Goal: Transaction & Acquisition: Purchase product/service

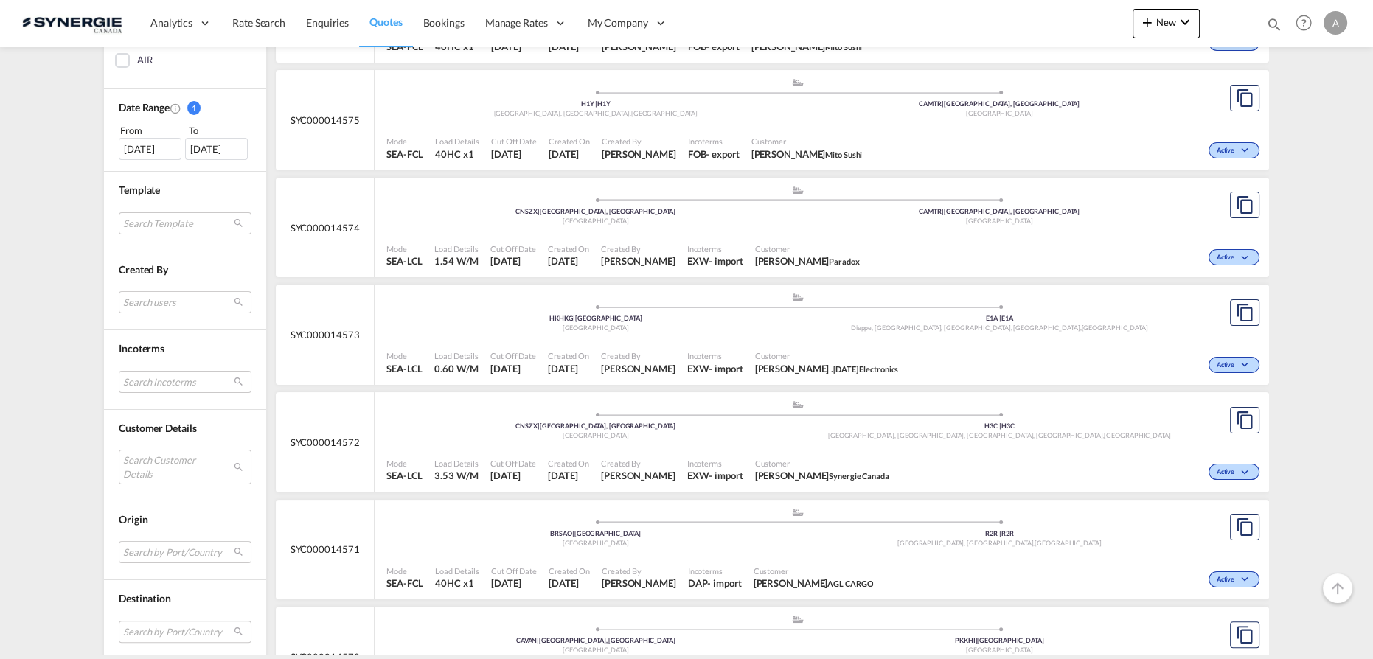
scroll to position [603, 0]
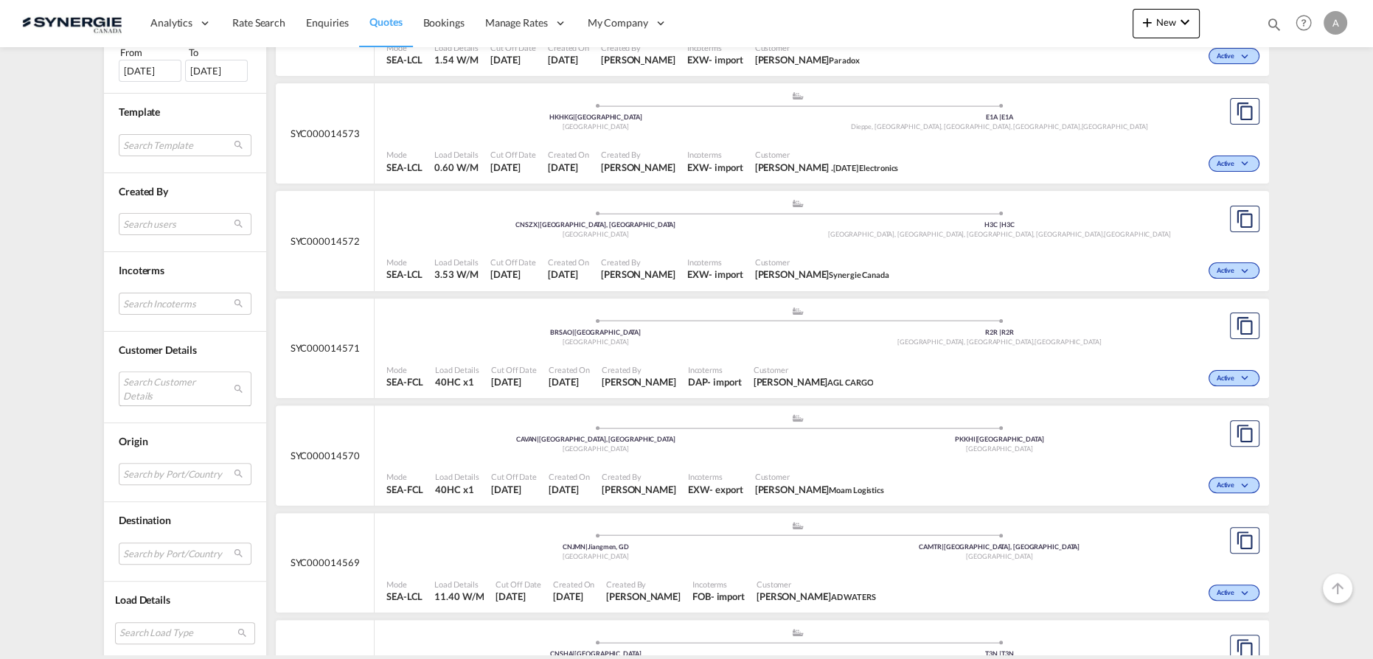
click at [156, 380] on md-select "Search Customer Details user name user [PERSON_NAME] [EMAIL_ADDRESS][PERSON_NAM…" at bounding box center [185, 389] width 133 height 34
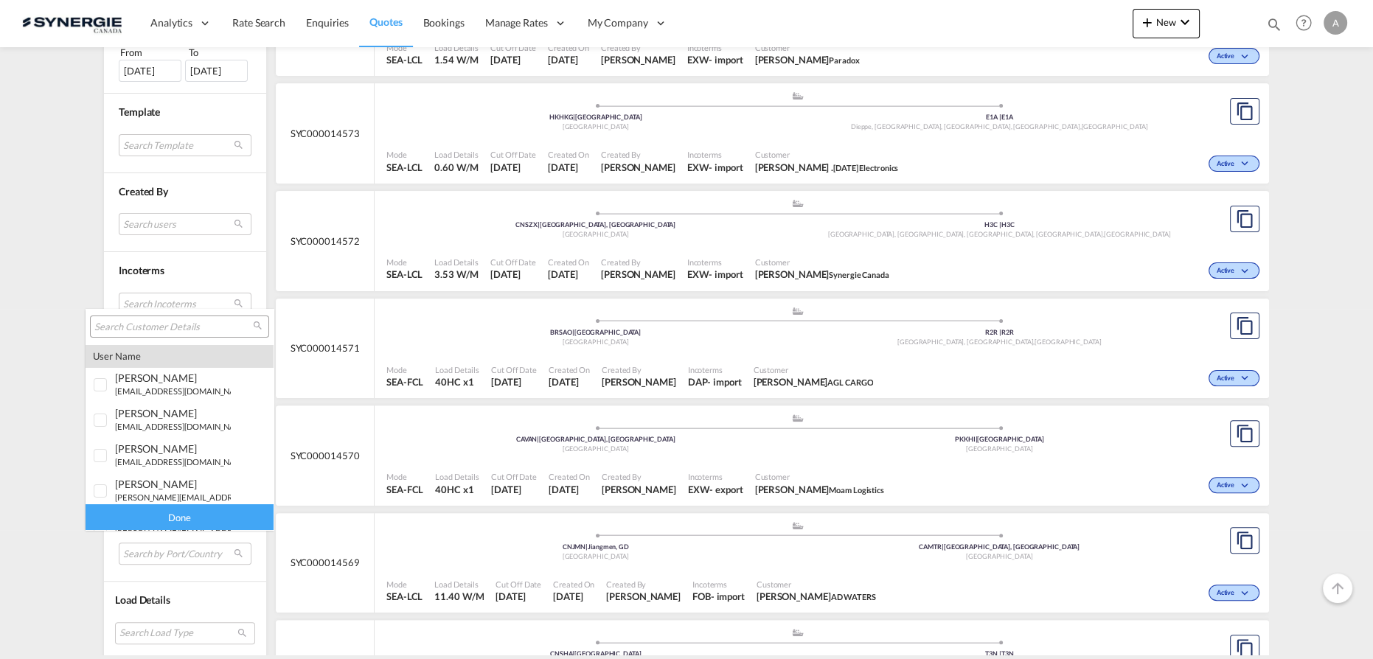
click at [188, 317] on div at bounding box center [179, 327] width 179 height 22
click at [184, 330] on input "search" at bounding box center [173, 327] width 159 height 13
type input "intellinox"
click at [117, 491] on md-option "company intellinox" at bounding box center [180, 486] width 188 height 35
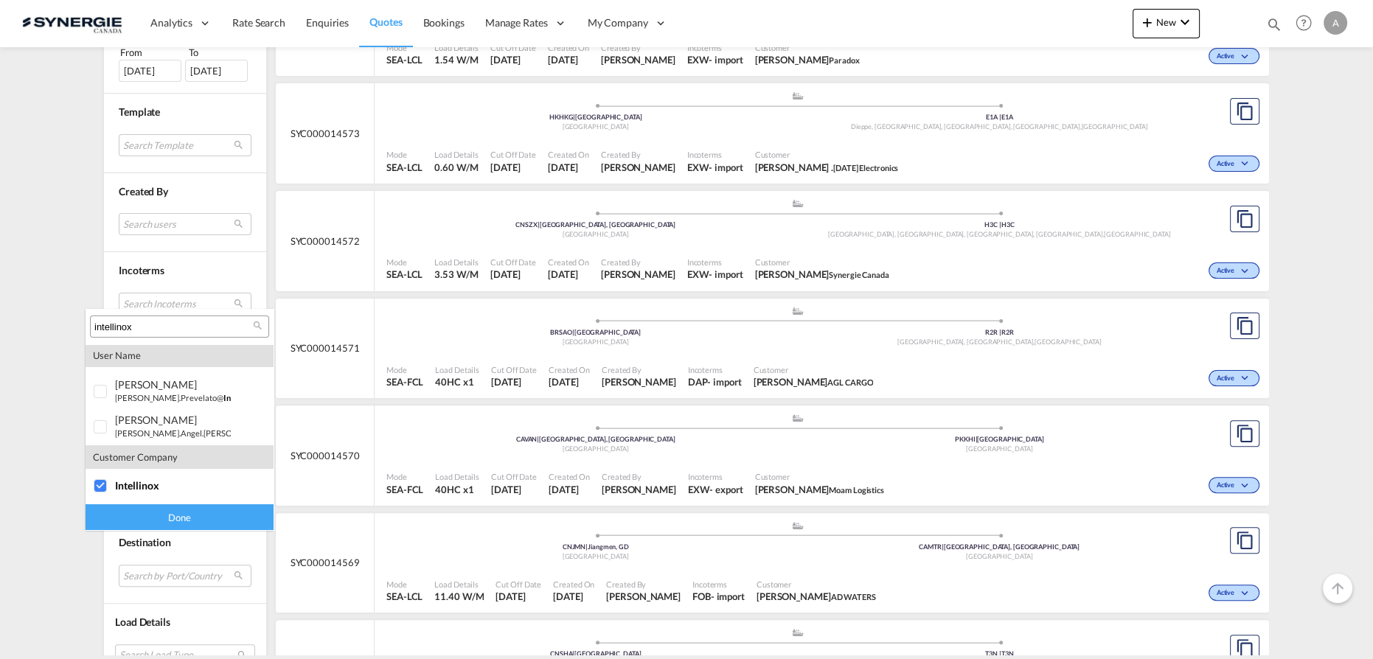
click at [142, 521] on div "Done" at bounding box center [180, 517] width 188 height 26
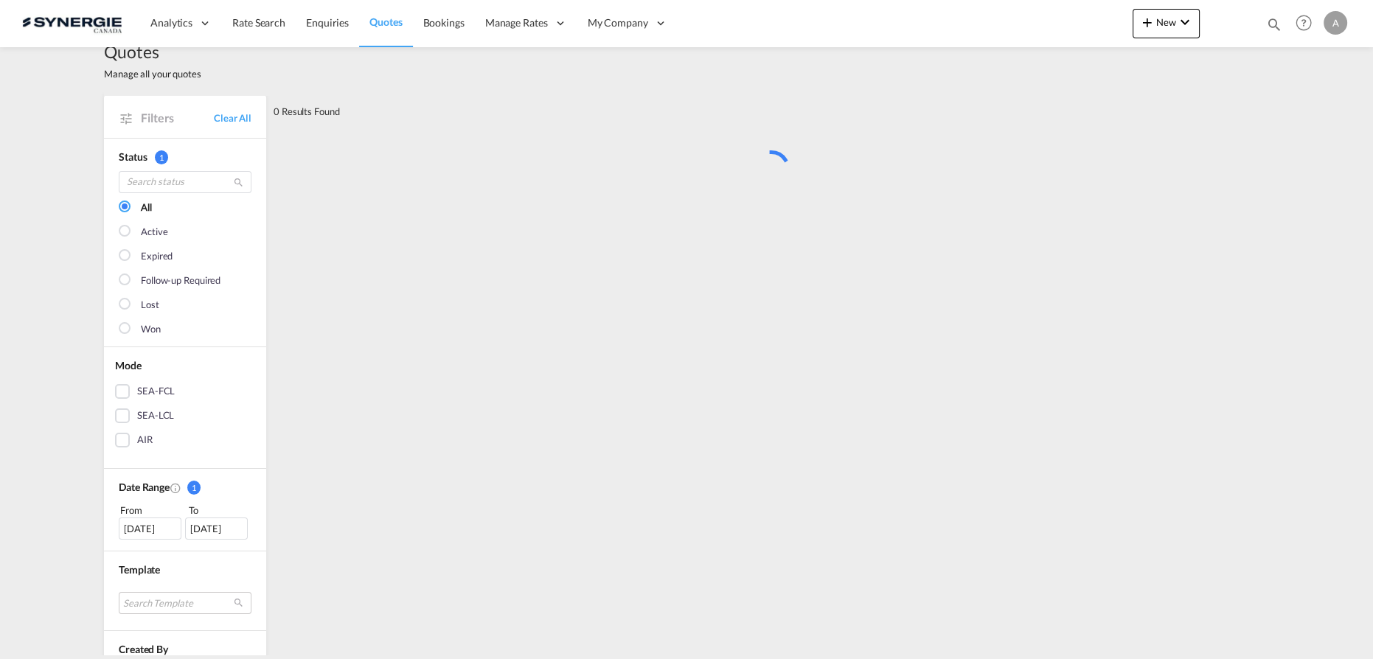
scroll to position [0, 0]
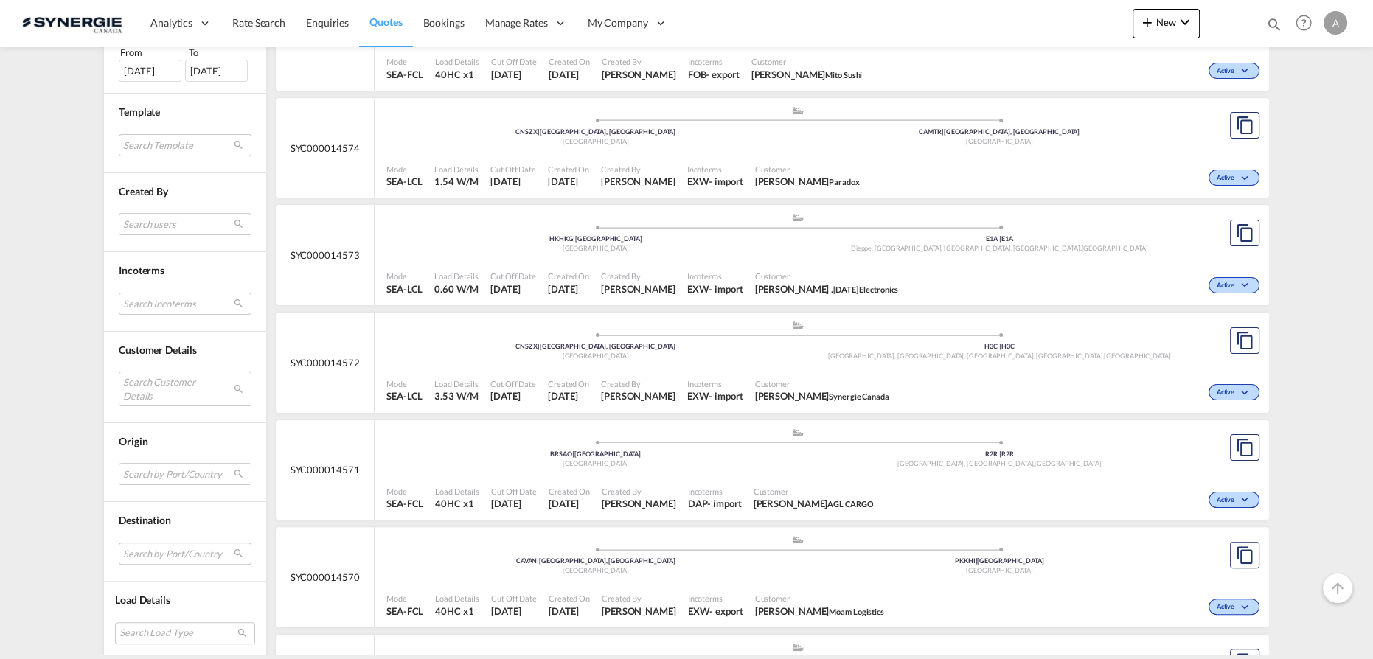
scroll to position [536, 0]
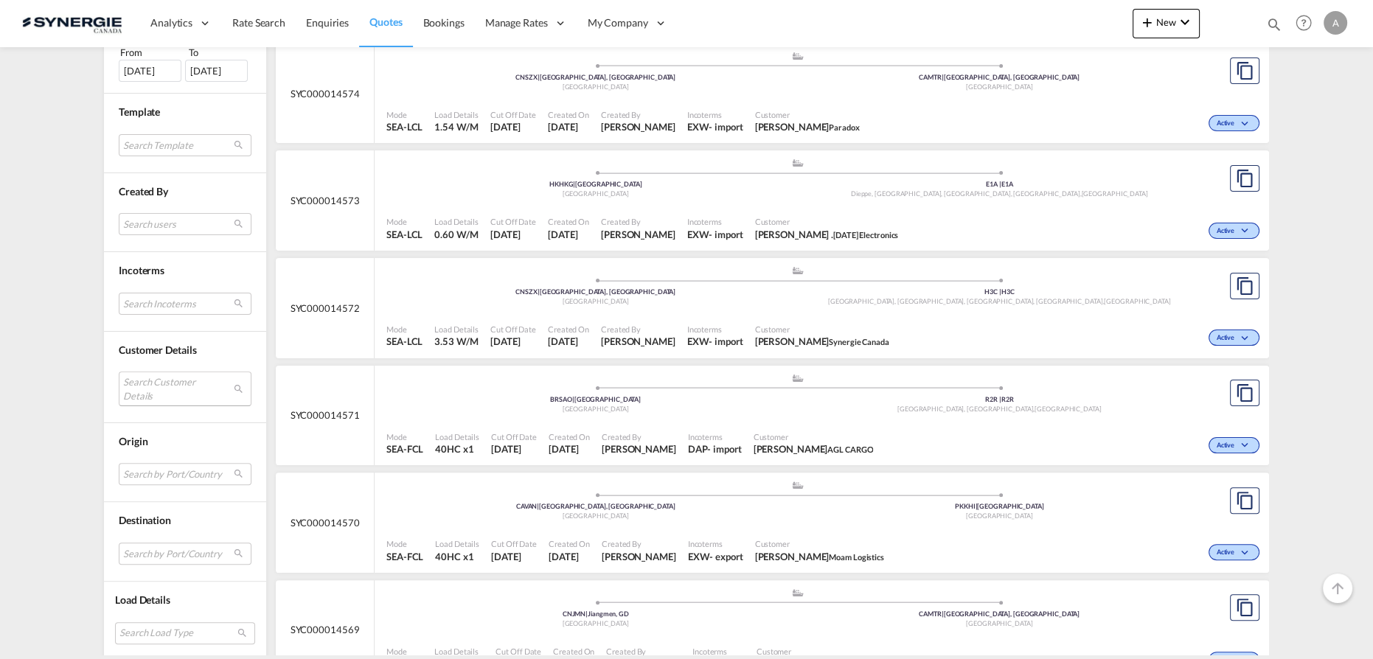
click at [148, 383] on md-select "Search Customer Details user name user neha Dhar ops@sisko-worldwide.com | sisk…" at bounding box center [185, 389] width 133 height 34
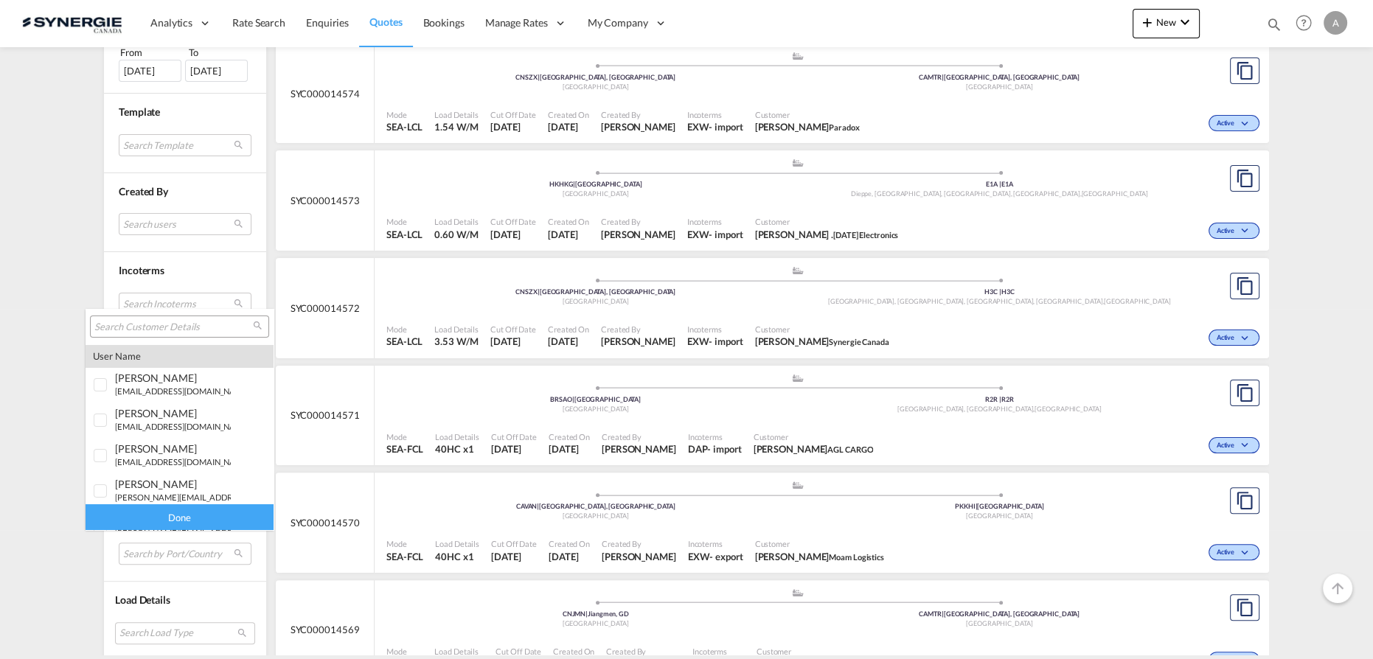
click at [153, 327] on input "search" at bounding box center [173, 327] width 159 height 13
paste input "uc@solutionsoem.com"
type input "uc@solutionsoem.com"
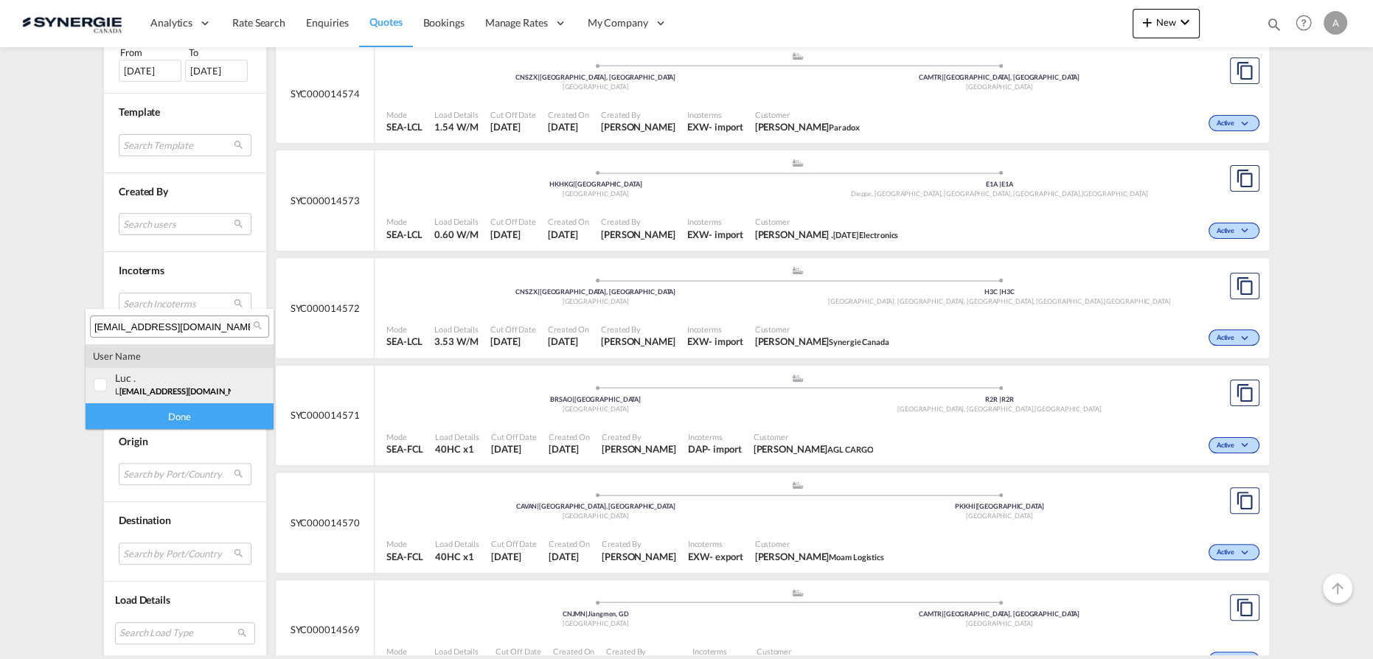
click at [157, 392] on span "uc@solutionsoem.com" at bounding box center [186, 391] width 134 height 10
click at [166, 416] on div "Done" at bounding box center [180, 416] width 188 height 26
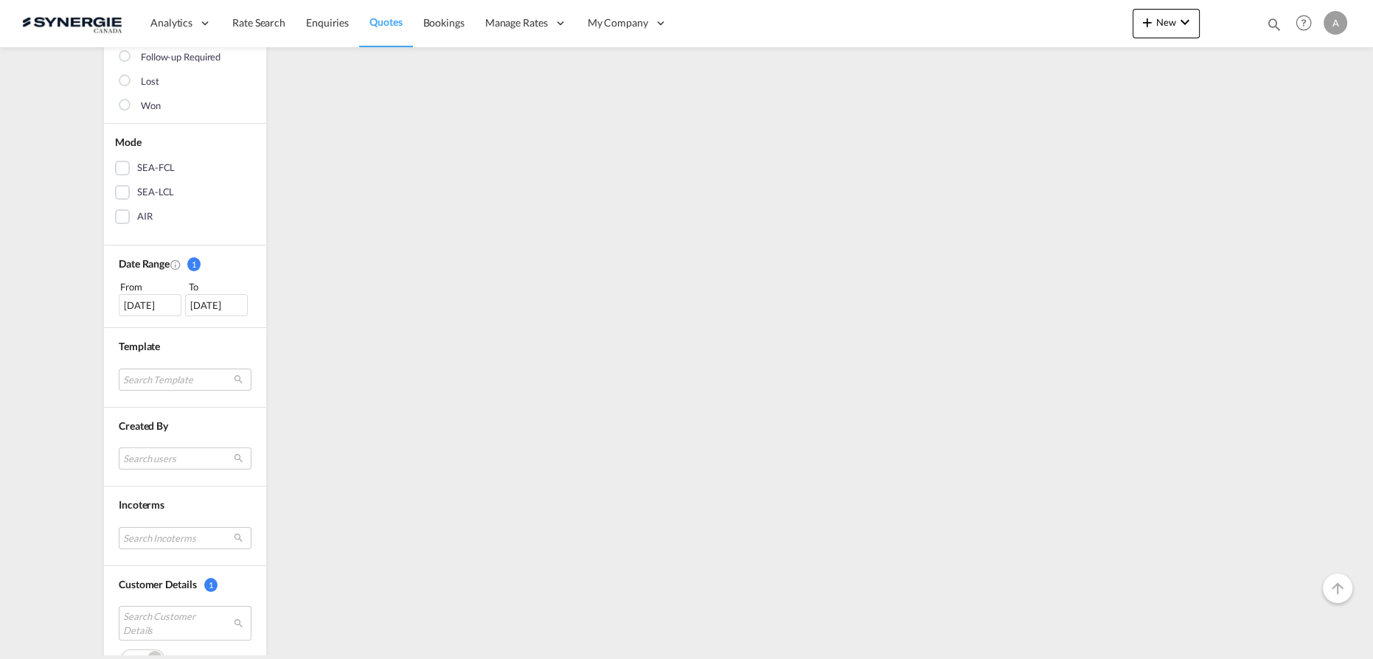
scroll to position [268, 0]
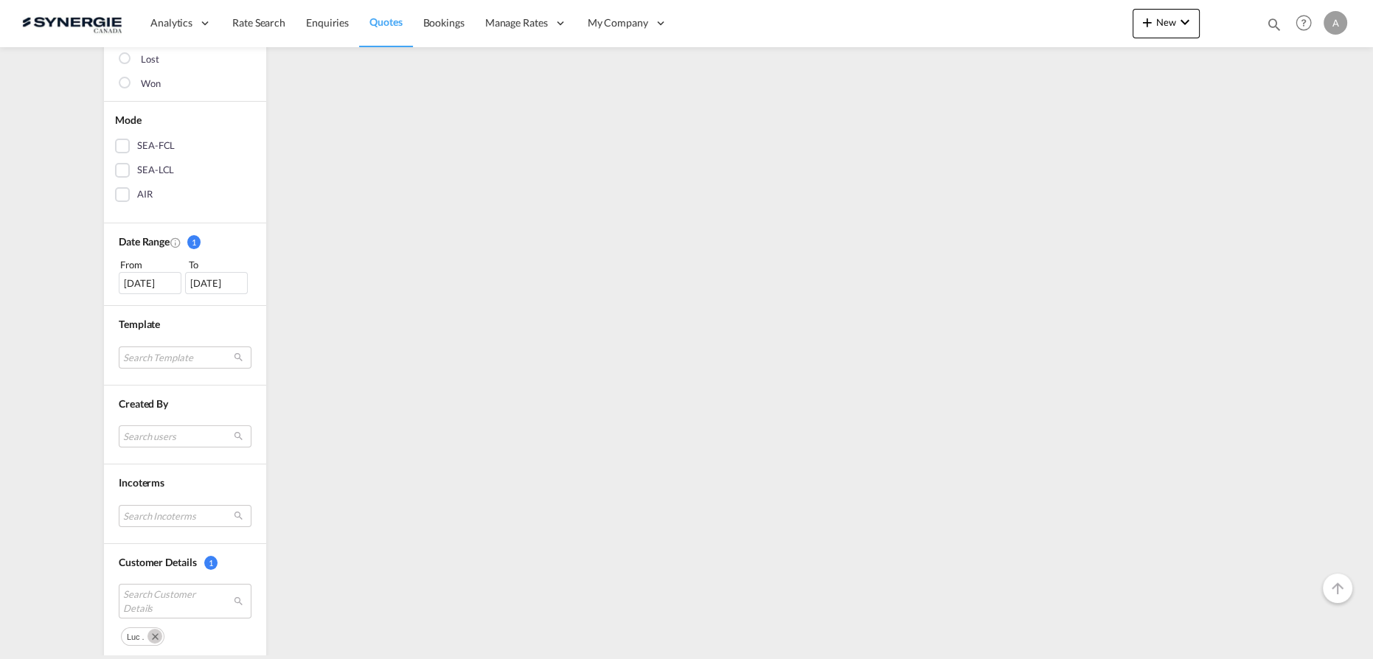
click at [159, 279] on div "06 Aug 2025" at bounding box center [150, 283] width 63 height 22
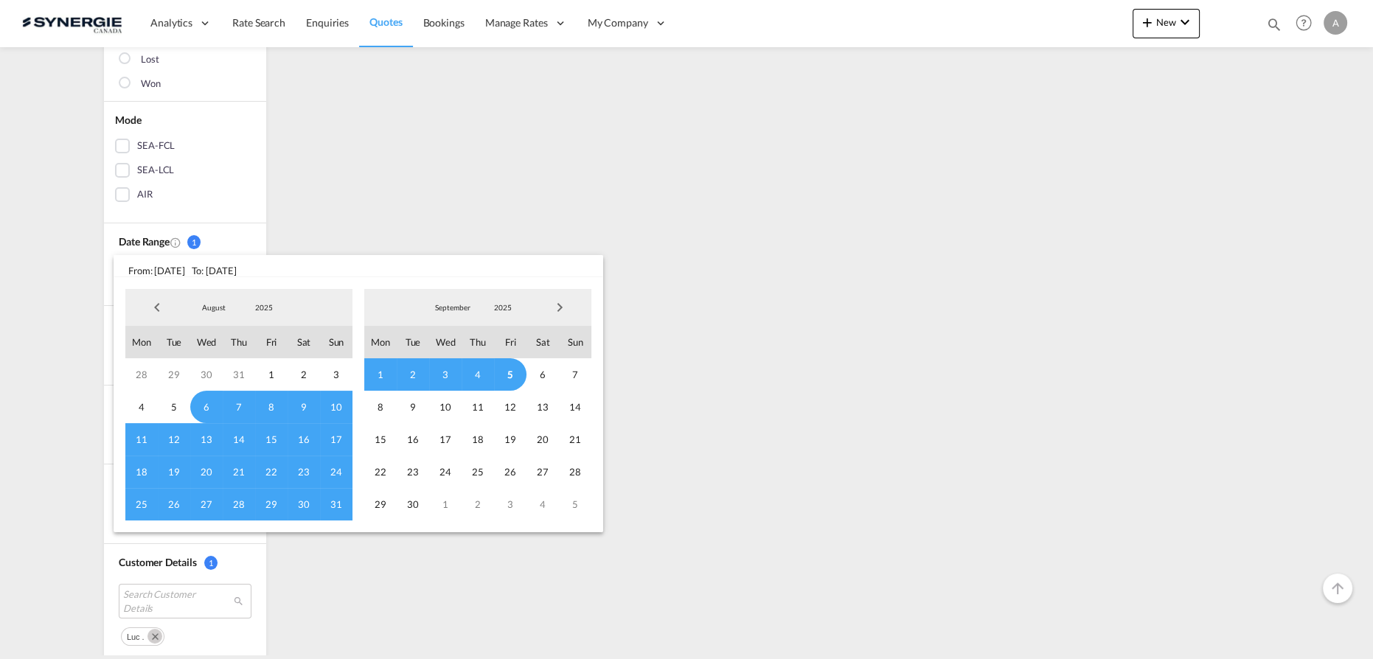
click at [261, 310] on span "2025" at bounding box center [263, 307] width 47 height 10
click at [256, 241] on md-option "2023" at bounding box center [279, 237] width 100 height 35
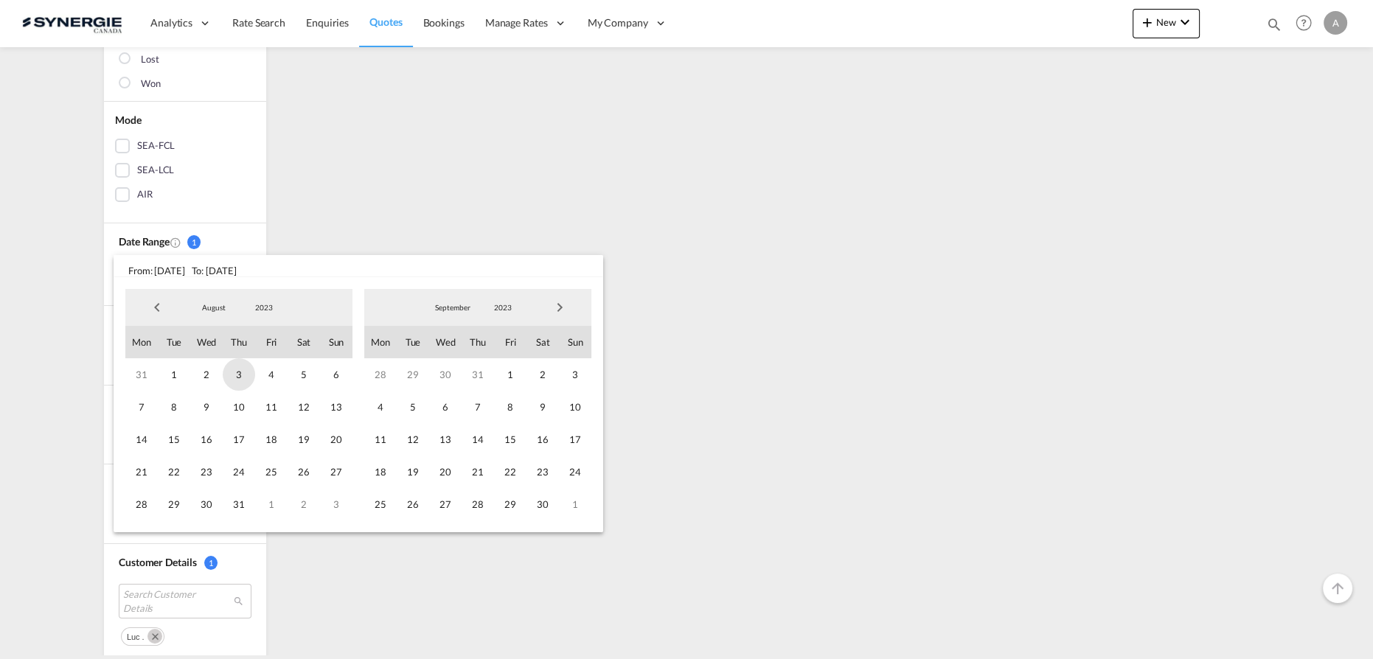
drag, startPoint x: 184, startPoint y: 377, endPoint x: 230, endPoint y: 371, distance: 46.2
click at [184, 378] on span "1" at bounding box center [174, 374] width 32 height 32
click at [512, 307] on span "2023" at bounding box center [502, 307] width 47 height 10
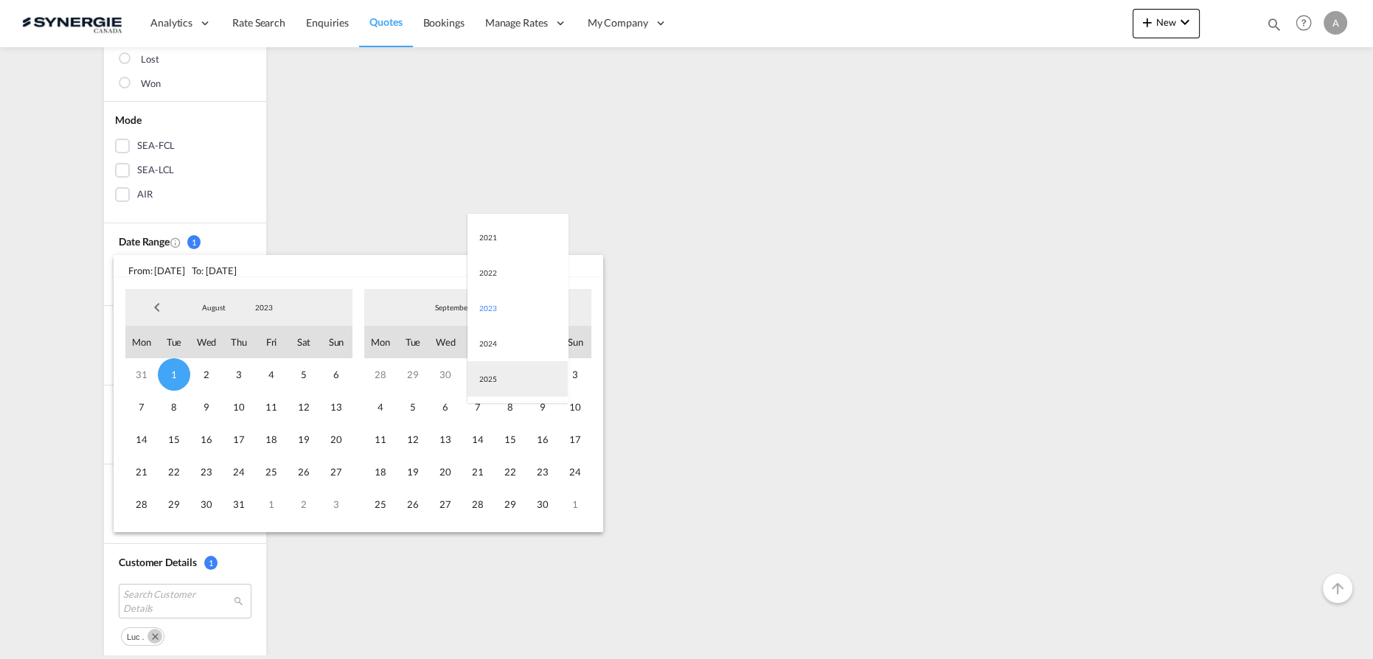
click at [520, 382] on md-option "2025" at bounding box center [517, 378] width 100 height 35
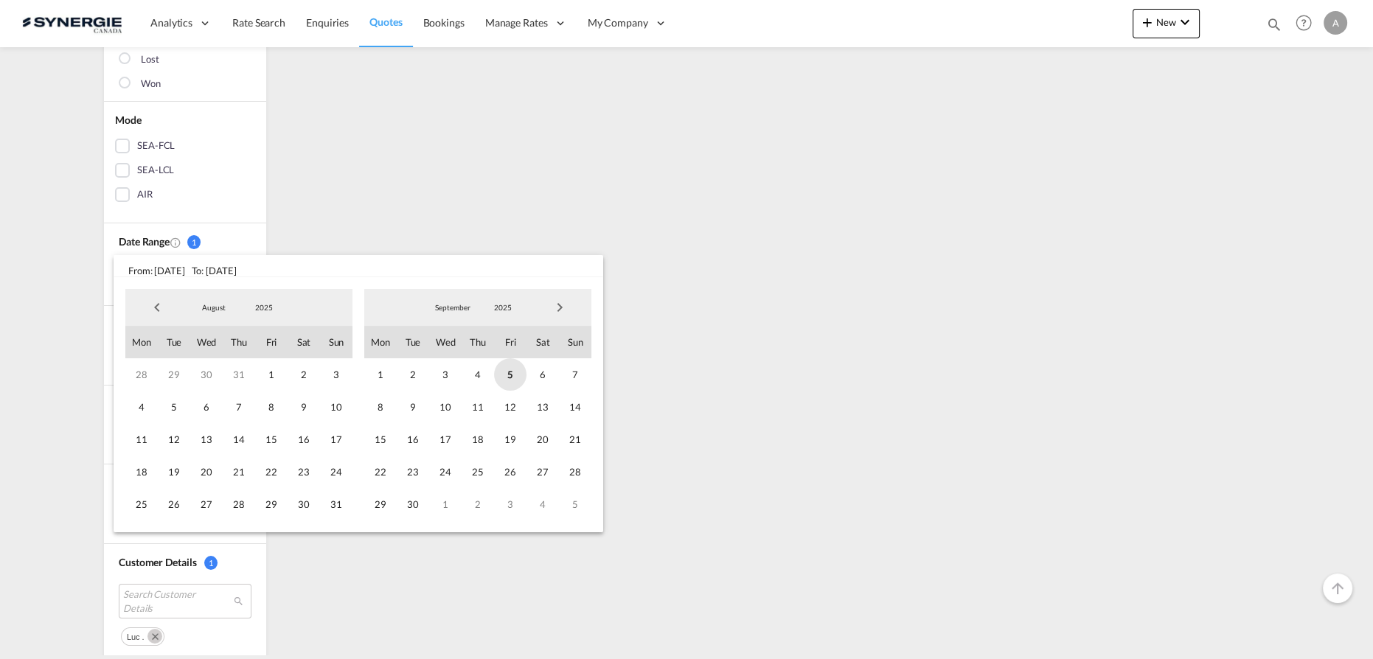
click at [516, 372] on span "5" at bounding box center [510, 374] width 32 height 32
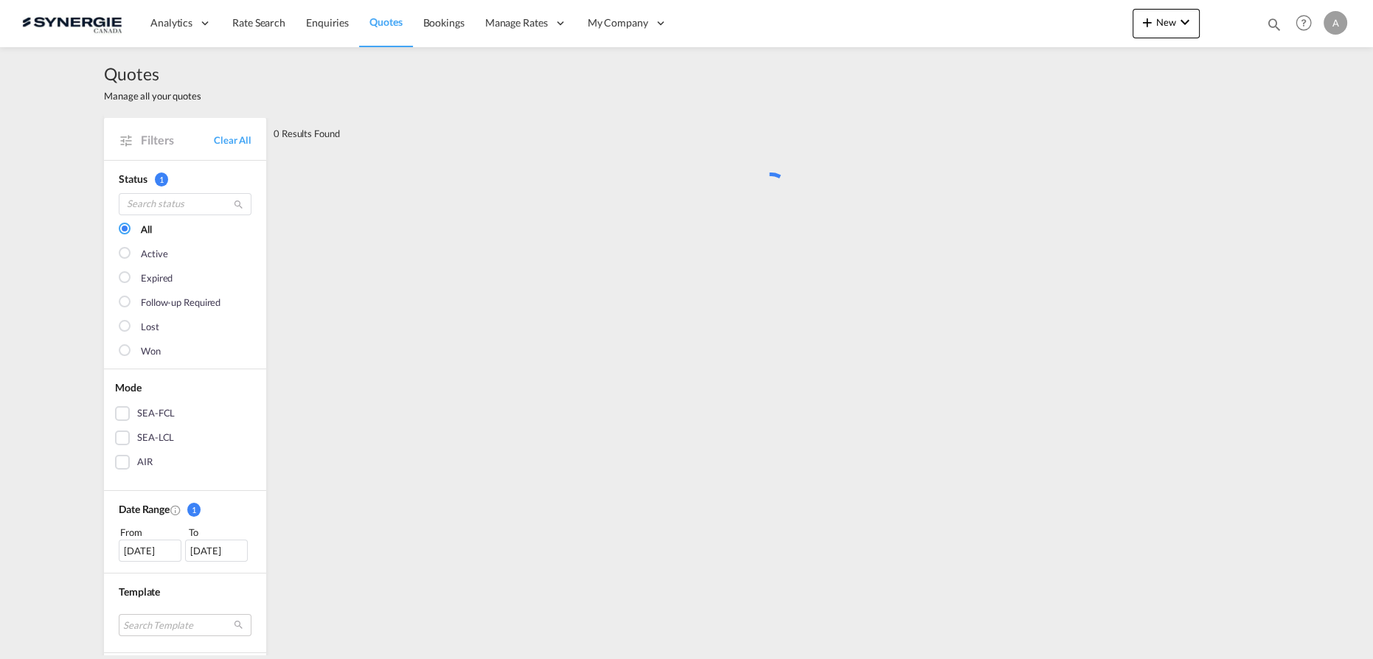
scroll to position [0, 0]
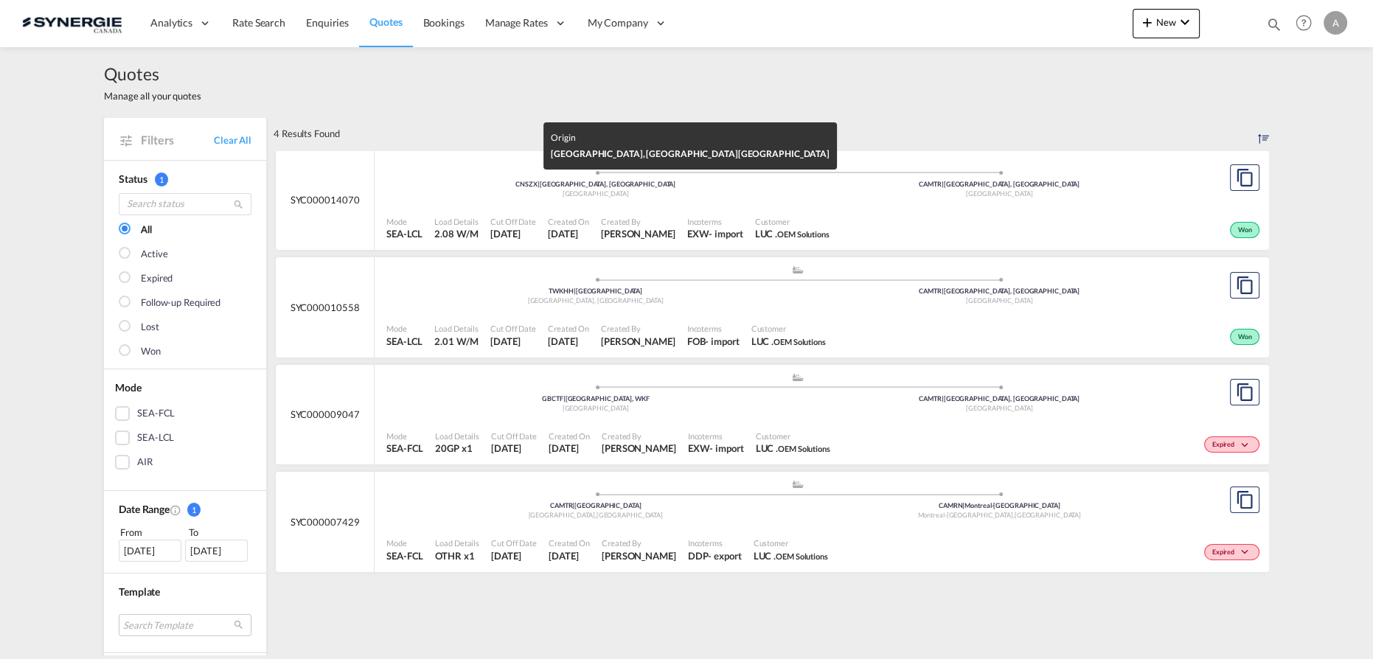
click at [711, 194] on div "[GEOGRAPHIC_DATA]" at bounding box center [596, 194] width 404 height 10
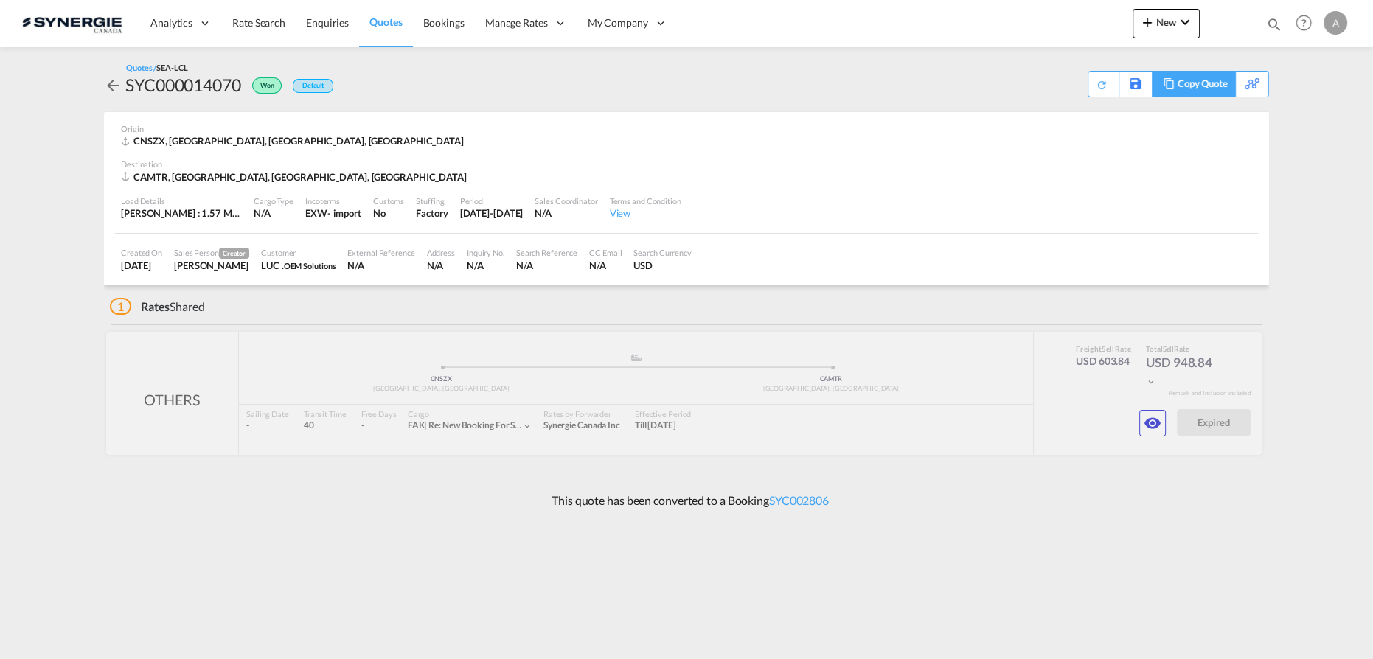
click at [1162, 88] on md-icon at bounding box center [1169, 83] width 18 height 11
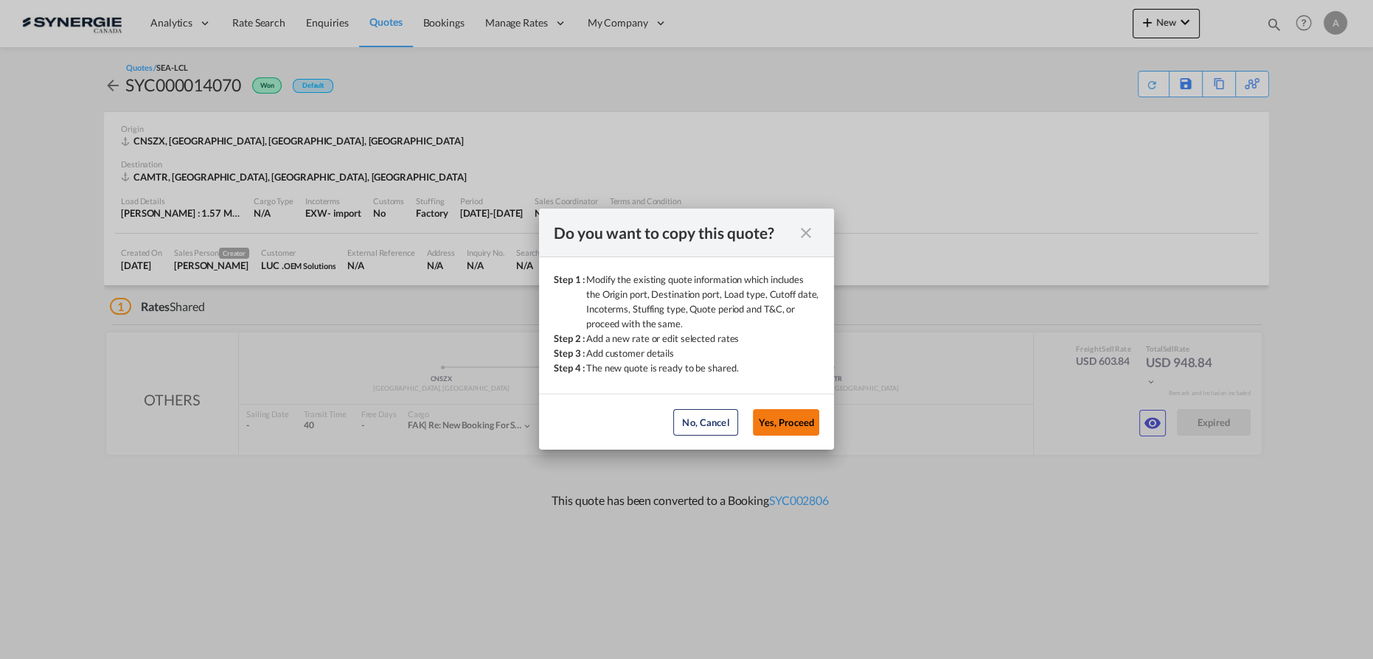
click at [810, 422] on button "Yes, Proceed" at bounding box center [786, 422] width 66 height 27
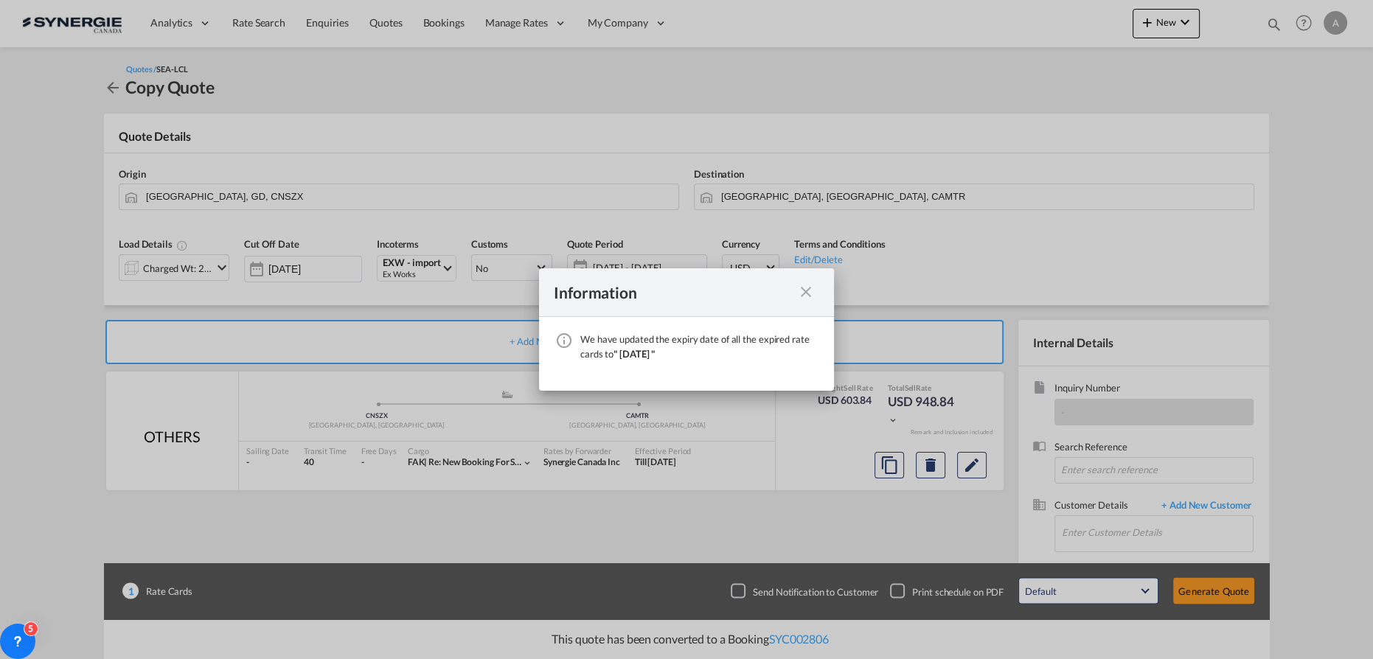
drag, startPoint x: 807, startPoint y: 290, endPoint x: 680, endPoint y: 251, distance: 132.0
click at [807, 290] on md-icon "icon-close fg-AAA8AD cursor" at bounding box center [806, 292] width 18 height 18
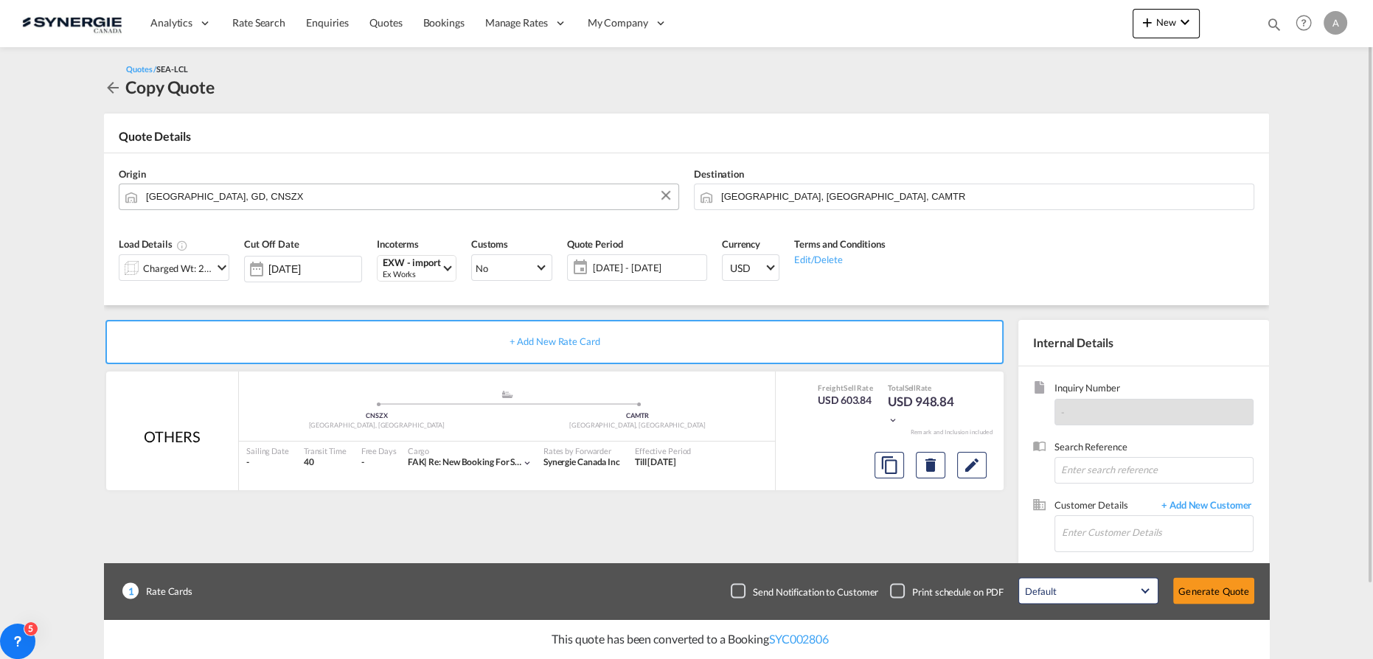
click at [255, 204] on input "Shenzhen, GD, CNSZX" at bounding box center [408, 197] width 525 height 26
click at [237, 226] on div "Ho Chi Min h City Viet Nam VNSGN" at bounding box center [259, 228] width 280 height 44
type input "Ho Chi Minh City, VNSGN"
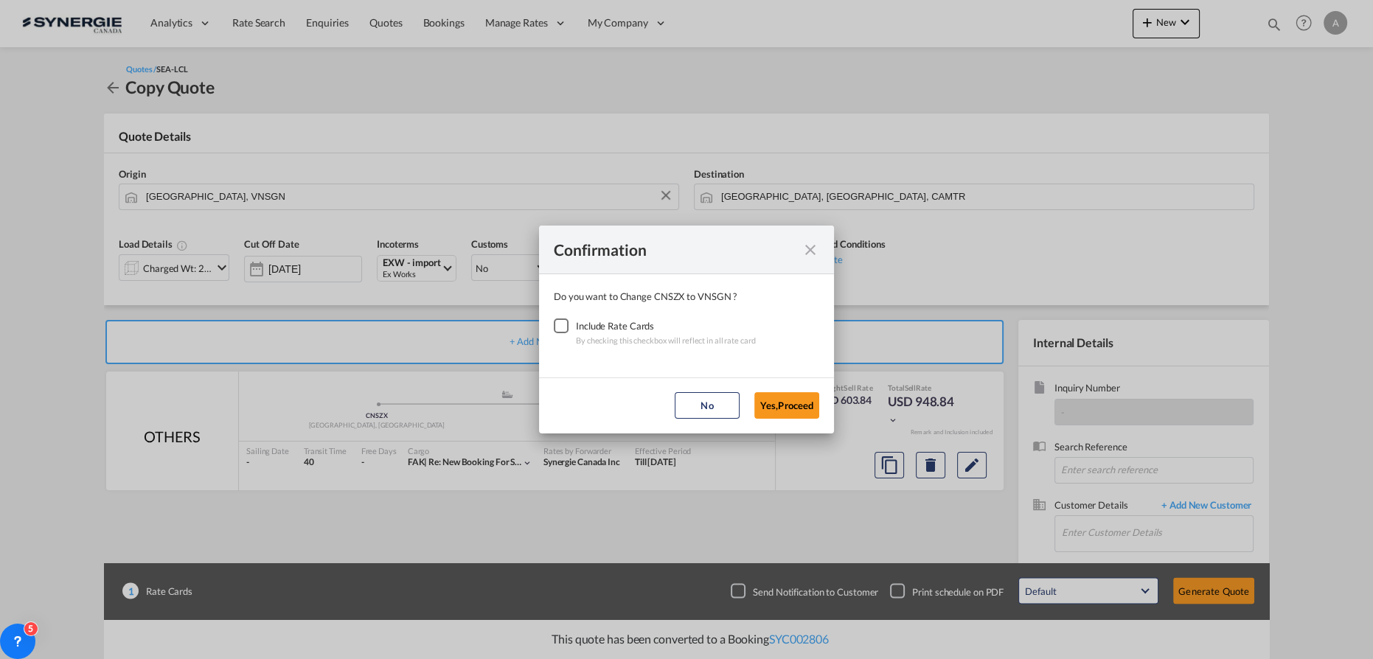
click at [565, 327] on div "Checkbox No Ink" at bounding box center [561, 325] width 15 height 15
click at [768, 407] on button "Yes,Proceed" at bounding box center [786, 405] width 65 height 27
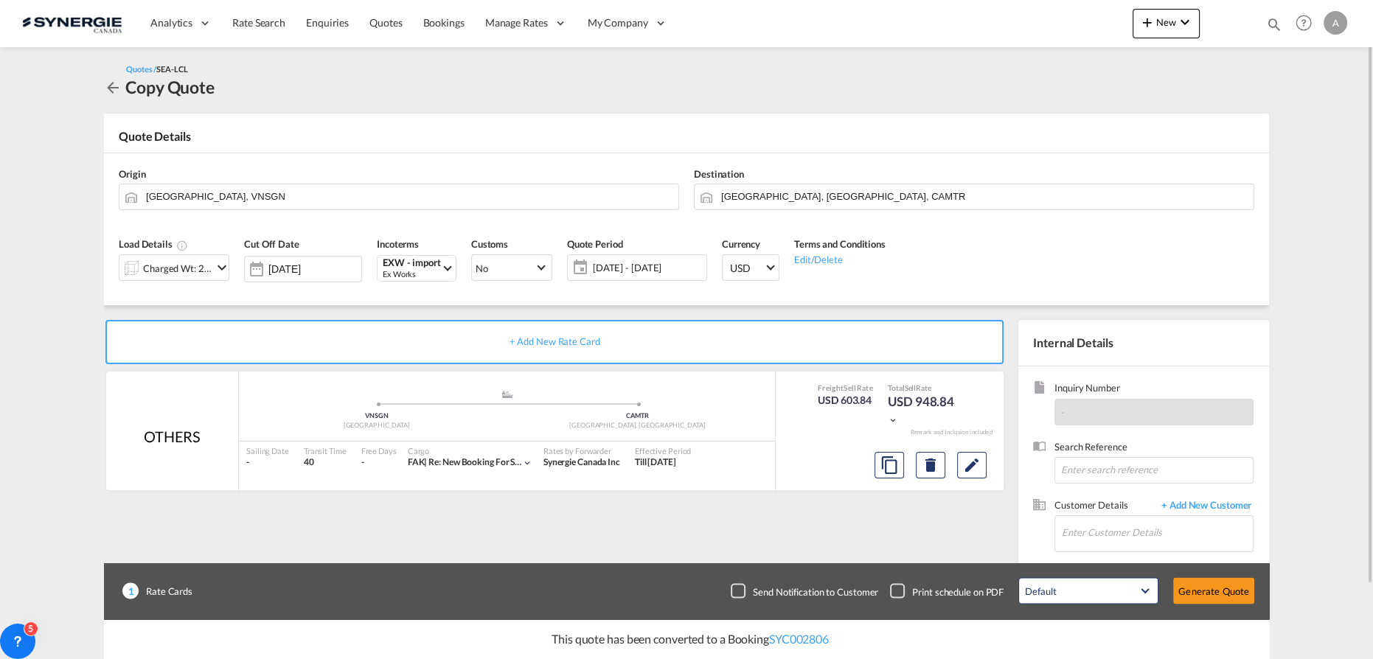
click at [154, 273] on div "Charged Wt: 2.08 W/M" at bounding box center [177, 268] width 69 height 21
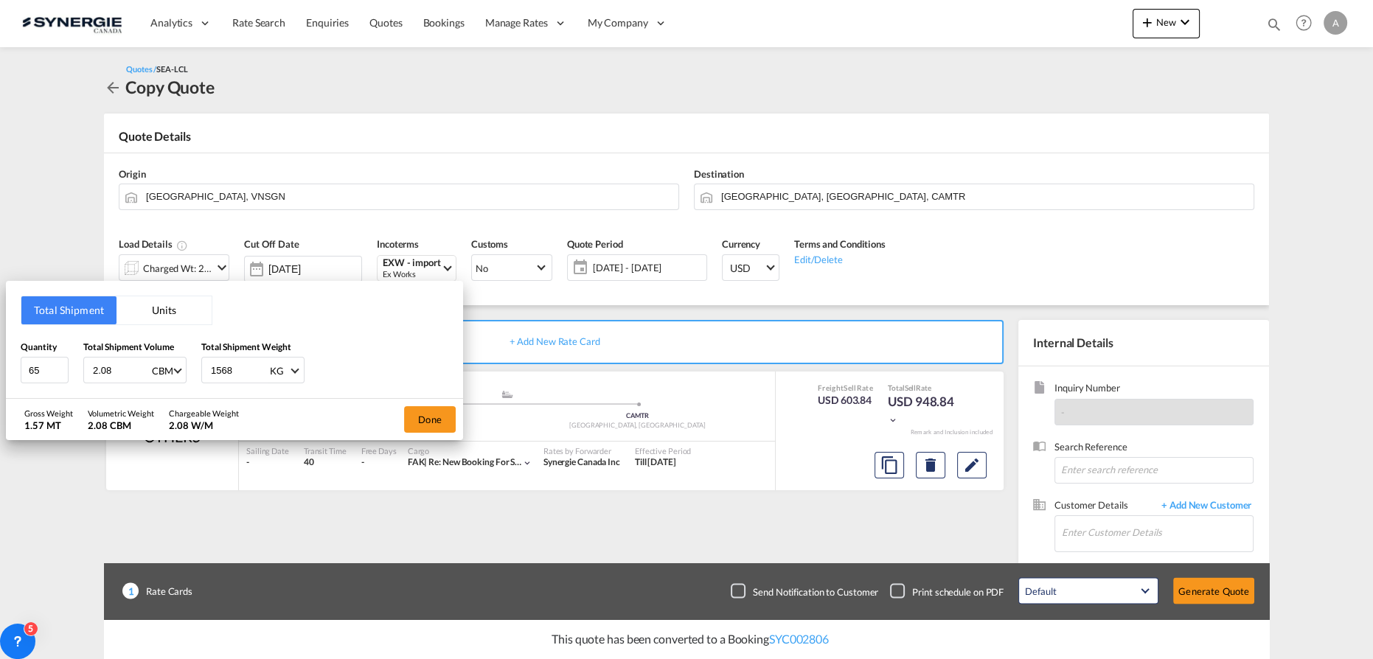
click at [163, 309] on button "Units" at bounding box center [163, 310] width 95 height 28
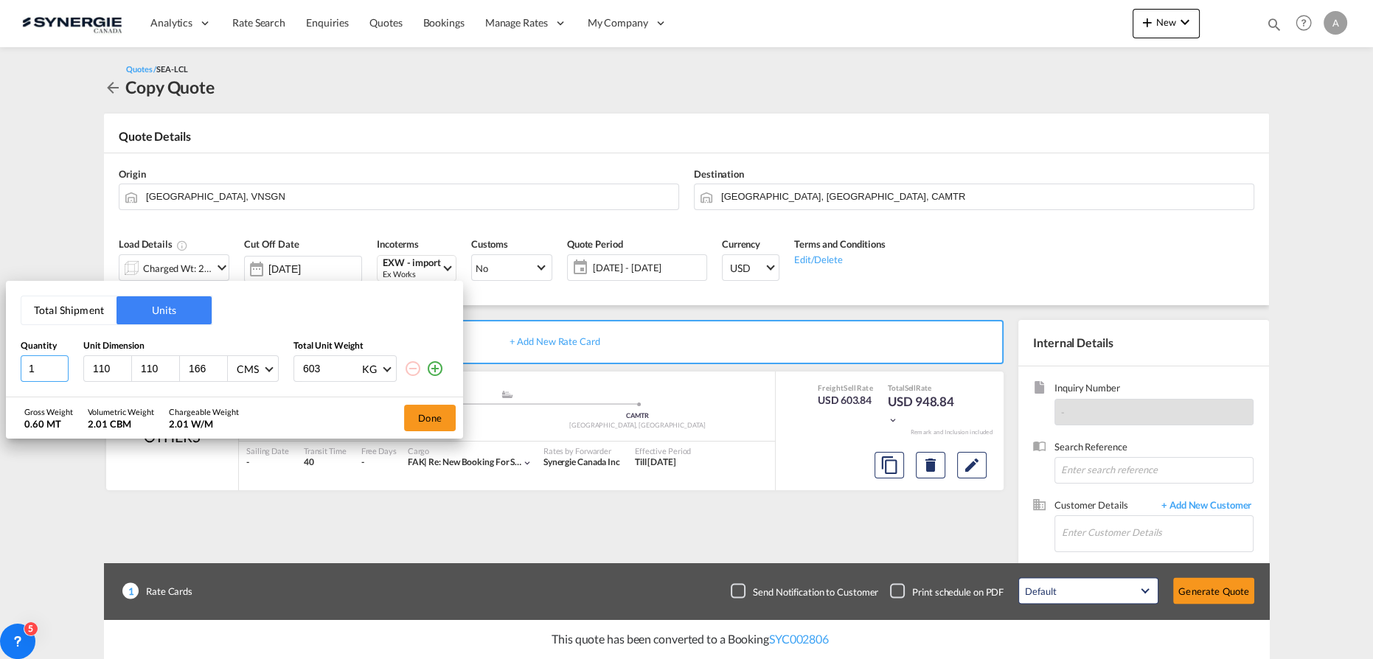
drag, startPoint x: 40, startPoint y: 372, endPoint x: -43, endPoint y: 358, distance: 83.9
click at [0, 358] on html "Analytics Reports Dashboard Rate Search Enquiries Quotes" at bounding box center [686, 329] width 1373 height 659
type input "2"
type input "40"
type input "48"
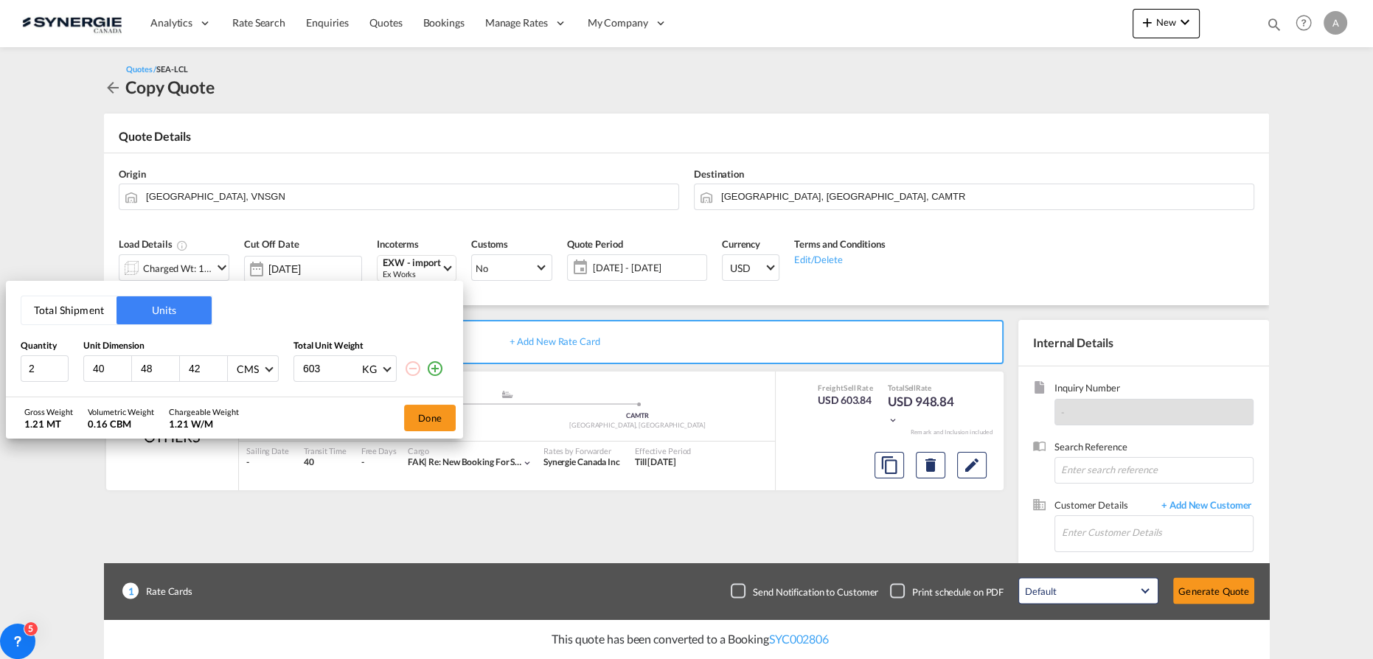
type input "42"
type input "420"
click at [383, 371] on md-select-value "KG" at bounding box center [377, 368] width 32 height 25
click at [375, 405] on md-option "LB" at bounding box center [399, 404] width 100 height 35
click at [450, 417] on button "Done" at bounding box center [430, 418] width 52 height 27
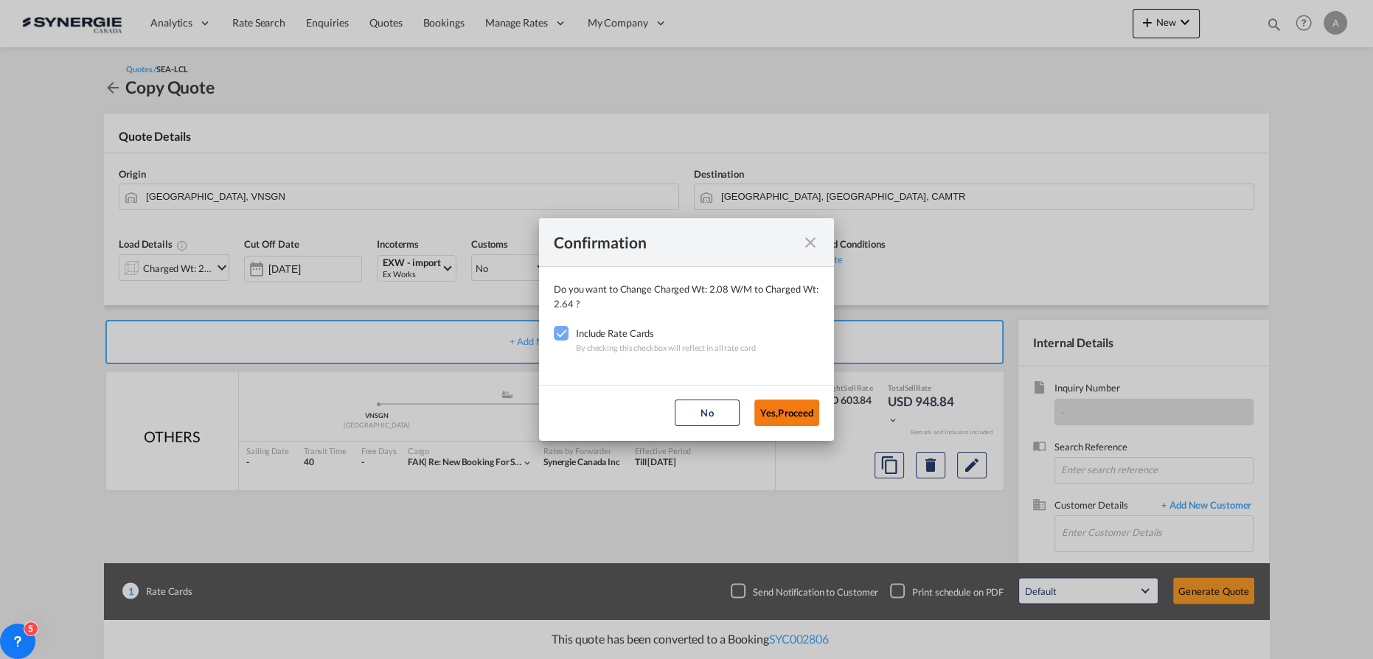
click at [778, 416] on button "Yes,Proceed" at bounding box center [786, 413] width 65 height 27
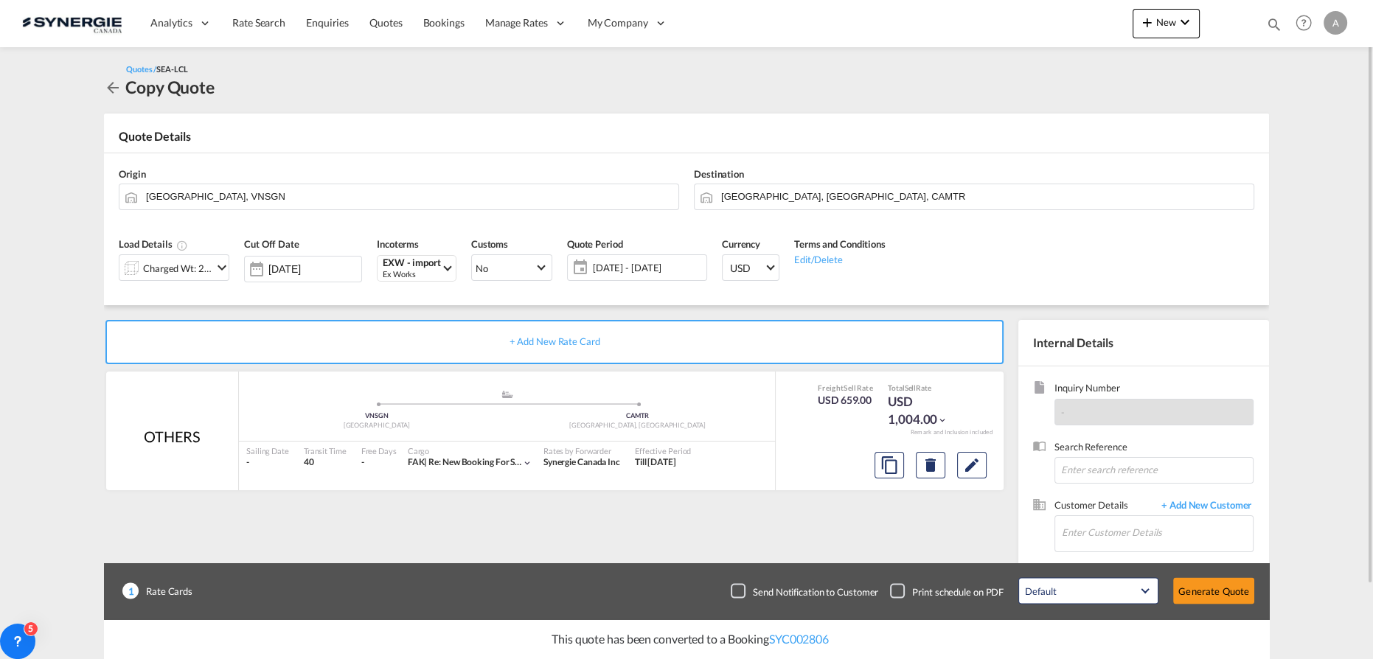
click at [652, 274] on span "[DATE] - [DATE]" at bounding box center [647, 267] width 117 height 21
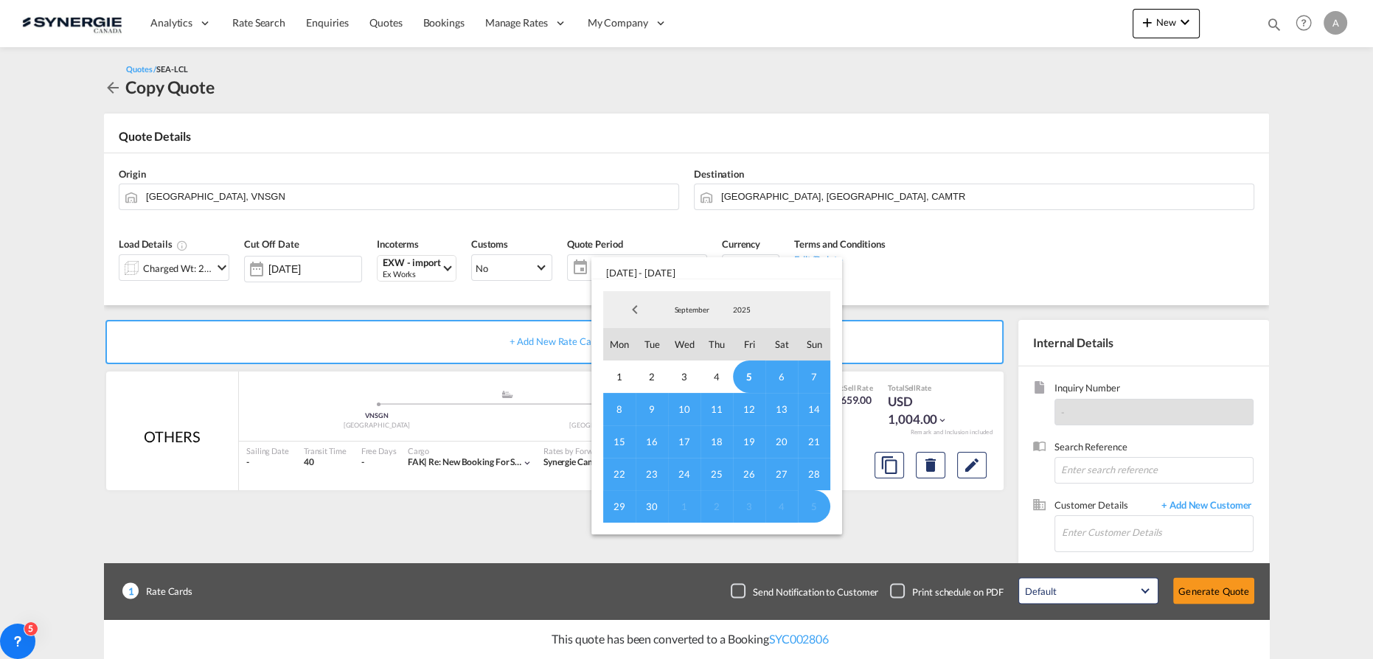
click at [756, 377] on span "5" at bounding box center [749, 377] width 32 height 32
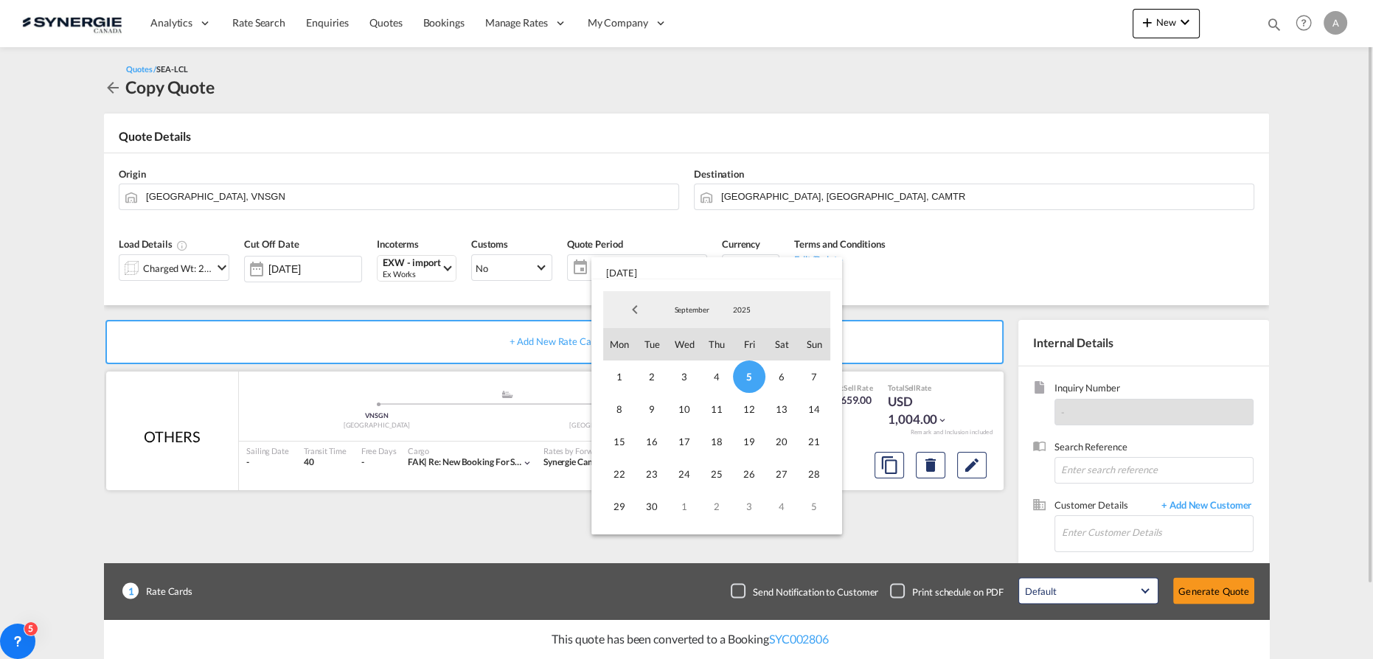
click at [822, 415] on span "14" at bounding box center [814, 409] width 32 height 32
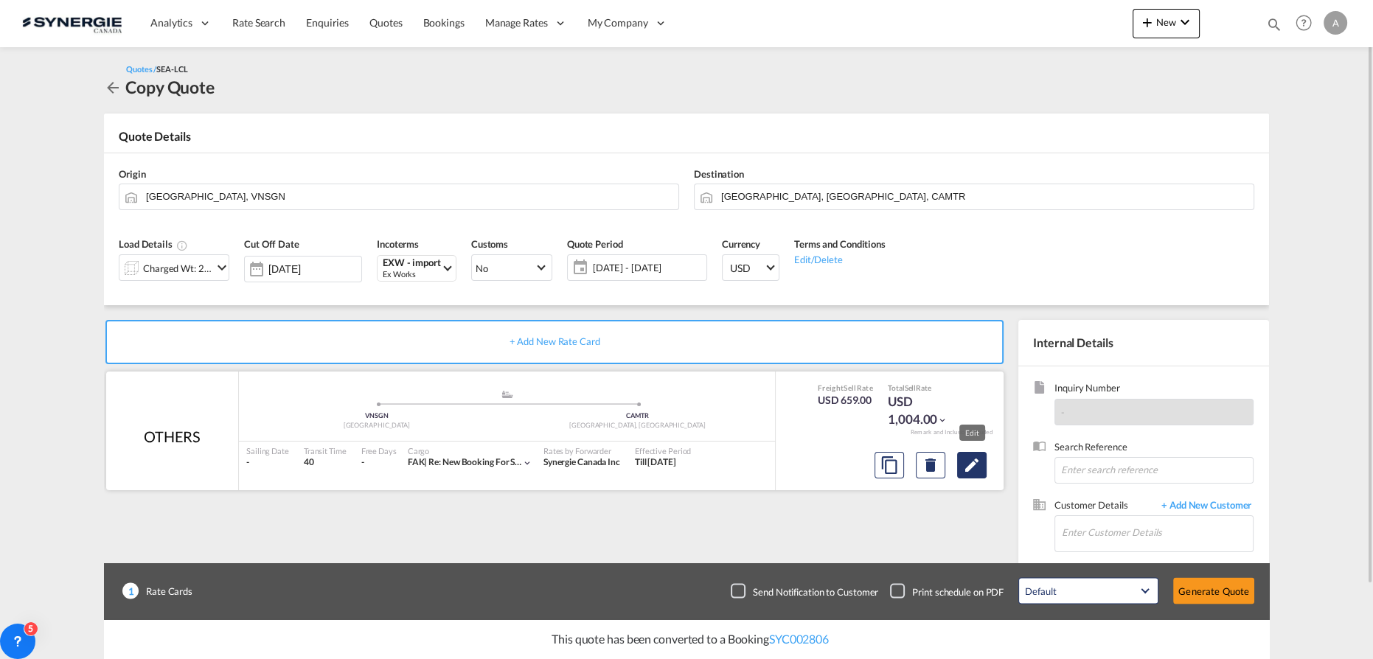
click at [958, 469] on button "Edit" at bounding box center [971, 465] width 29 height 27
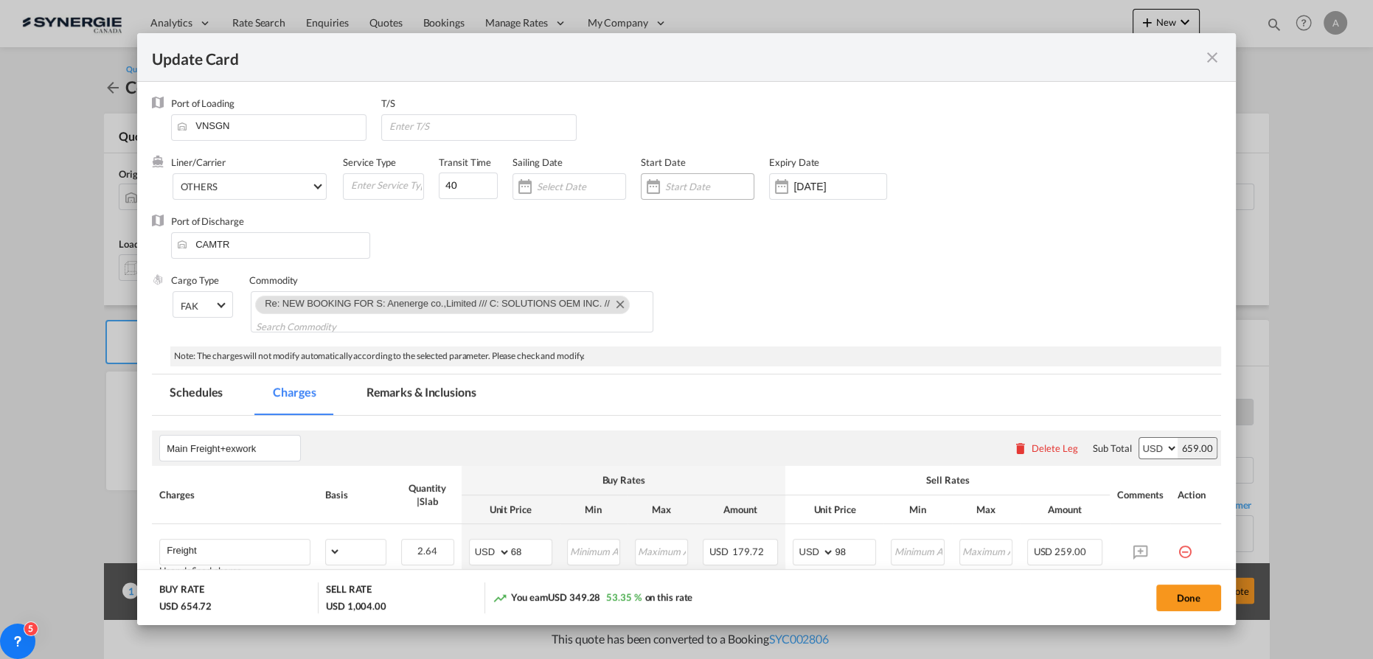
select select "per_w/m"
select select "per_shipment"
select select "per_declaration"
select select "per_kg"
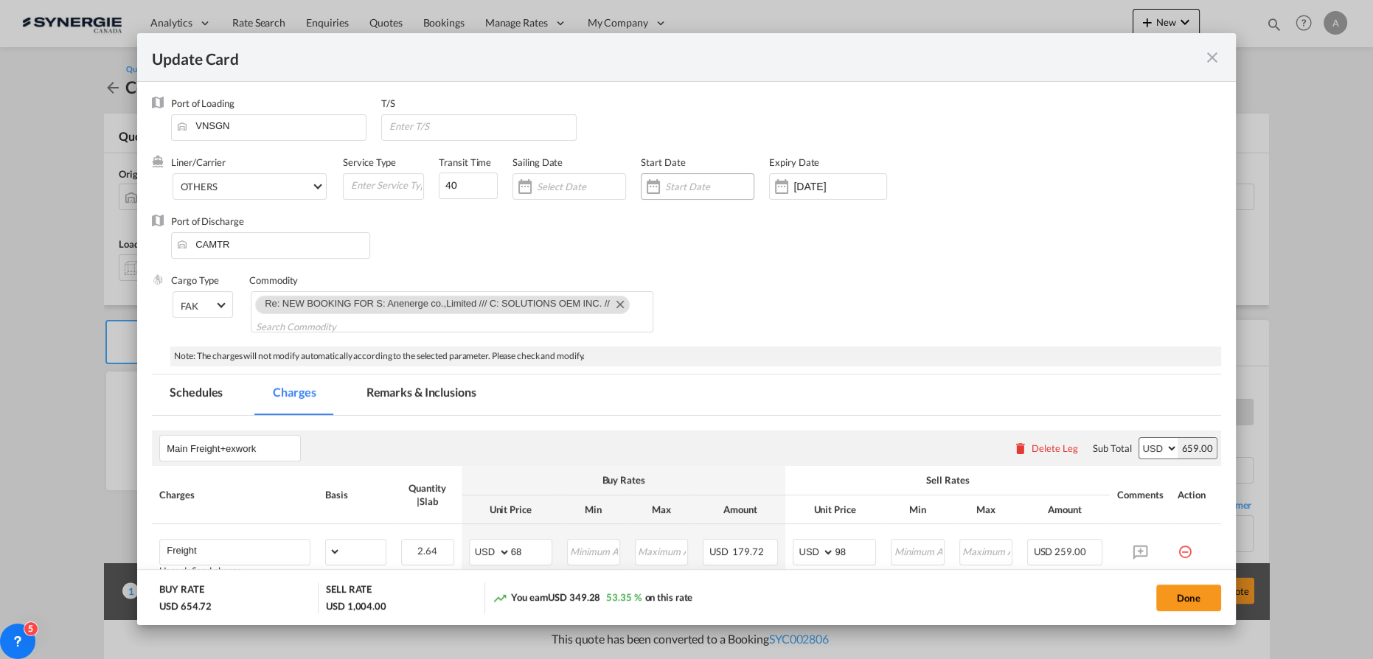
select select "per_shipment"
select select "per_bl"
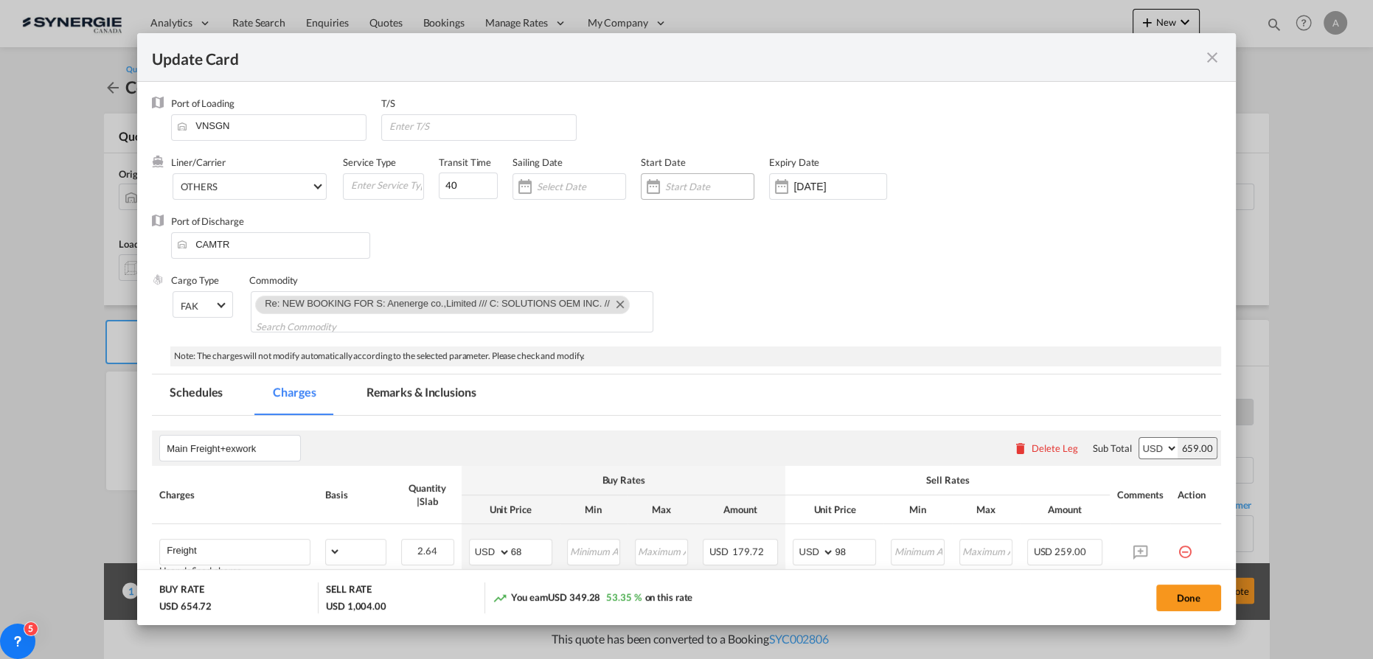
select select "per_bl"
select select "per_shipment"
click at [695, 192] on div "Update CardPort of ..." at bounding box center [709, 186] width 88 height 13
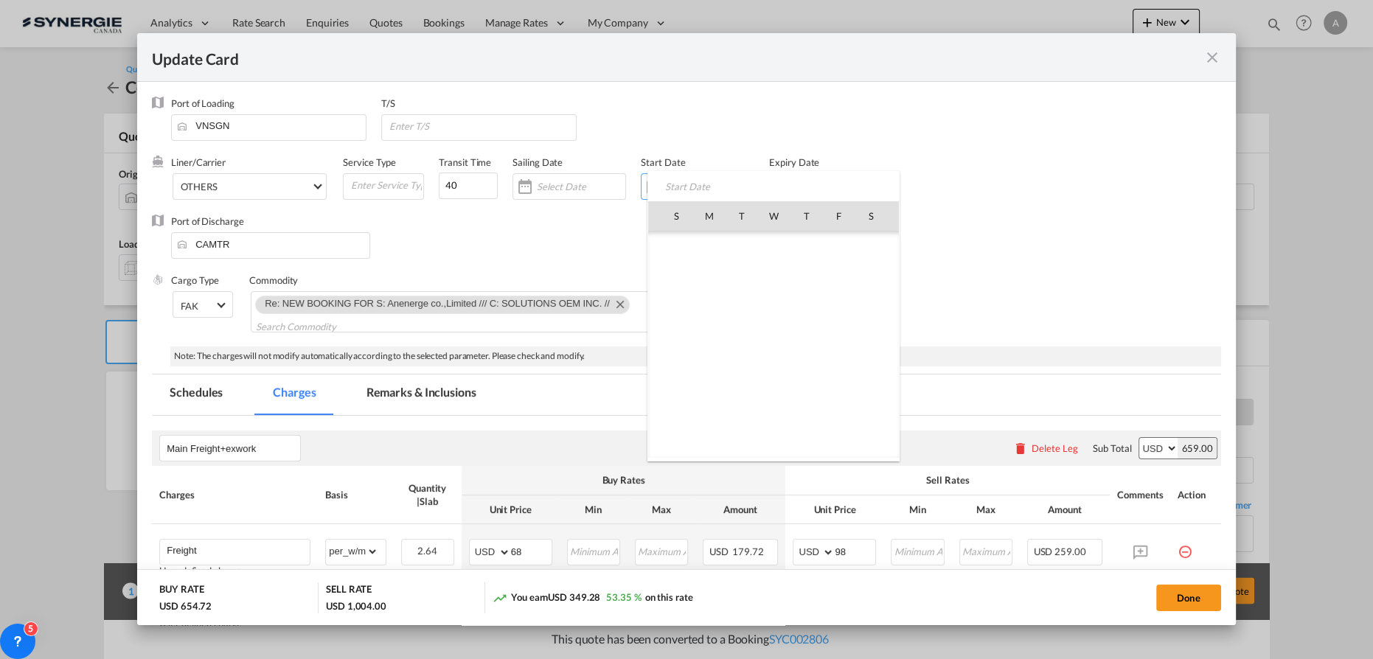
scroll to position [341513, 0]
drag, startPoint x: 836, startPoint y: 282, endPoint x: 827, endPoint y: 259, distance: 25.2
click at [836, 283] on span "5" at bounding box center [838, 280] width 31 height 31
type input "[DATE]"
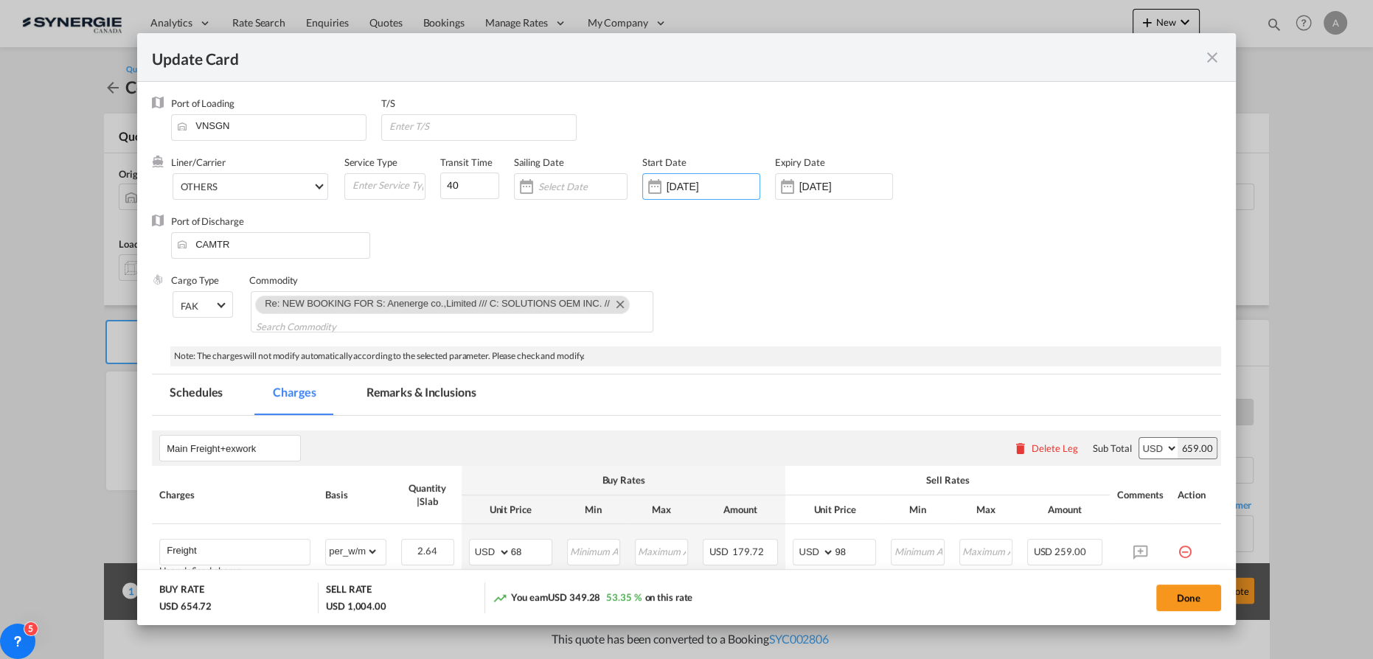
click at [812, 186] on input "[DATE]" at bounding box center [845, 187] width 93 height 12
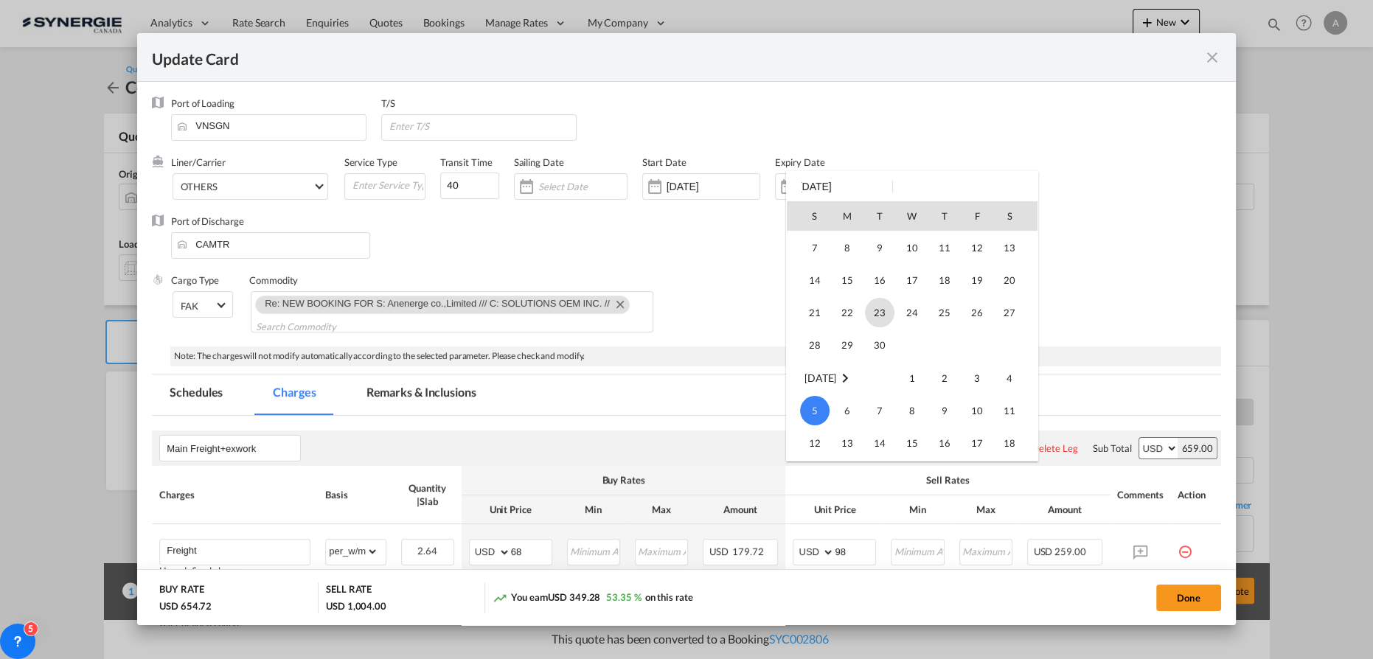
scroll to position [60, 0]
click at [815, 288] on span "14" at bounding box center [814, 284] width 29 height 29
type input "14 Sep 2025"
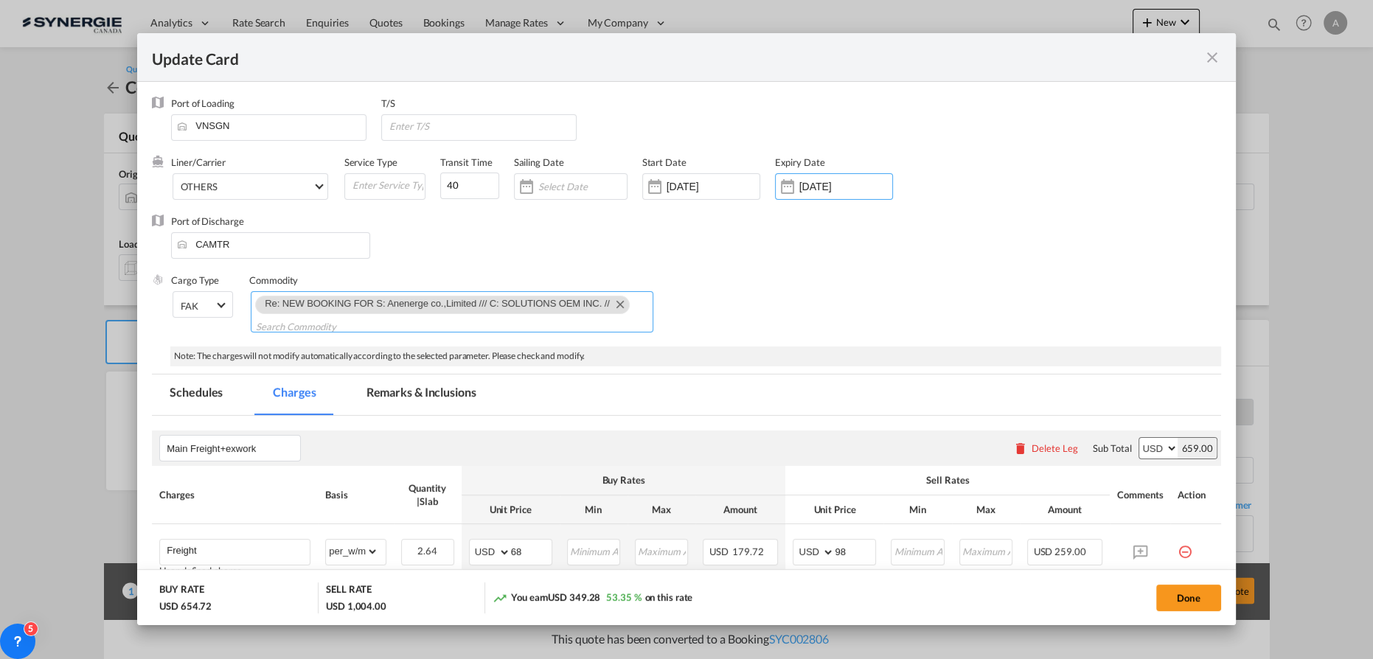
click at [621, 302] on md-icon "Remove Re: NEW BOOKING FOR S: Anenerge co.,Limited /// C: SOLUTIONS OEM INC. //" at bounding box center [619, 304] width 18 height 18
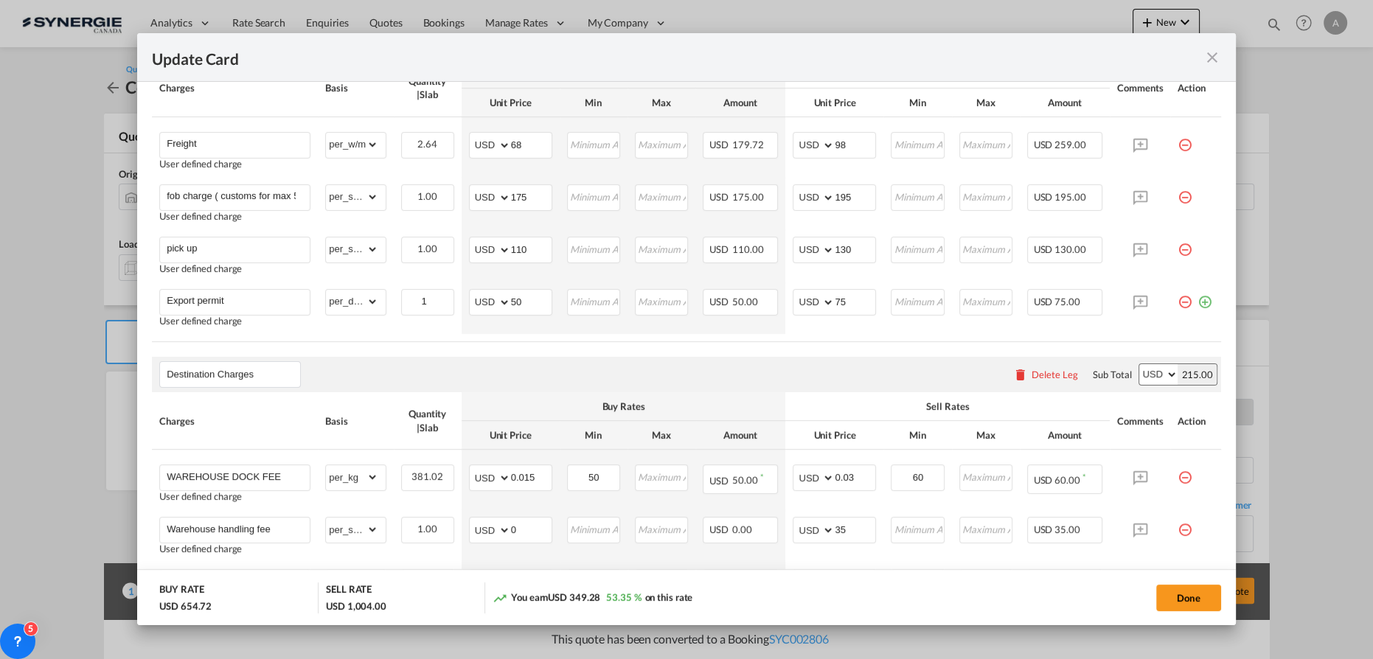
scroll to position [268, 0]
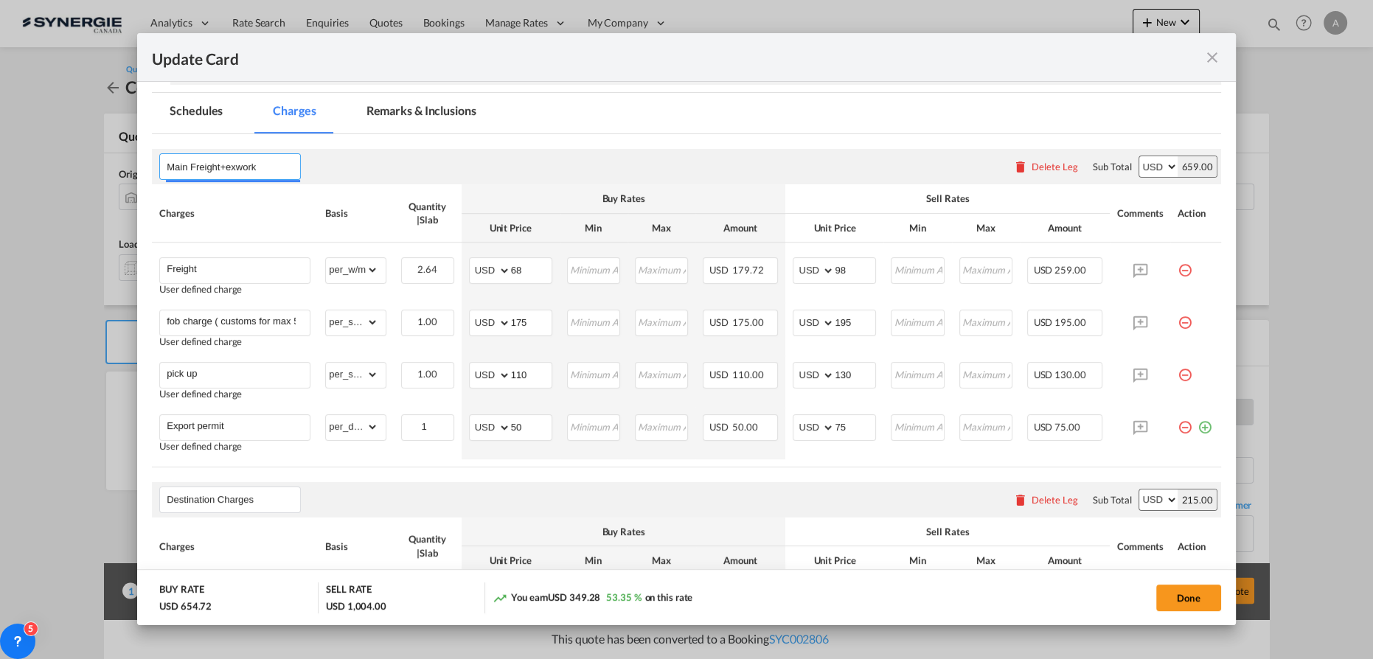
click at [285, 166] on input "Main Freight+exwork" at bounding box center [233, 167] width 133 height 22
drag, startPoint x: 285, startPoint y: 168, endPoint x: 112, endPoint y: 168, distance: 173.3
click at [112, 168] on div "Update Card Port of Loading VNSGN T/S Liner/Carrier OTHERS 2HM LOGISTICS D.O.O …" at bounding box center [686, 329] width 1373 height 658
drag, startPoint x: 248, startPoint y: 164, endPoint x: -55, endPoint y: 168, distance: 303.0
click at [0, 168] on html "Analytics Reports Dashboard Rate Search Enquiries Quotes" at bounding box center [686, 329] width 1373 height 659
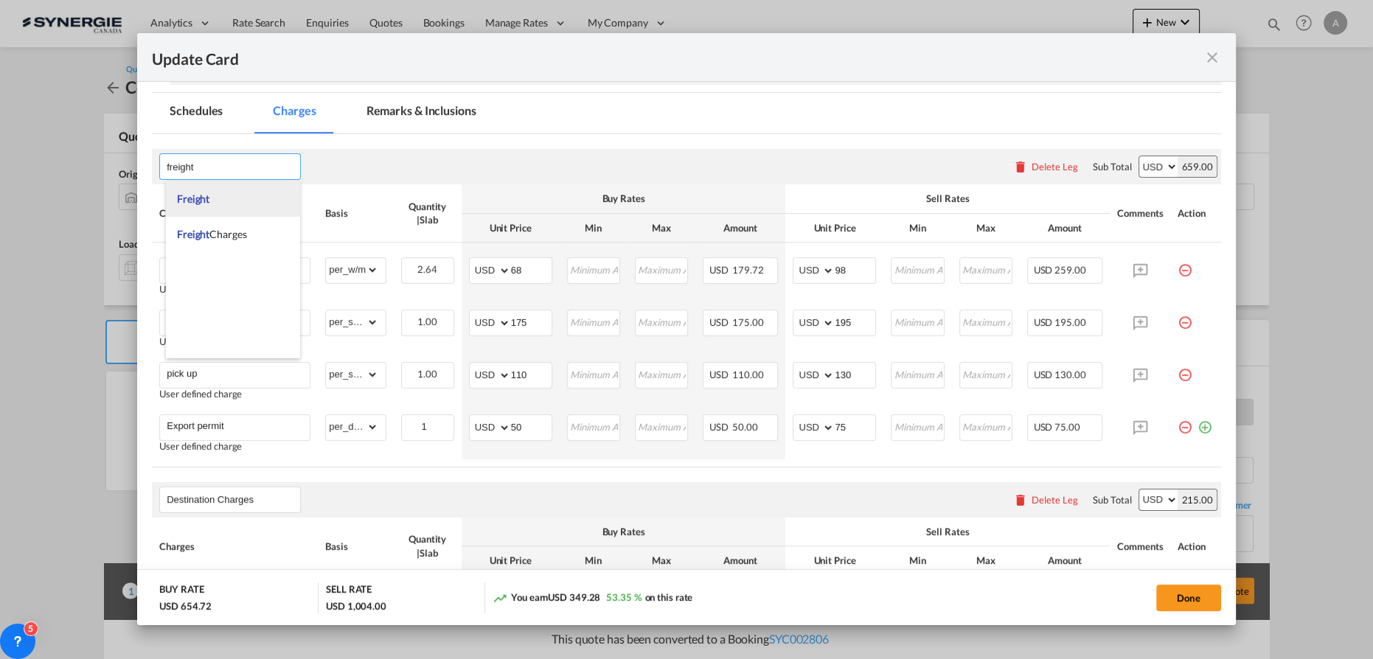
click at [202, 206] on li "Freight" at bounding box center [233, 198] width 134 height 35
type input "Freight"
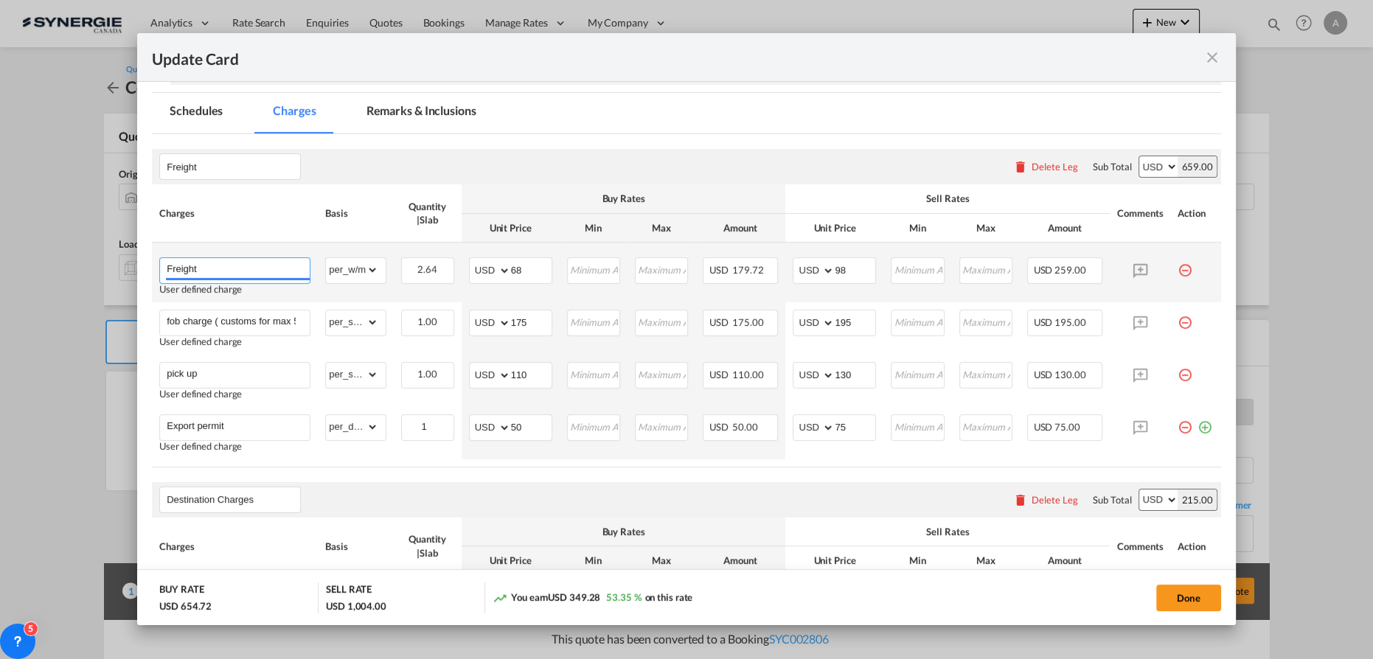
click at [258, 273] on input "Freight" at bounding box center [238, 269] width 143 height 22
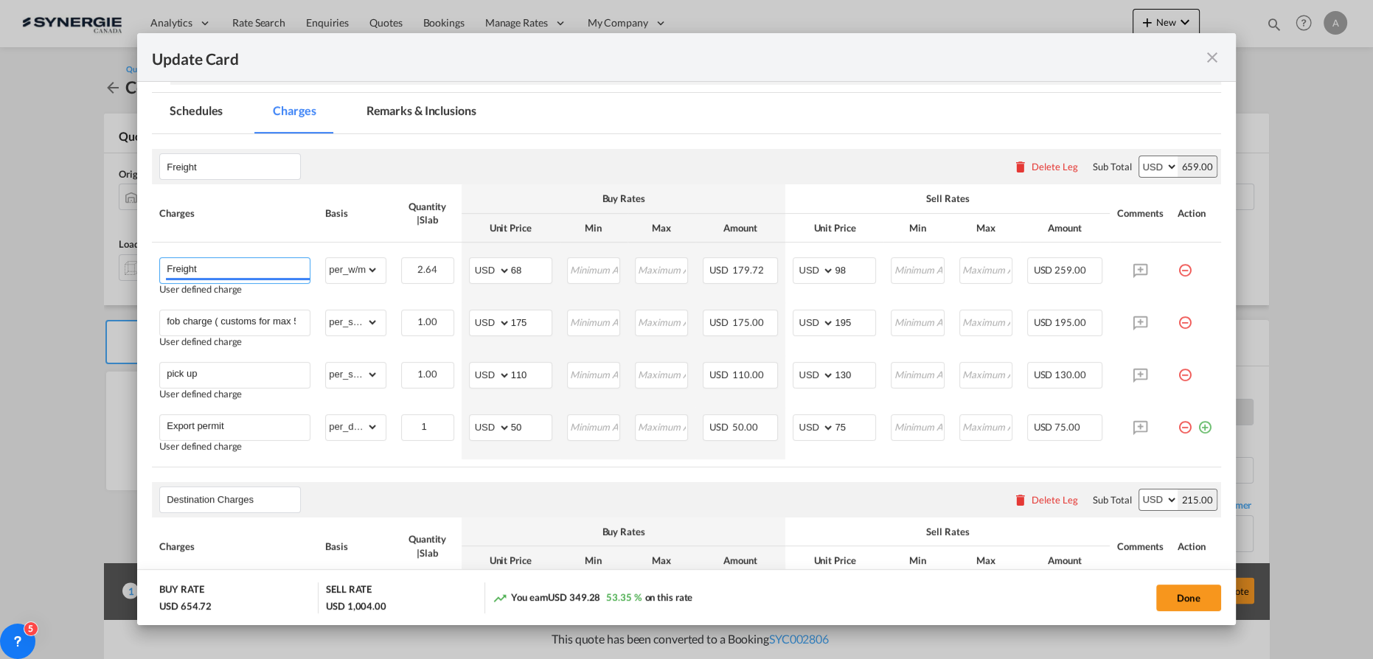
drag, startPoint x: 251, startPoint y: 270, endPoint x: -23, endPoint y: 265, distance: 273.6
click at [0, 265] on html "Analytics Reports Dashboard Rate Search Enquiries Quotes" at bounding box center [686, 329] width 1373 height 659
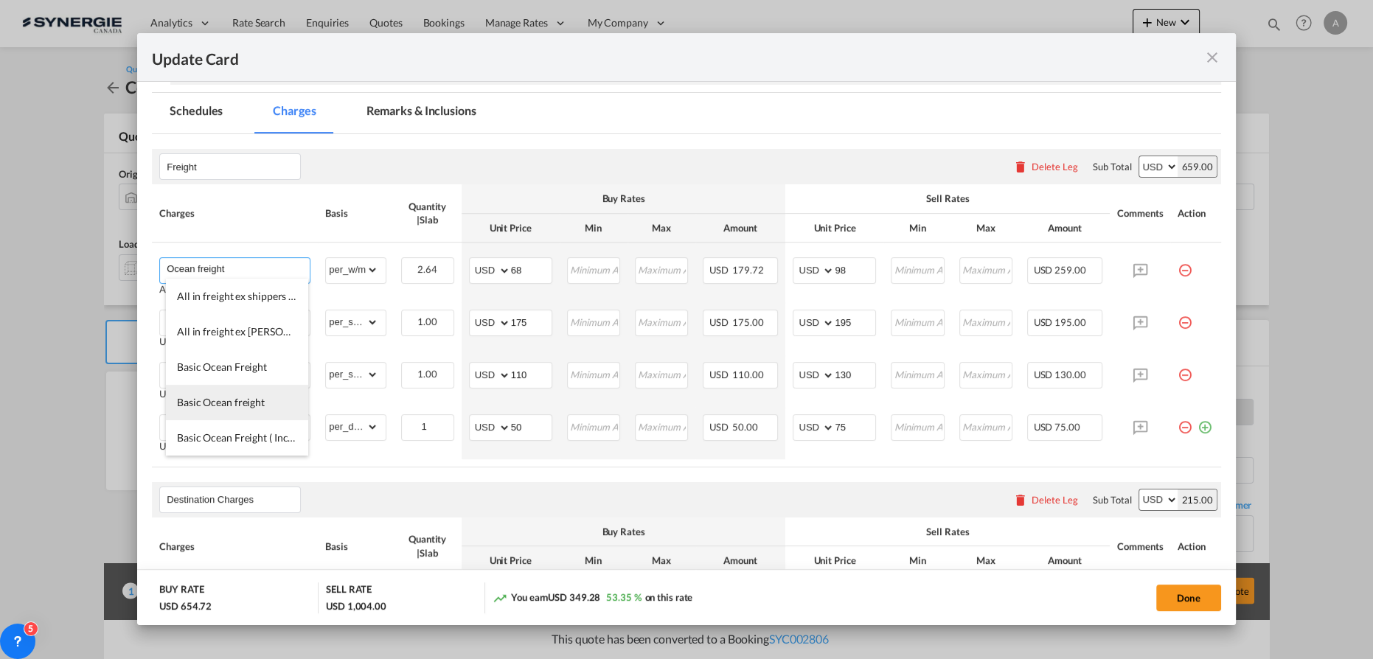
click at [234, 405] on span "Basic Ocean freight" at bounding box center [221, 402] width 88 height 13
type input "Basic Ocean freight"
type input "0"
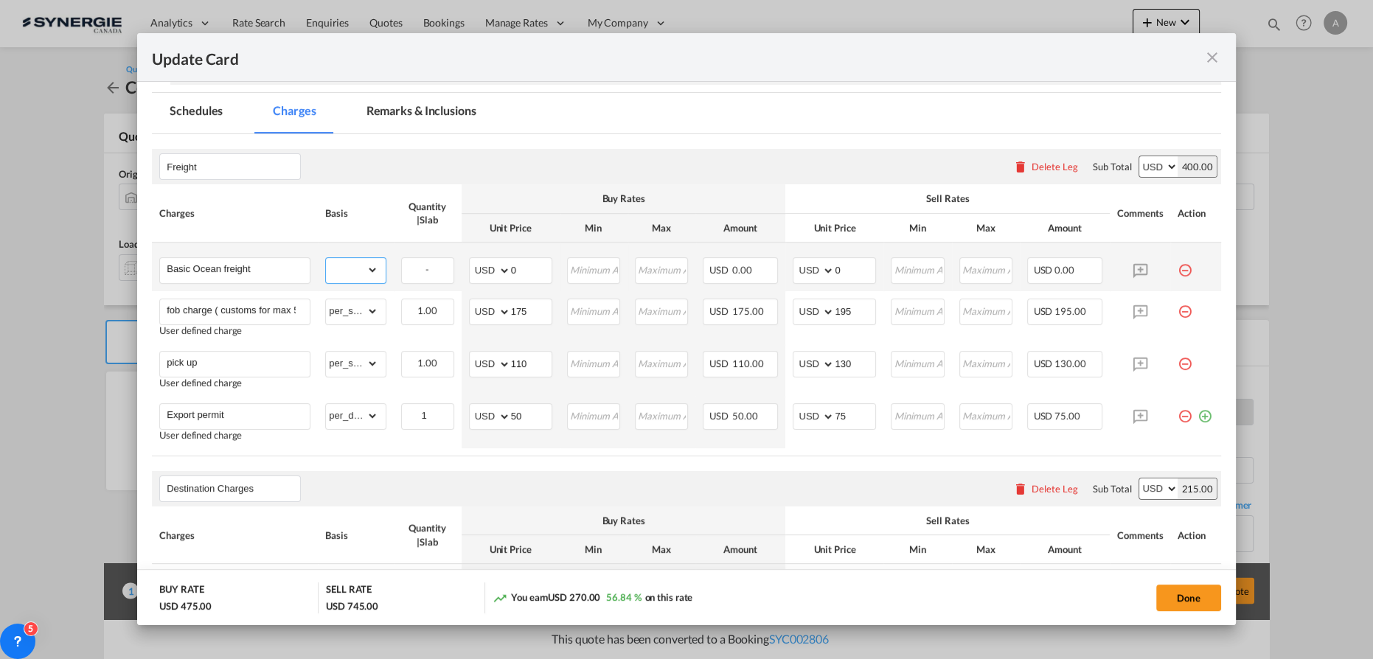
click at [326, 265] on select "gross_weight volumetric_weight per_shipment per_bl per_km per_hawb per_kg flat …" at bounding box center [352, 270] width 52 height 24
select select "per_cbm"
click at [326, 258] on select "gross_weight volumetric_weight per_shipment per_bl per_km per_hawb per_kg flat …" at bounding box center [352, 270] width 52 height 24
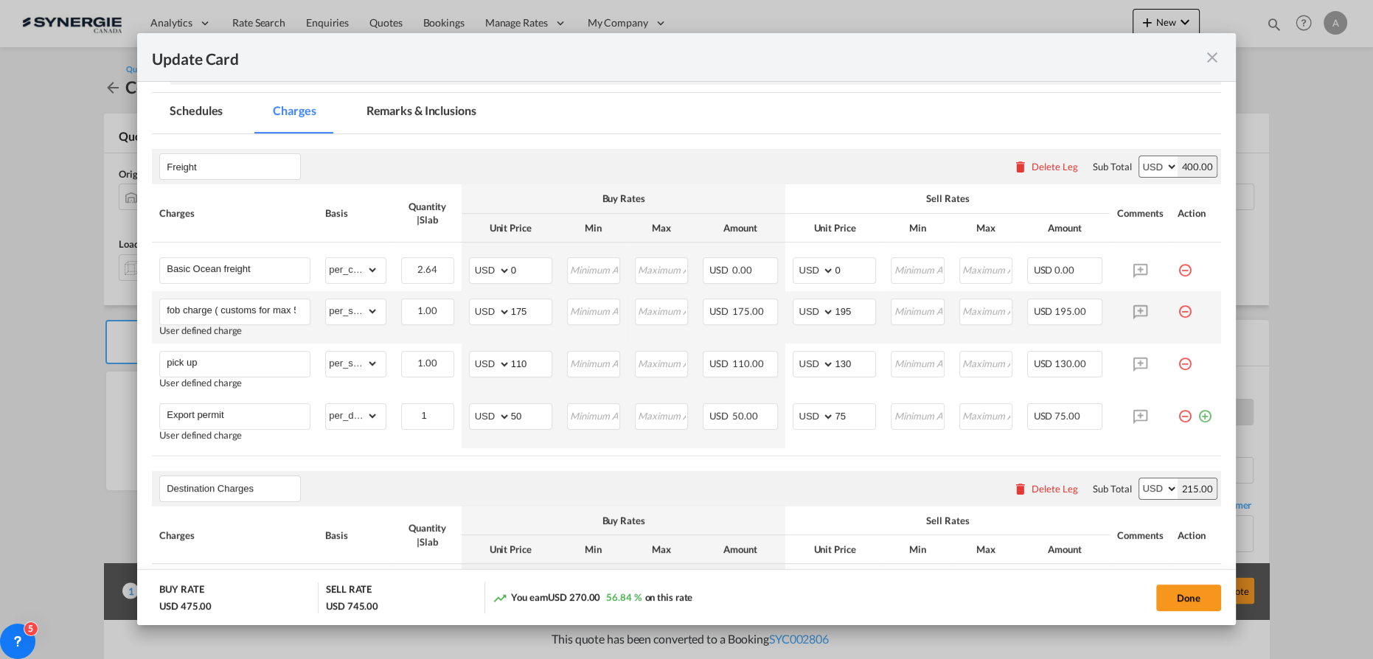
click at [1177, 313] on md-icon "icon-minus-circle-outline red-400-fg pt-7" at bounding box center [1184, 306] width 15 height 15
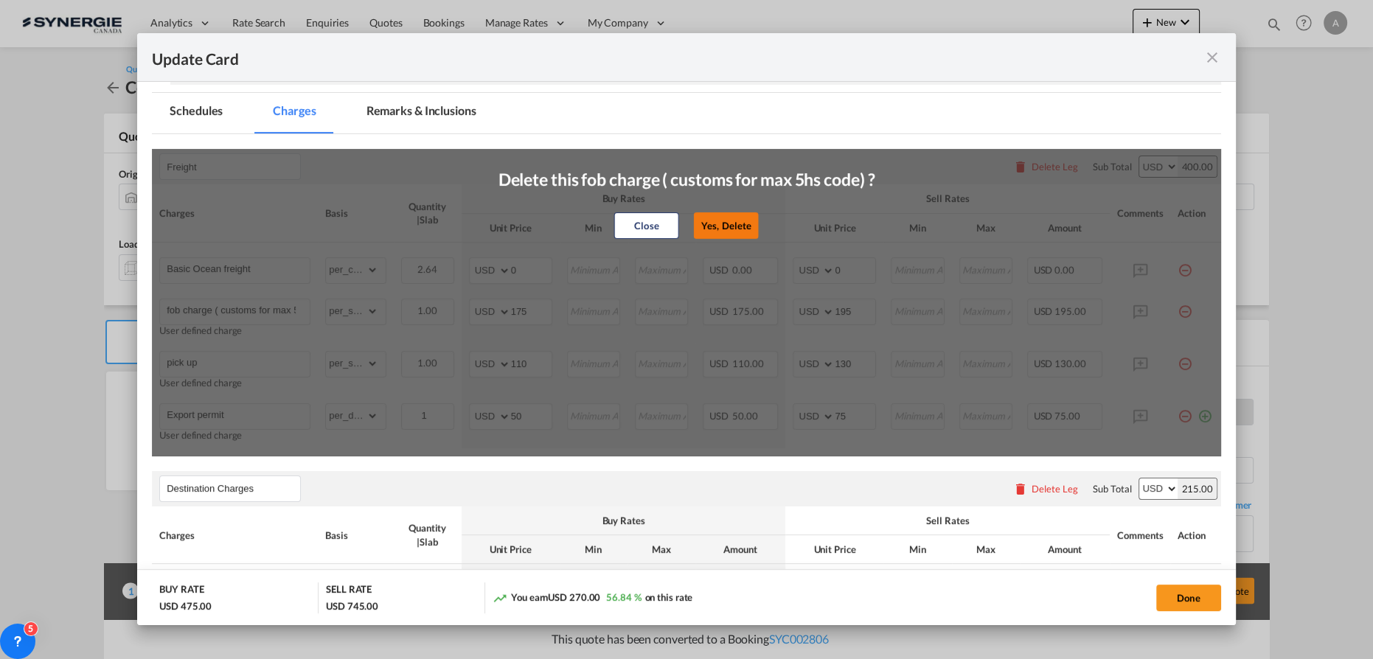
click at [718, 233] on button "Yes, Delete" at bounding box center [726, 225] width 65 height 27
type input "pick up"
type input "110"
type input "130"
type input "Export permit"
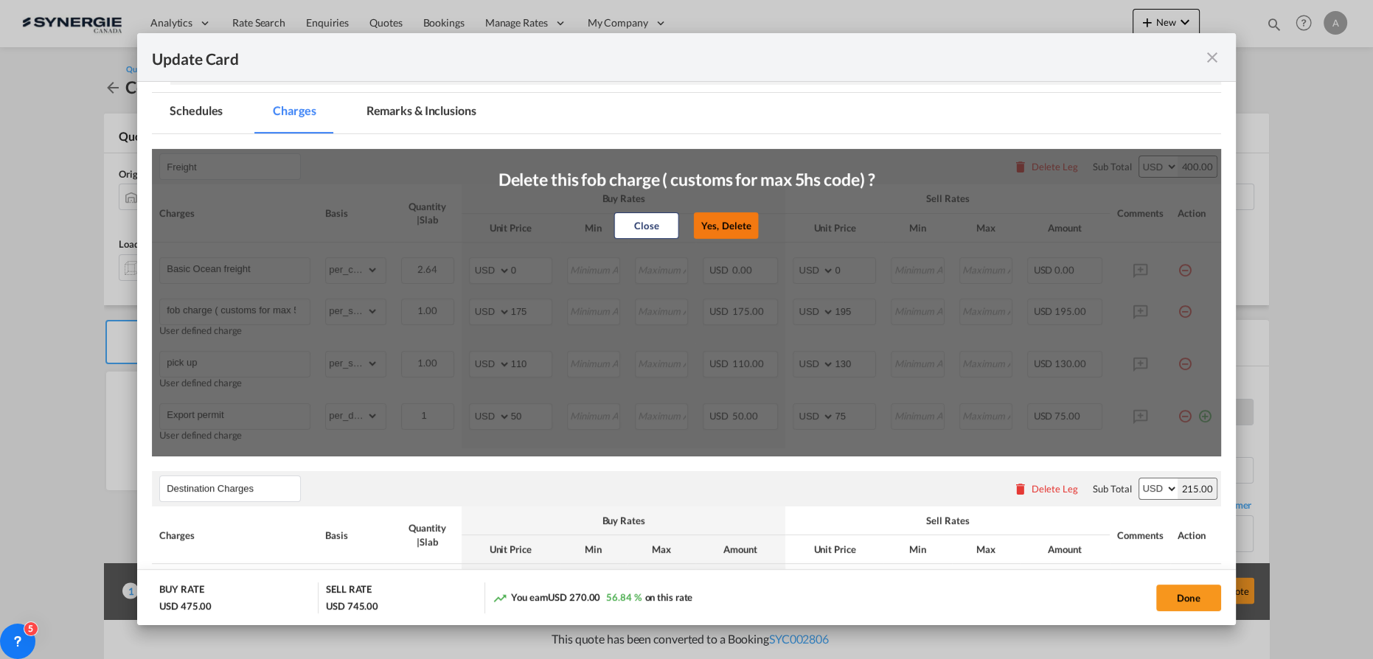
select select "per_declaration"
type input "50"
type input "75"
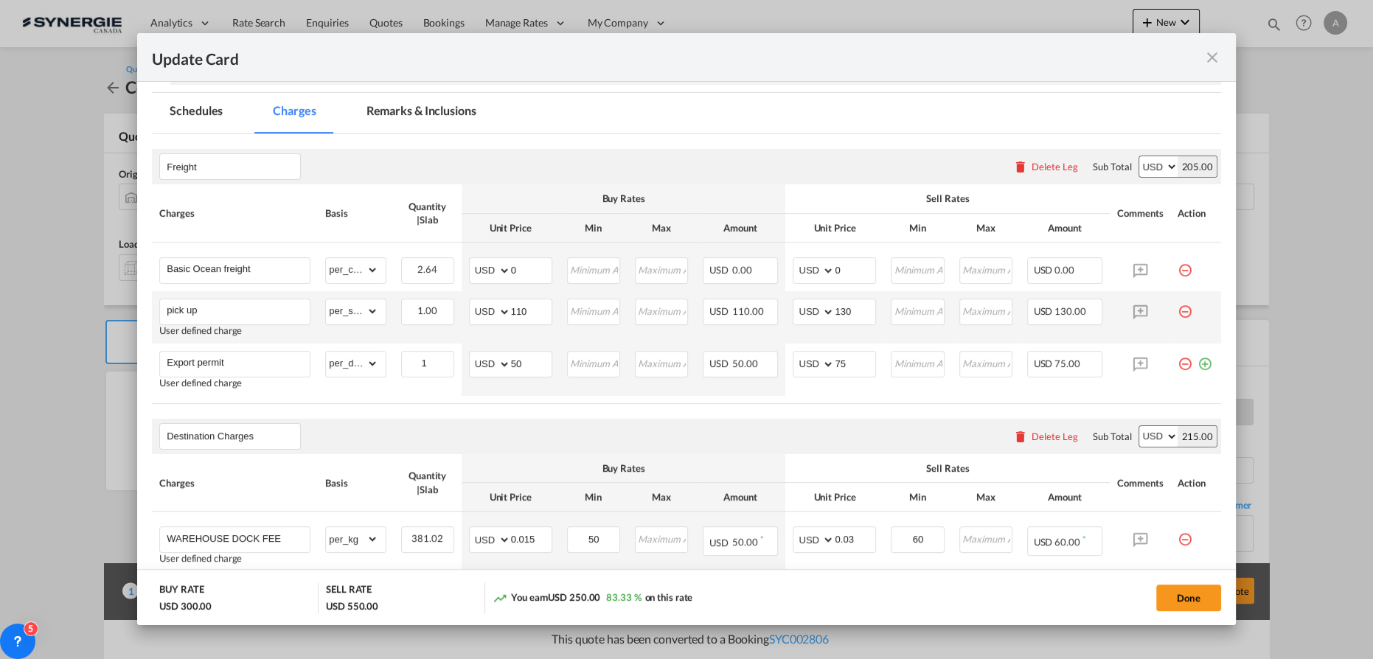
click at [1177, 313] on md-icon "icon-minus-circle-outline red-400-fg pt-7" at bounding box center [1184, 306] width 15 height 15
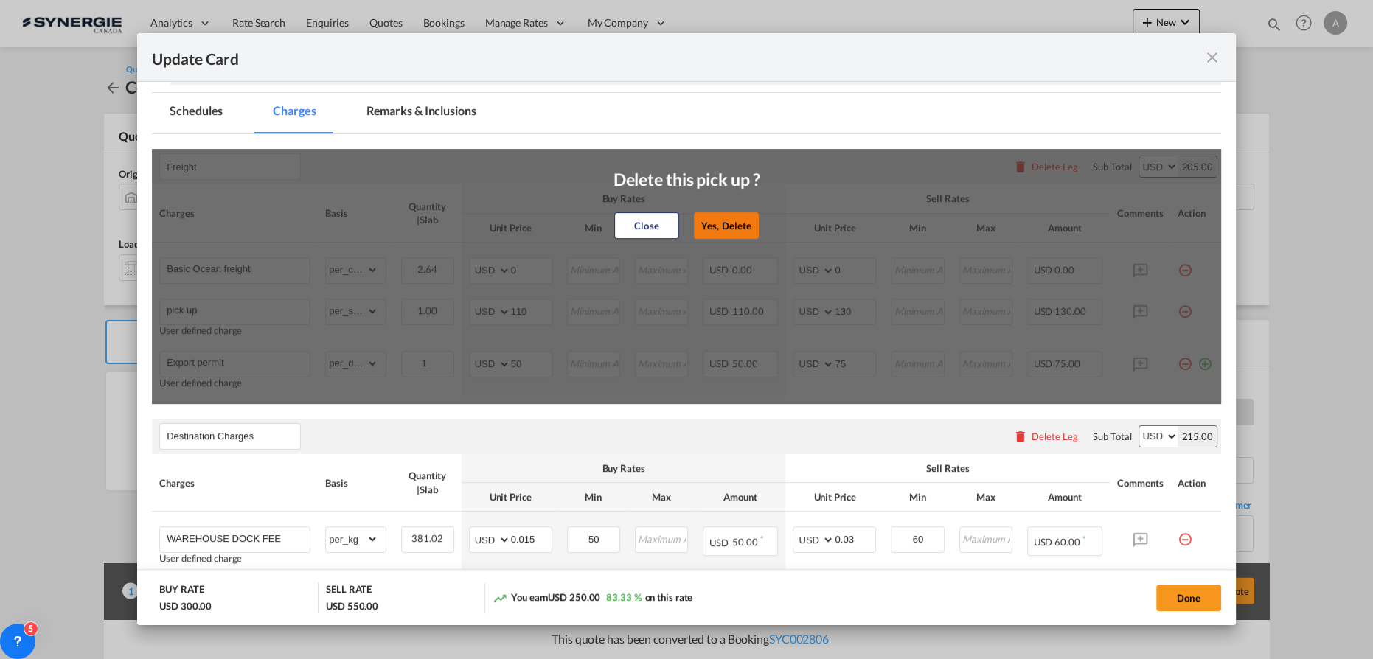
click at [731, 227] on button "Yes, Delete" at bounding box center [726, 225] width 65 height 27
type input "Export permit"
select select "per_declaration"
type input "50"
type input "75"
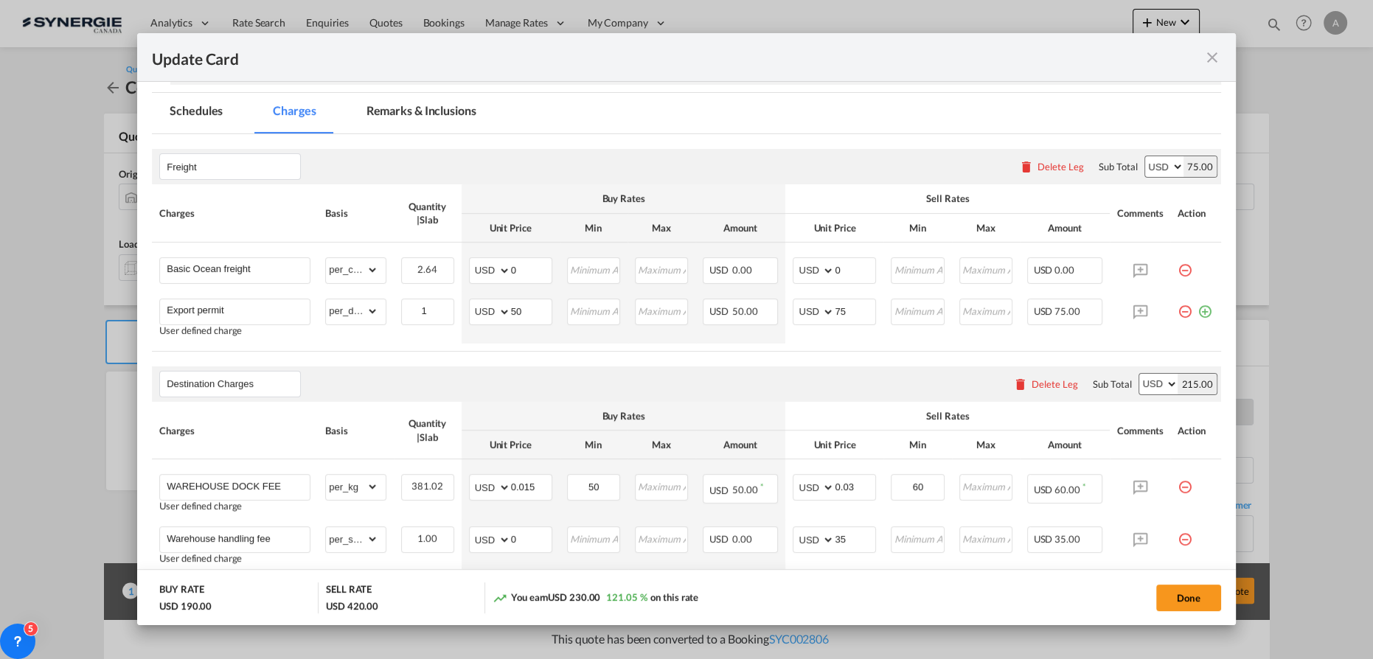
click at [1177, 313] on md-icon "icon-minus-circle-outline red-400-fg pt-7" at bounding box center [1184, 306] width 15 height 15
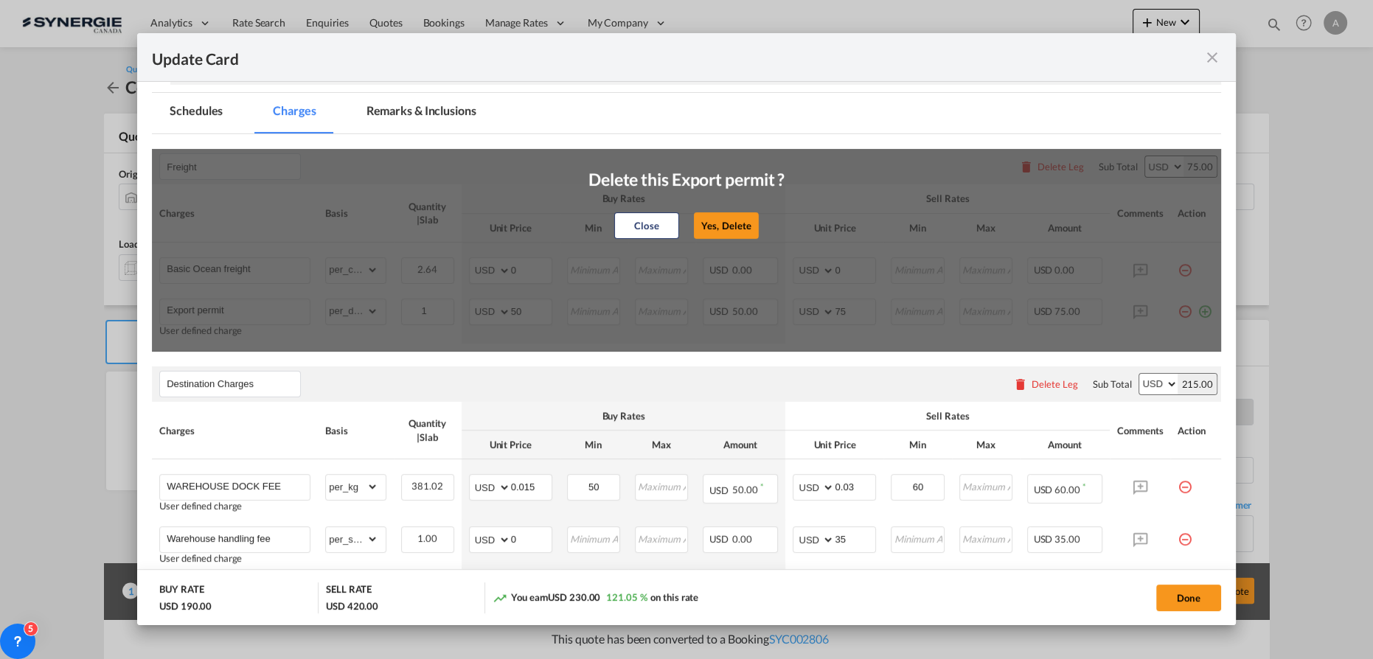
click at [725, 223] on button "Yes, Delete" at bounding box center [726, 225] width 65 height 27
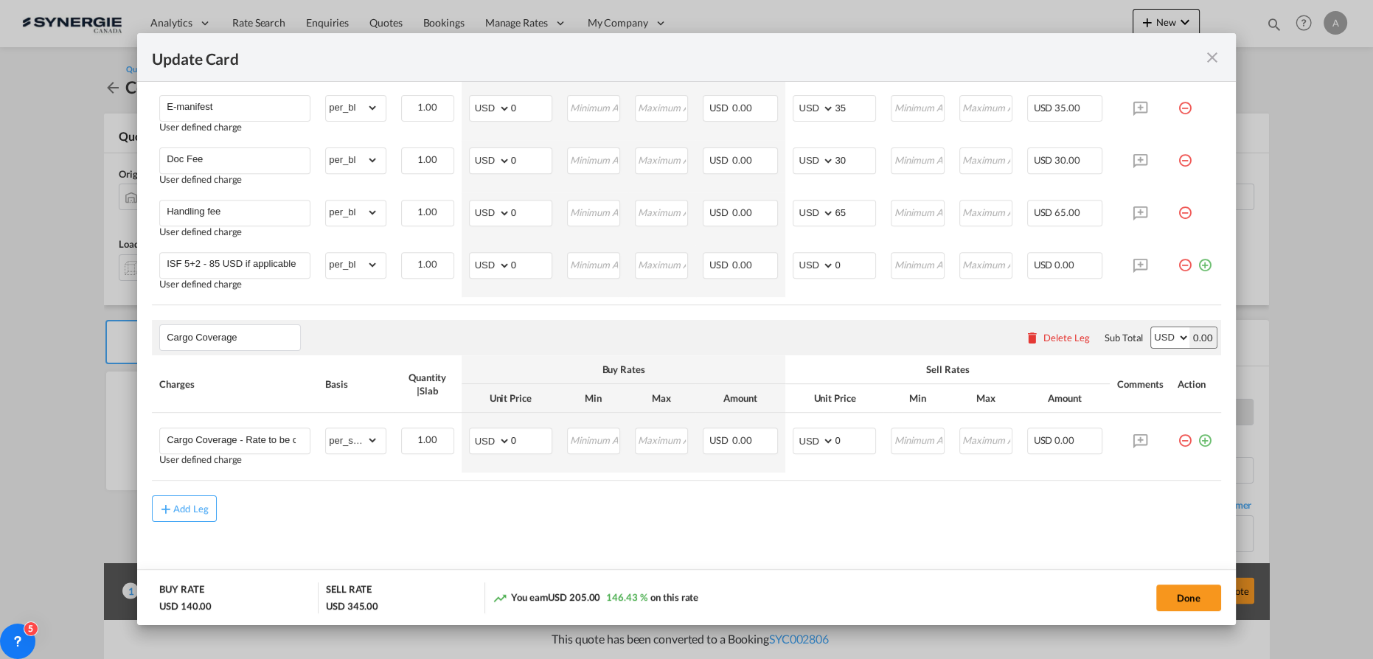
scroll to position [880, 0]
click at [196, 499] on div "Add Leg" at bounding box center [190, 503] width 35 height 9
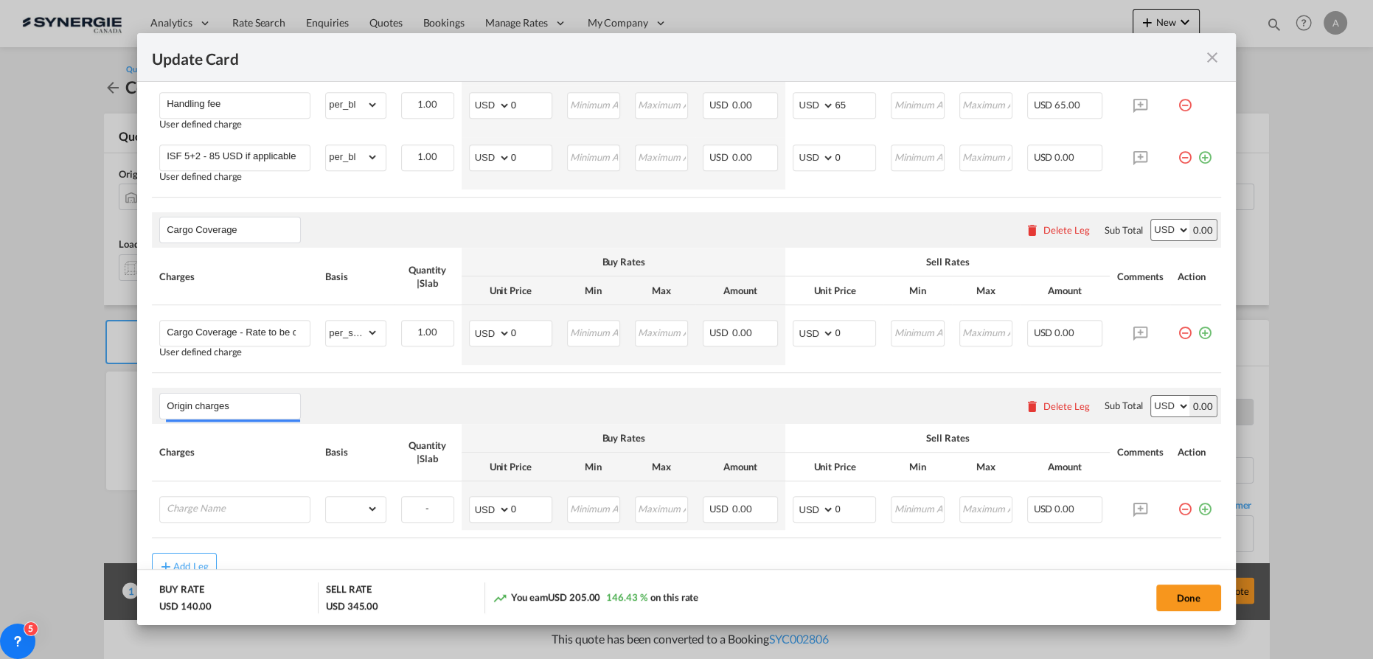
scroll to position [1044, 0]
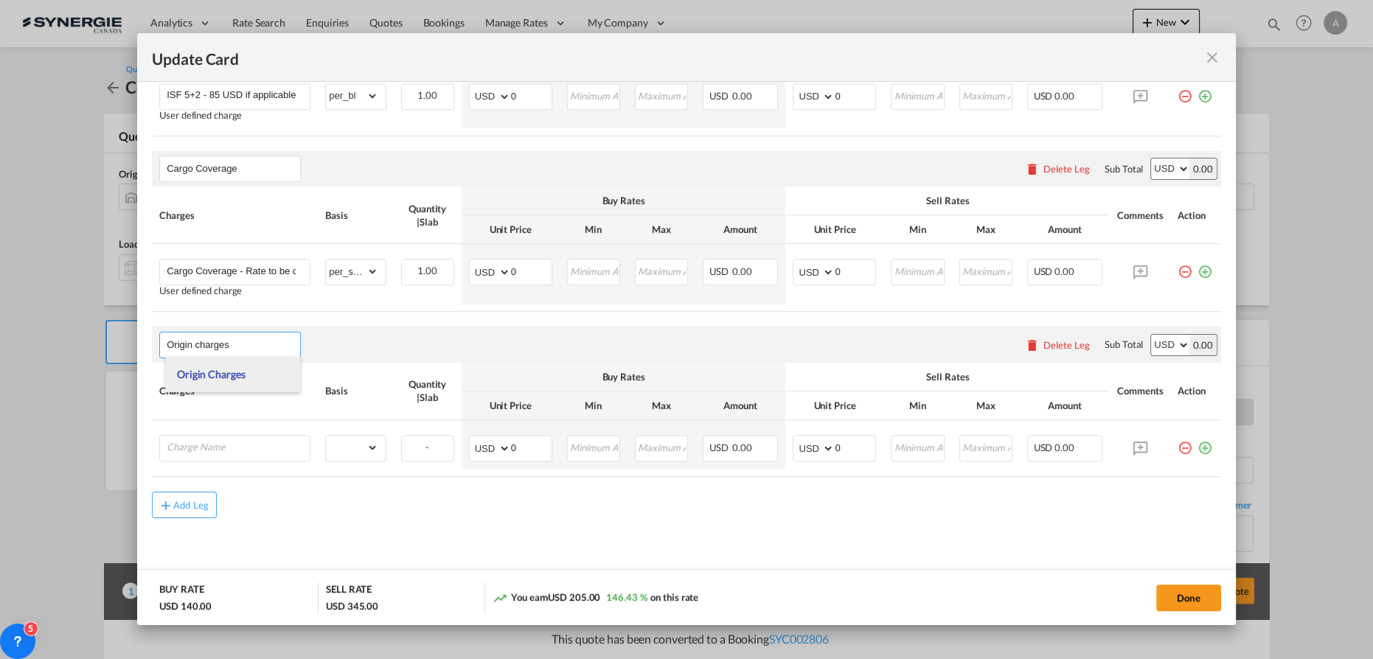
click at [202, 385] on li "Origin Charges" at bounding box center [233, 374] width 134 height 35
type input "Origin Charges"
click at [224, 461] on td "Please Enter Already Exists" at bounding box center [235, 444] width 166 height 49
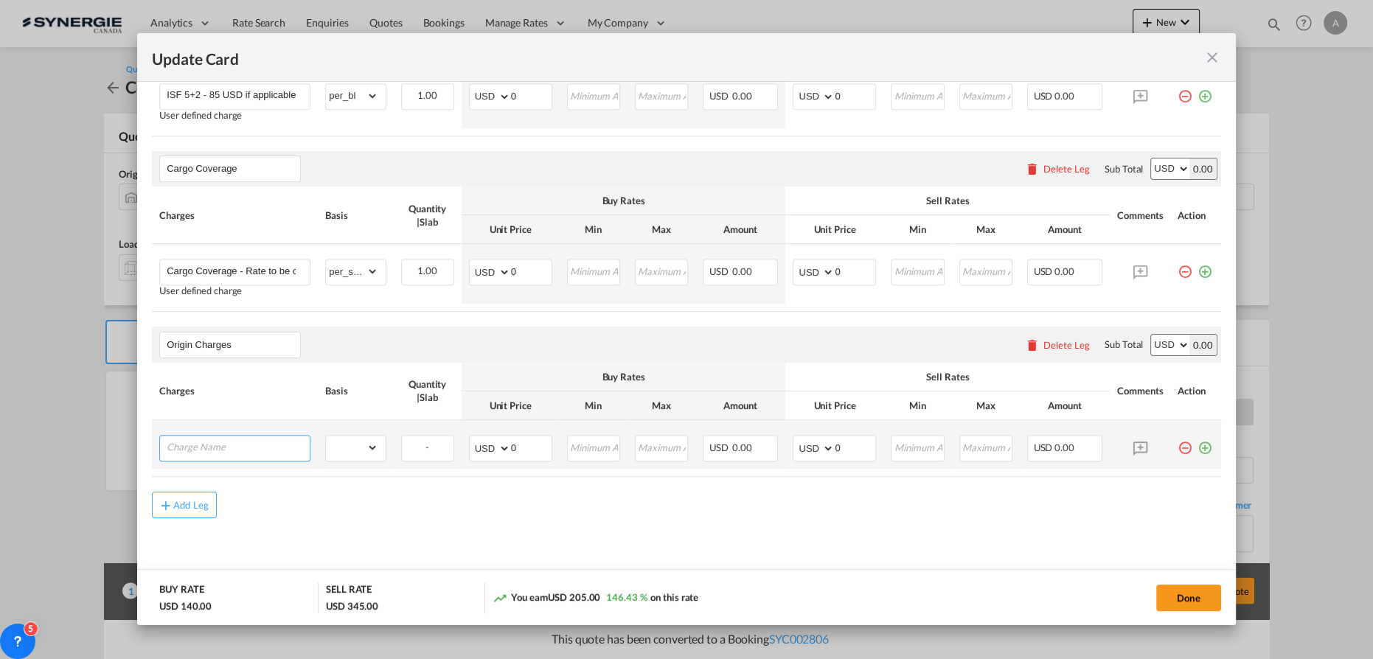
click at [220, 448] on input "Charge Name" at bounding box center [238, 447] width 143 height 22
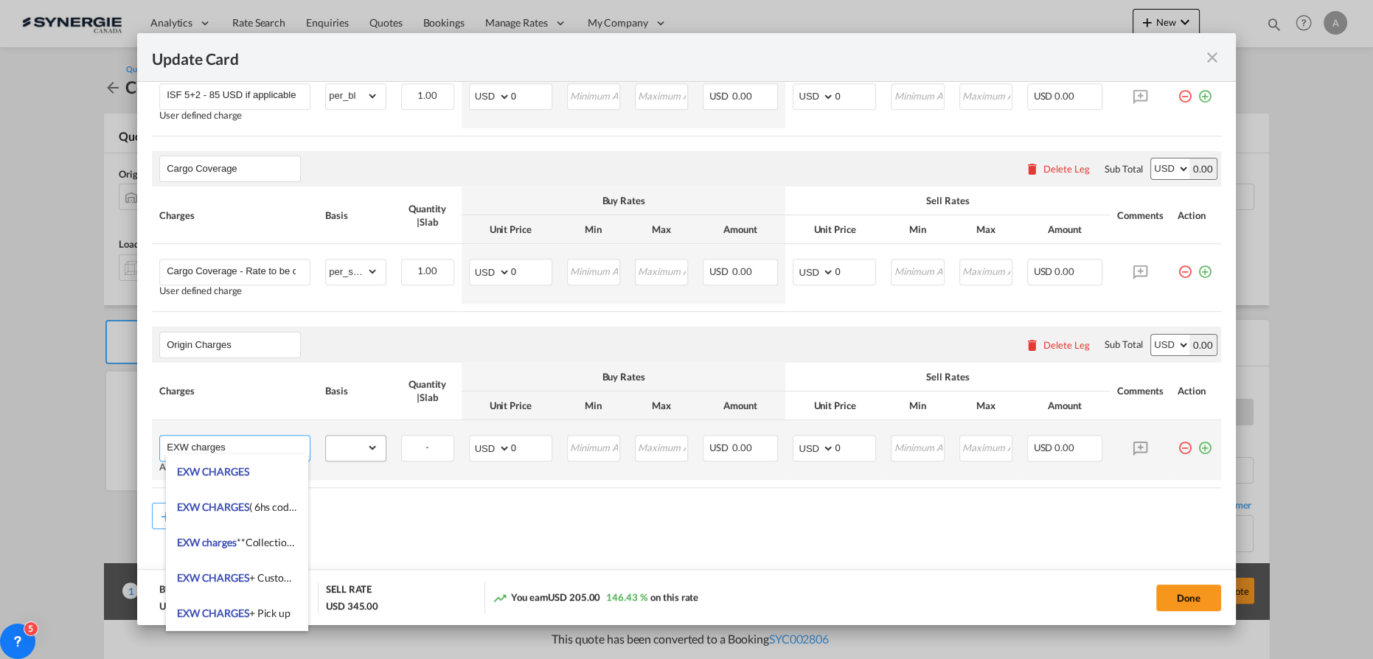
type input "EXW charges"
click at [358, 449] on select "gross_weight volumetric_weight per_shipment per_bl per_km per_hawb per_kg flat …" at bounding box center [352, 448] width 52 height 24
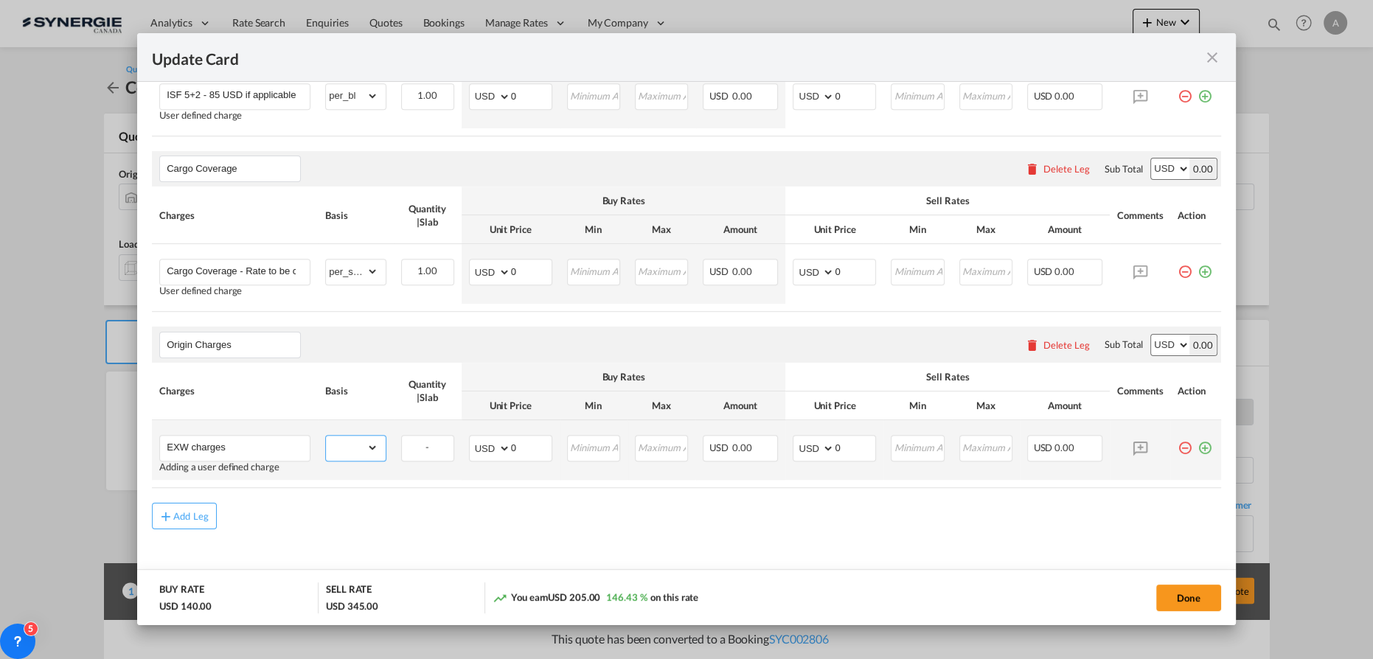
select select "per_shipment"
click at [326, 436] on select "gross_weight volumetric_weight per_shipment per_bl per_km per_hawb per_kg flat …" at bounding box center [352, 448] width 52 height 24
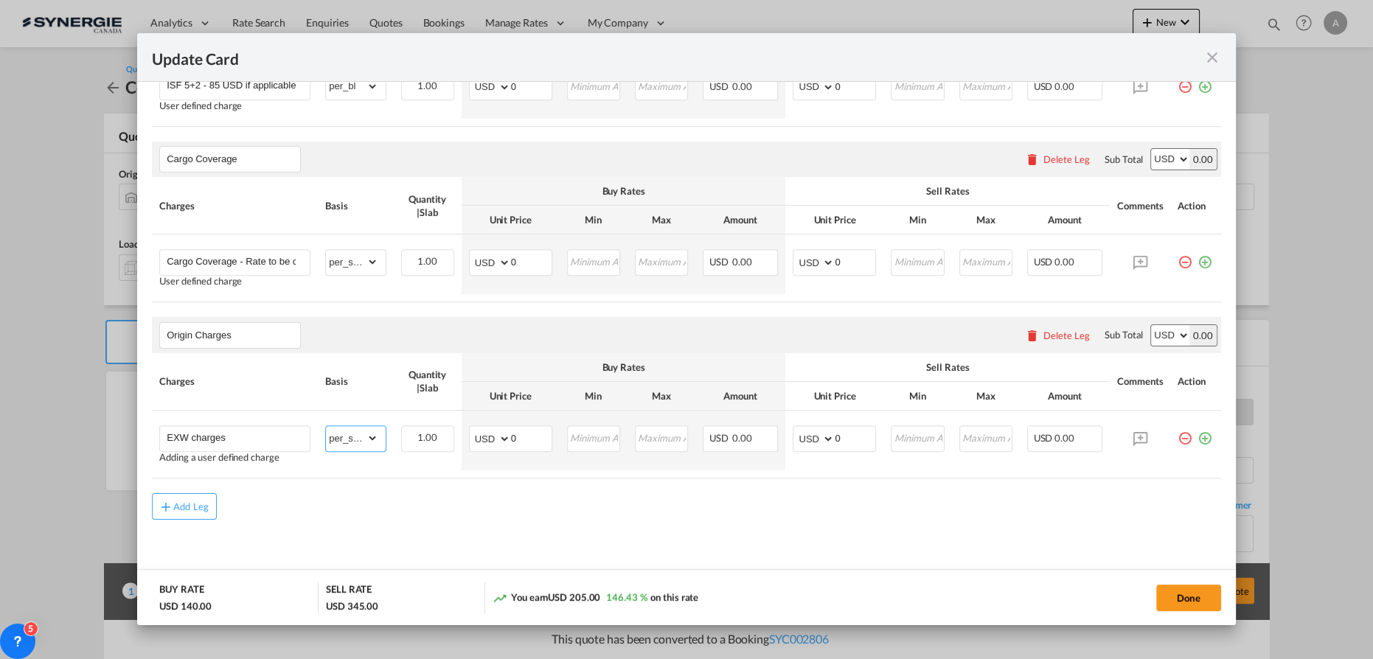
scroll to position [1056, 0]
click at [1190, 602] on button "Done" at bounding box center [1188, 598] width 65 height 27
type input "[DATE]"
type input "13 Sep 2025"
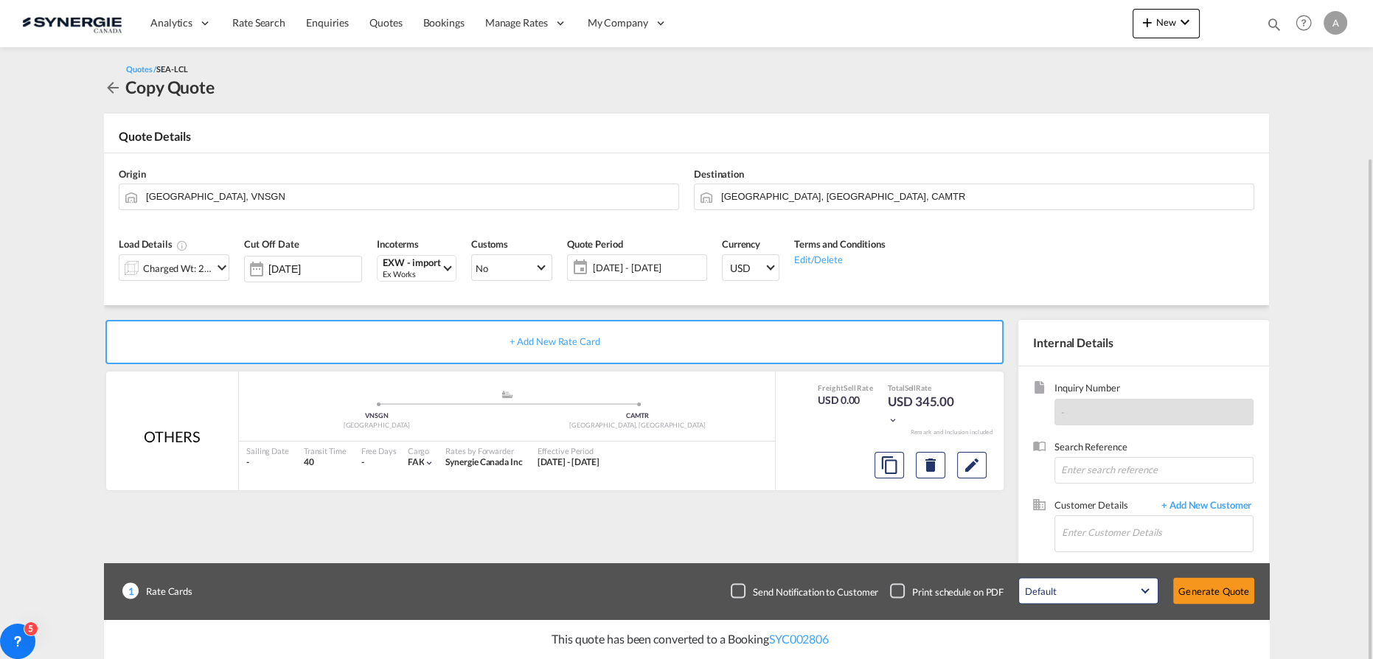
scroll to position [83, 0]
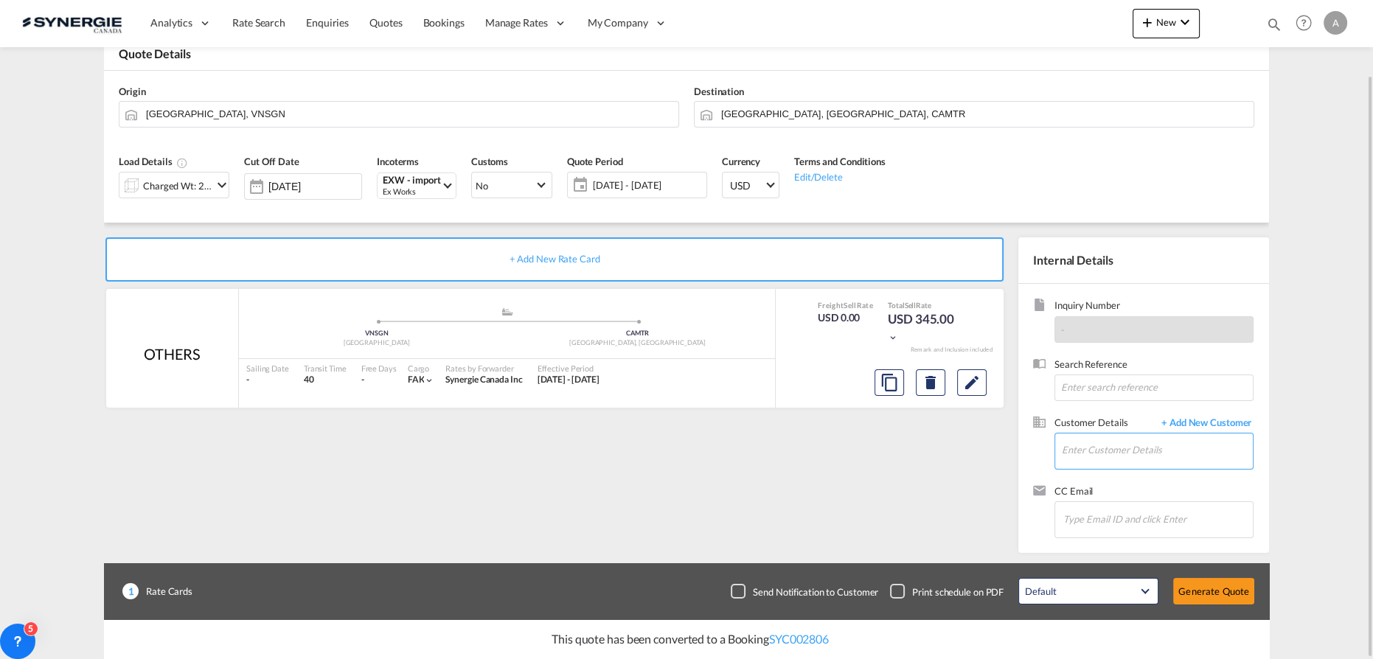
click at [1136, 456] on input "Enter Customer Details" at bounding box center [1157, 450] width 191 height 33
click at [1122, 476] on div "LUC . luc@solutions oem.com | OEM Solutions" at bounding box center [1201, 474] width 280 height 40
type input "OEM Solutions, LUC ., luc@solutionsoem.com"
click at [957, 381] on button "Edit" at bounding box center [971, 382] width 29 height 27
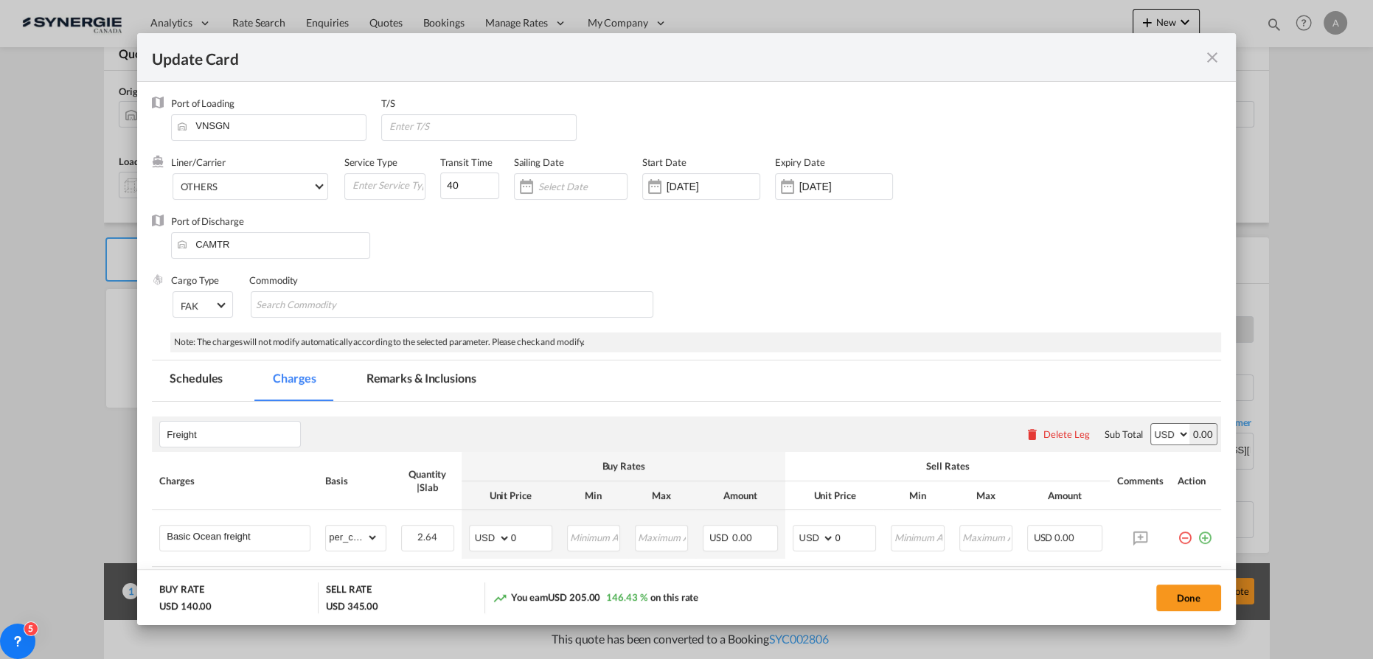
click at [434, 386] on md-tab-item "Remarks & Inclusions" at bounding box center [421, 381] width 145 height 41
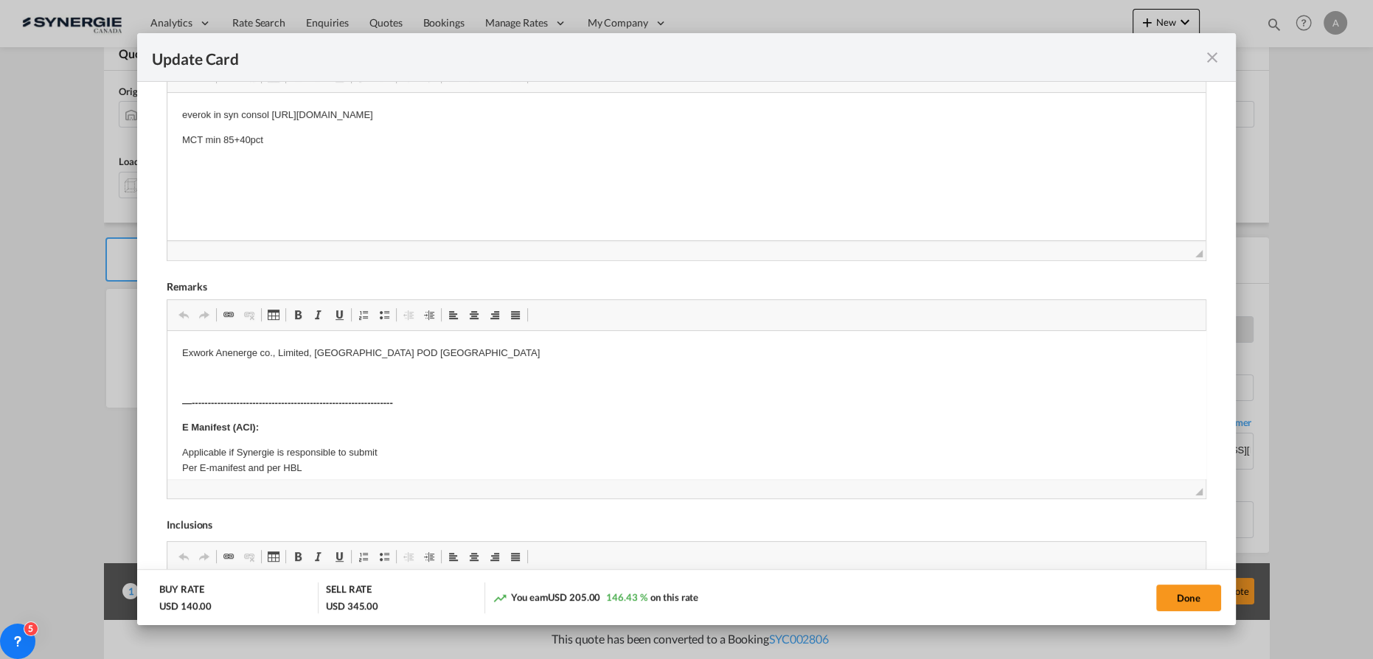
scroll to position [387, 0]
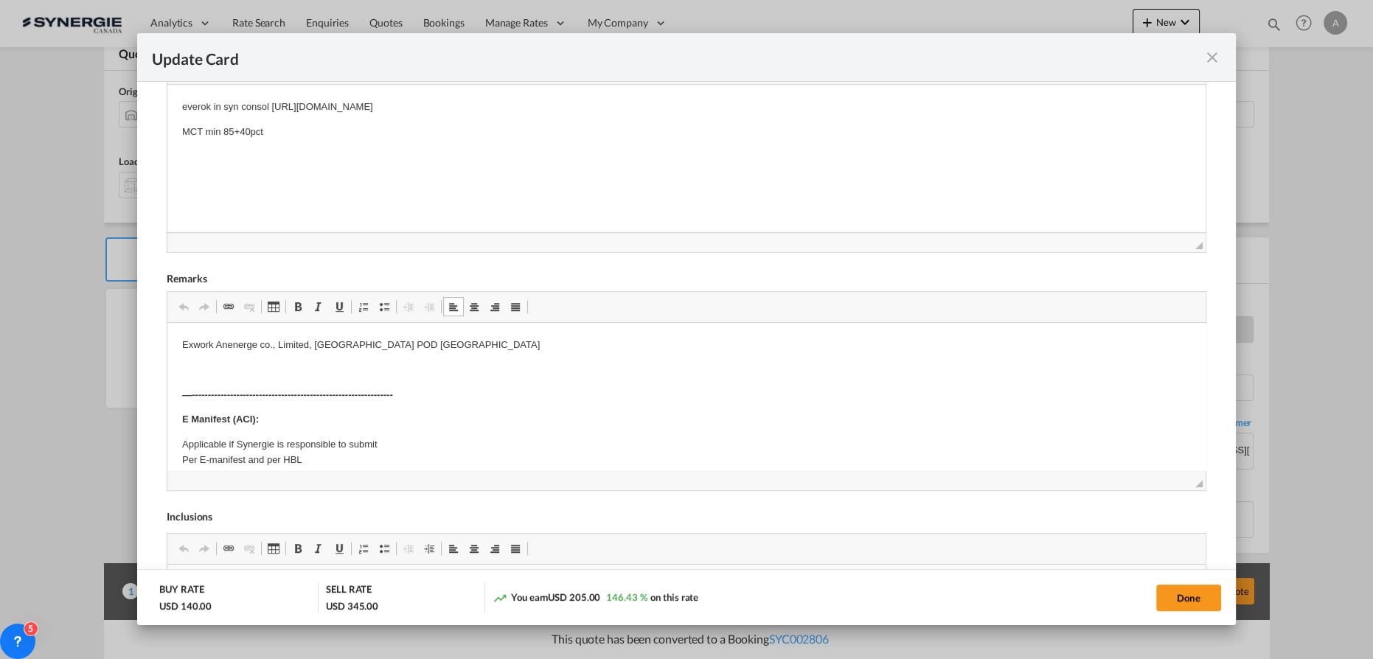
drag, startPoint x: 184, startPoint y: 344, endPoint x: 580, endPoint y: 356, distance: 396.1
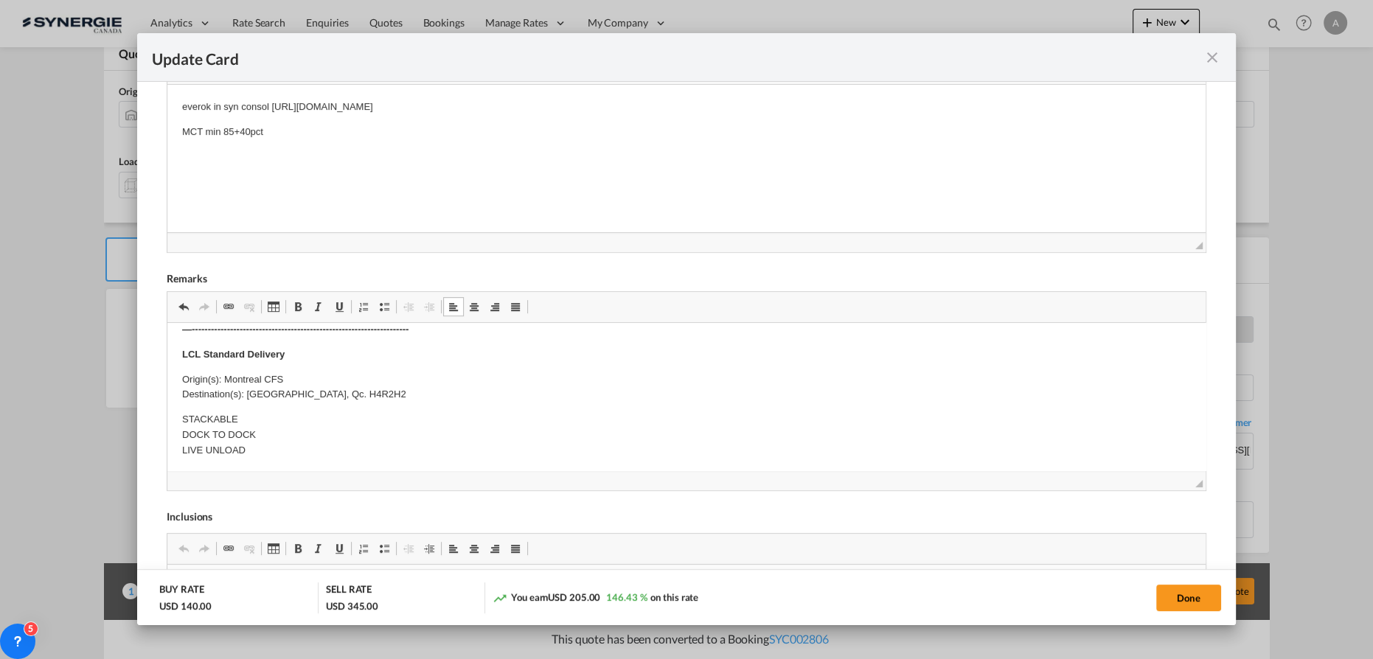
scroll to position [552, 0]
drag, startPoint x: 246, startPoint y: 391, endPoint x: 436, endPoint y: 394, distance: 191.0
click at [436, 394] on p "Origin(s): Montreal CFS Destination(s): Saint-Laurent, Qc. H4R2H2" at bounding box center [686, 387] width 1009 height 31
click at [293, 391] on p "Origin(s): Montreal CFS Destination(s):" at bounding box center [686, 383] width 1009 height 31
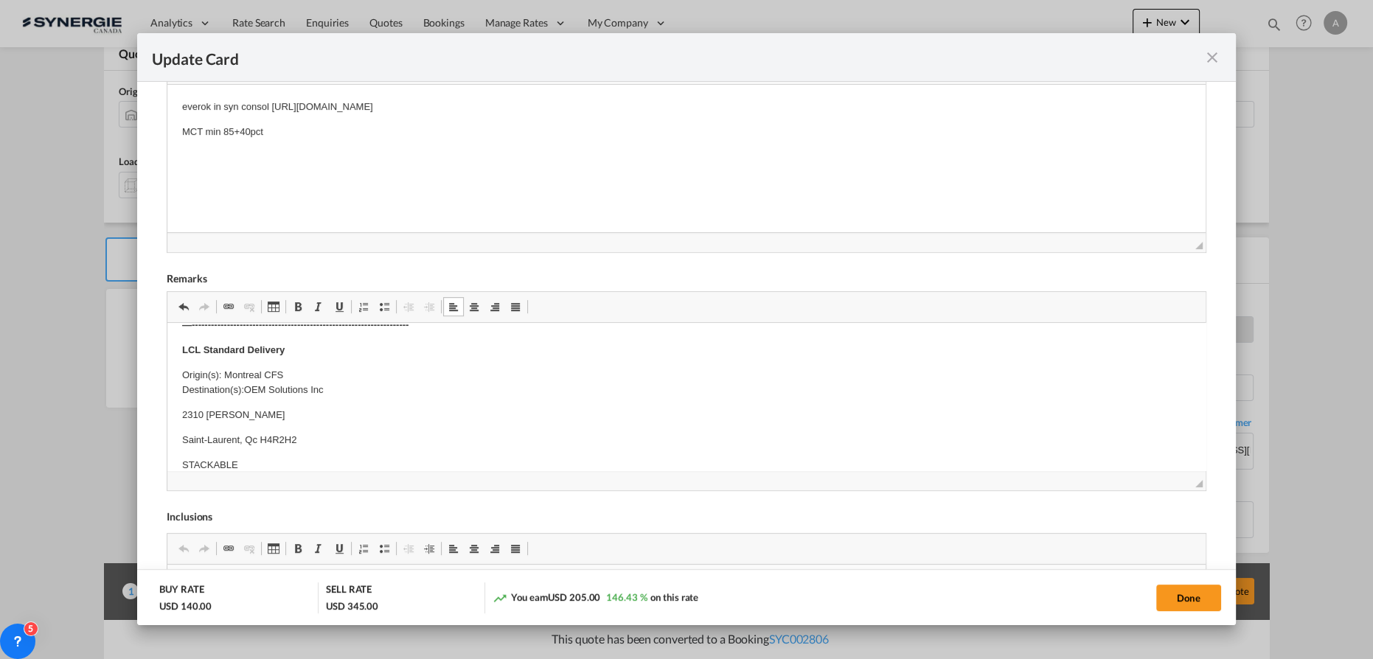
click at [342, 388] on p "Origin(s): Montreal CFS Destination(s): OEM Solutions Inc" at bounding box center [686, 383] width 1009 height 31
click at [437, 391] on p "Origin(s): Montreal CFS Destination(s): OEM Solutions Inc, 2310 Guenette" at bounding box center [686, 383] width 1009 height 31
click at [525, 388] on p "Origin(s): Montreal CFS Destination(s): OEM Solutions Inc, 2310 Guenette, Saint…" at bounding box center [686, 383] width 1009 height 31
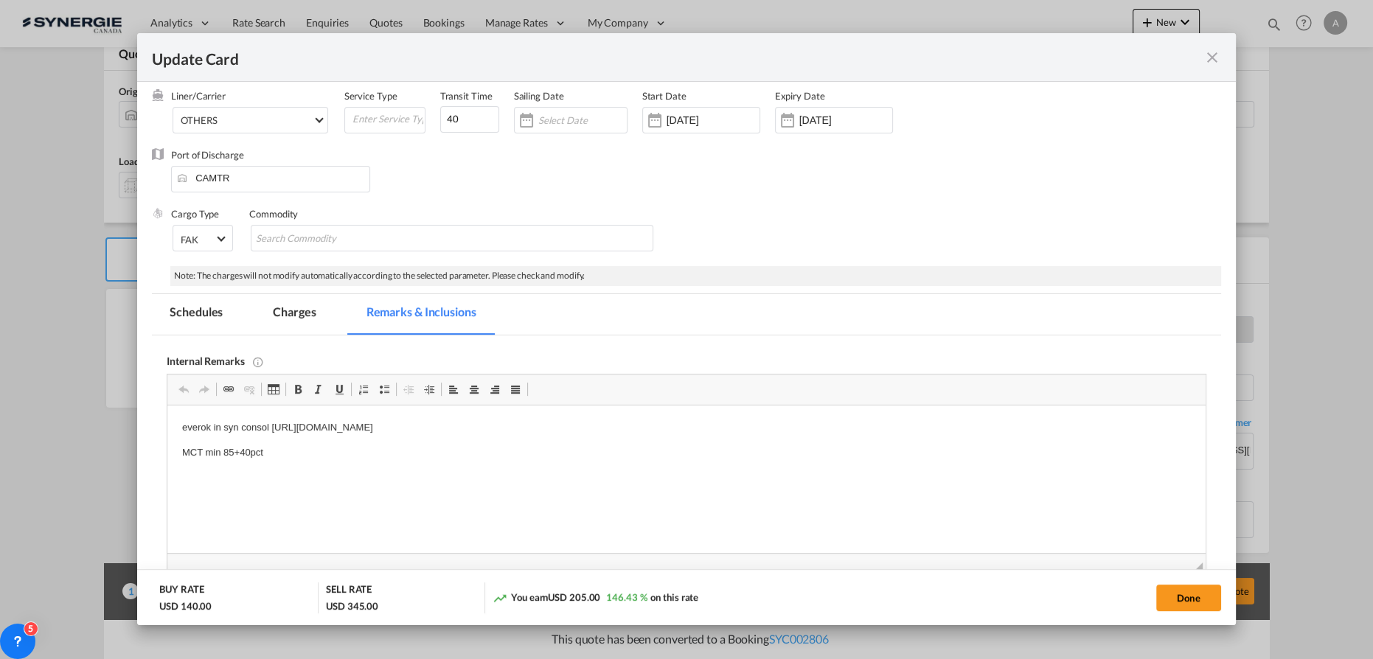
scroll to position [66, 0]
drag, startPoint x: 676, startPoint y: 428, endPoint x: 169, endPoint y: 420, distance: 507.3
click at [169, 420] on html "everok in syn consol https://app.frontapp.com/open/msg_1h2izy4v?key=iScur8wEixk…" at bounding box center [686, 440] width 1038 height 70
click at [265, 456] on p "MCT min 85+40pct" at bounding box center [686, 452] width 1009 height 15
drag, startPoint x: 263, startPoint y: 454, endPoint x: 333, endPoint y: 854, distance: 405.7
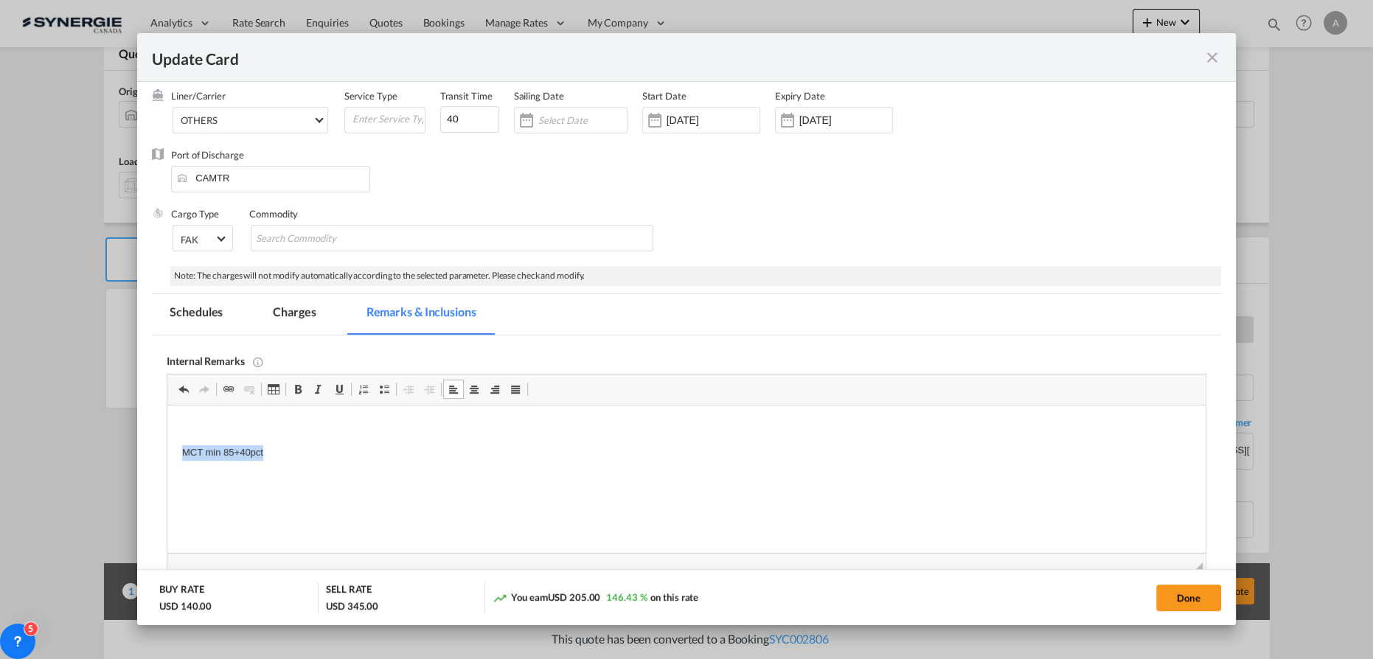
click at [167, 450] on html "MCT min 85+40pct" at bounding box center [686, 440] width 1038 height 70
click at [313, 447] on p "MCT min 85+40pct" at bounding box center [686, 452] width 1009 height 15
drag, startPoint x: 288, startPoint y: 460, endPoint x: 220, endPoint y: 456, distance: 67.9
click at [220, 456] on p "MCT min 85+40pct" at bounding box center [686, 452] width 1009 height 15
click at [288, 318] on md-tab-item "Charges" at bounding box center [294, 314] width 78 height 41
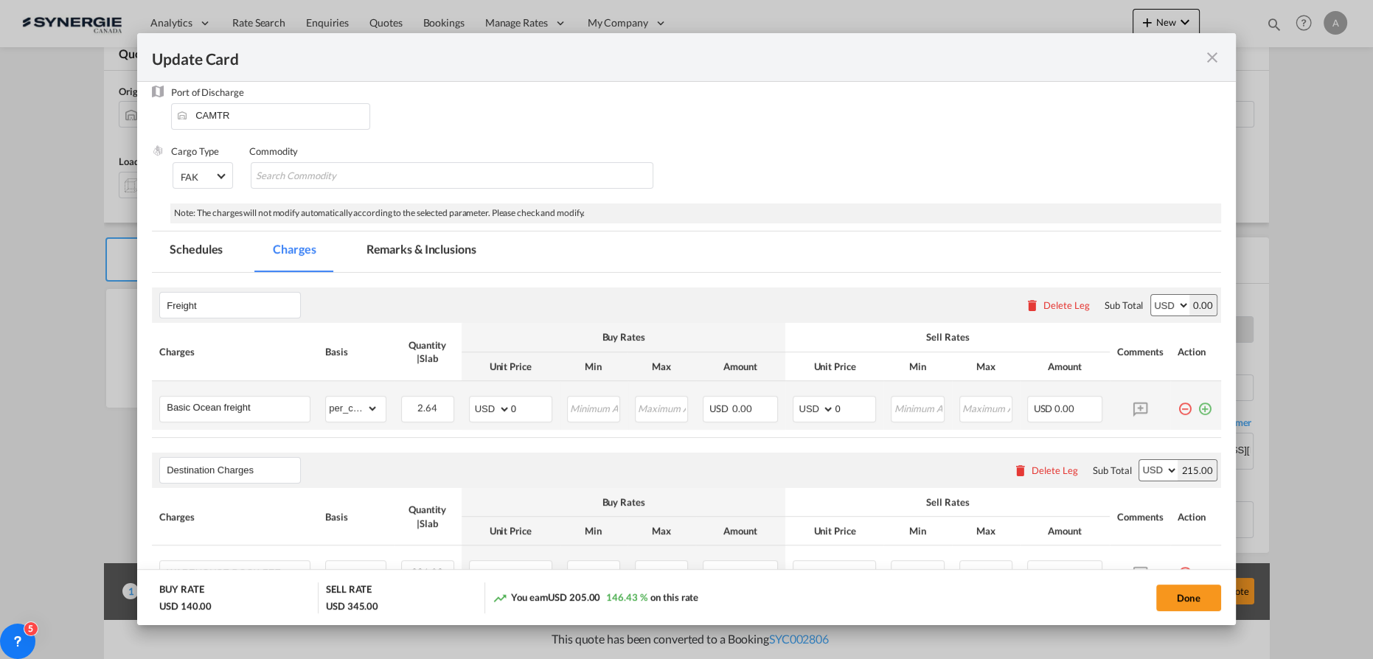
scroll to position [201, 0]
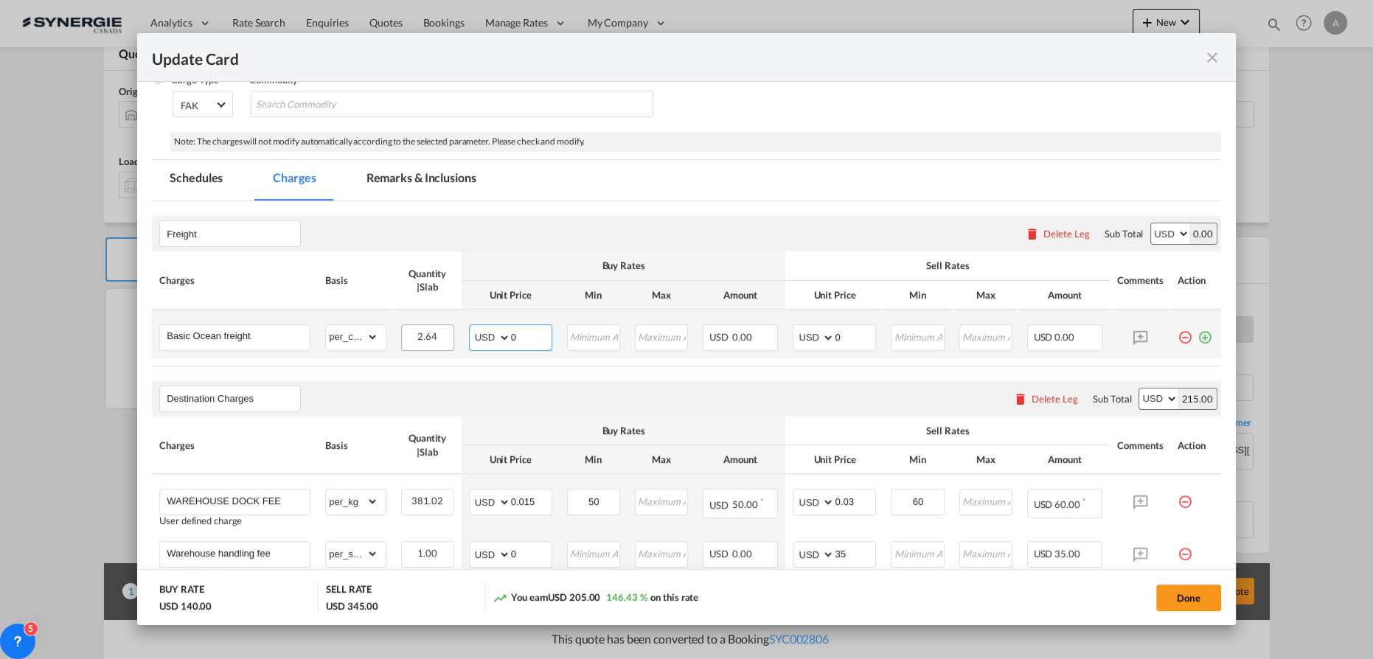
drag, startPoint x: 485, startPoint y: 330, endPoint x: 434, endPoint y: 327, distance: 51.0
click at [445, 327] on tr "Basic Ocean freight Please Enter Already Exists gross_weight volumetric_weight …" at bounding box center [686, 334] width 1069 height 49
type input "80"
type input "95"
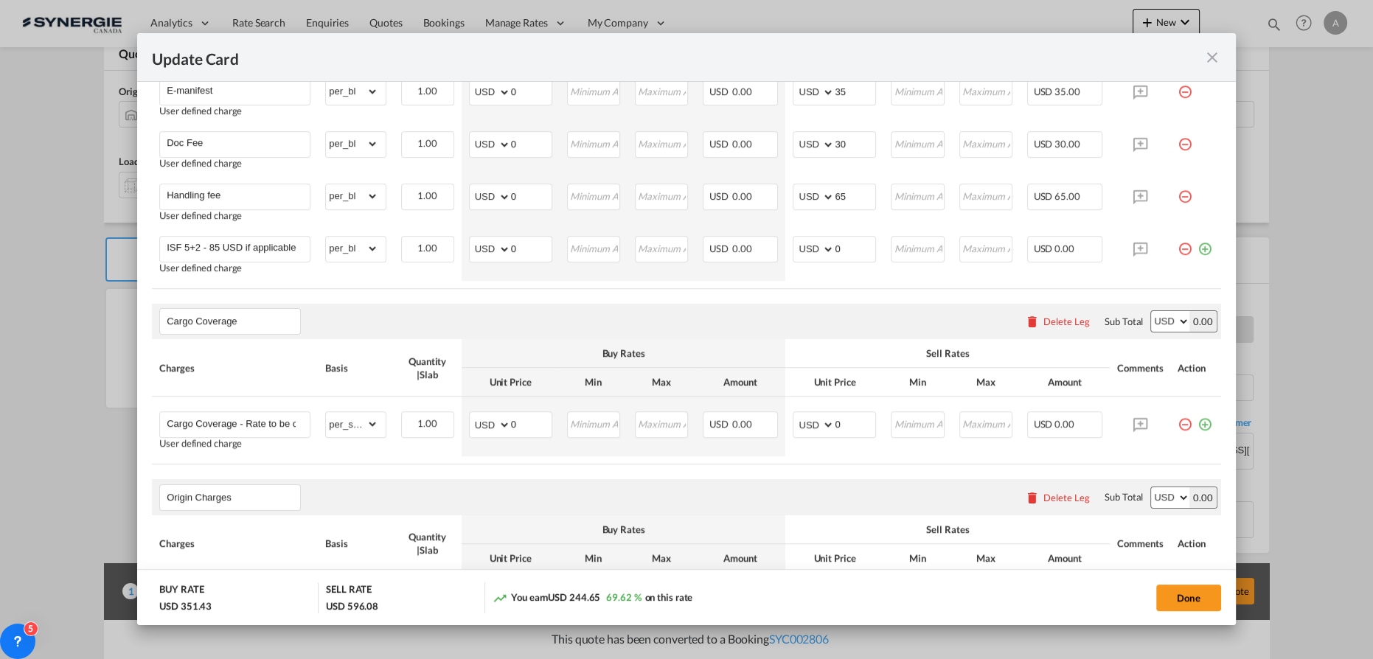
scroll to position [1005, 0]
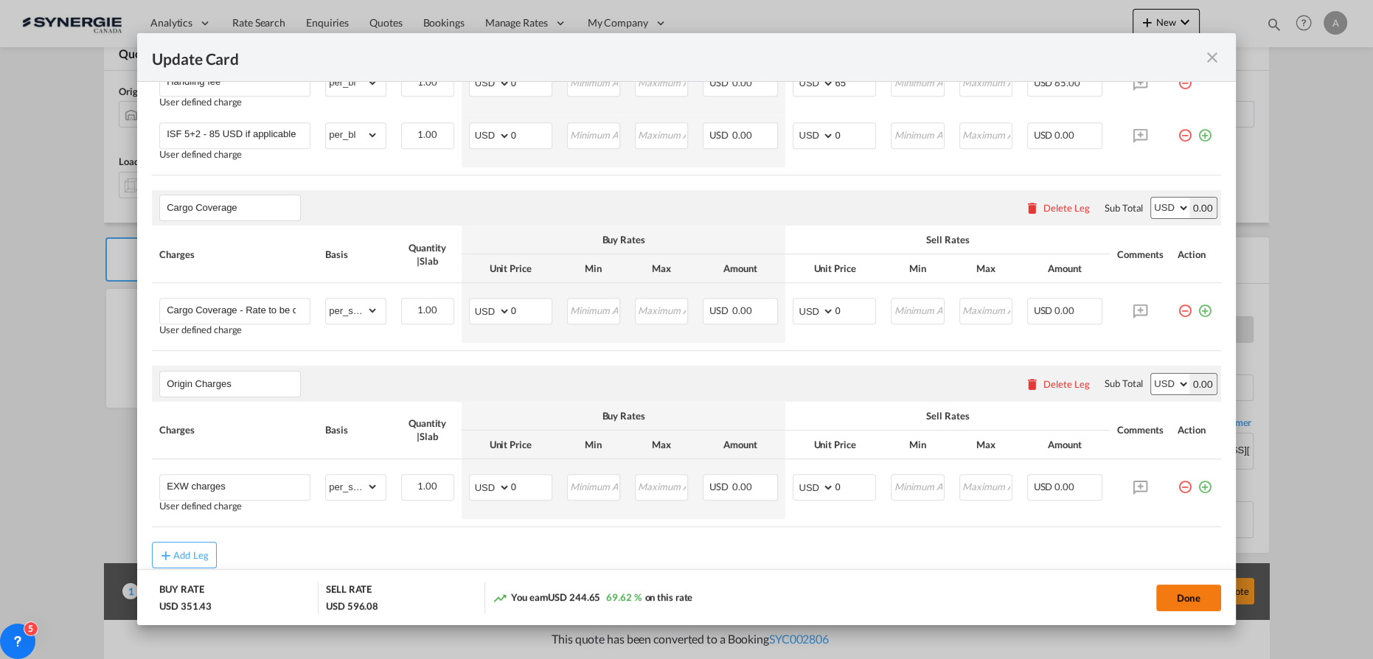
click at [1196, 604] on button "Done" at bounding box center [1188, 598] width 65 height 27
type input "04 Sep 2025"
type input "13 Sep 2025"
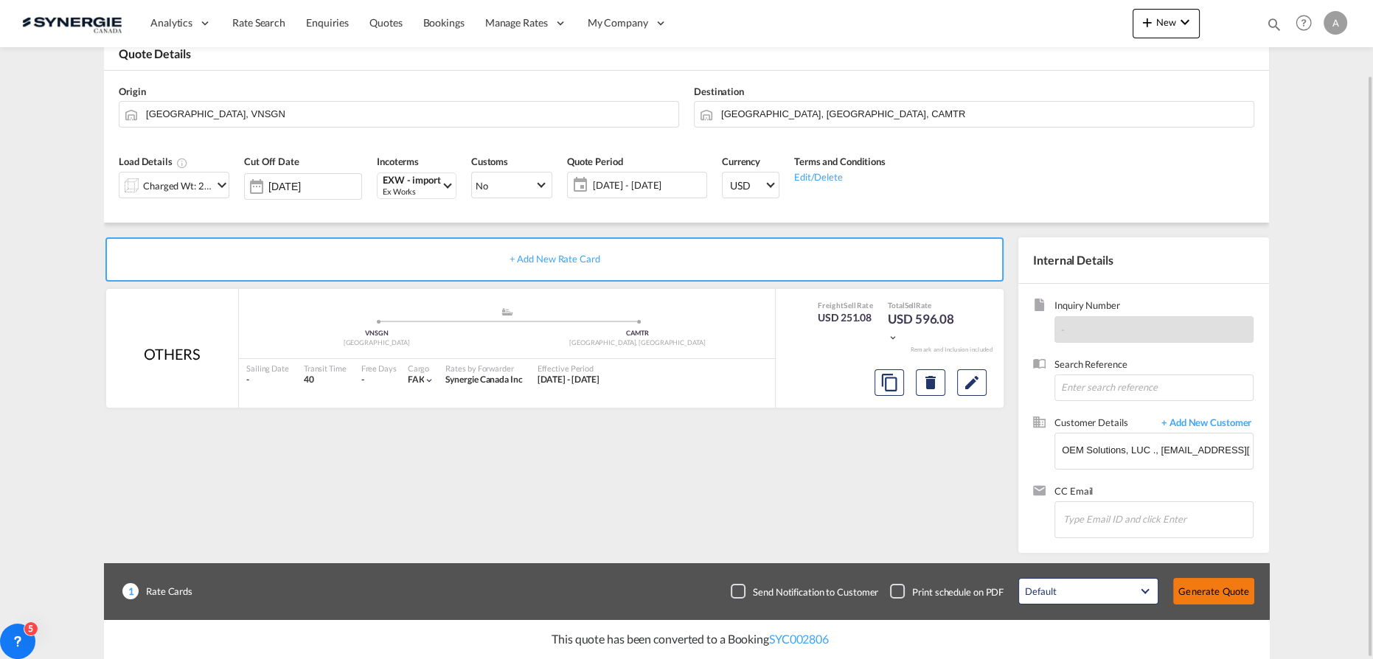
click at [1236, 581] on button "Generate Quote" at bounding box center [1213, 591] width 81 height 27
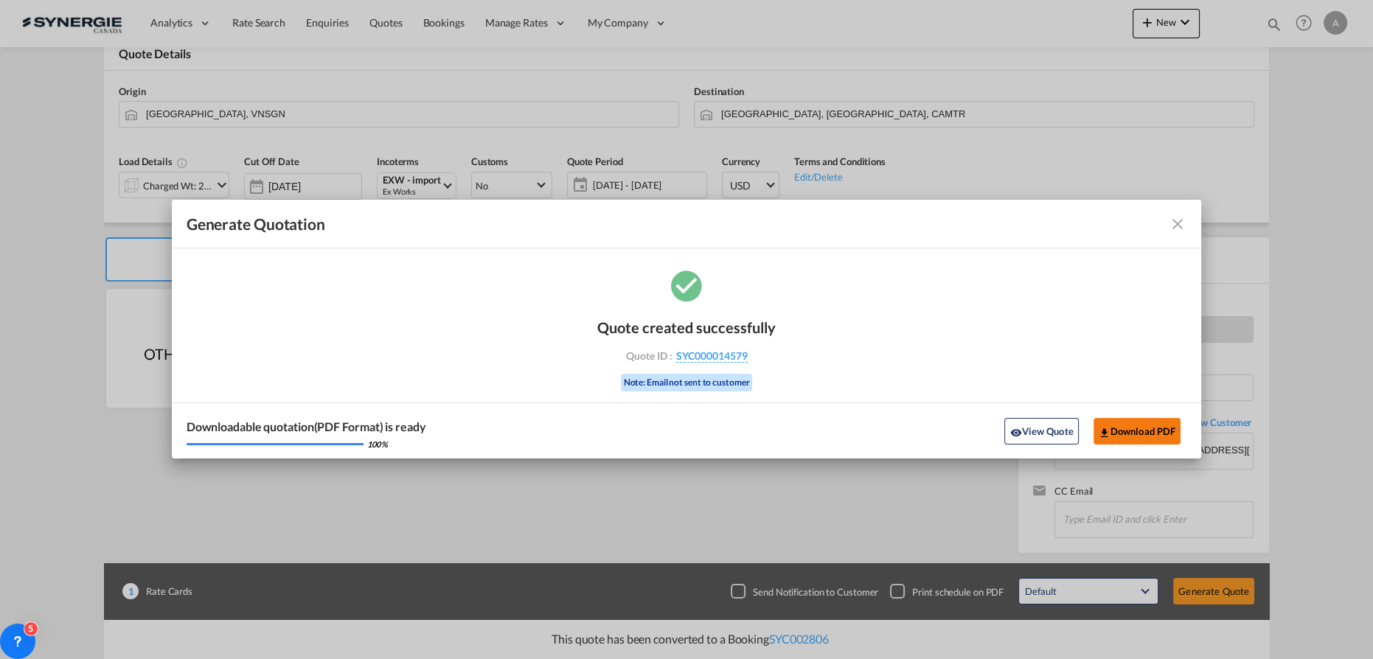
click at [1130, 424] on button "Download PDF" at bounding box center [1137, 431] width 88 height 27
click at [1044, 434] on button "View Quote" at bounding box center [1041, 431] width 74 height 27
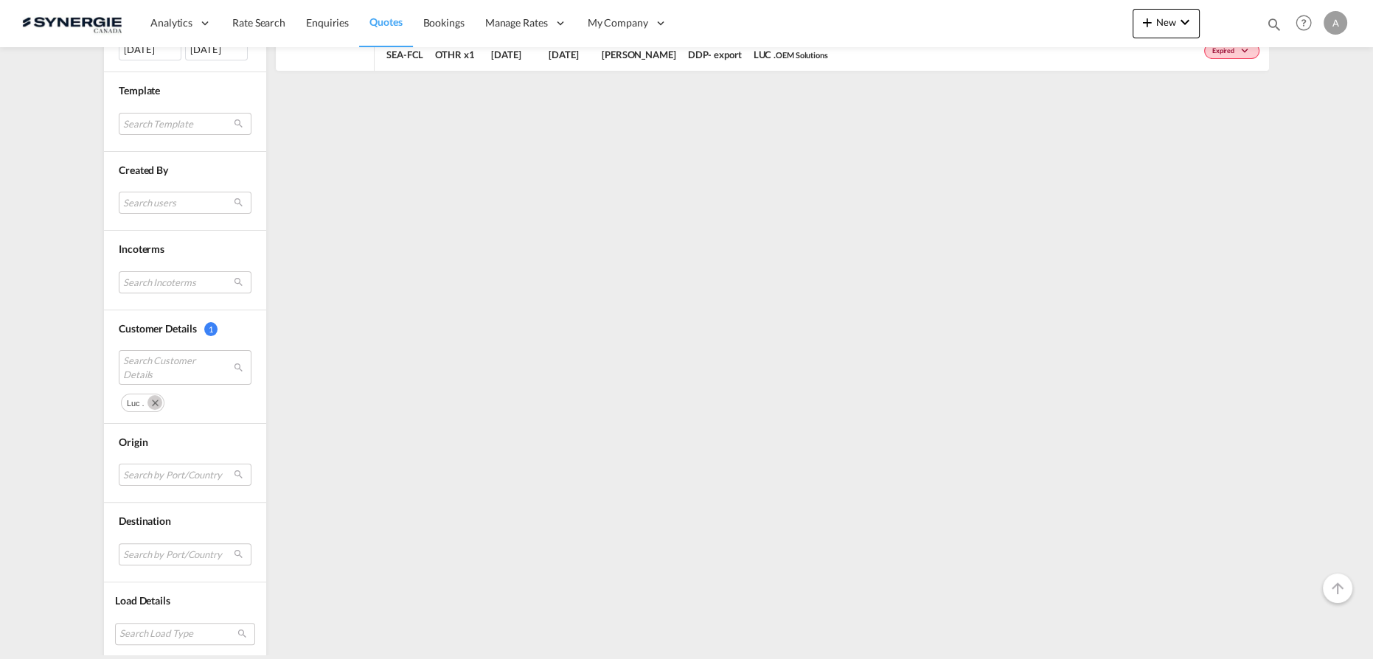
click at [148, 398] on md-icon "Remove" at bounding box center [154, 402] width 15 height 15
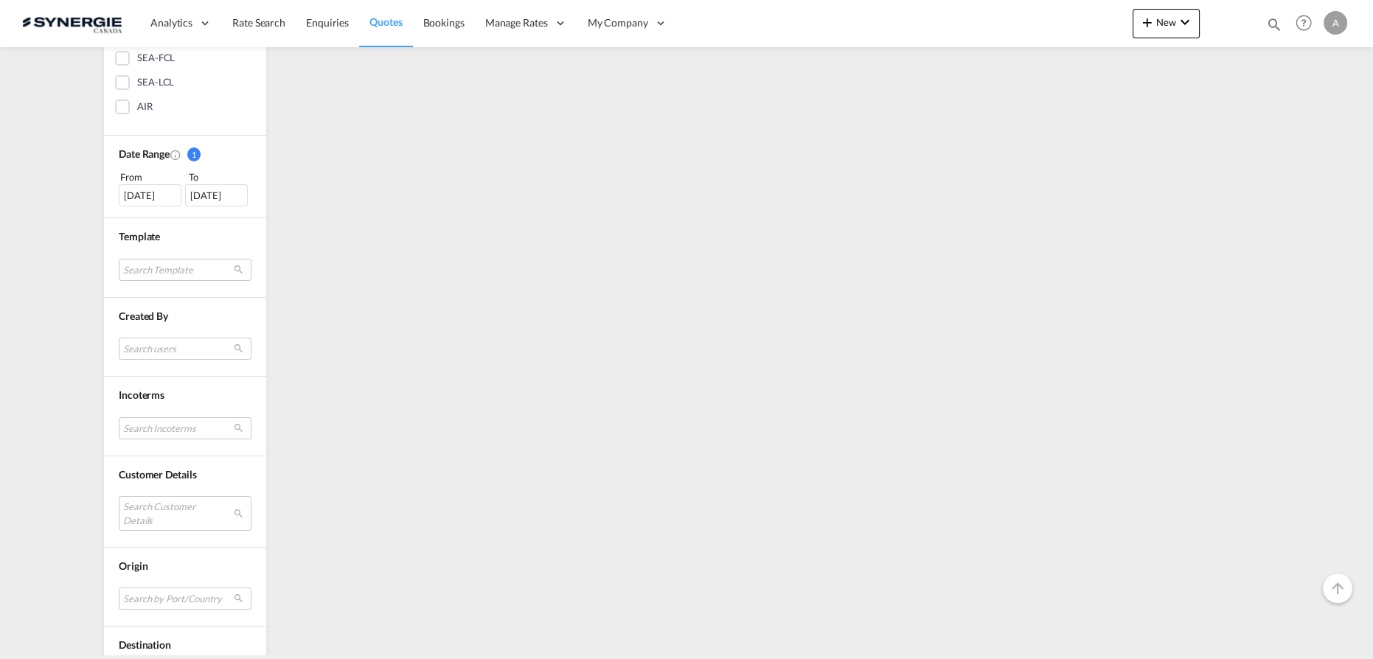
scroll to position [402, 0]
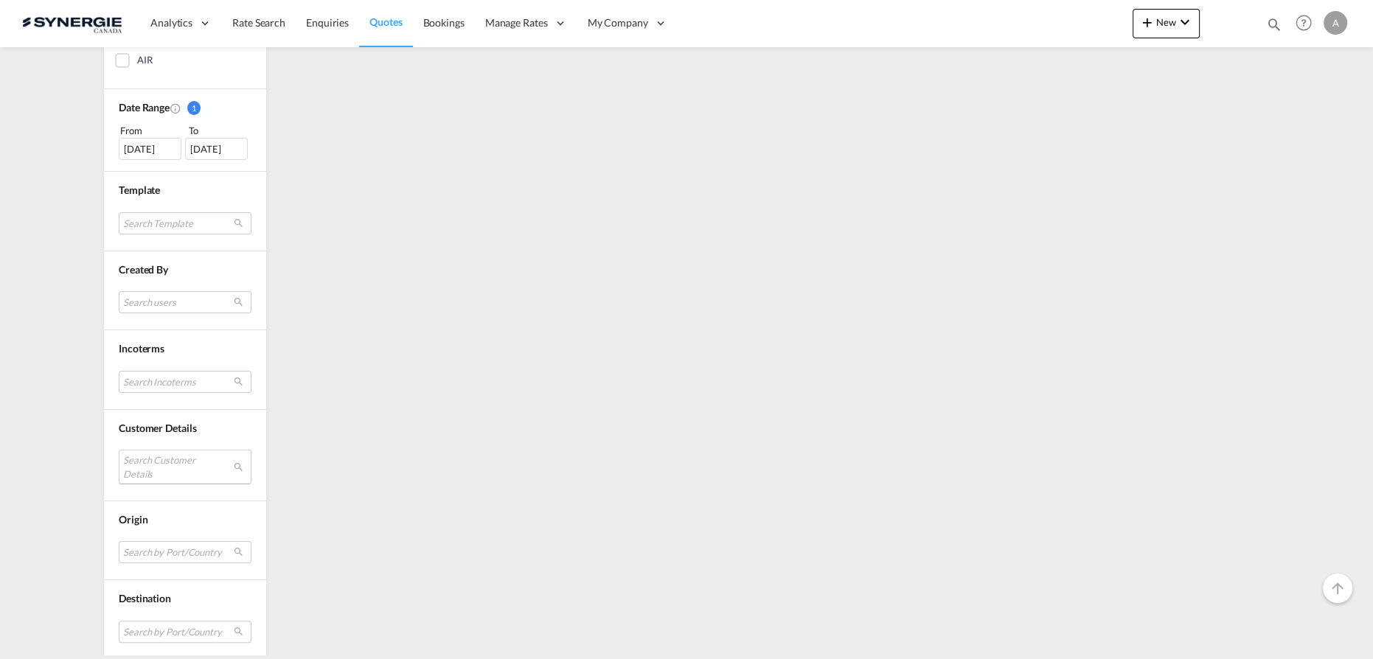
click at [149, 466] on md-select "Search Customer Details" at bounding box center [185, 467] width 133 height 34
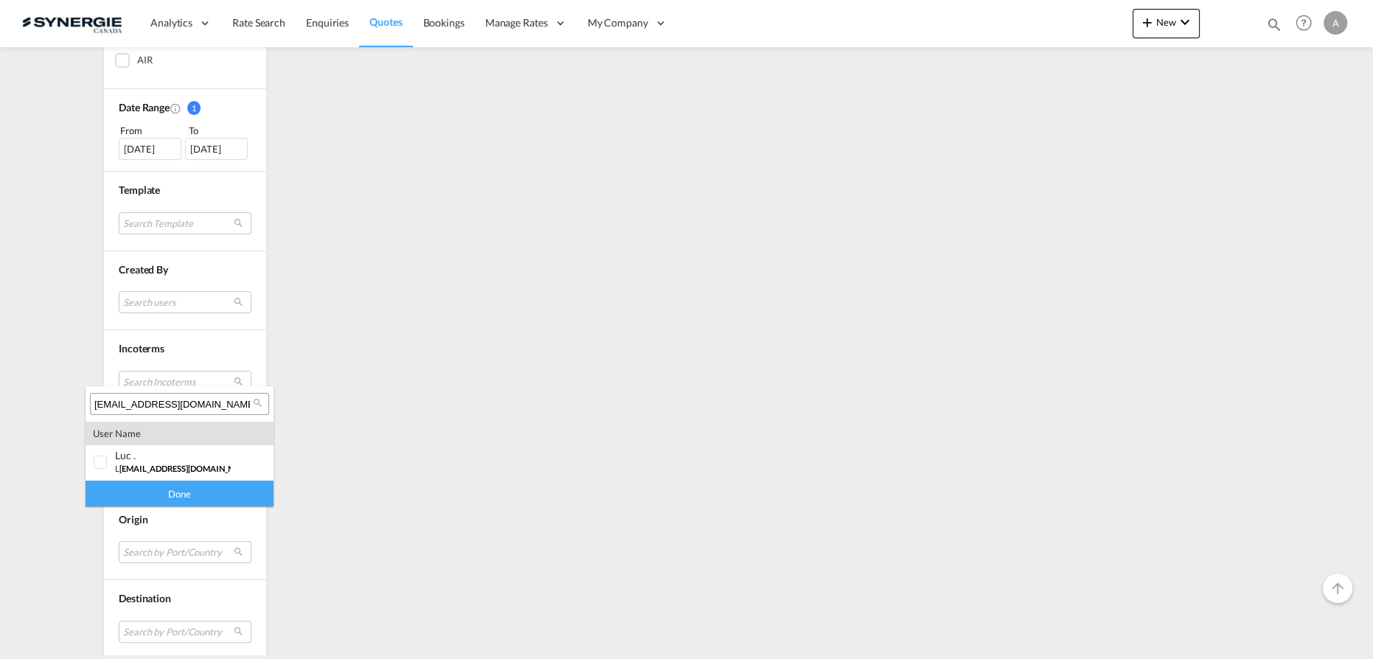
click at [236, 400] on input "[EMAIL_ADDRESS][DOMAIN_NAME]" at bounding box center [173, 404] width 159 height 13
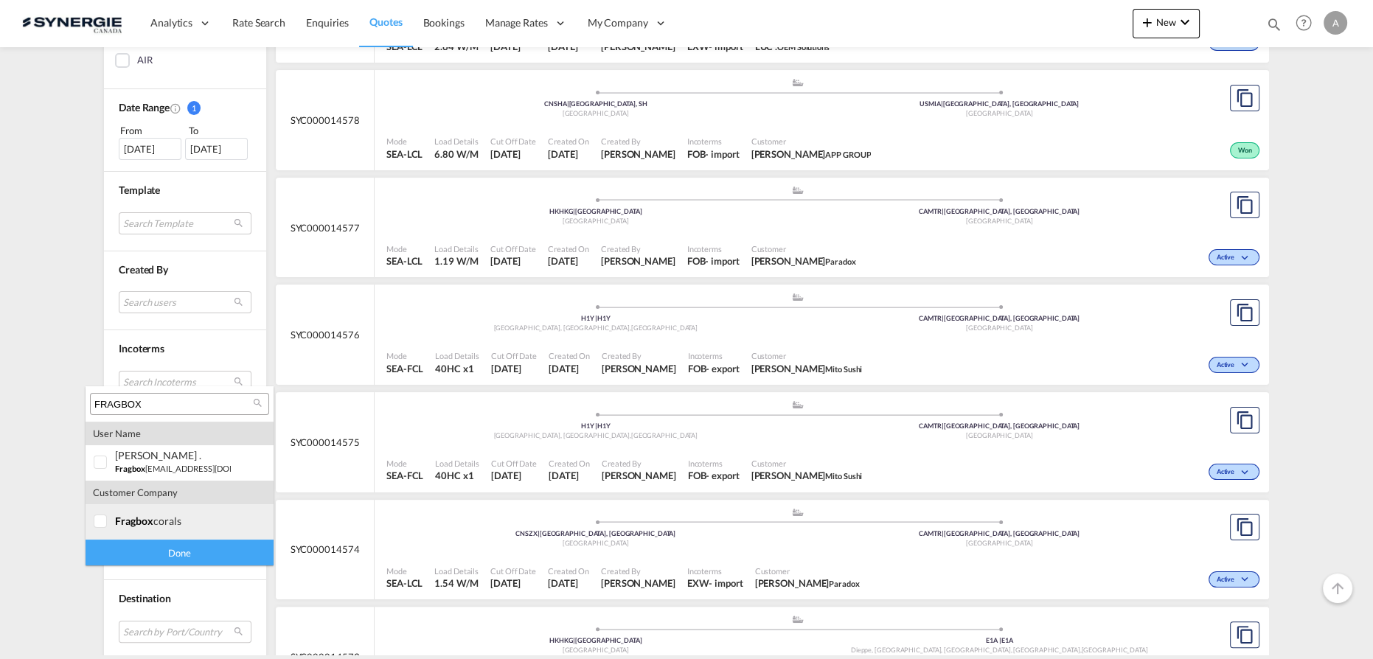
type input "FRAGBOX"
click at [119, 524] on span "fragbox" at bounding box center [134, 521] width 38 height 13
click at [149, 550] on div "Done" at bounding box center [180, 553] width 188 height 26
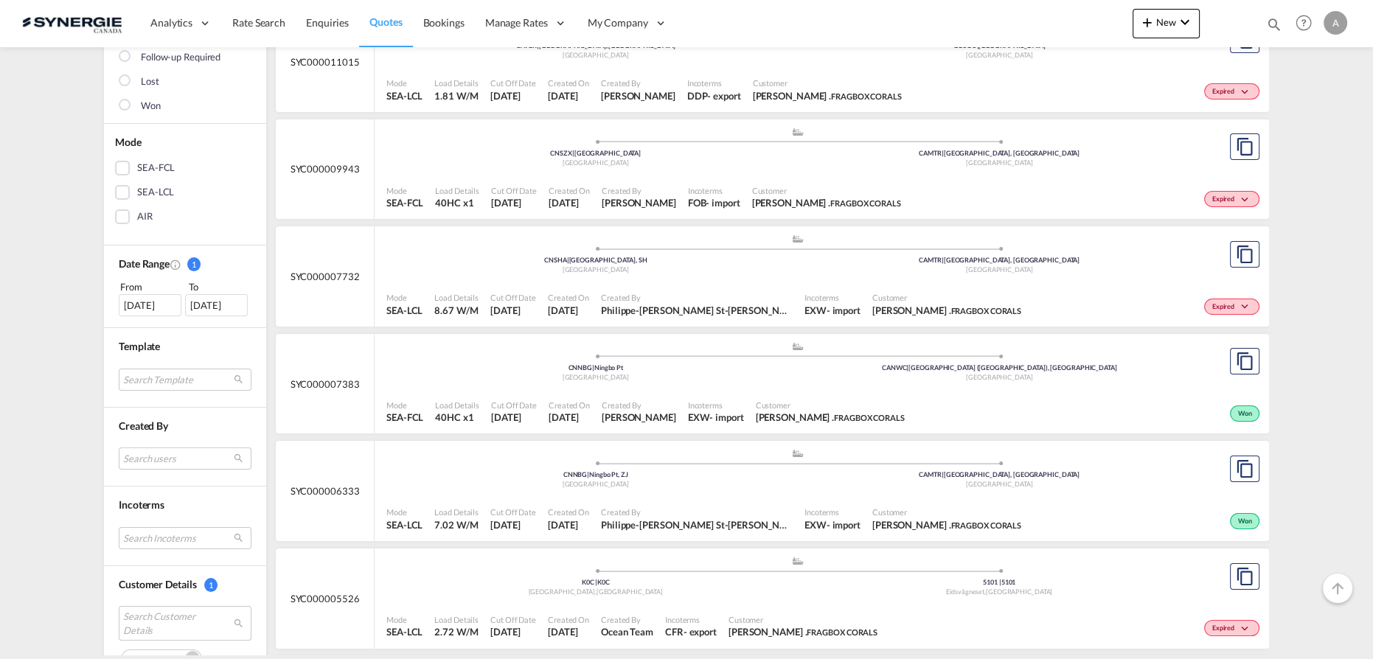
scroll to position [268, 0]
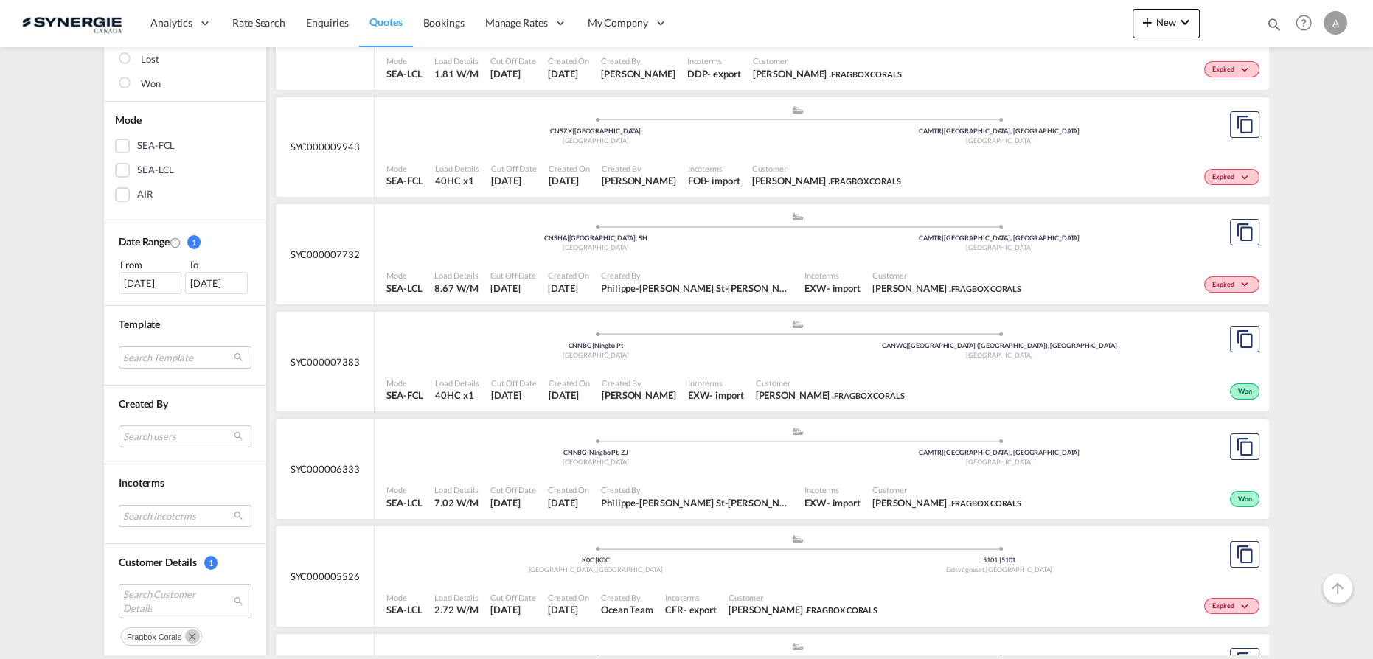
click at [677, 265] on div "Created By Philippe-Olivier St-Cyr" at bounding box center [696, 282] width 203 height 37
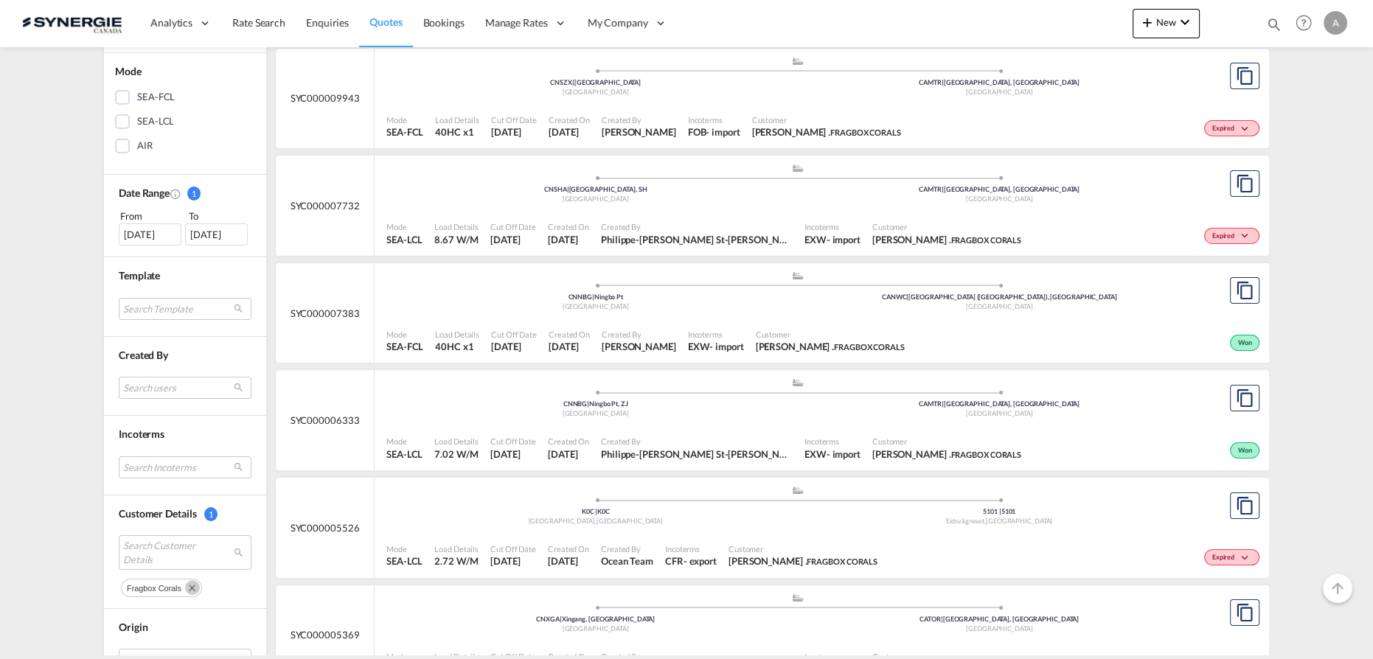
scroll to position [335, 0]
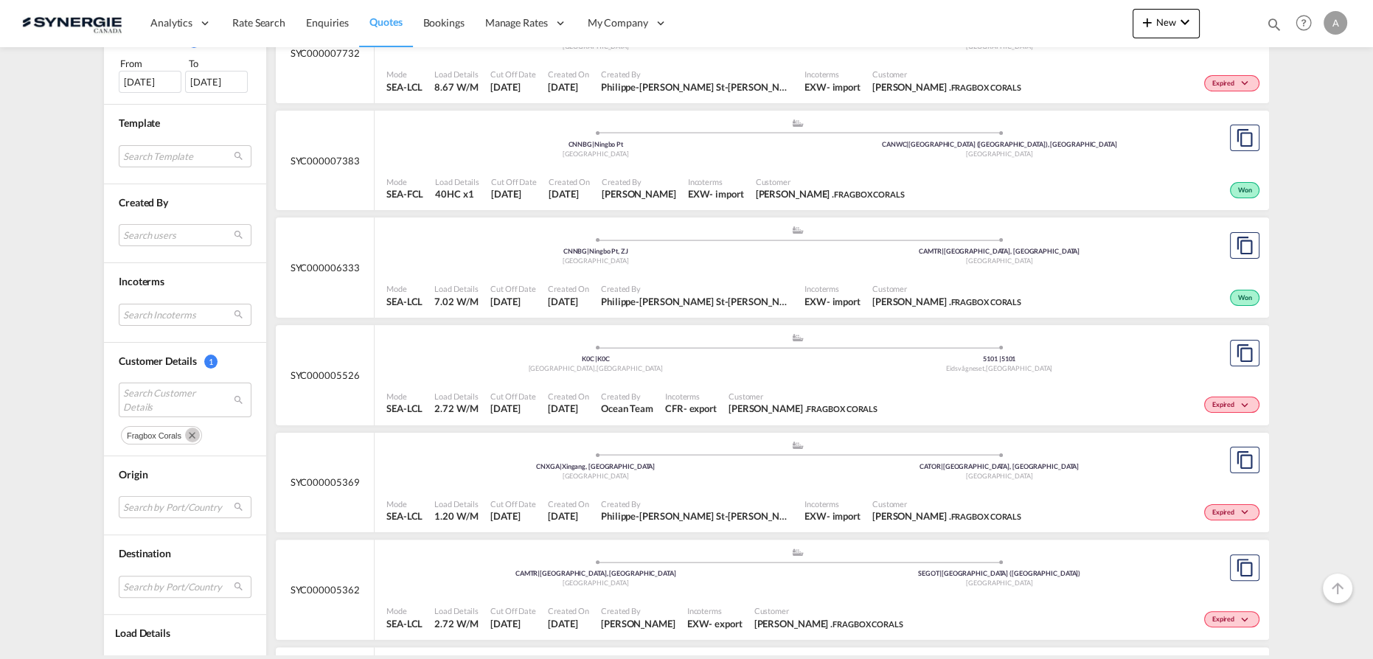
click at [186, 429] on md-icon "Remove" at bounding box center [192, 435] width 15 height 15
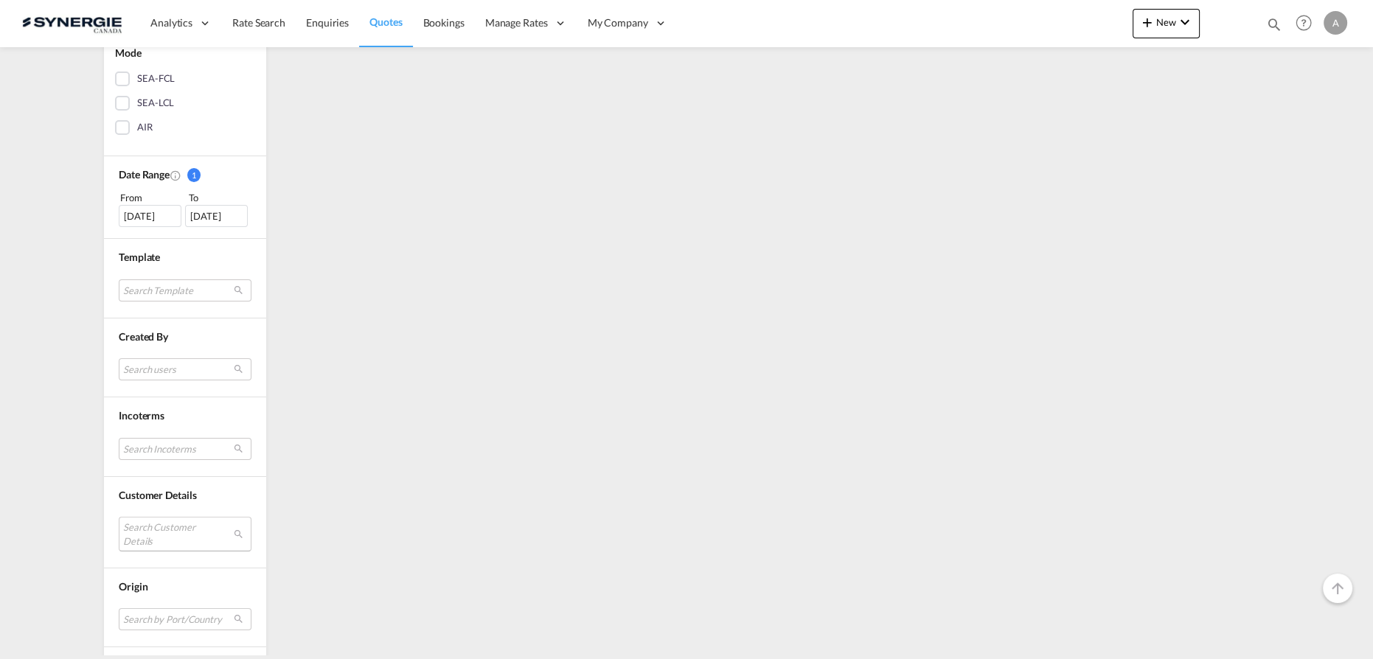
click at [159, 528] on md-select "Search Customer Details" at bounding box center [185, 534] width 133 height 34
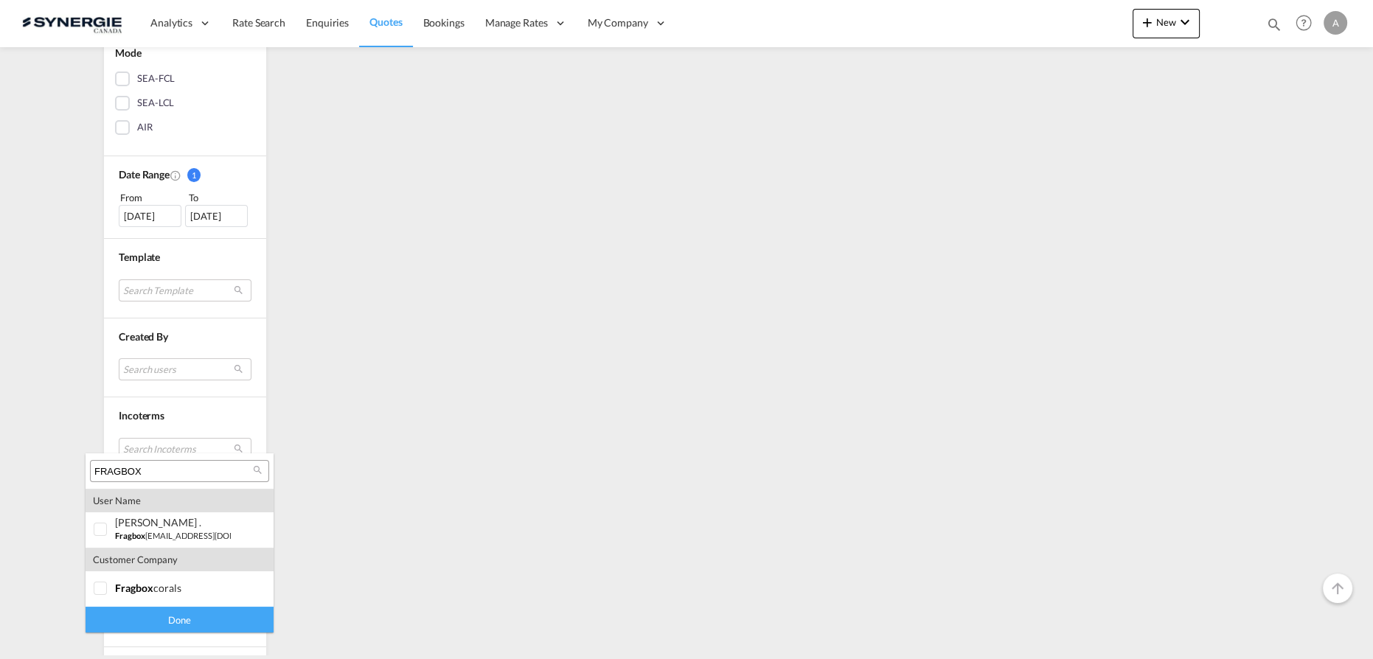
click at [168, 475] on input "FRAGBOX" at bounding box center [173, 471] width 159 height 13
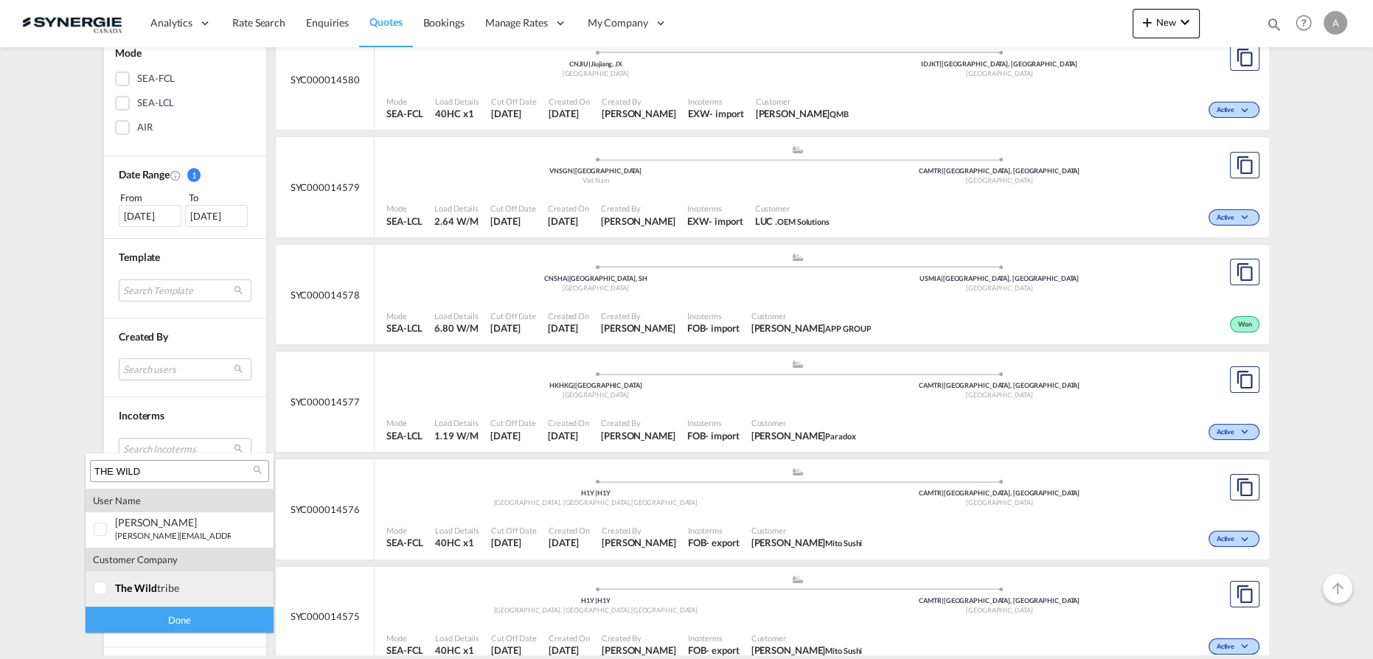
type input "THE WILD"
click at [103, 596] on div at bounding box center [101, 589] width 15 height 15
click at [118, 622] on div "Done" at bounding box center [180, 620] width 188 height 26
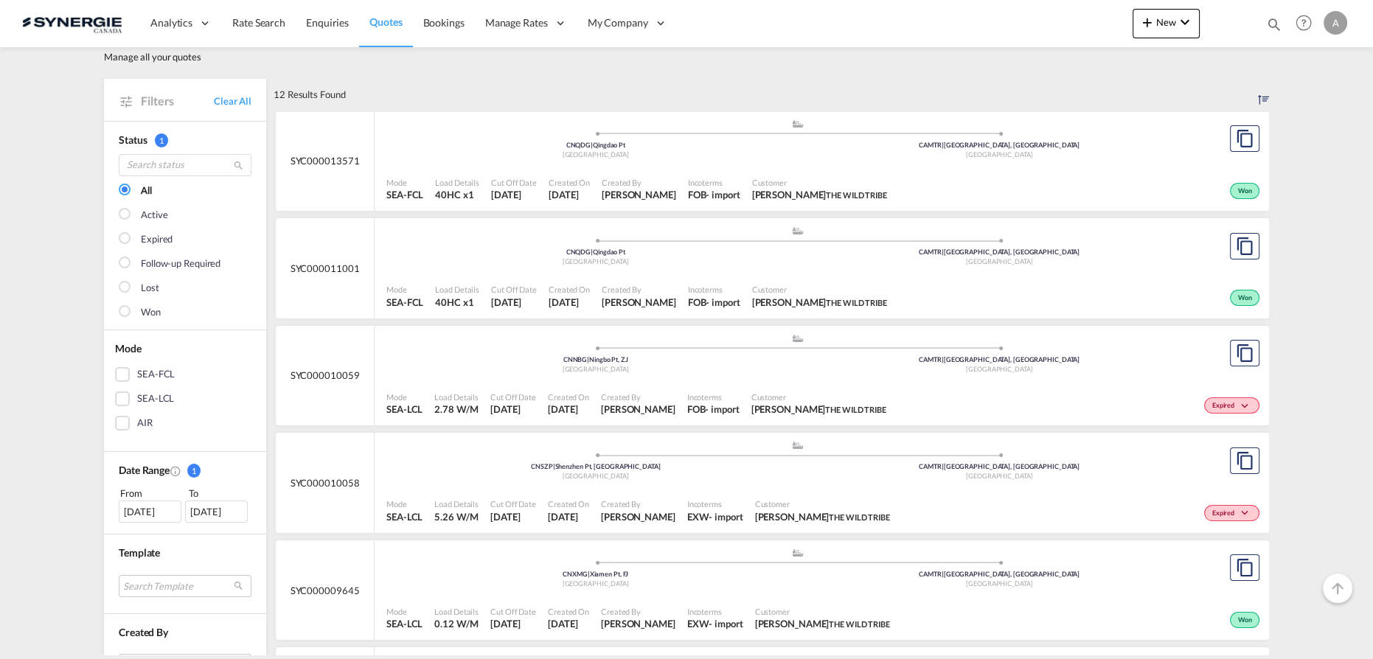
scroll to position [0, 0]
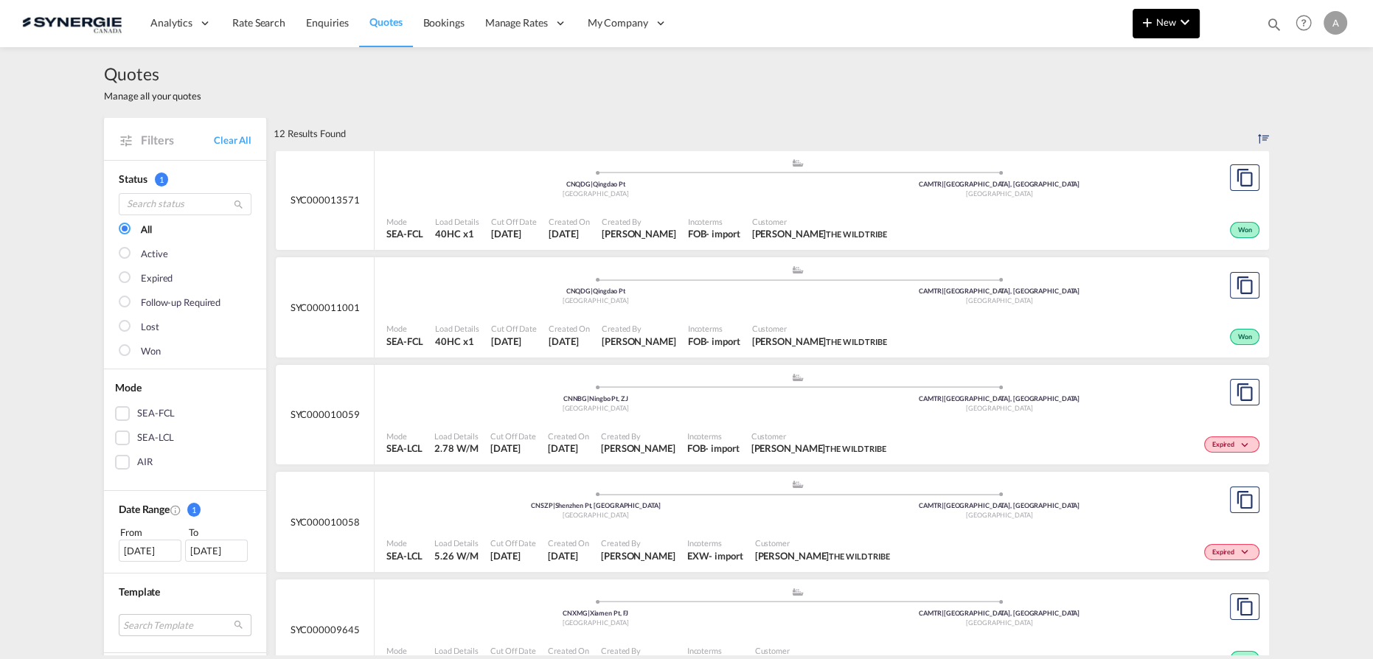
click at [1157, 24] on span "New" at bounding box center [1165, 22] width 55 height 12
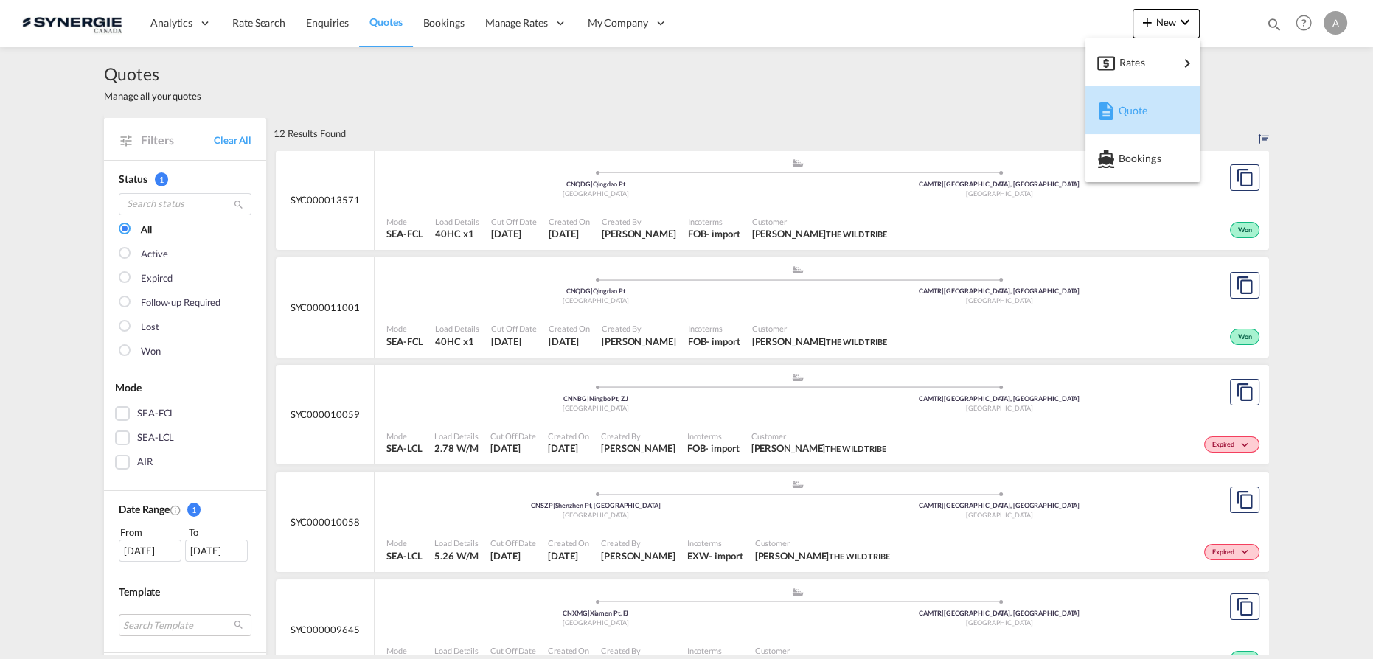
click at [1116, 119] on div "Quote" at bounding box center [1142, 110] width 91 height 37
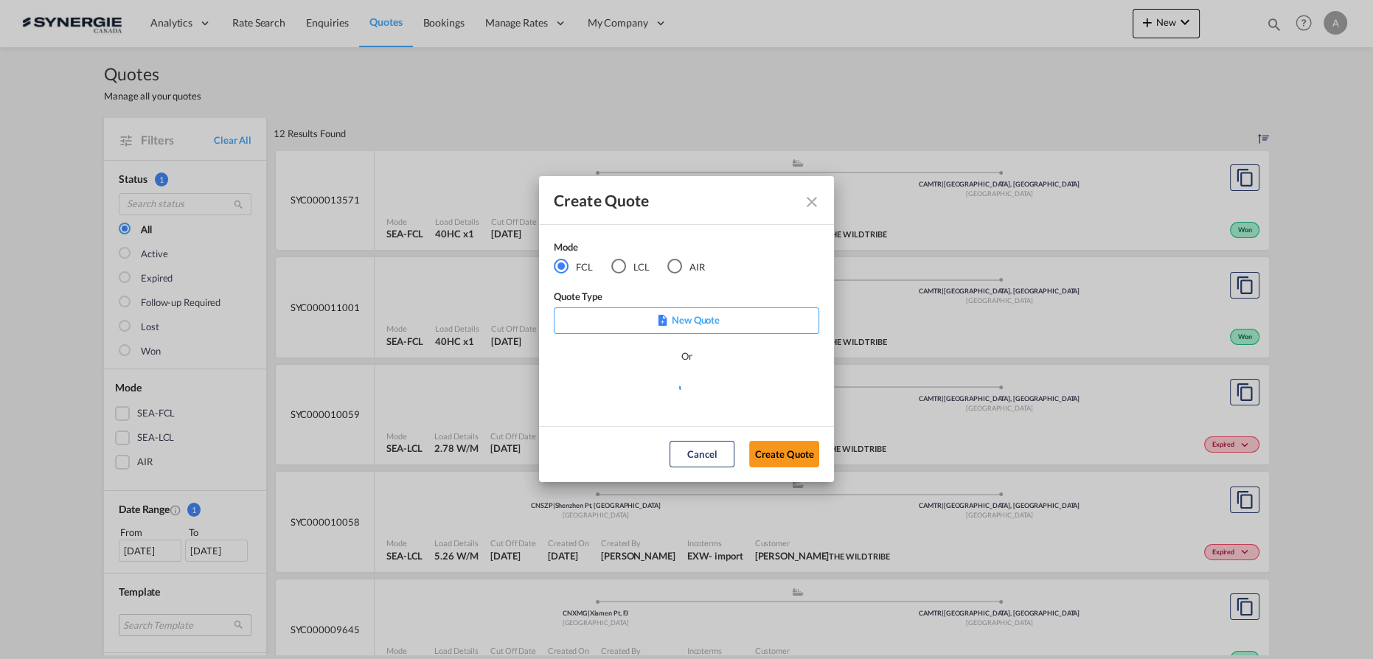
click at [625, 266] on md-radio-button "LCL" at bounding box center [630, 266] width 38 height 16
click at [664, 390] on md-select "Select template New DAP Import LCL Karen Mercier | 09 Jul 2025 BRAZIL LCL EXPOR…" at bounding box center [686, 392] width 265 height 29
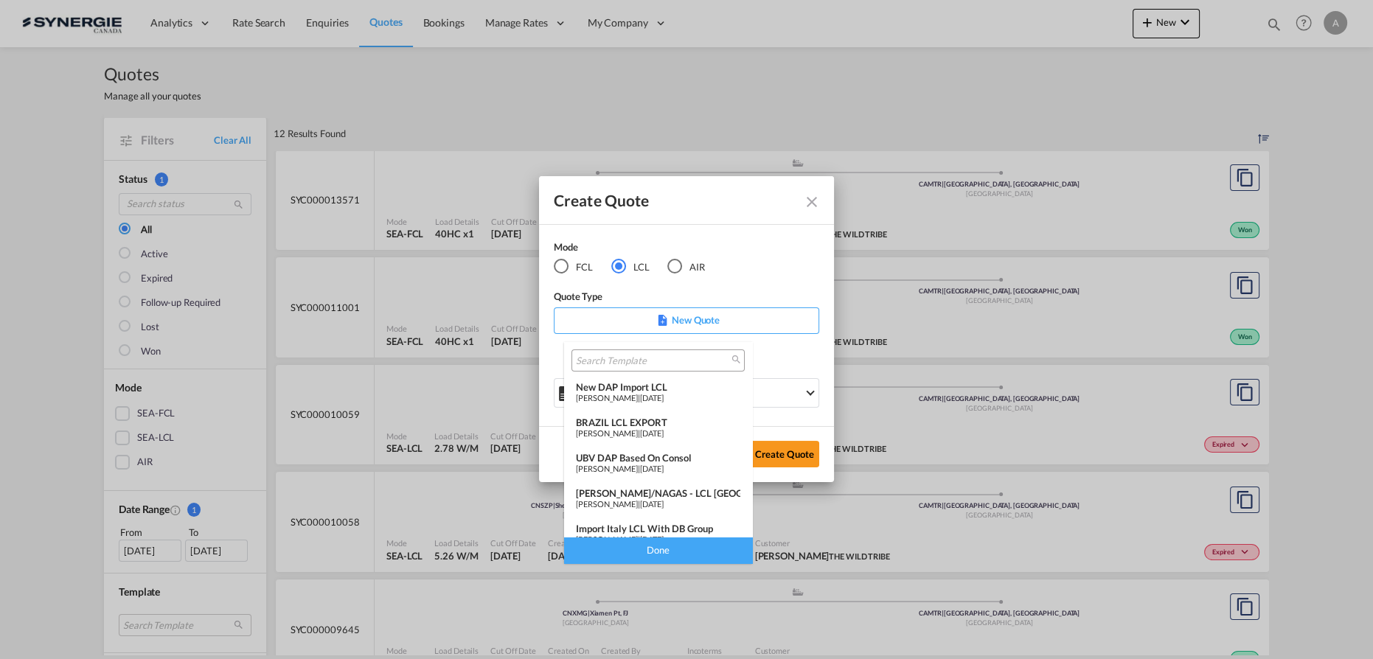
click at [912, 121] on md-backdrop at bounding box center [686, 329] width 1373 height 659
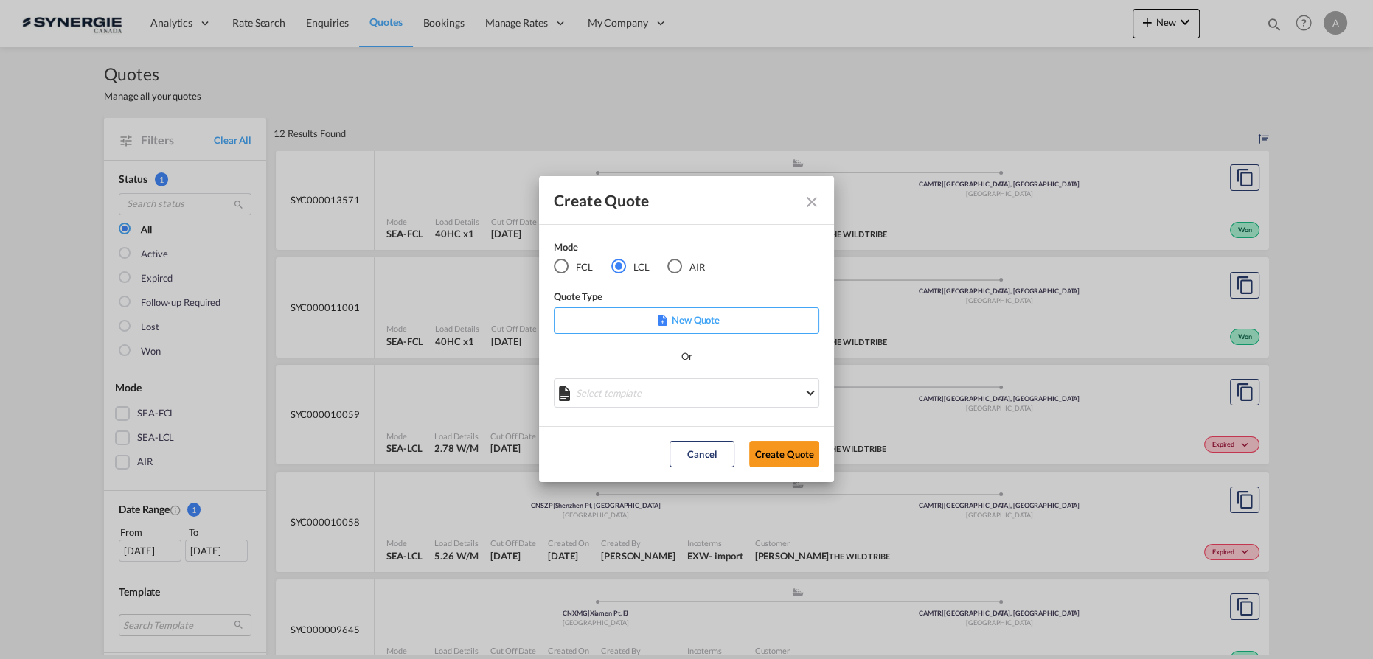
click at [805, 212] on button "Create QuoteModeFCL LCLAIR ..." at bounding box center [810, 200] width 27 height 27
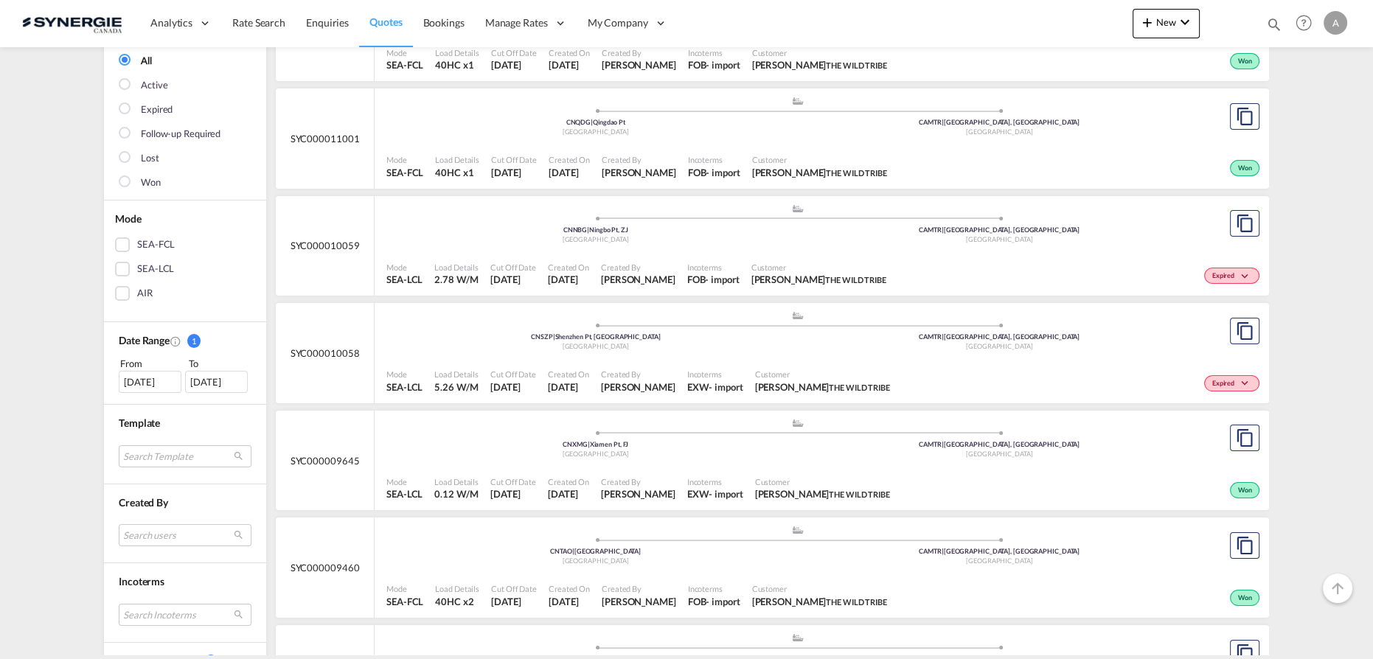
scroll to position [201, 0]
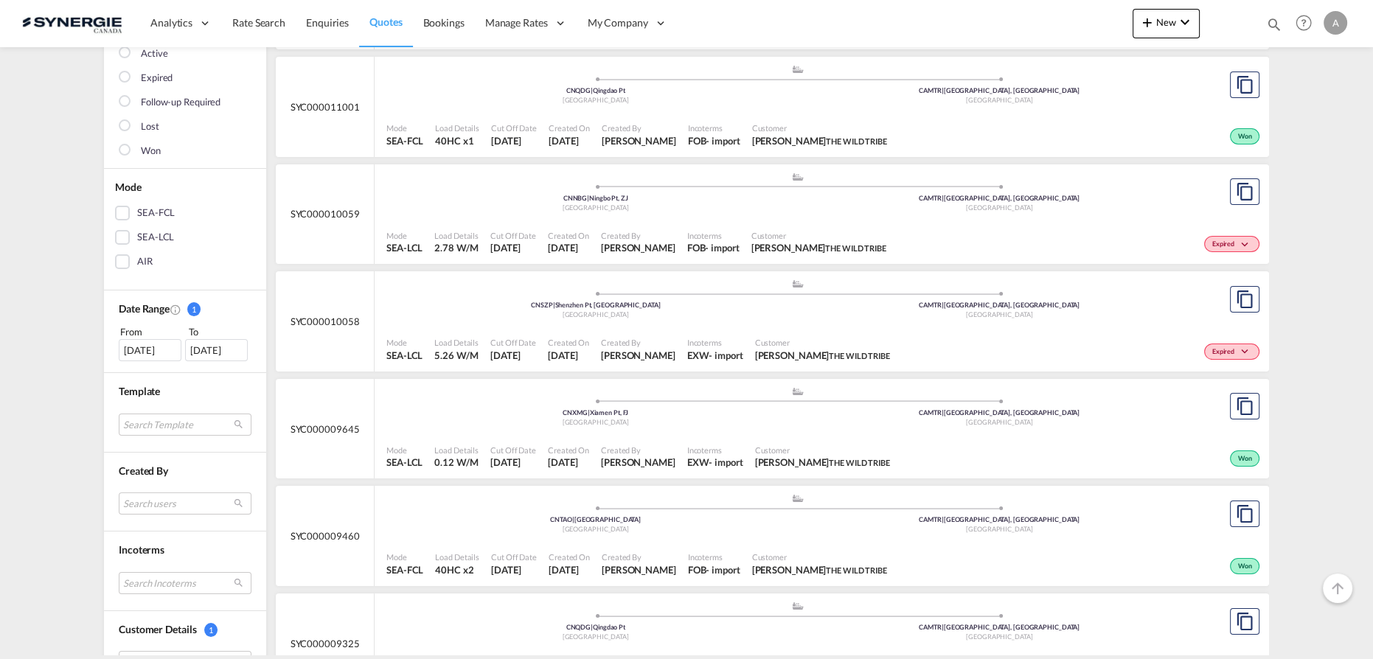
click at [751, 230] on span "Customer" at bounding box center [818, 235] width 135 height 11
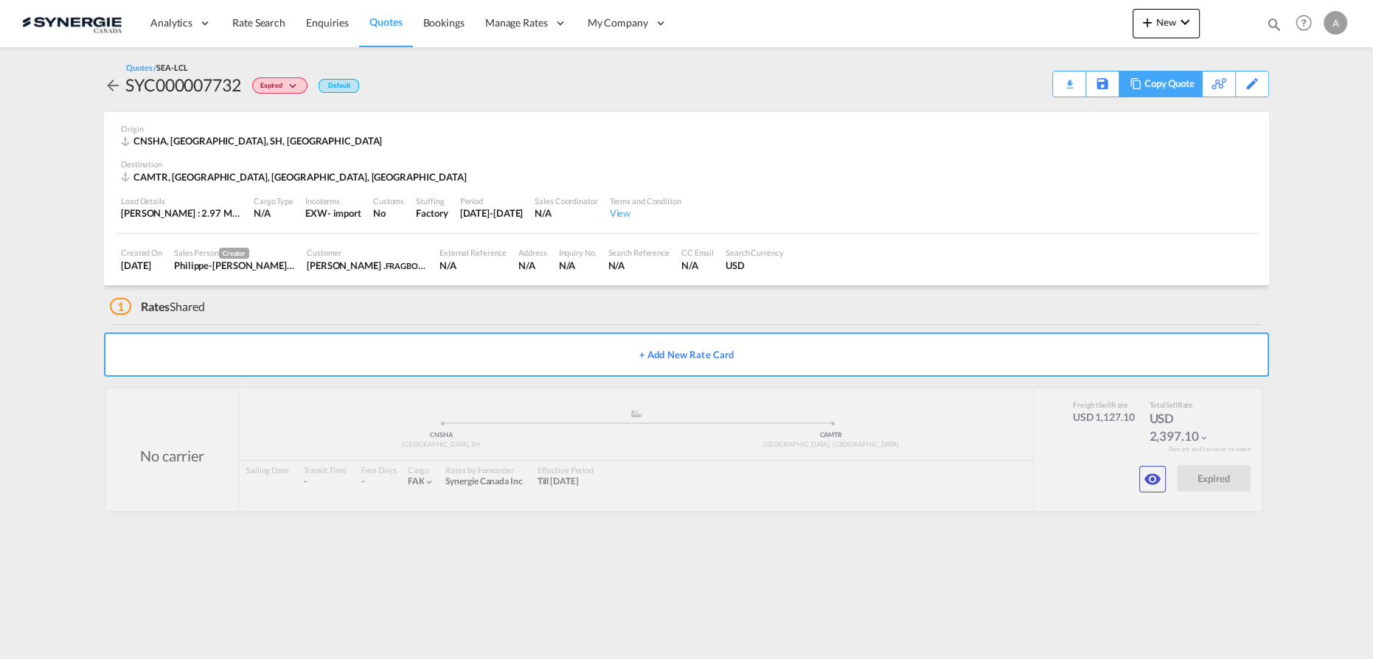
click at [1183, 85] on div "Copy Quote" at bounding box center [1169, 84] width 50 height 25
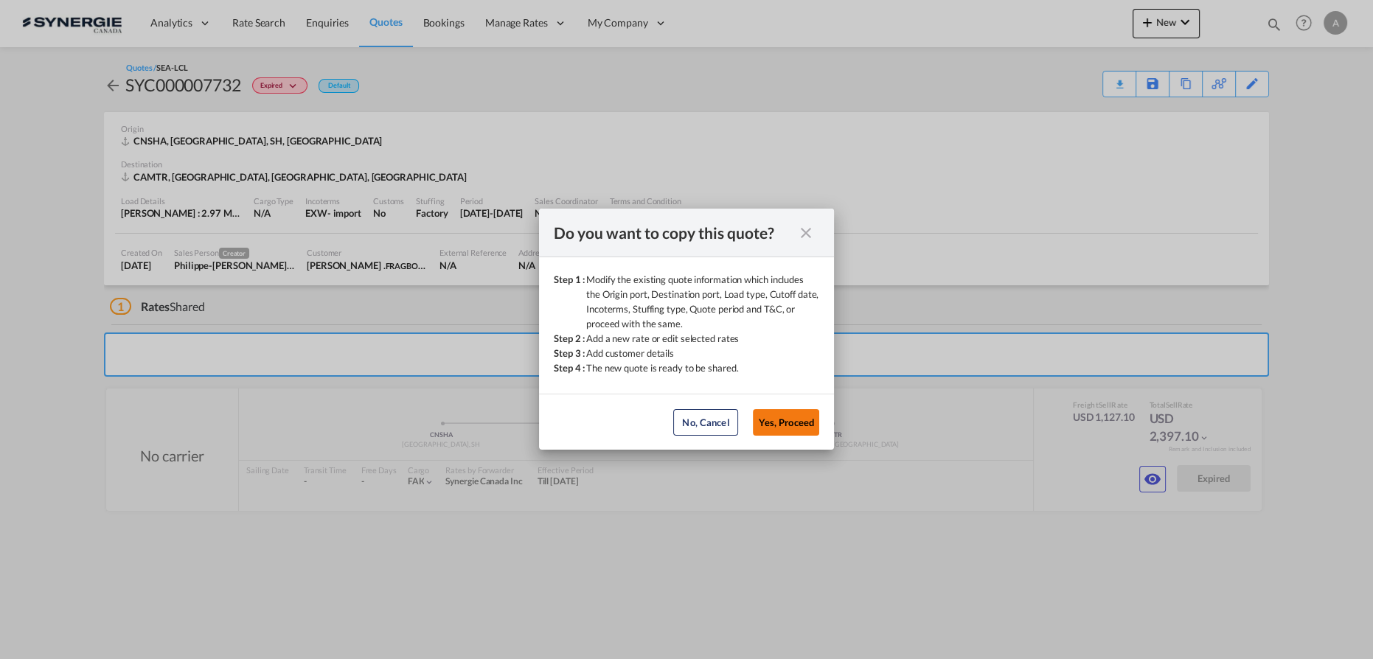
click at [771, 422] on button "Yes, Proceed" at bounding box center [786, 422] width 66 height 27
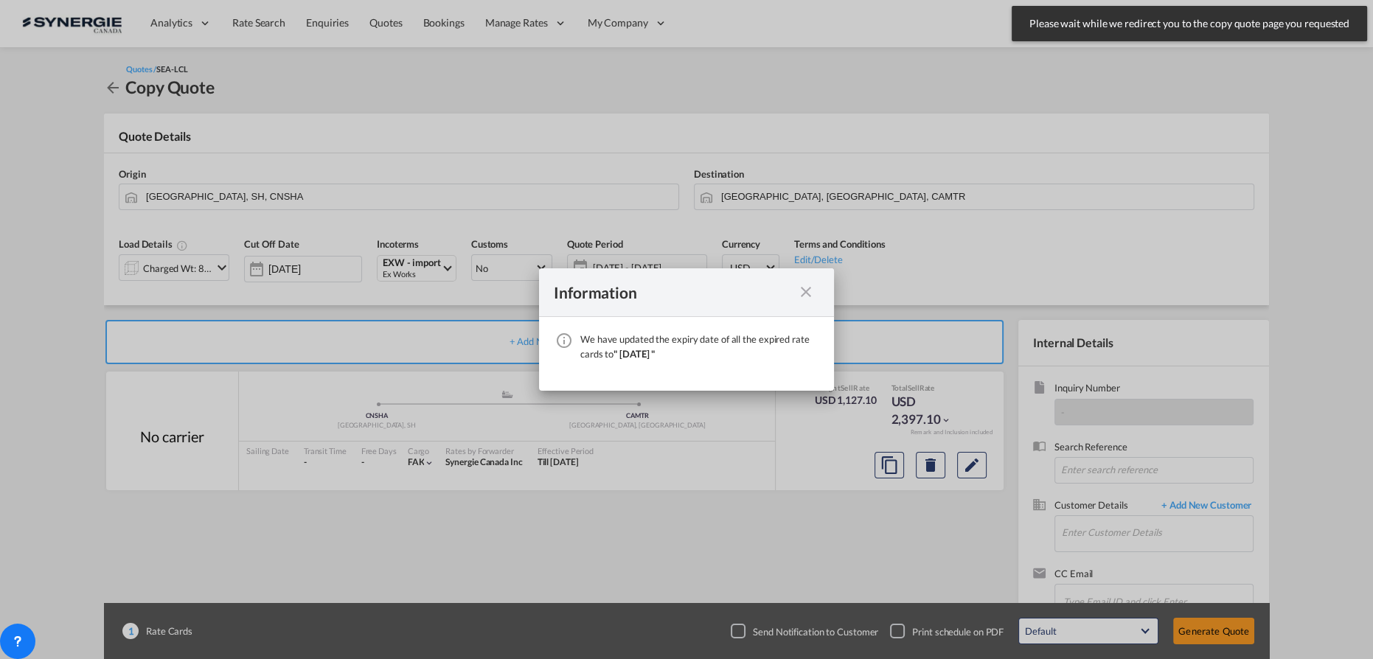
click at [802, 294] on md-icon "icon-close fg-AAA8AD cursor" at bounding box center [806, 292] width 18 height 18
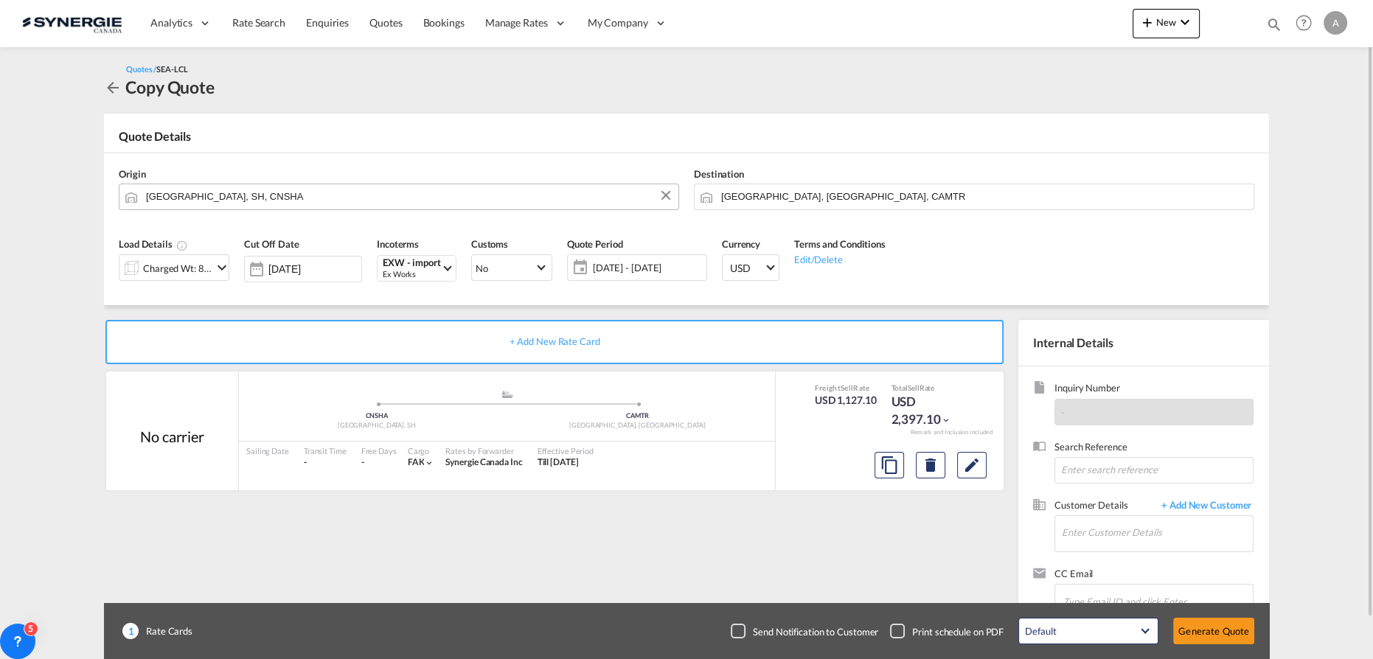
click at [279, 196] on input "[GEOGRAPHIC_DATA], SH, CNSHA" at bounding box center [408, 197] width 525 height 26
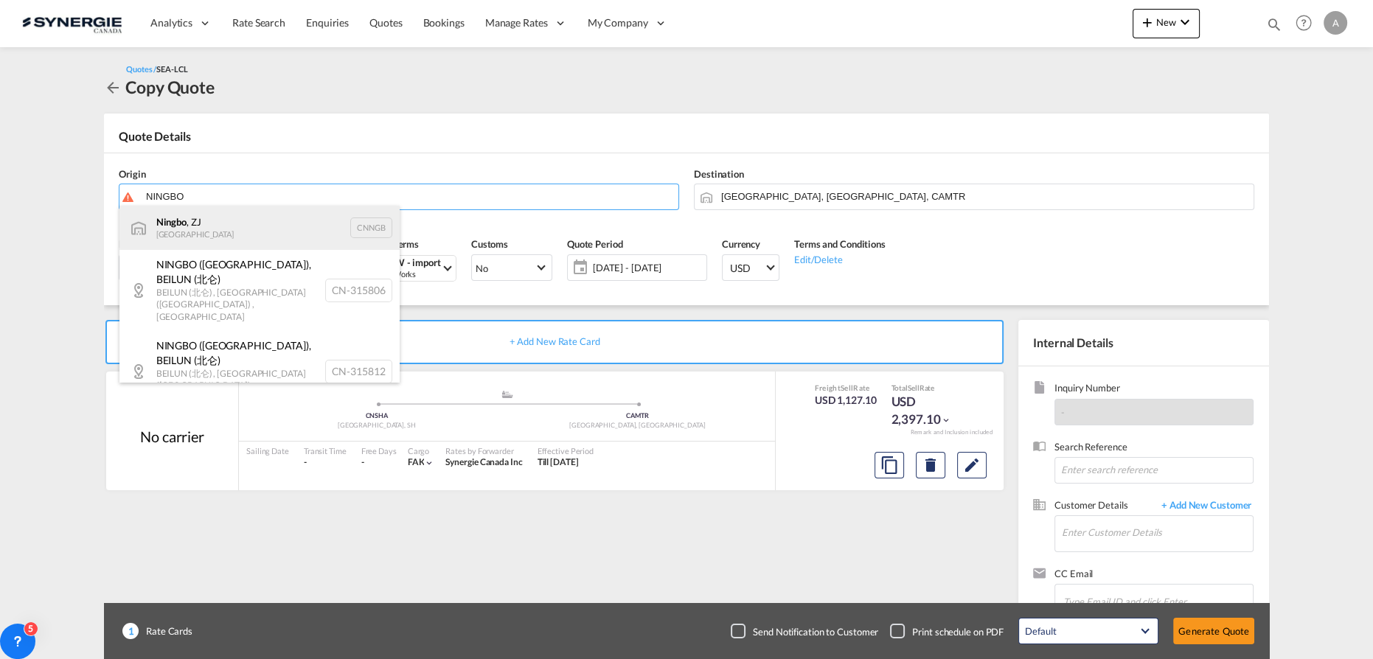
click at [212, 230] on div "Ningbo , ZJ China CNNGB" at bounding box center [259, 228] width 280 height 44
type input "Ningbo, ZJ, CNNGB"
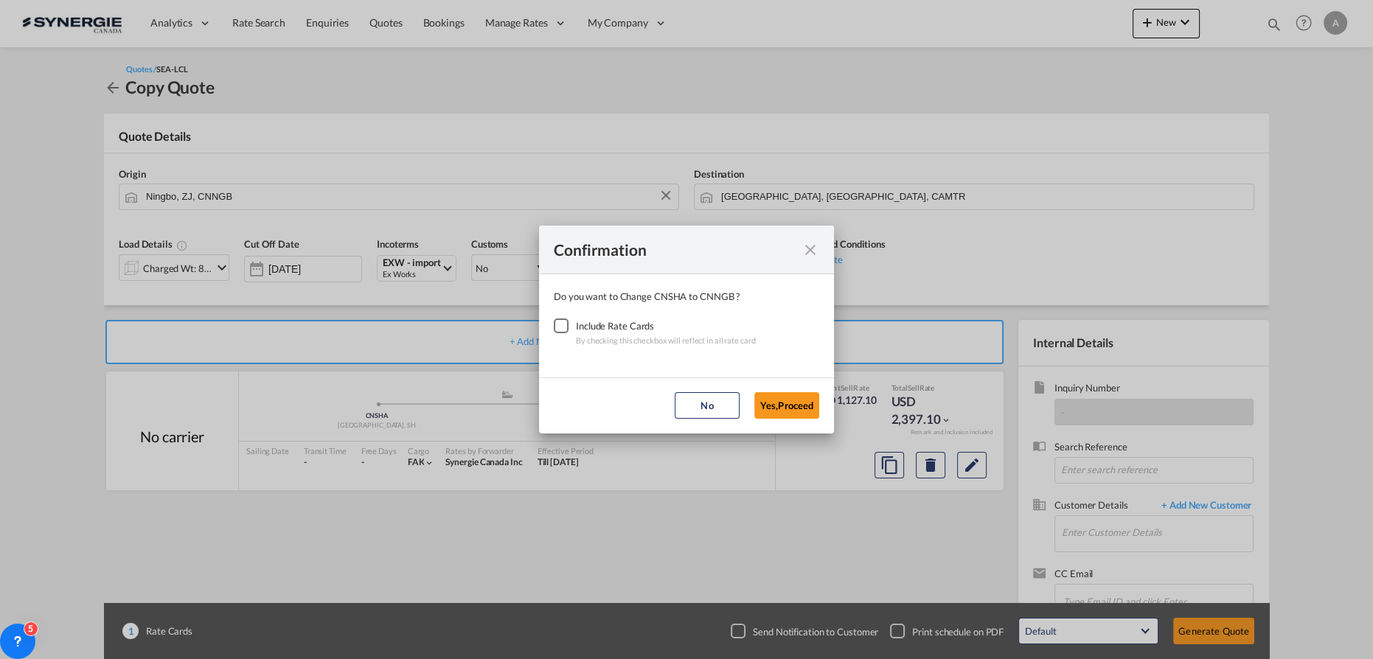
click at [564, 324] on div "Checkbox No Ink" at bounding box center [561, 325] width 15 height 15
click at [802, 407] on button "Yes,Proceed" at bounding box center [786, 405] width 65 height 27
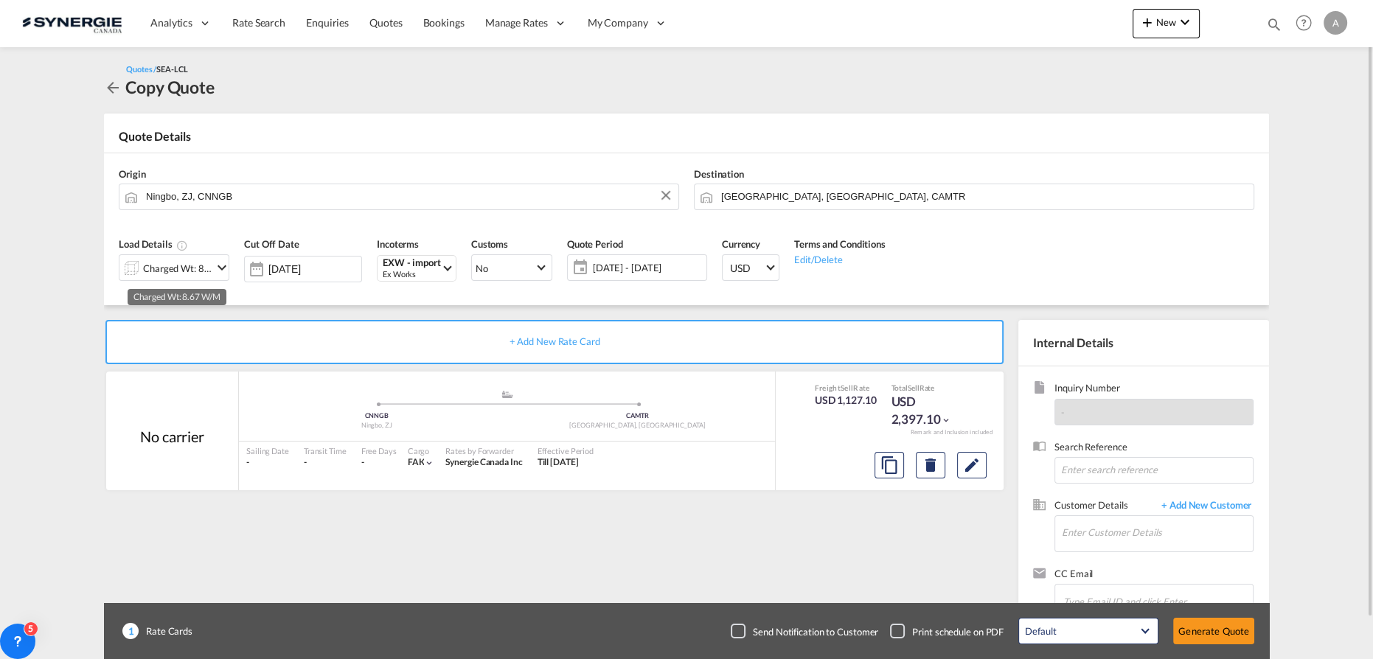
click at [202, 268] on div "Charged Wt: 8.67 W/M" at bounding box center [177, 268] width 69 height 21
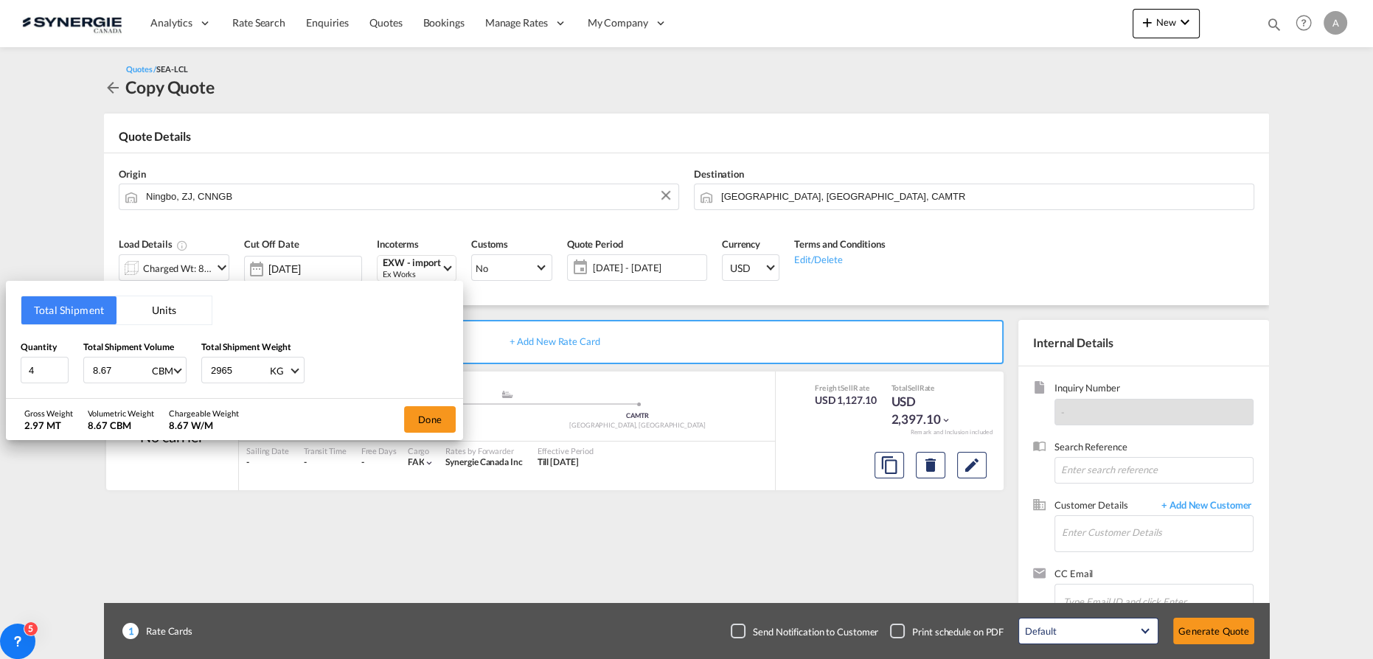
click at [155, 311] on button "Units" at bounding box center [163, 310] width 95 height 28
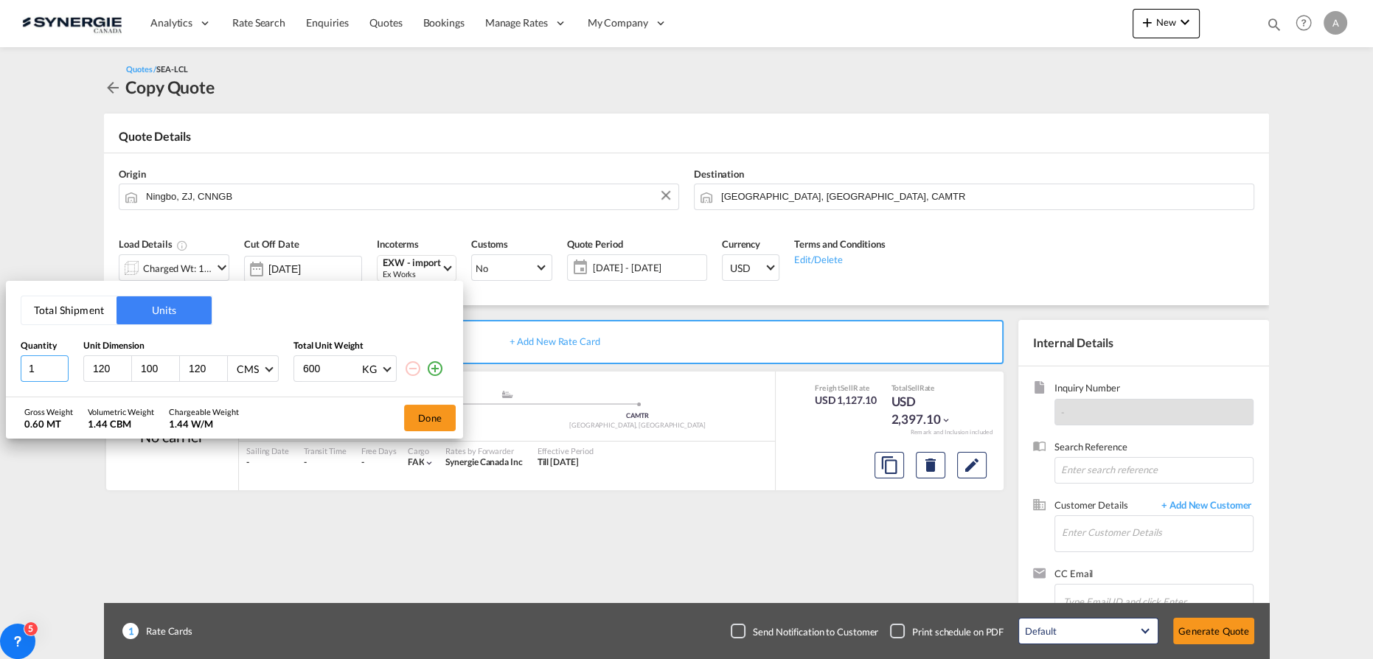
drag, startPoint x: 24, startPoint y: 375, endPoint x: 6, endPoint y: 370, distance: 18.2
click at [0, 369] on html "Analytics Reports Dashboard Rate Search Enquiries Quotes" at bounding box center [686, 329] width 1373 height 659
type input "4"
type input "100"
type input "97"
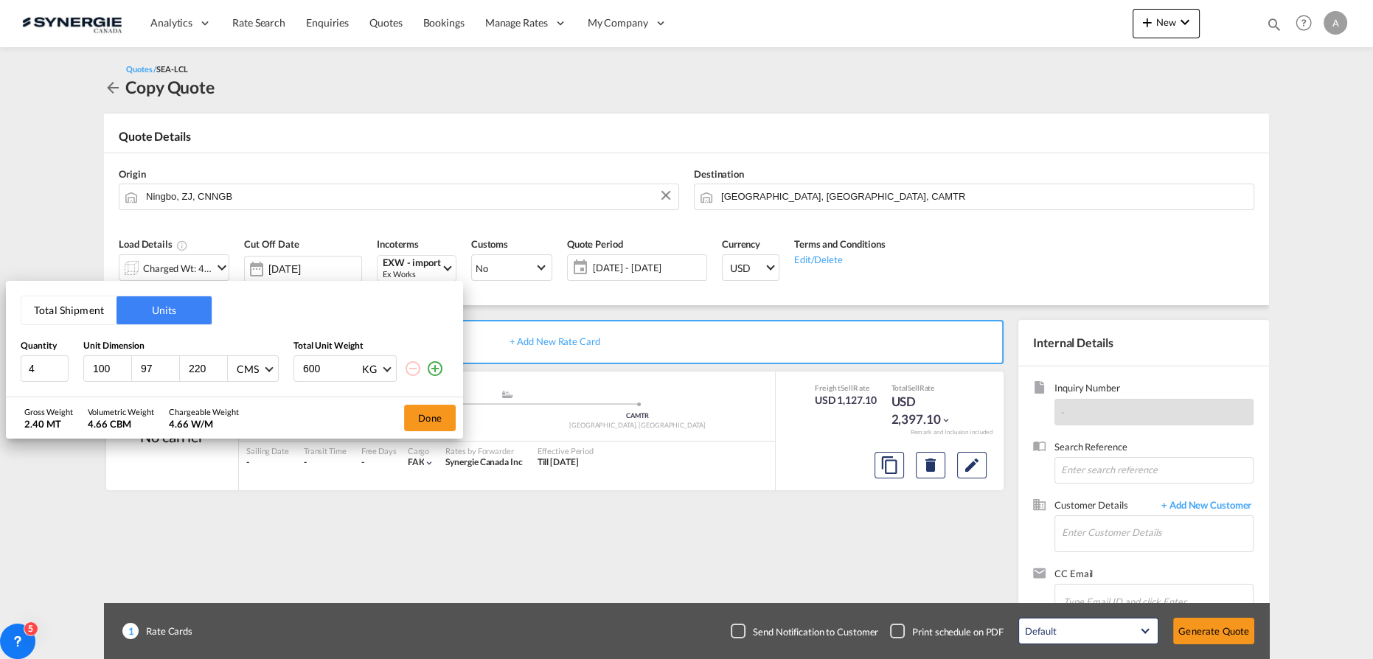
type input "220"
drag, startPoint x: 323, startPoint y: 372, endPoint x: 260, endPoint y: 359, distance: 64.8
click at [262, 363] on div "4 100 97 220 CMS CMS Inches 600 KG KG LB" at bounding box center [235, 368] width 428 height 27
type input "477"
click at [426, 418] on button "Done" at bounding box center [430, 418] width 52 height 27
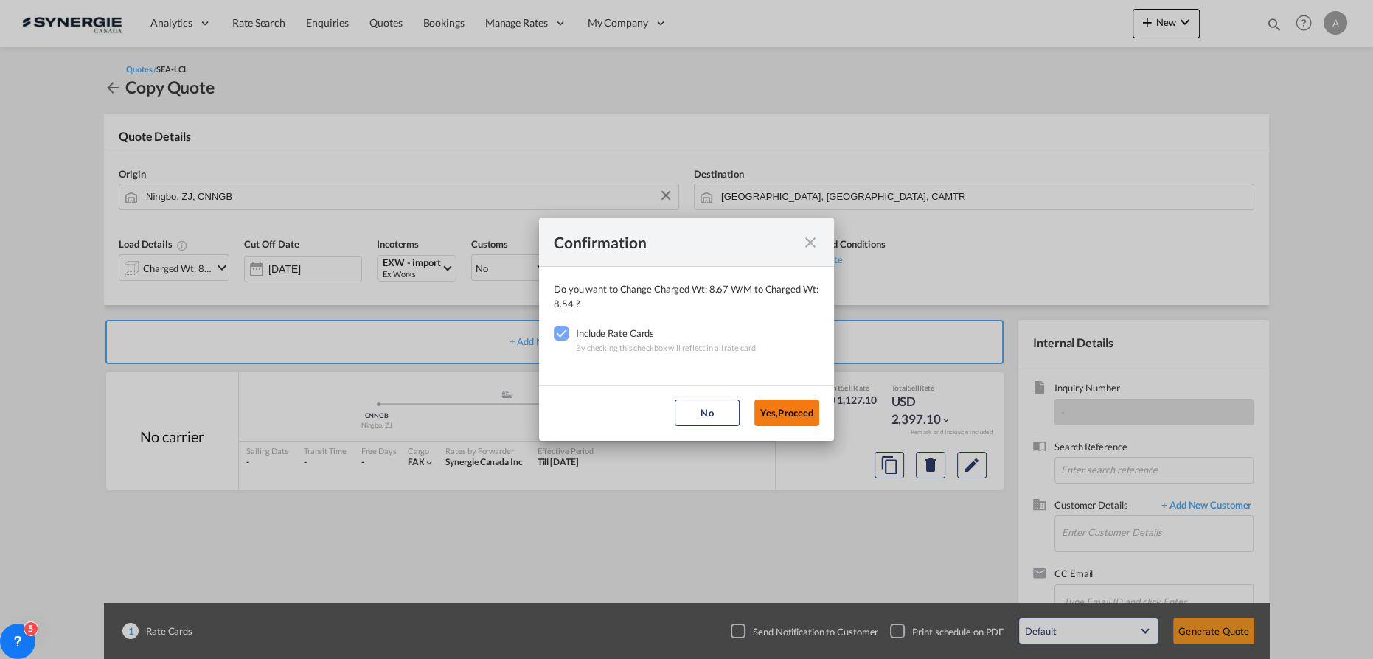
click at [767, 416] on button "Yes,Proceed" at bounding box center [786, 413] width 65 height 27
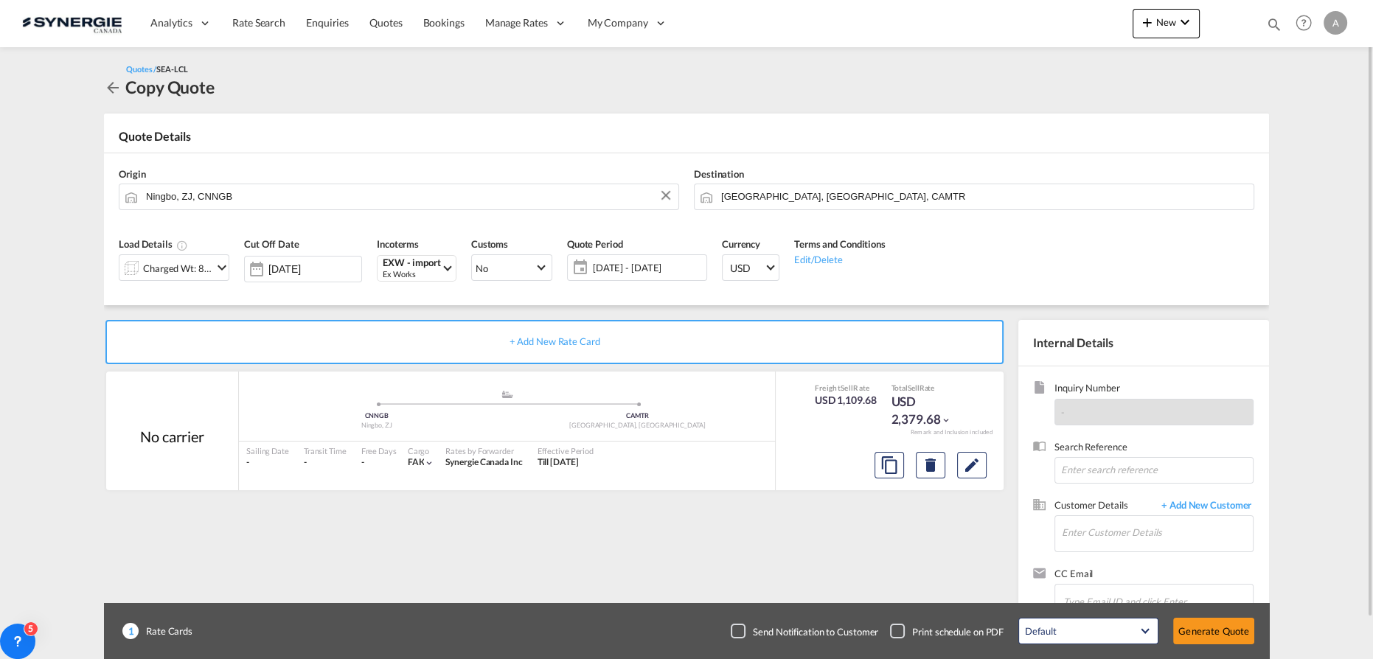
click at [628, 273] on span "[DATE] - [DATE]" at bounding box center [648, 267] width 110 height 13
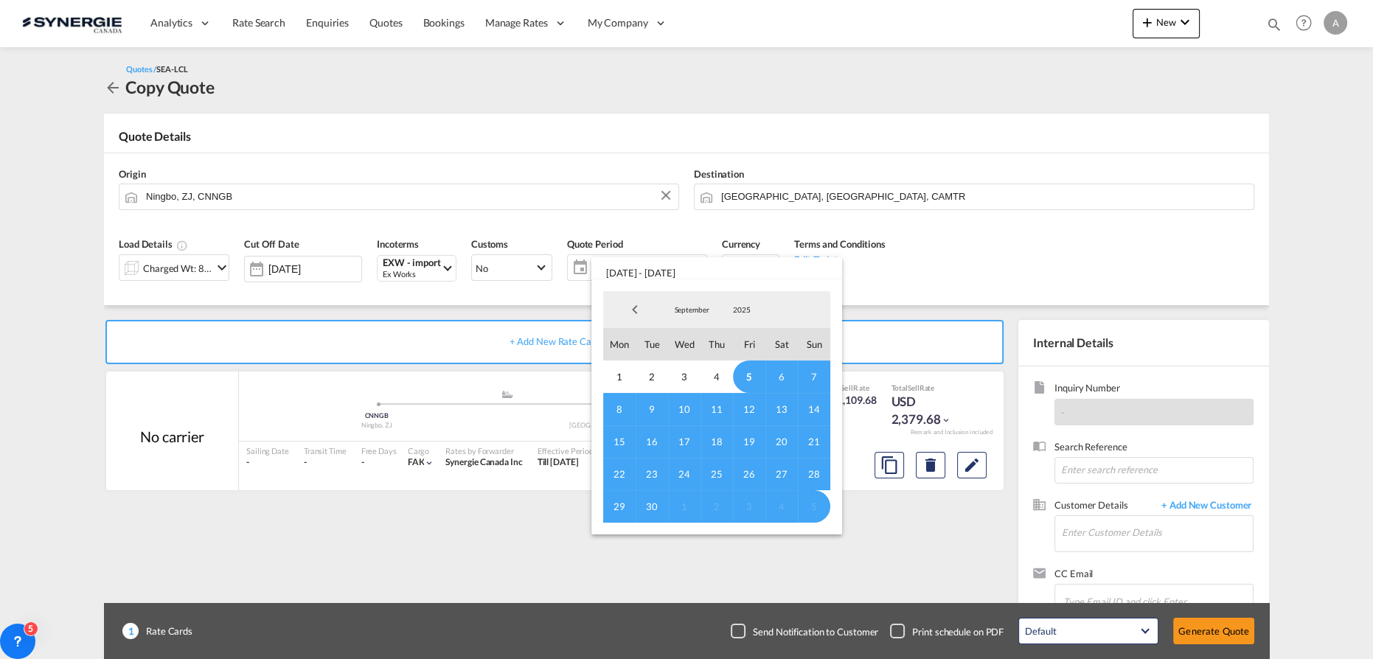
click at [743, 373] on span "5" at bounding box center [749, 377] width 32 height 32
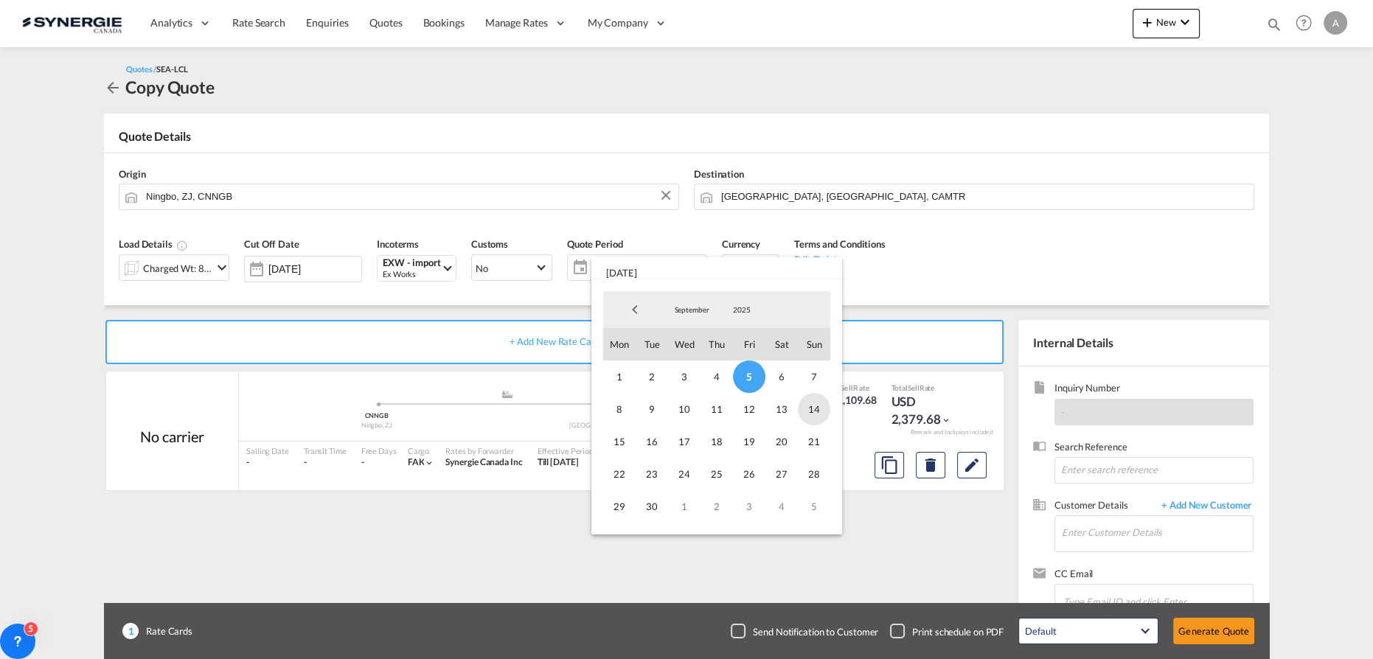
click at [814, 414] on span "14" at bounding box center [814, 409] width 32 height 32
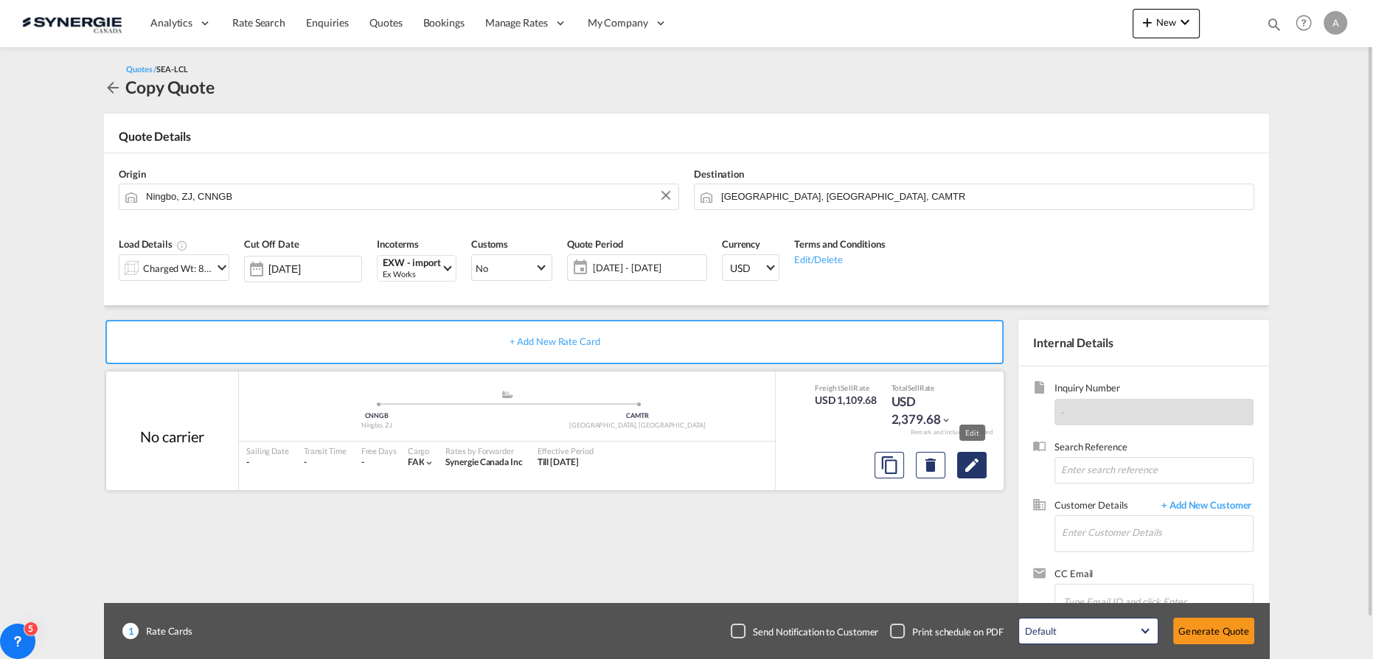
click at [973, 465] on md-icon "Edit" at bounding box center [972, 465] width 18 height 18
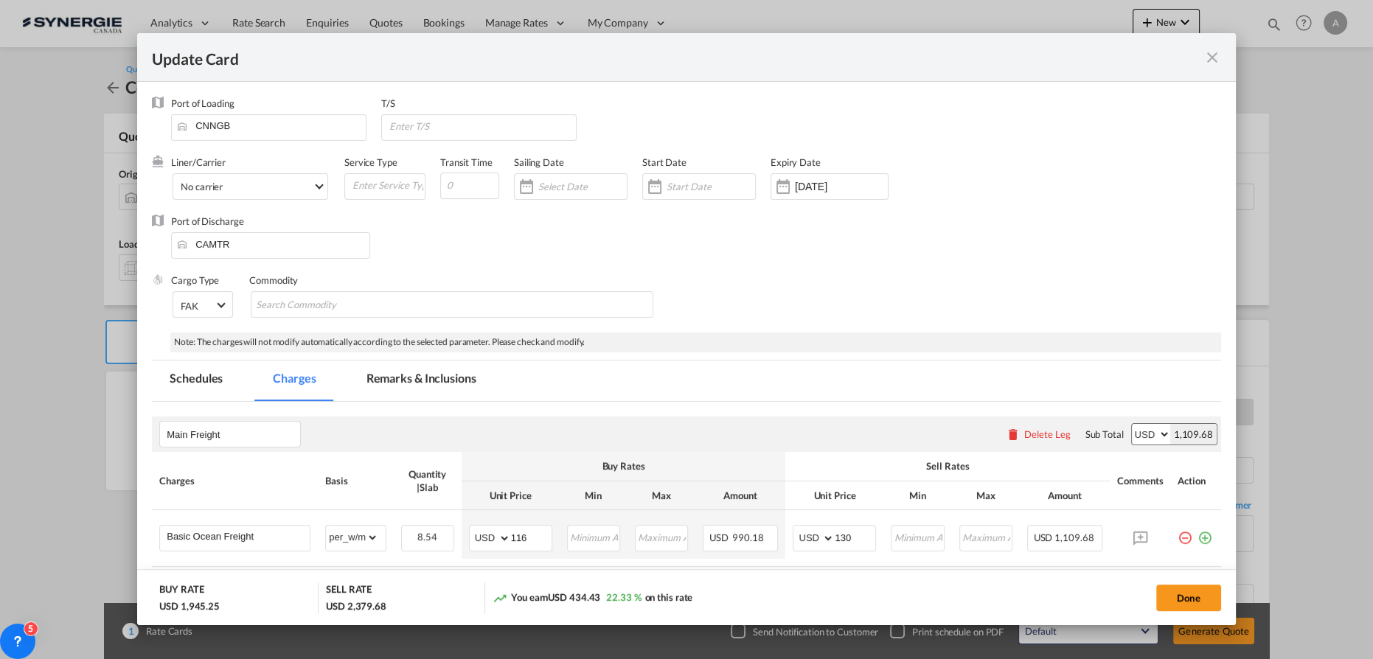
select select "per_w/m"
select select "flat"
select select "per_hbl"
select select "per_bl"
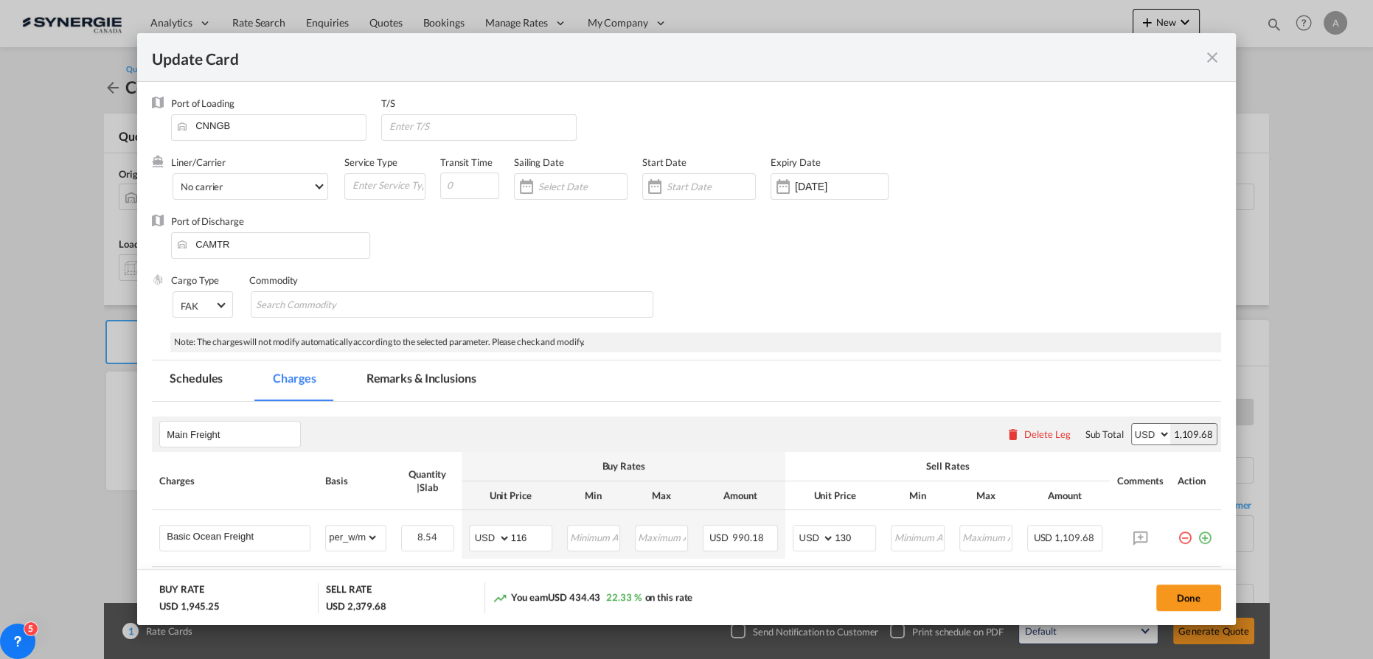
select select "flat"
select select "per_bl"
click at [459, 185] on input "Update CardPort of ..." at bounding box center [469, 186] width 59 height 27
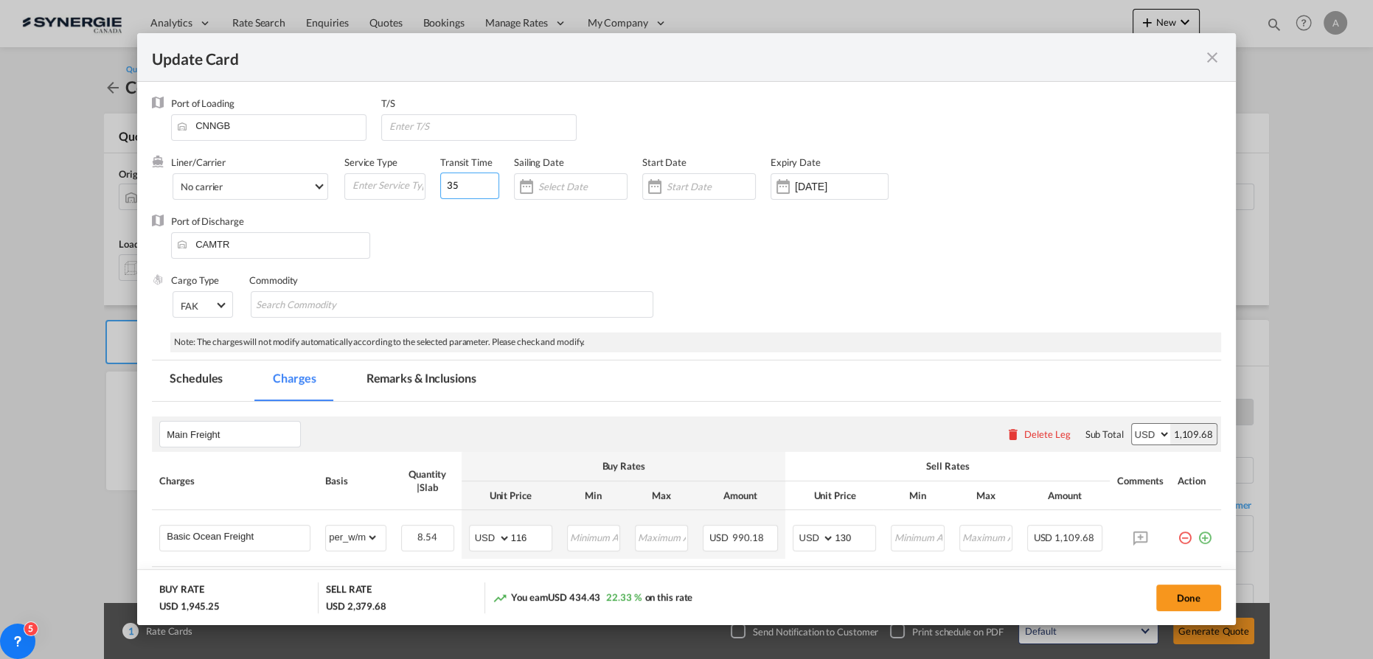
type input "35"
click at [694, 192] on input "Update CardPort of ..." at bounding box center [710, 187] width 88 height 12
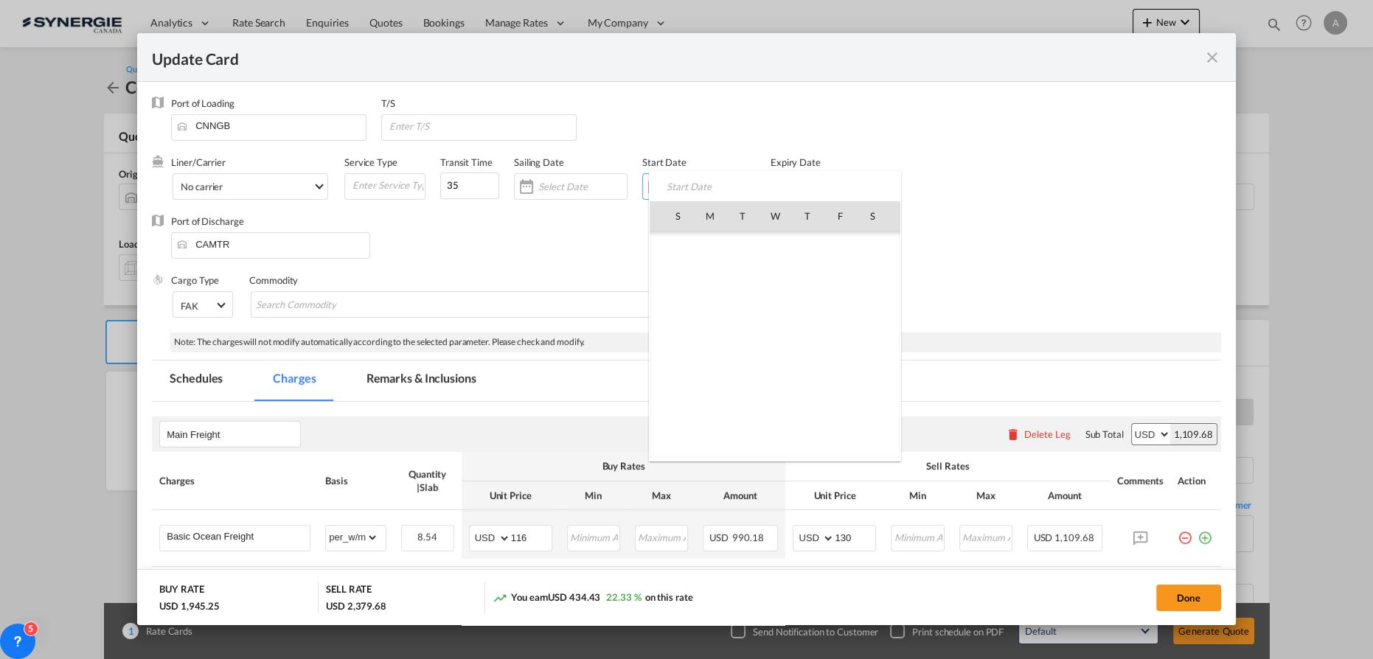
scroll to position [341513, 0]
drag, startPoint x: 837, startPoint y: 282, endPoint x: 836, endPoint y: 248, distance: 34.7
click at [838, 282] on span "5" at bounding box center [839, 280] width 31 height 31
type input "[DATE]"
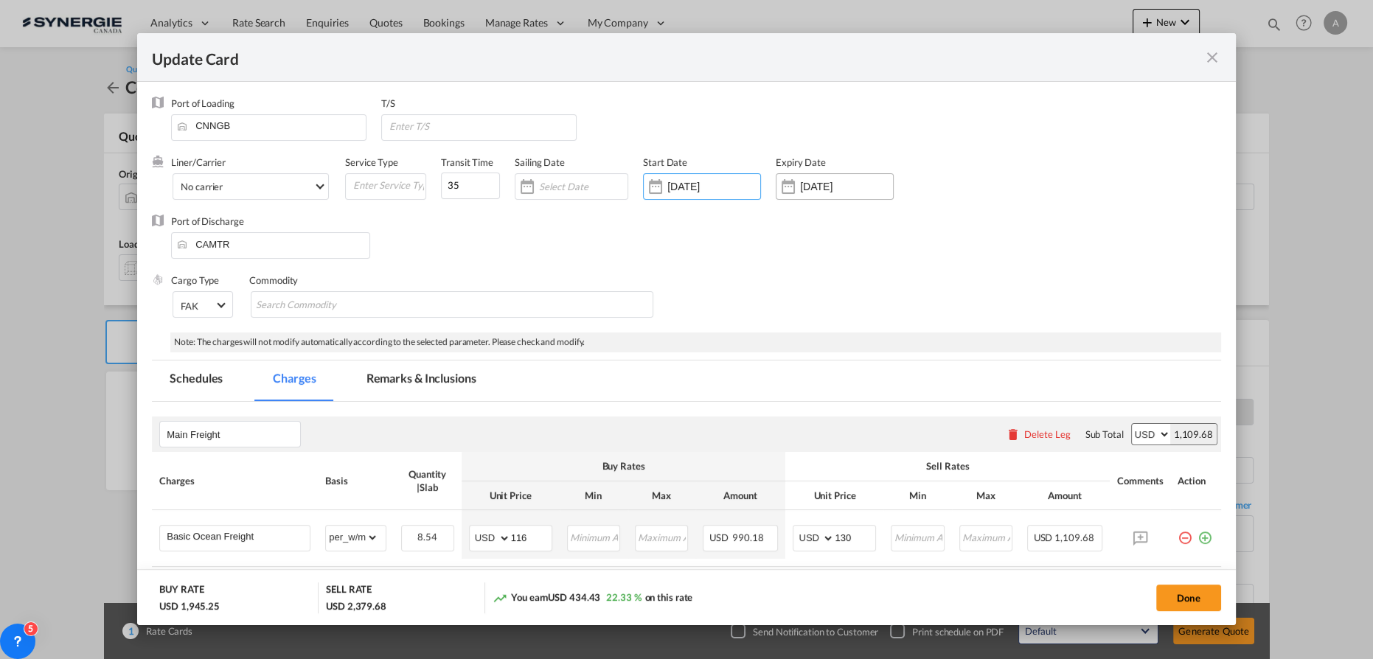
click at [832, 178] on div "[DATE]" at bounding box center [835, 186] width 118 height 27
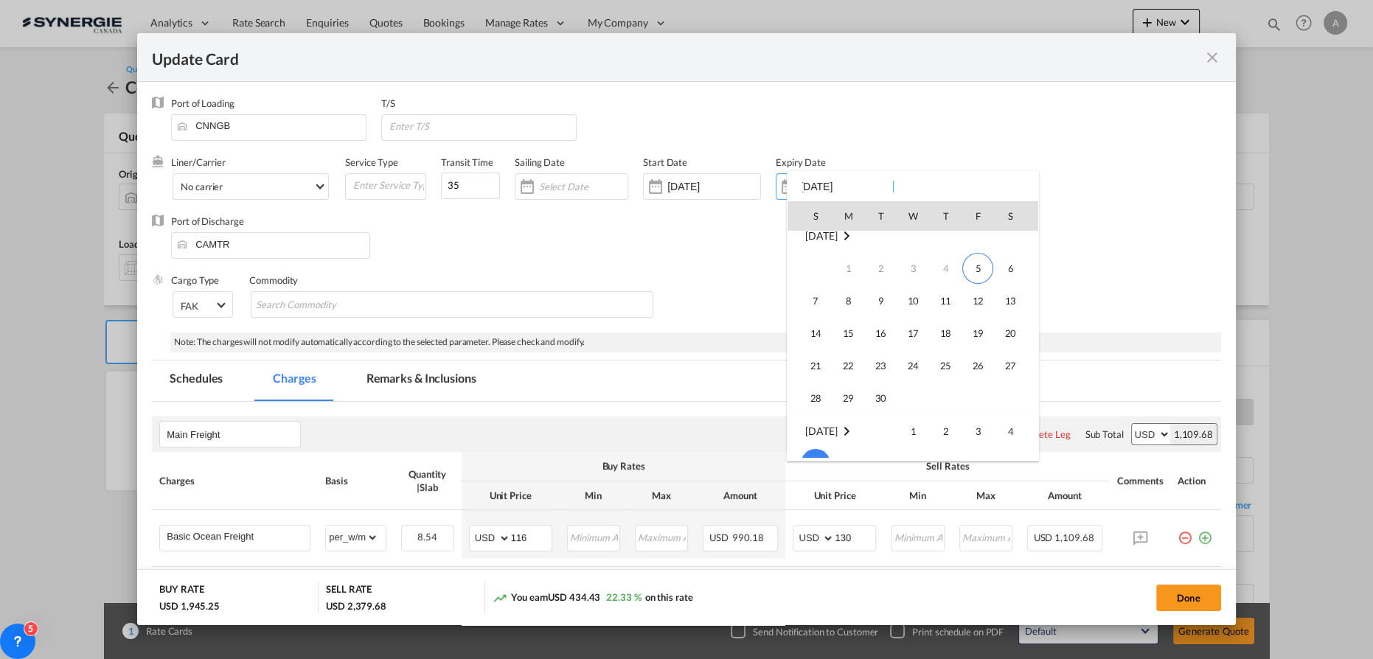
scroll to position [0, 0]
click at [820, 347] on span "14" at bounding box center [815, 344] width 29 height 29
type input "14 Sep 2025"
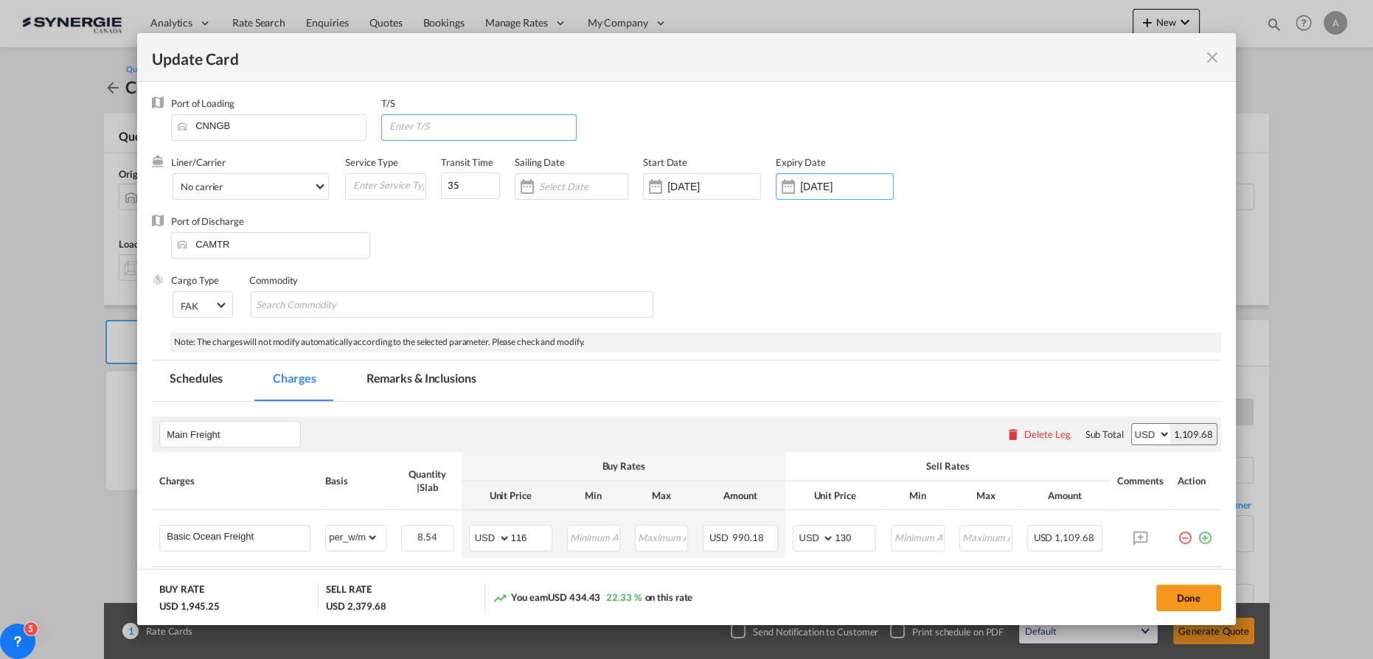
click at [444, 127] on input "Update CardPort of ..." at bounding box center [482, 126] width 188 height 22
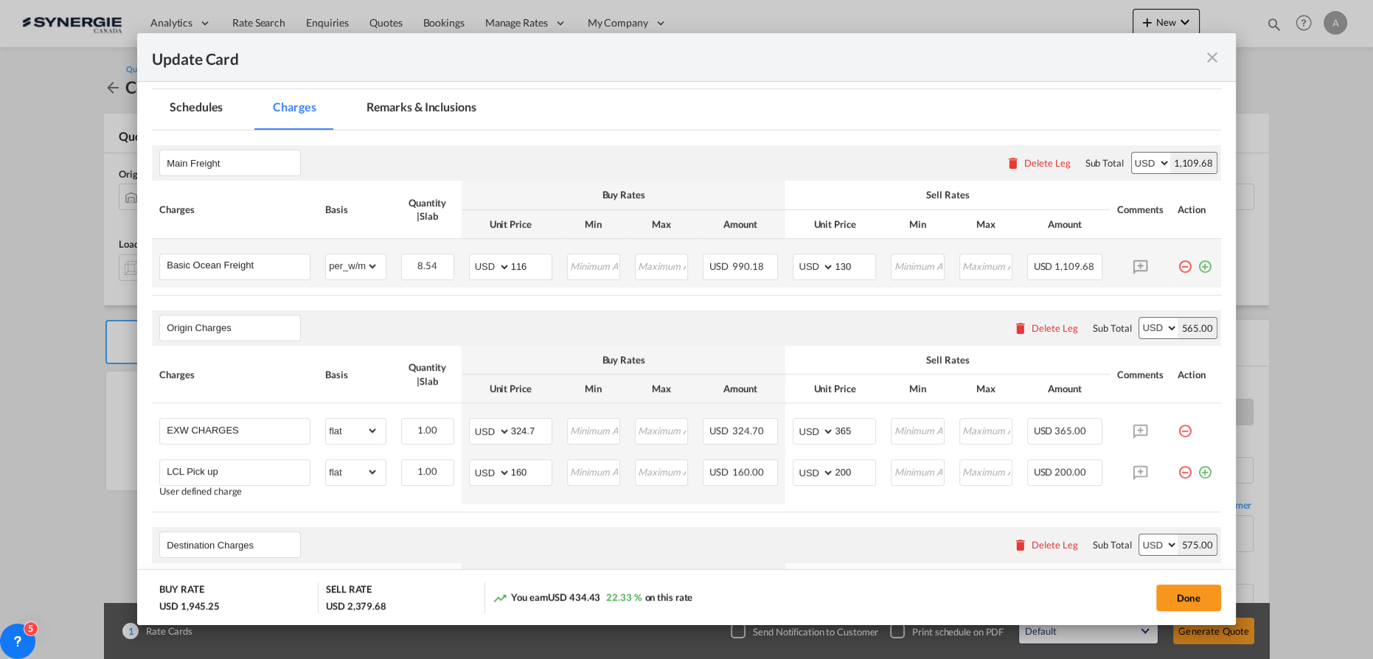
scroll to position [268, 0]
type input "[GEOGRAPHIC_DATA]"
drag, startPoint x: 521, startPoint y: 273, endPoint x: 459, endPoint y: 265, distance: 63.1
click at [462, 267] on td "AED AFN ALL AMD ANG AOA ARS AUD AWG AZN BAM BBD BDT BGN BHD BIF BMD BND BOB BRL…" at bounding box center [511, 267] width 98 height 49
type input "66"
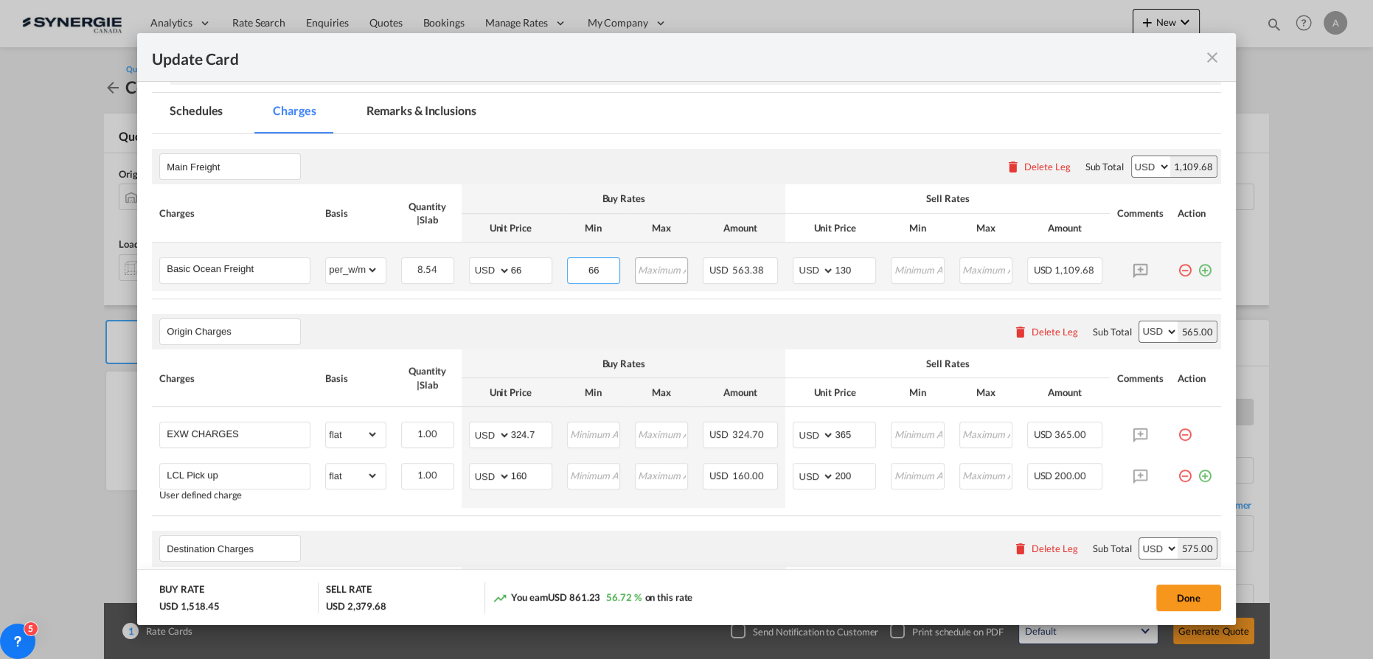
type input "66"
type input "81"
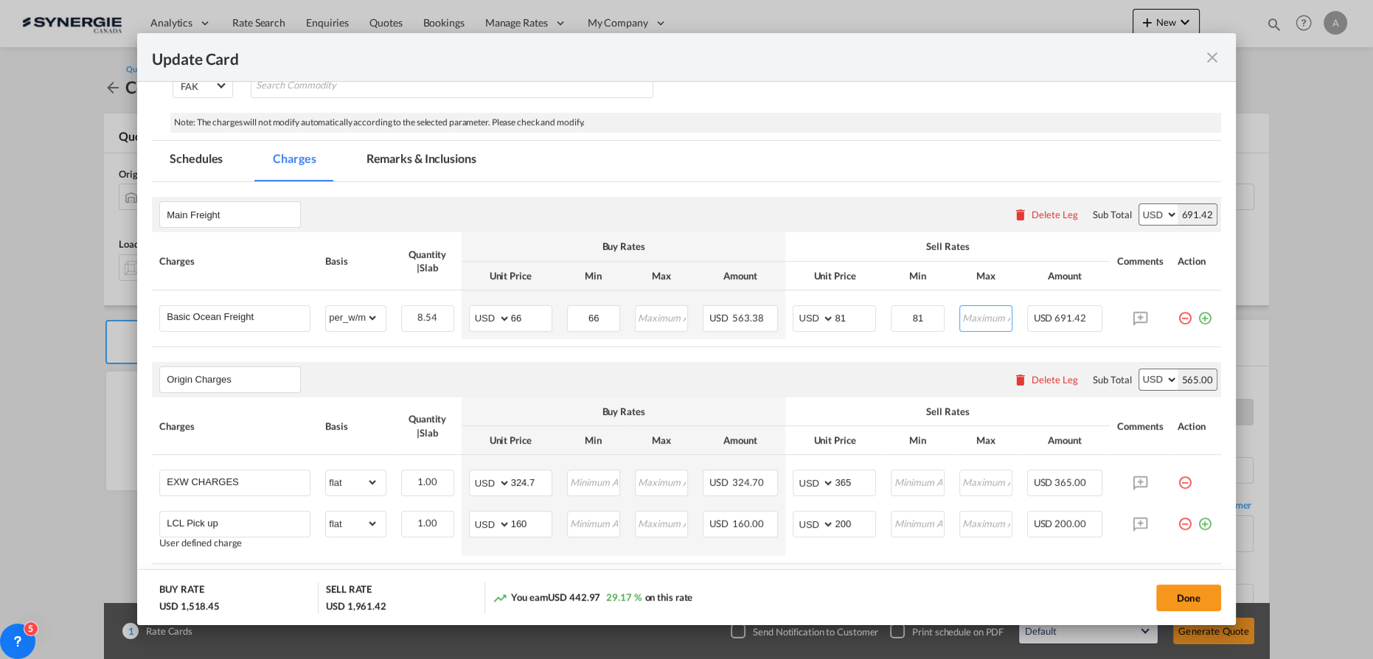
scroll to position [121, 0]
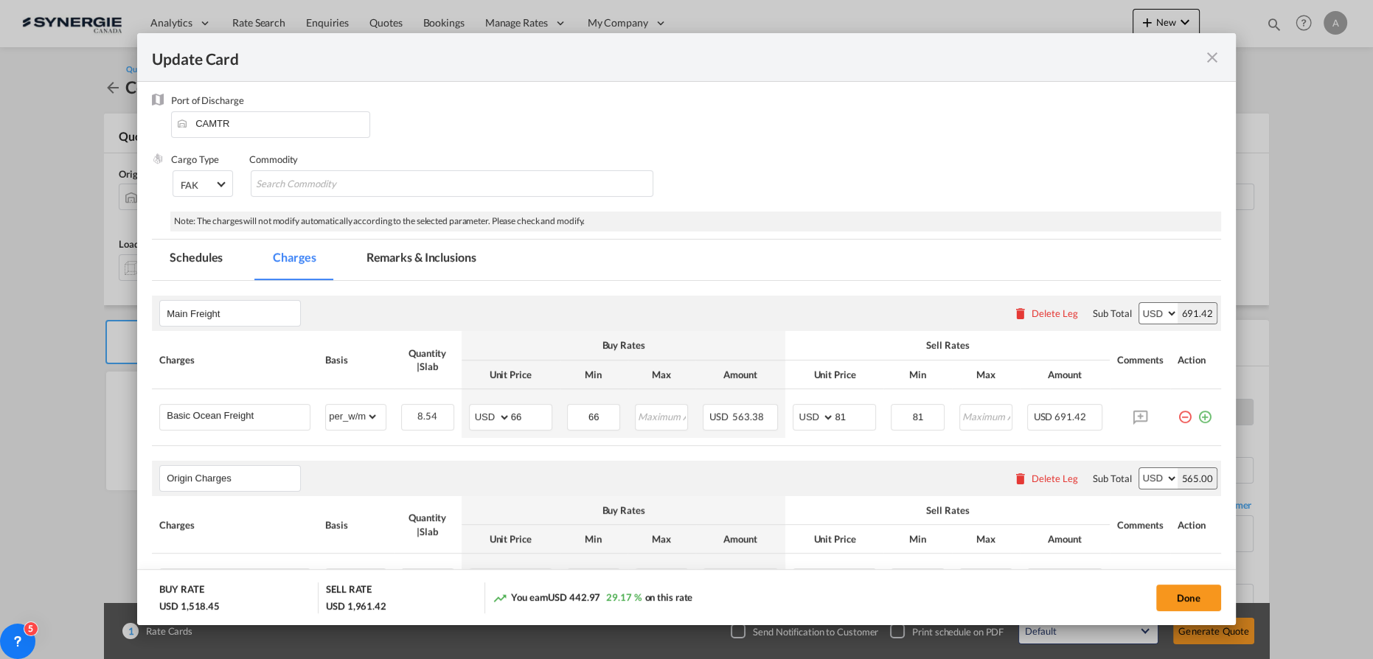
click at [385, 268] on md-tab-item "Remarks & Inclusions" at bounding box center [421, 260] width 145 height 41
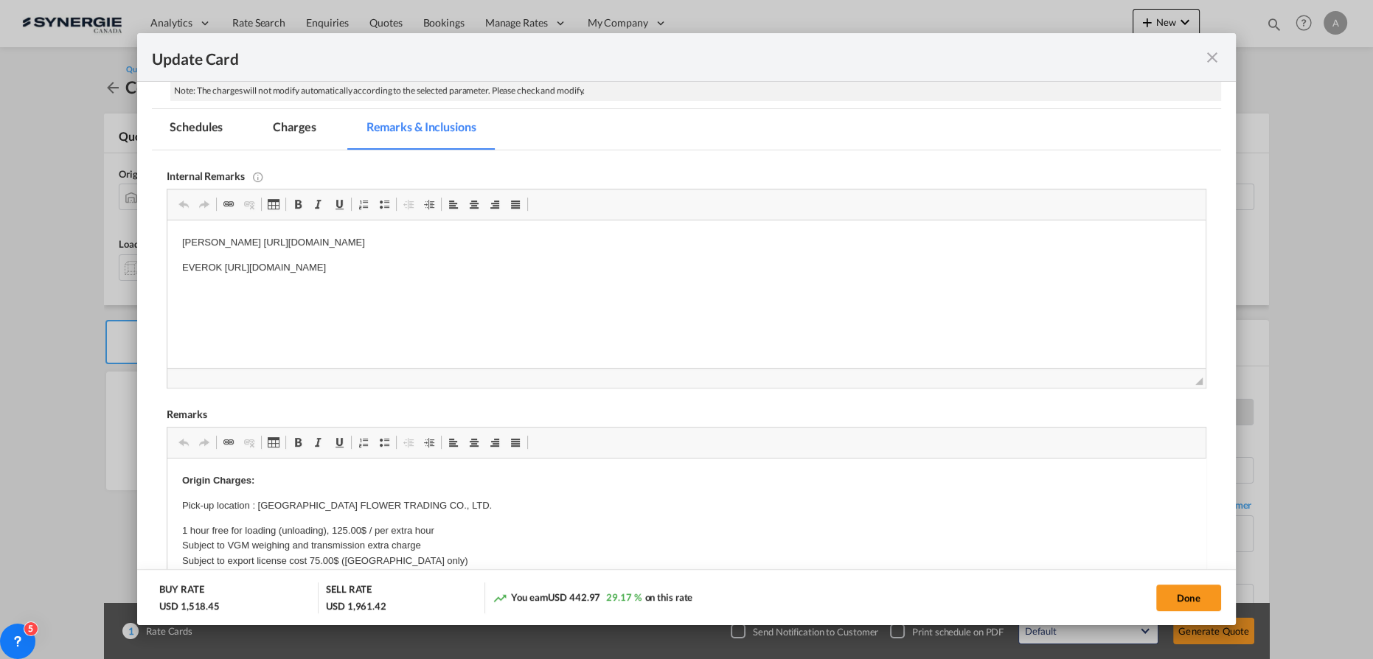
scroll to position [255, 0]
drag, startPoint x: 631, startPoint y: 240, endPoint x: 169, endPoint y: 237, distance: 462.3
click at [169, 237] on html "LABRANCHE https://app.frontapp.com/open/cnv_oirkfin?key=rWWcbZ_BenE2gZmqys-Y_4c…" at bounding box center [686, 264] width 1038 height 94
click at [243, 261] on p "EVEROK https://app.frontapp.com/open/cnv_oi6rcgf?key=id3mQw0KXc1hfRIG_mN2XCDd94…" at bounding box center [686, 264] width 1009 height 15
drag, startPoint x: 226, startPoint y: 260, endPoint x: 649, endPoint y: 250, distance: 422.6
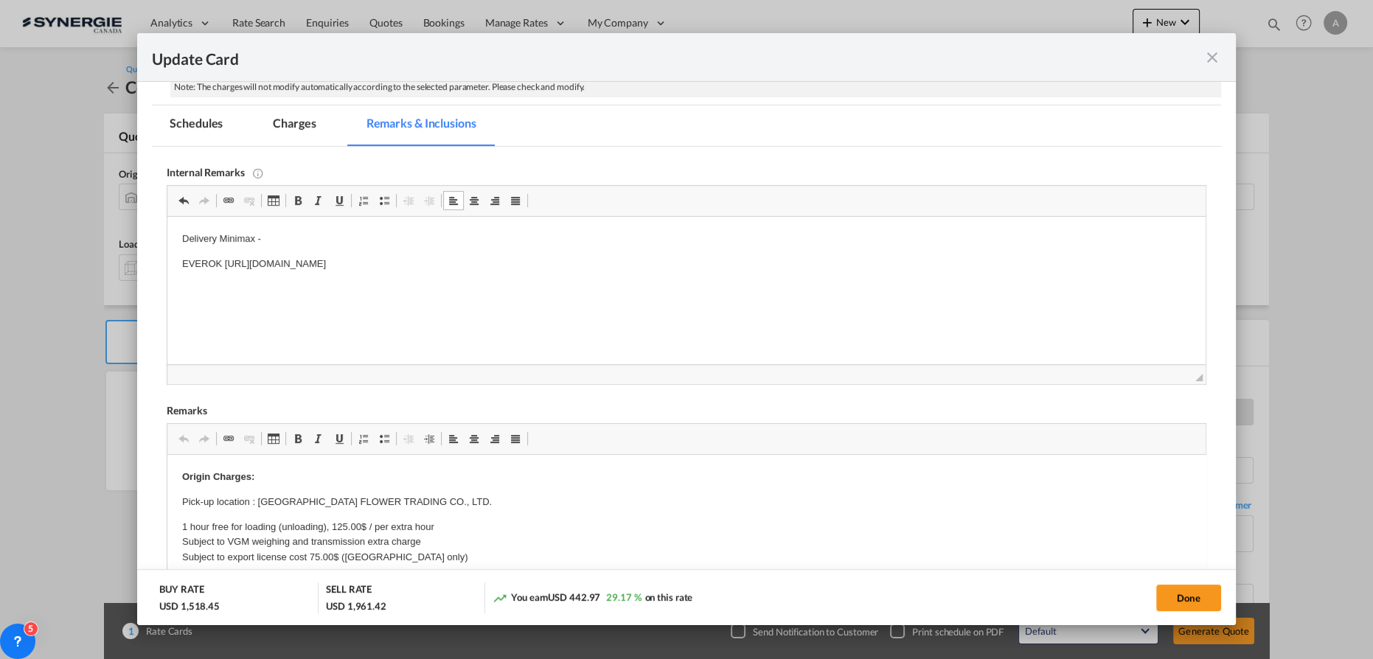
click at [649, 250] on body "Delivery Minimax - EVEROK https://app.frontapp.com/open/cnv_oi6rcgf?key=id3mQw0…" at bounding box center [686, 263] width 1009 height 65
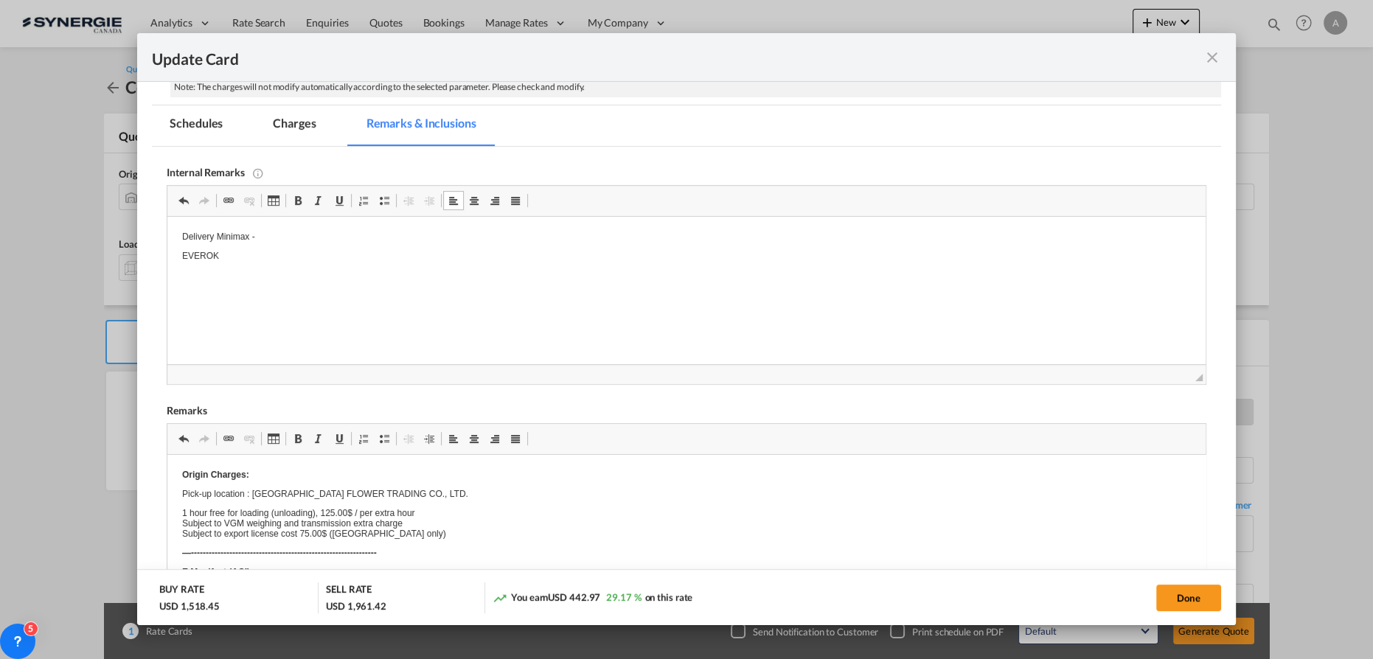
drag, startPoint x: 309, startPoint y: 523, endPoint x: 288, endPoint y: 501, distance: 31.3
click at [421, 477] on p "Origin Charges:" at bounding box center [686, 475] width 1009 height 10
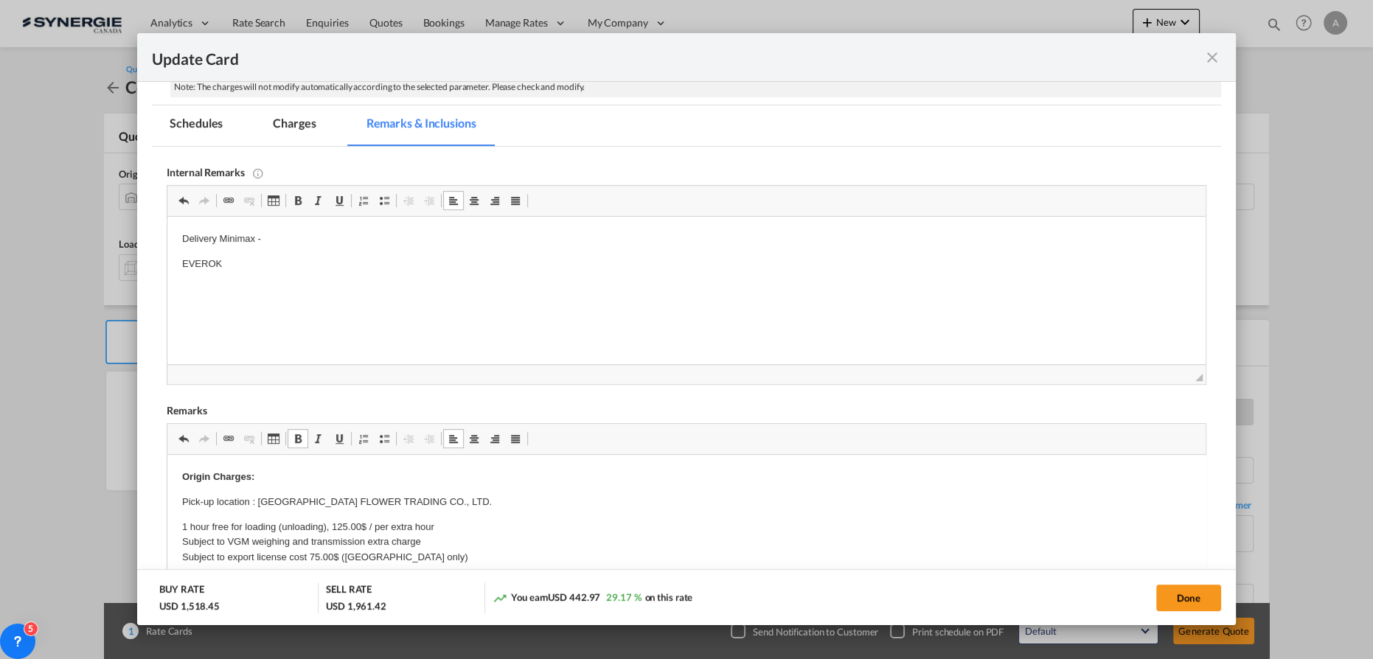
drag, startPoint x: 257, startPoint y: 499, endPoint x: 446, endPoint y: 490, distance: 189.7
click at [471, 503] on p "Pick-up location : NINGBO ISLAND FLOWER TRADING CO., LTD." at bounding box center [686, 502] width 1009 height 15
drag, startPoint x: 474, startPoint y: 501, endPoint x: 260, endPoint y: 504, distance: 214.6
click at [260, 504] on p "Pick-up location : NINGBO ISLAND FLOWER TRADING CO., LTD." at bounding box center [686, 502] width 1009 height 15
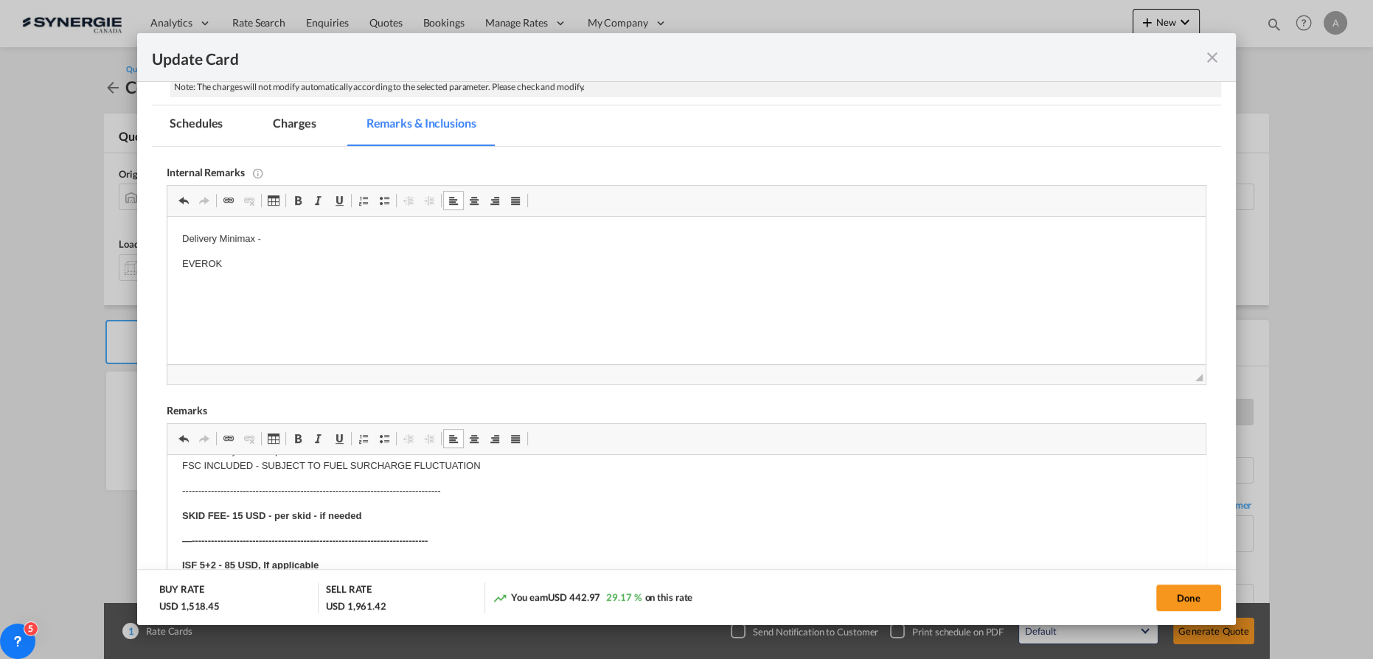
scroll to position [737, 0]
click at [1187, 601] on button "Done" at bounding box center [1188, 598] width 65 height 27
type input "[DATE]"
type input "13 Sep 2025"
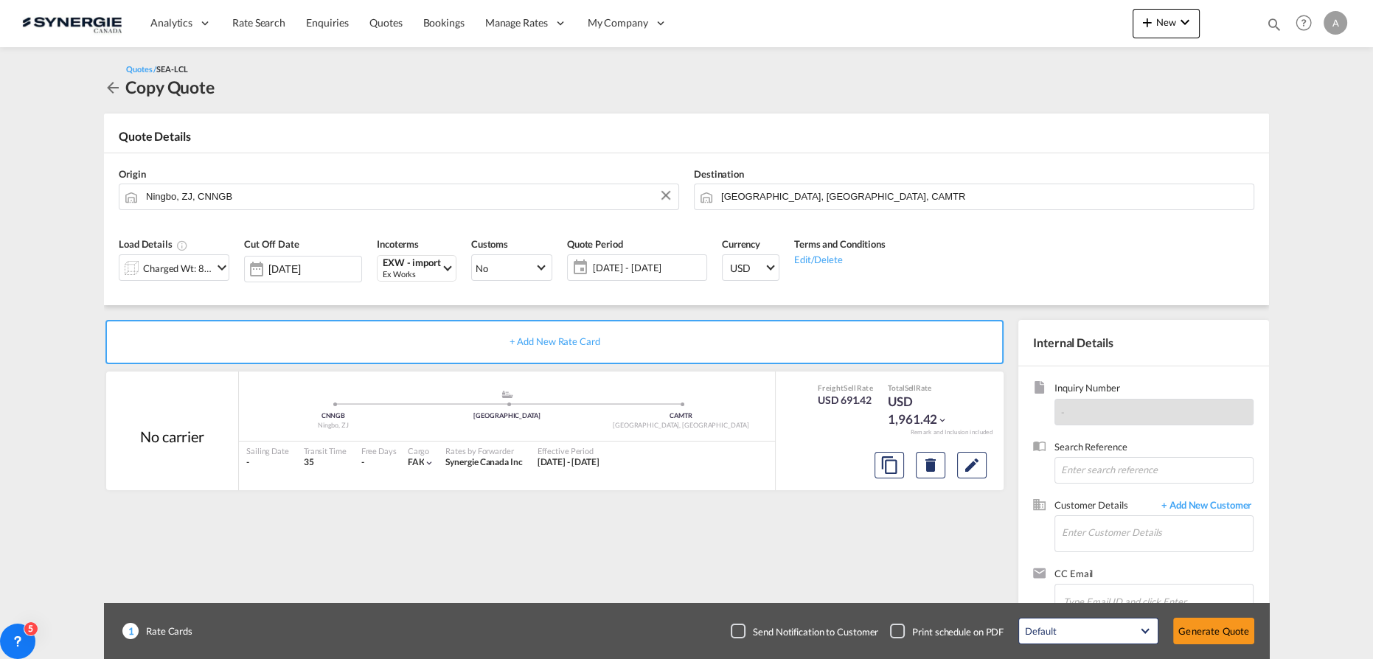
scroll to position [119, 0]
click at [1129, 531] on input "Enter Customer Details" at bounding box center [1157, 532] width 191 height 33
click at [1111, 491] on div "MARCELO . fragbox corals@gmail.com | FRAGBOX CORALS" at bounding box center [1201, 496] width 280 height 40
type input "FRAGBOX CORALS, MARCELO ., fragboxcorals@gmail.com"
click at [1211, 622] on button "Generate Quote" at bounding box center [1213, 631] width 81 height 27
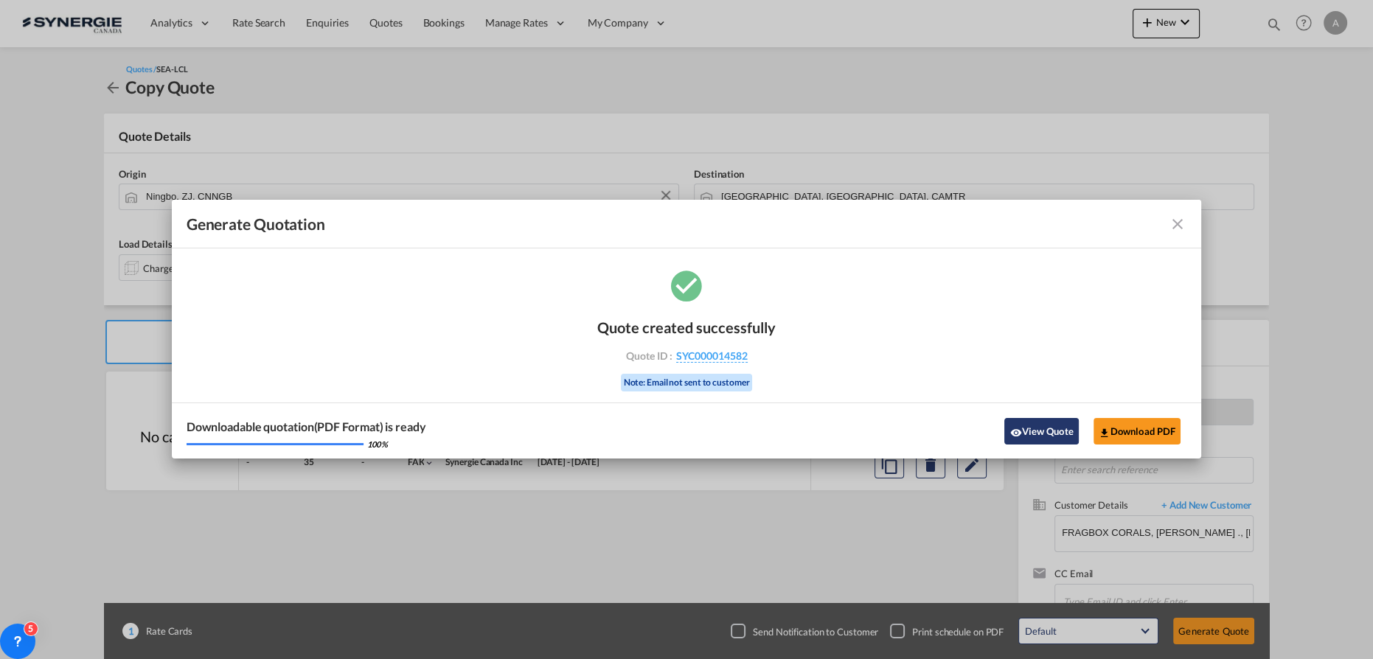
click at [1022, 428] on button "View Quote" at bounding box center [1041, 431] width 74 height 27
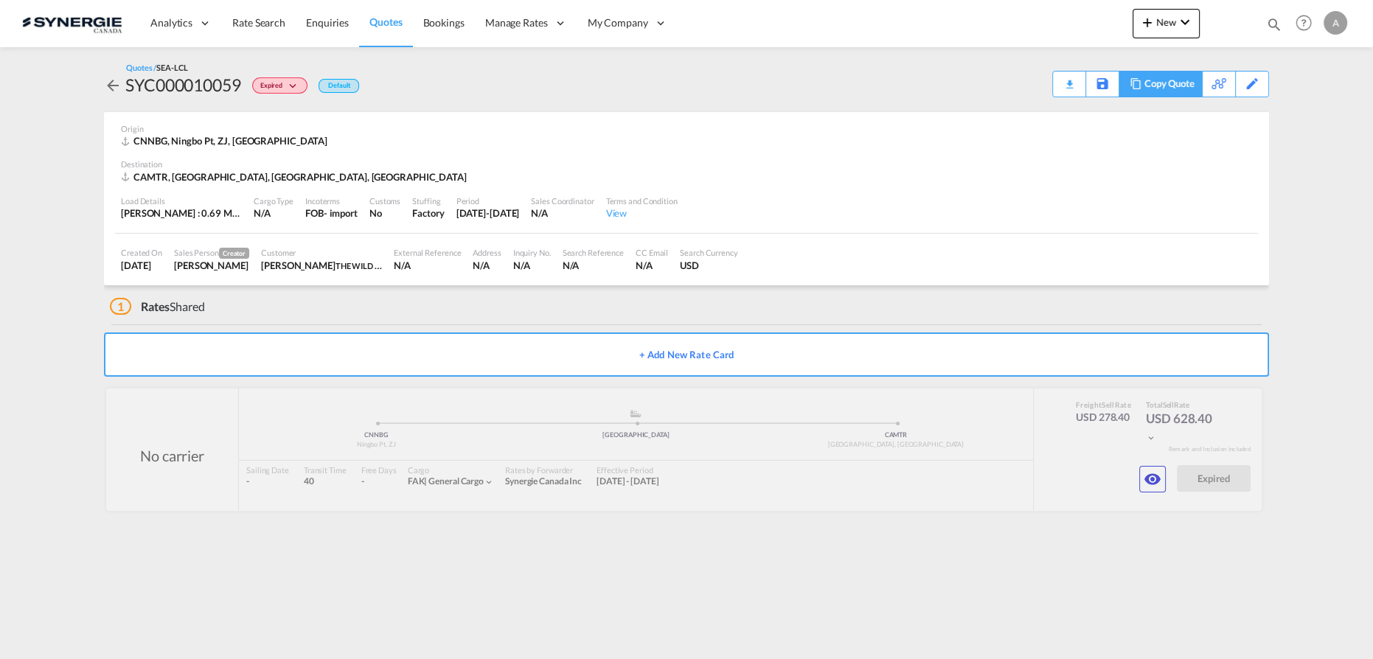
click at [1182, 90] on div "Copy Quote" at bounding box center [1169, 84] width 50 height 25
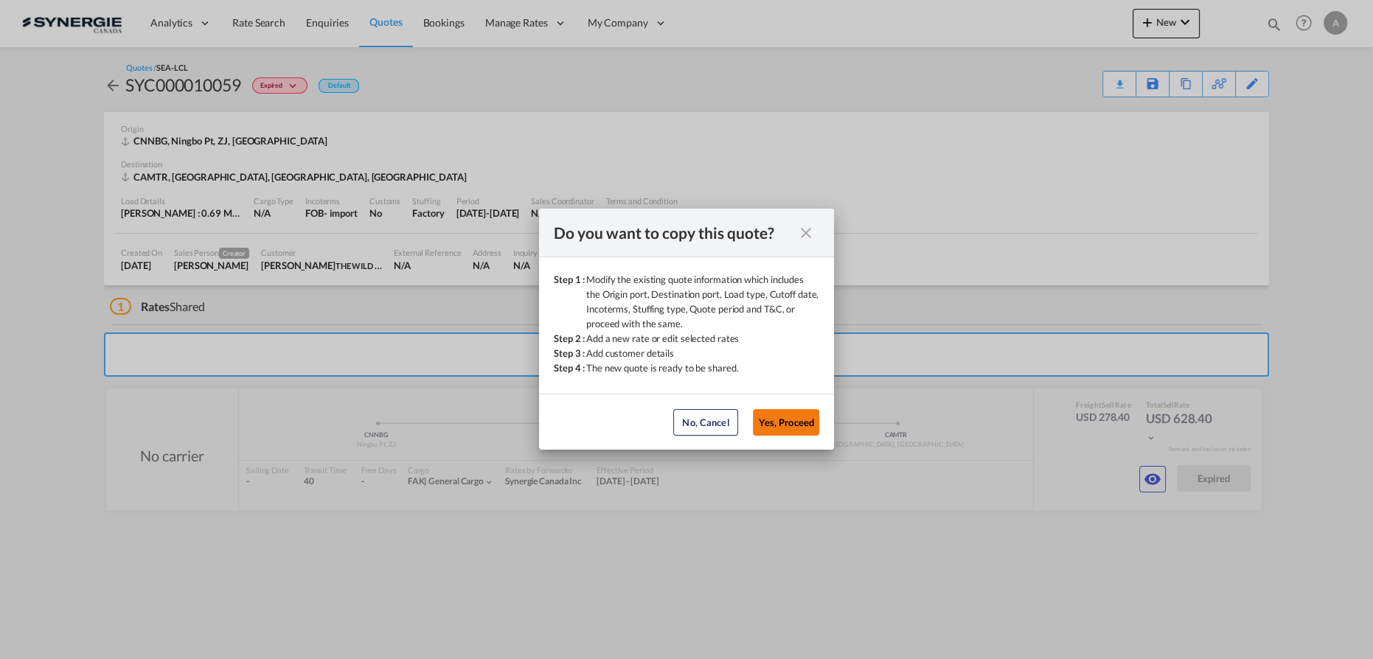
click at [792, 422] on button "Yes, Proceed" at bounding box center [786, 422] width 66 height 27
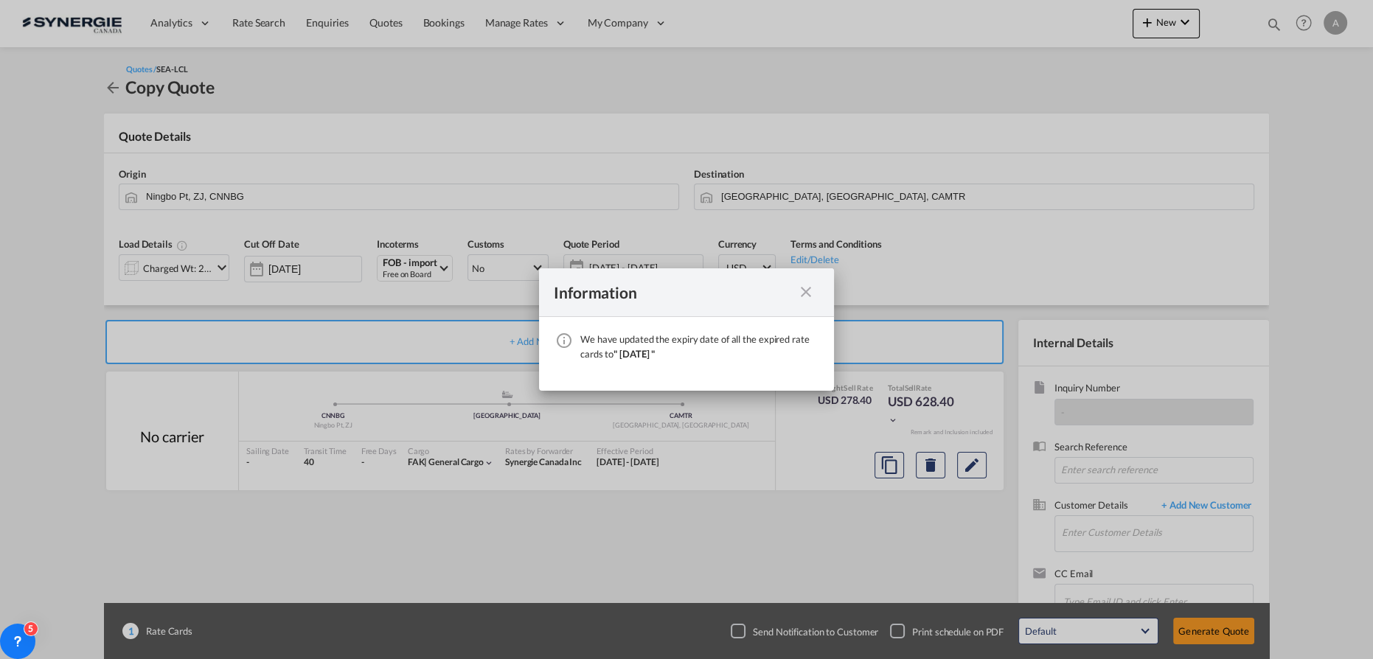
click at [806, 294] on md-icon "icon-close fg-AAA8AD cursor" at bounding box center [806, 292] width 18 height 18
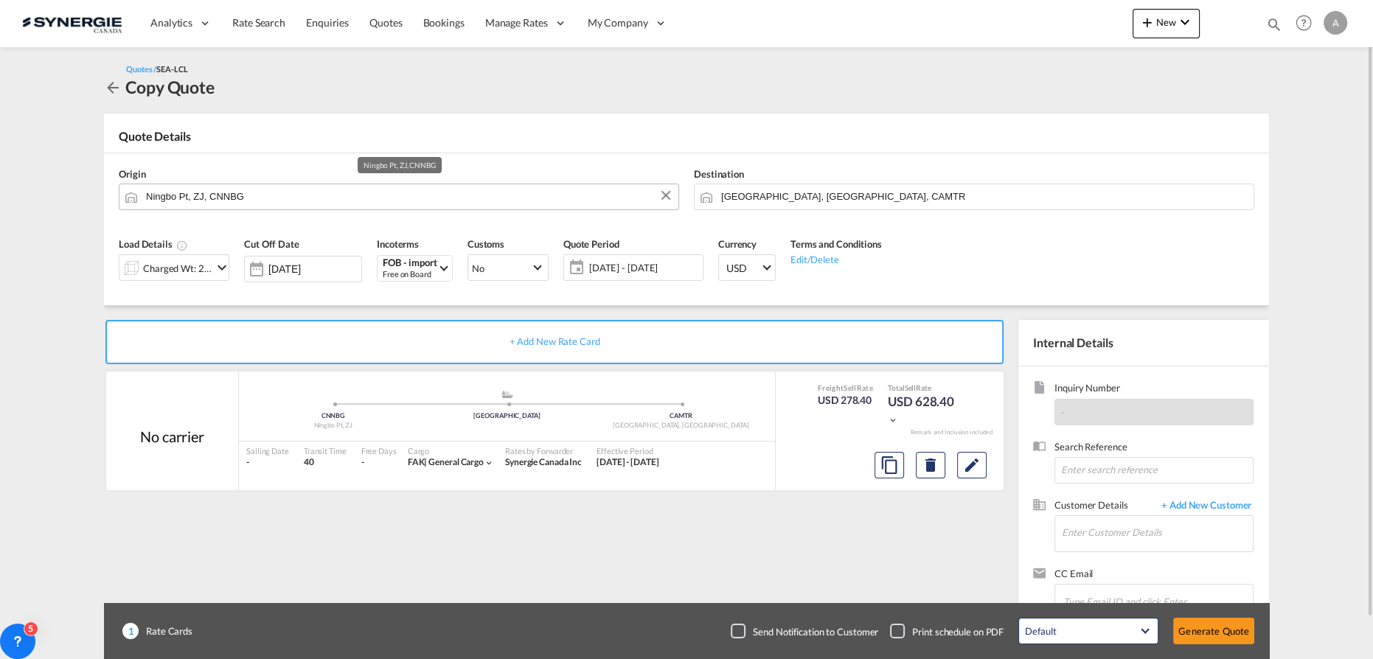
click at [307, 189] on input "Ningbo Pt, ZJ, CNNBG" at bounding box center [408, 197] width 525 height 26
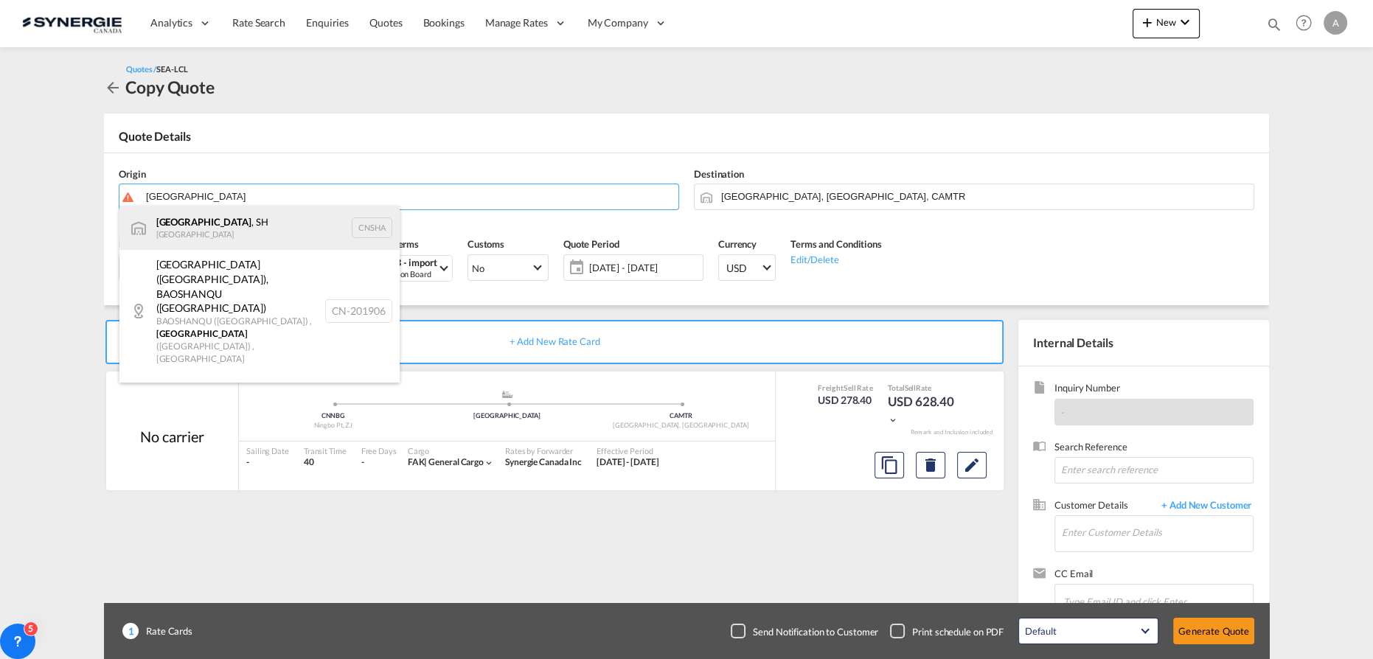
click at [208, 229] on div "[GEOGRAPHIC_DATA] , SH China CNSHA" at bounding box center [259, 228] width 280 height 44
type input "[GEOGRAPHIC_DATA], SH, CNSHA"
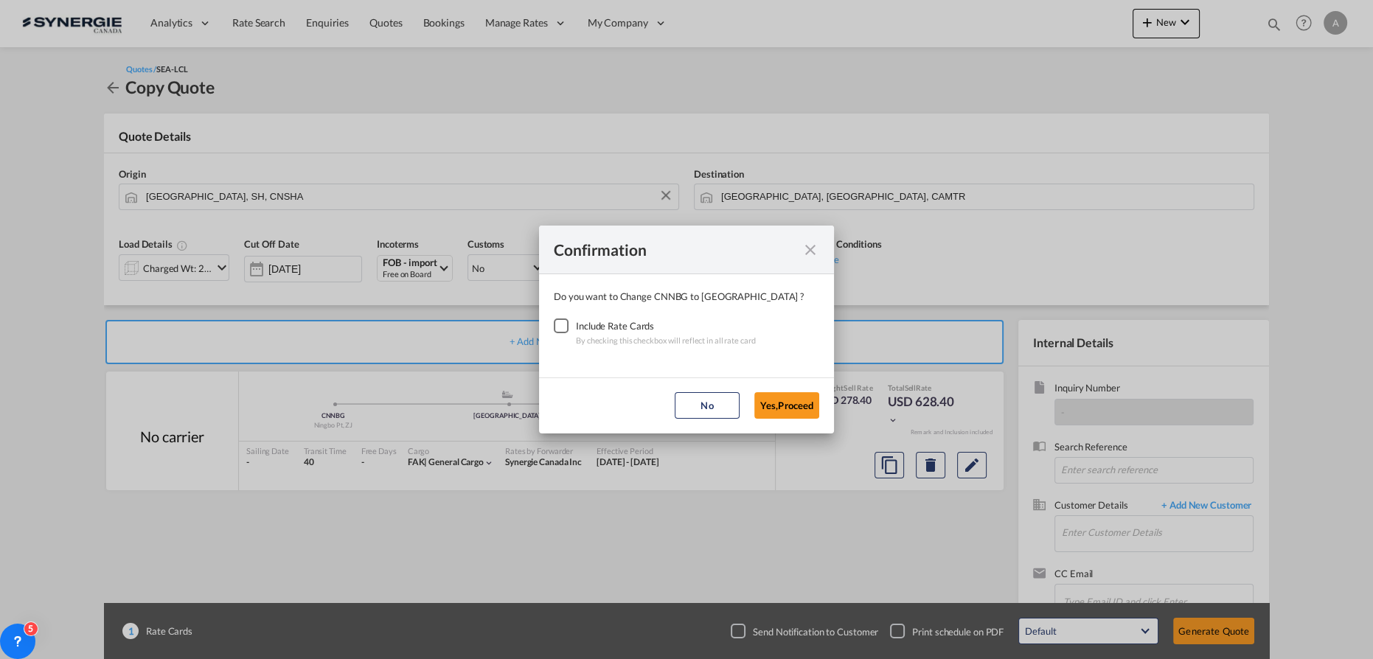
click at [562, 323] on div "Checkbox No Ink" at bounding box center [561, 325] width 15 height 15
click at [800, 408] on button "Yes,Proceed" at bounding box center [786, 405] width 65 height 27
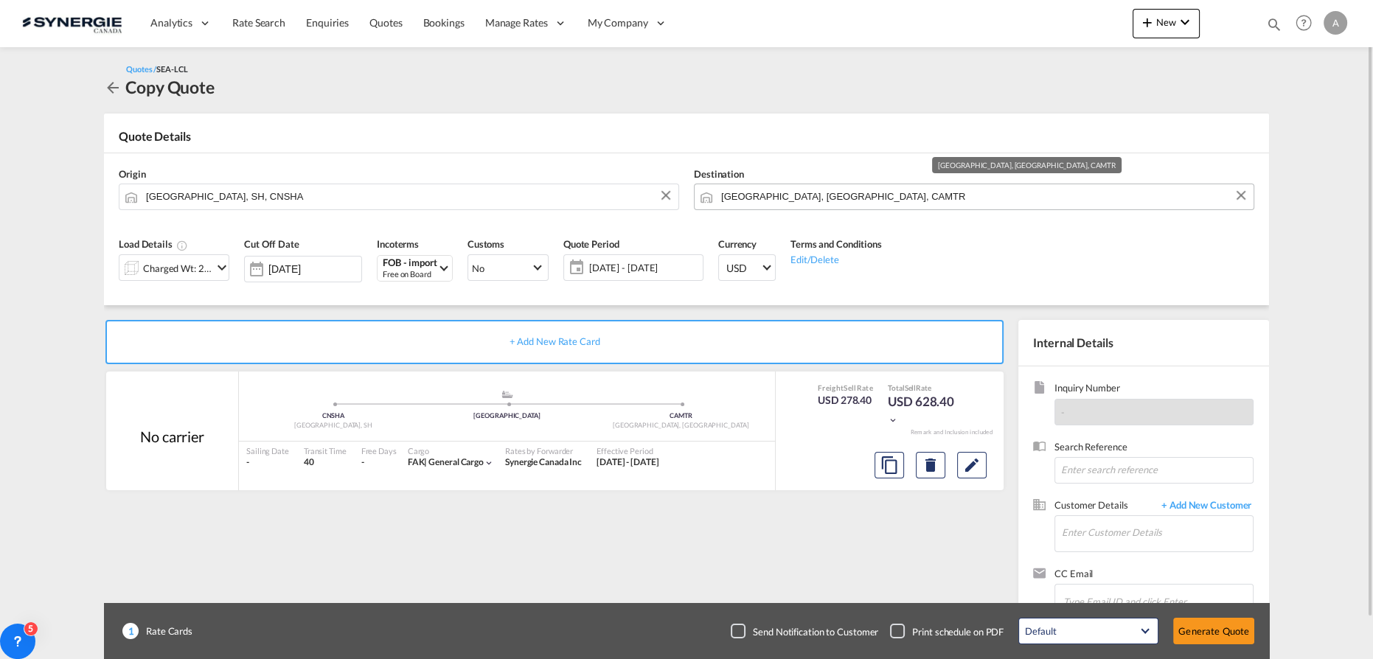
click at [885, 198] on input "[GEOGRAPHIC_DATA], [GEOGRAPHIC_DATA], CAMTR" at bounding box center [983, 197] width 525 height 26
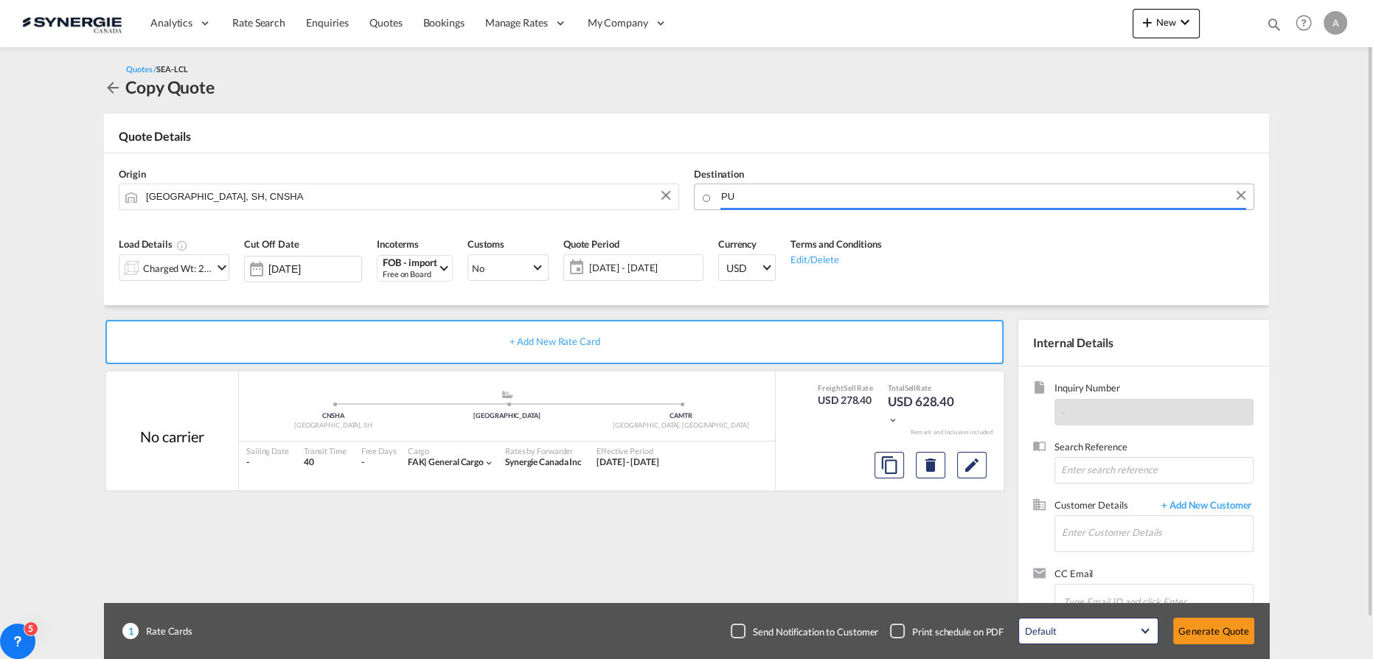
type input "P"
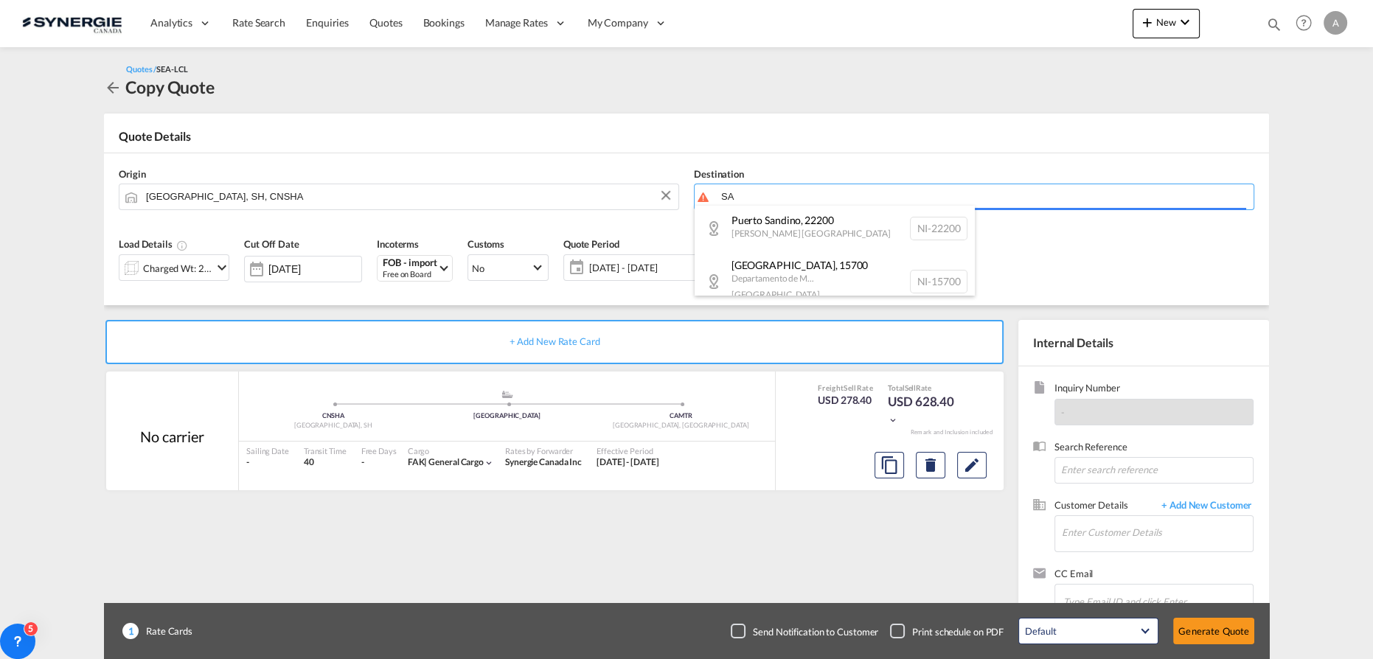
type input "S"
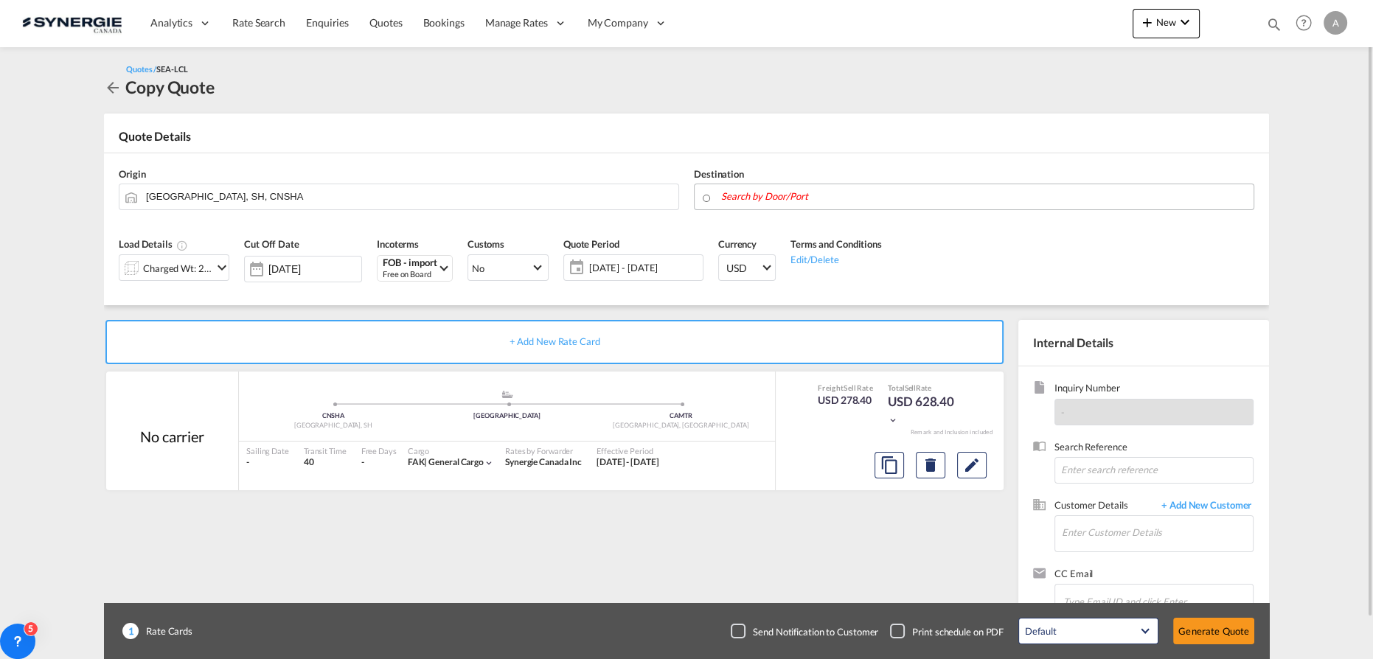
drag, startPoint x: 839, startPoint y: 203, endPoint x: 839, endPoint y: 192, distance: 11.1
click at [839, 203] on input "Search by Door/Port" at bounding box center [983, 197] width 525 height 26
click at [839, 192] on input "Search by Door/Port" at bounding box center [983, 197] width 525 height 26
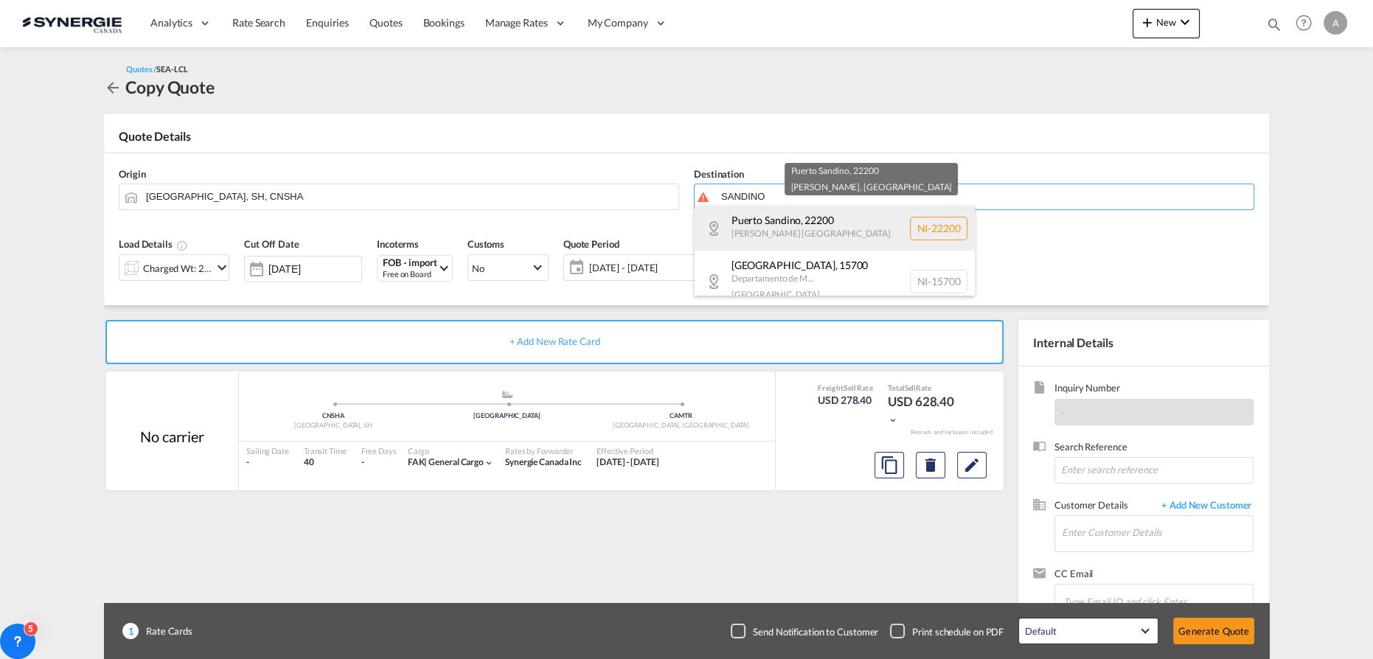
click at [813, 234] on div "[GEOGRAPHIC_DATA][PERSON_NAME] NI-22200" at bounding box center [834, 228] width 280 height 45
type input "NI-[GEOGRAPHIC_DATA][PERSON_NAME][GEOGRAPHIC_DATA]"
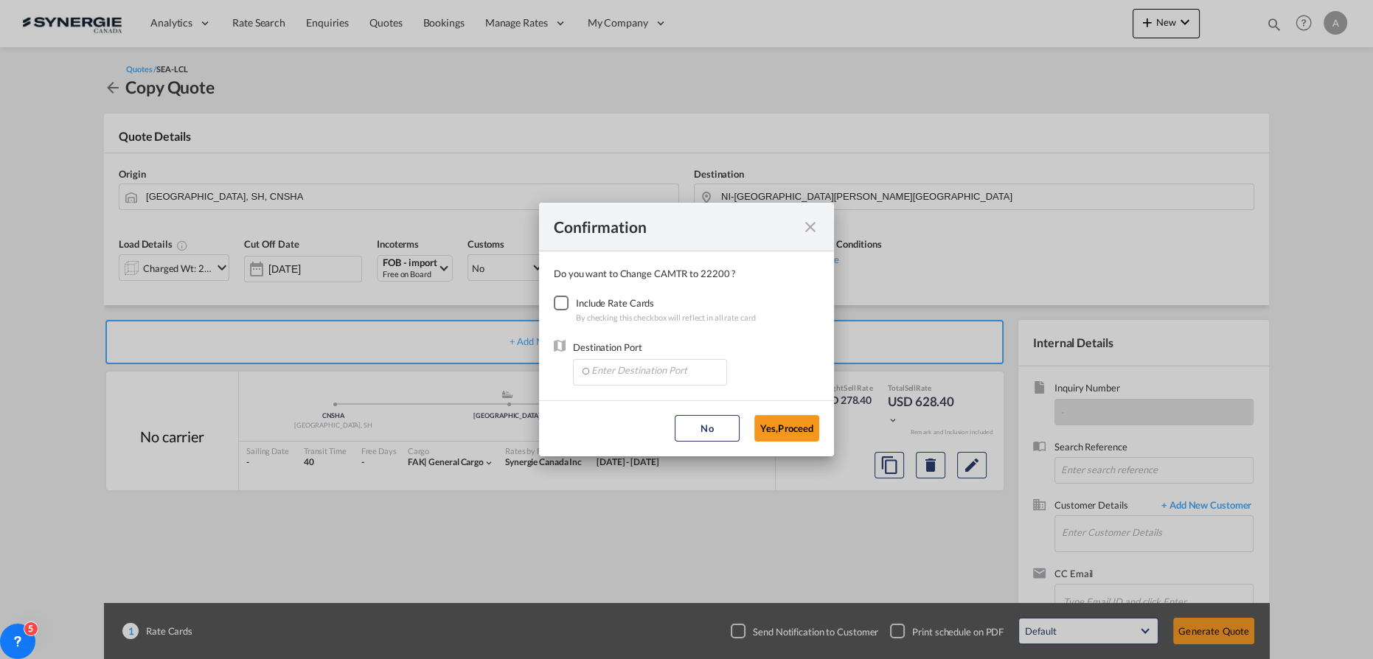
click at [558, 301] on div "Checkbox No Ink" at bounding box center [561, 303] width 15 height 15
click at [610, 373] on input "Enter Destination Port" at bounding box center [653, 371] width 146 height 22
type input "P"
drag, startPoint x: 657, startPoint y: 370, endPoint x: 511, endPoint y: 370, distance: 146.0
click at [521, 371] on div "Confirmation Do you want to Change CAMTR to 22200 ? Include Rate Cards By check…" at bounding box center [686, 329] width 1373 height 658
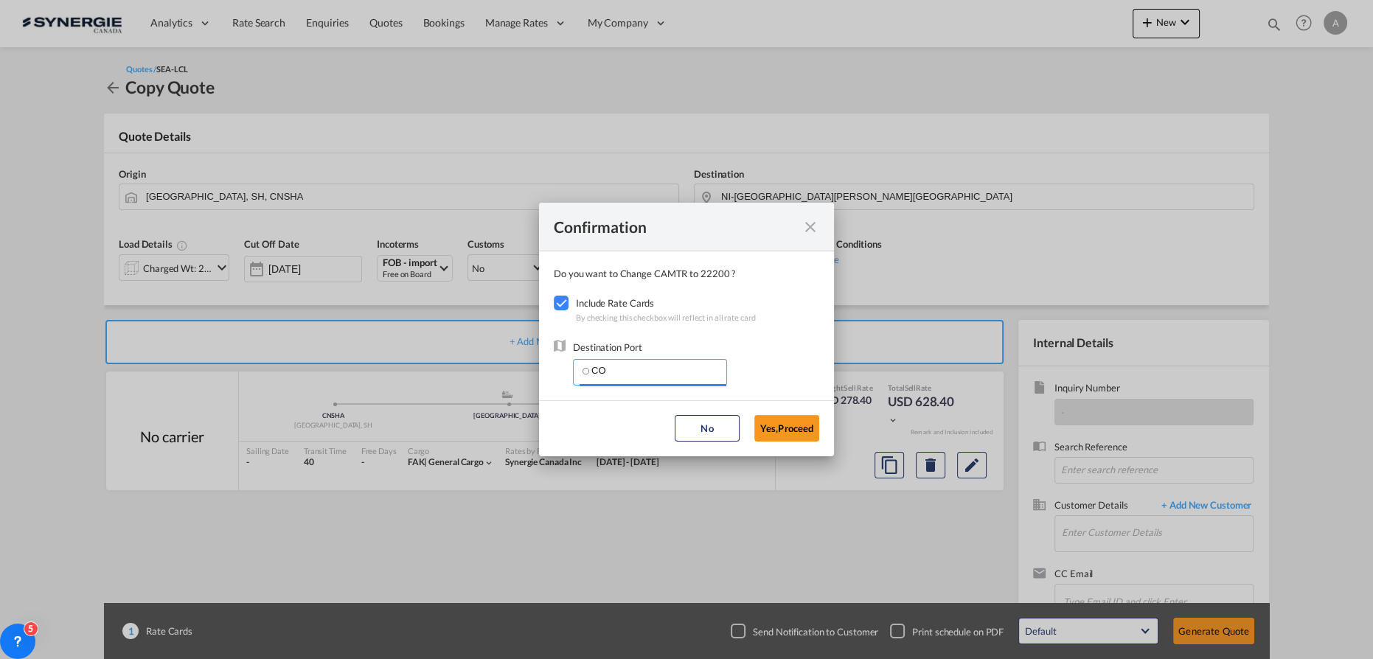
type input "C"
click at [812, 231] on md-icon "icon-close fg-AAA8AD cursor" at bounding box center [810, 227] width 18 height 18
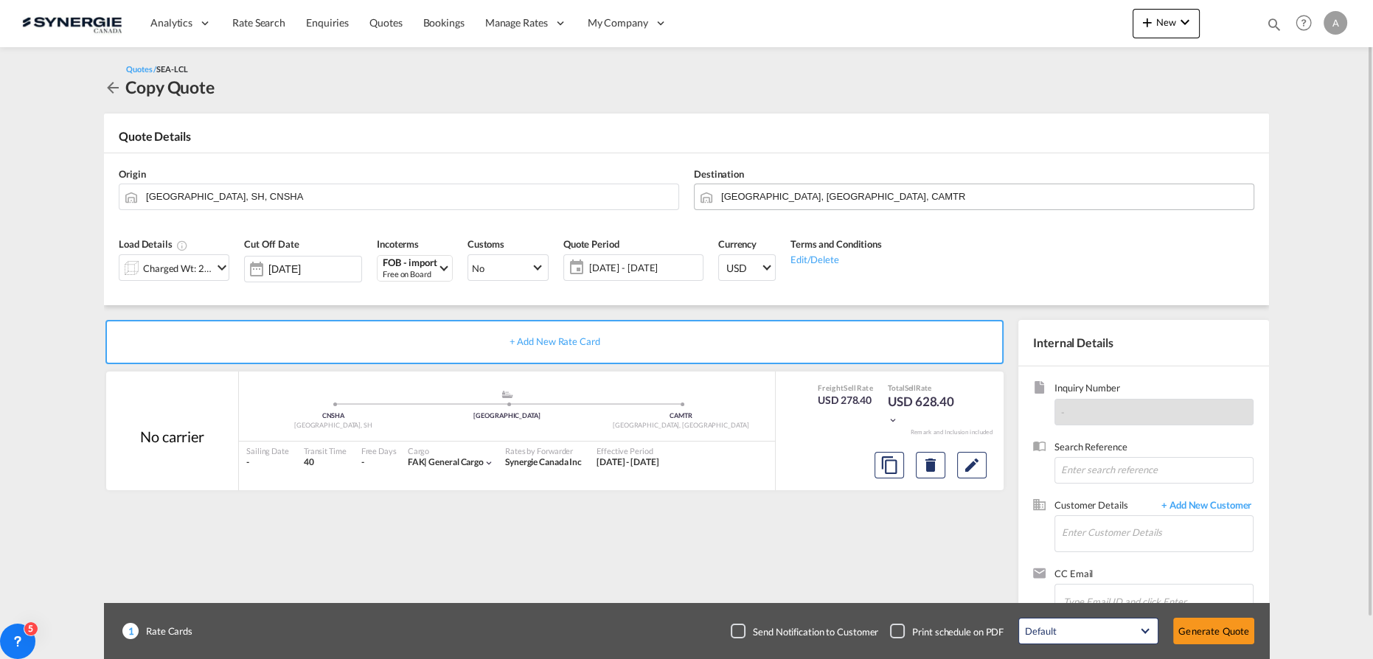
click at [882, 190] on input "[GEOGRAPHIC_DATA], [GEOGRAPHIC_DATA], CAMTR" at bounding box center [983, 197] width 525 height 26
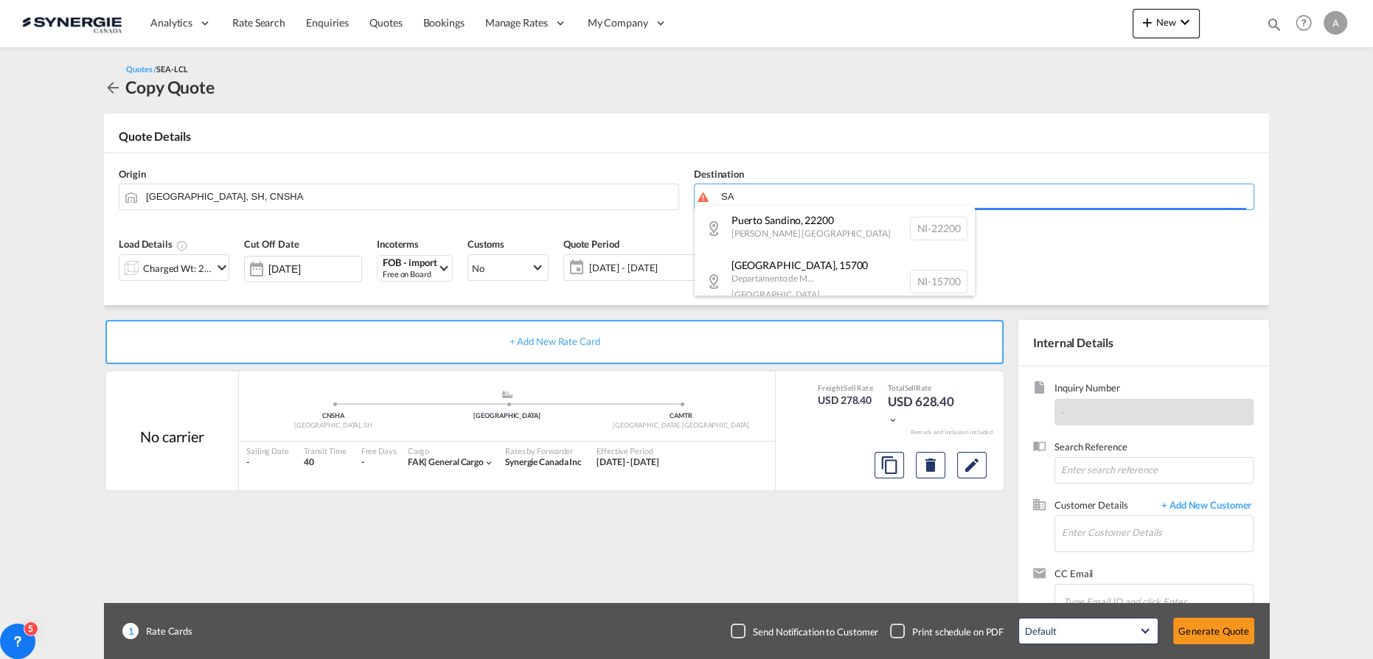
type input "S"
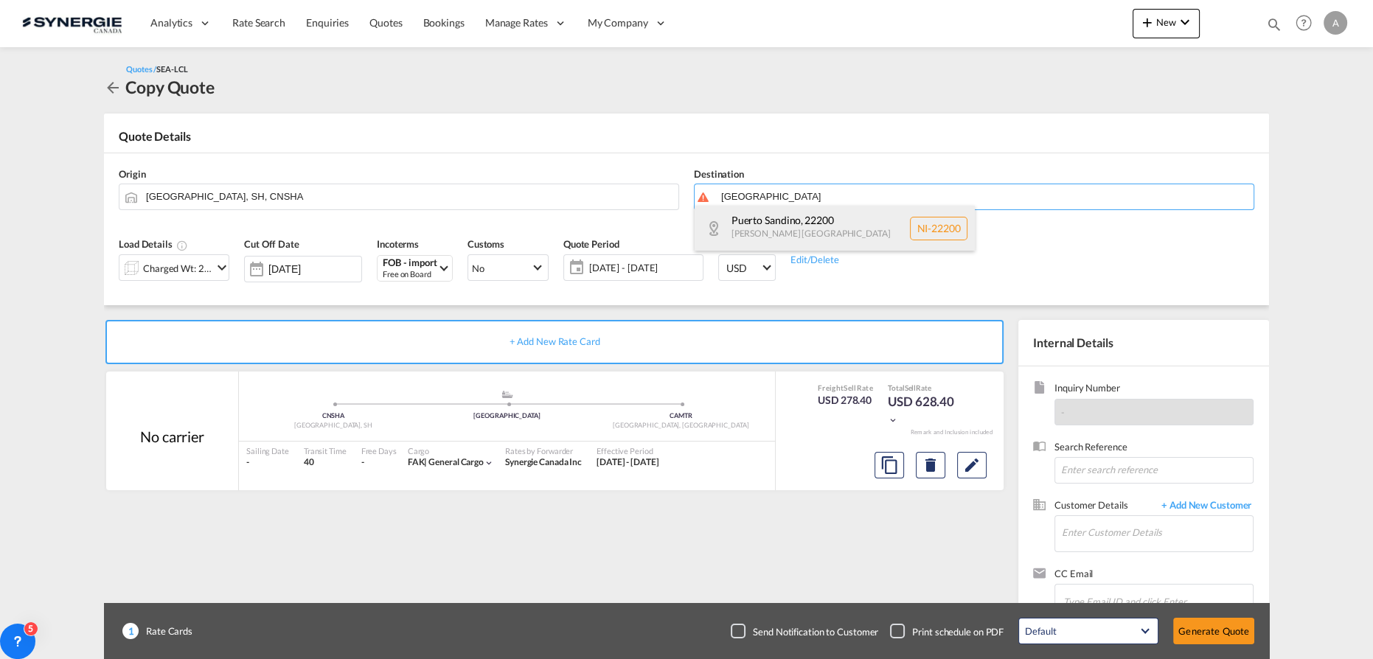
click at [812, 229] on div "Puerto Sandino , 22200 Leon Nicaragua NI-22200" at bounding box center [834, 228] width 280 height 45
type input "NI-22200, Puerto Sandino, Leon"
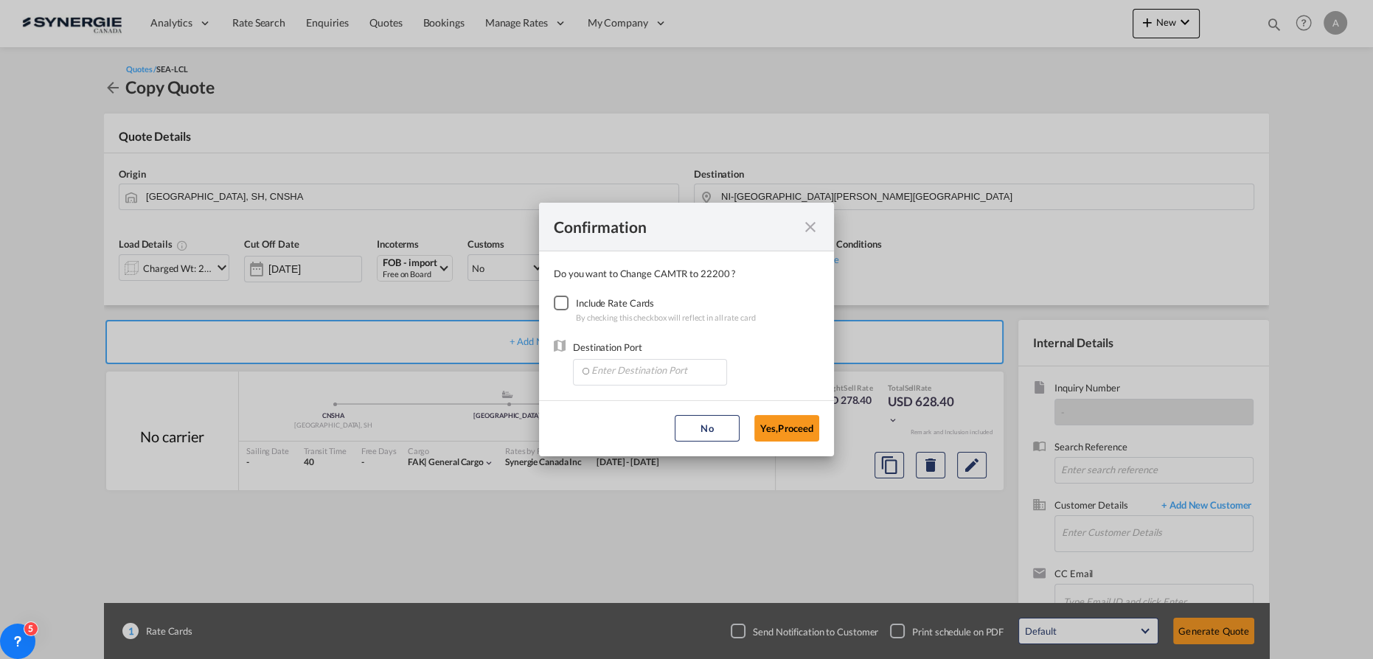
click at [562, 307] on div "Checkbox No Ink" at bounding box center [561, 303] width 15 height 15
click at [609, 383] on md-autocomplete-wrap "Confirmation Do you ..." at bounding box center [652, 373] width 147 height 27
click at [608, 371] on input "Enter Destination Port" at bounding box center [653, 371] width 146 height 22
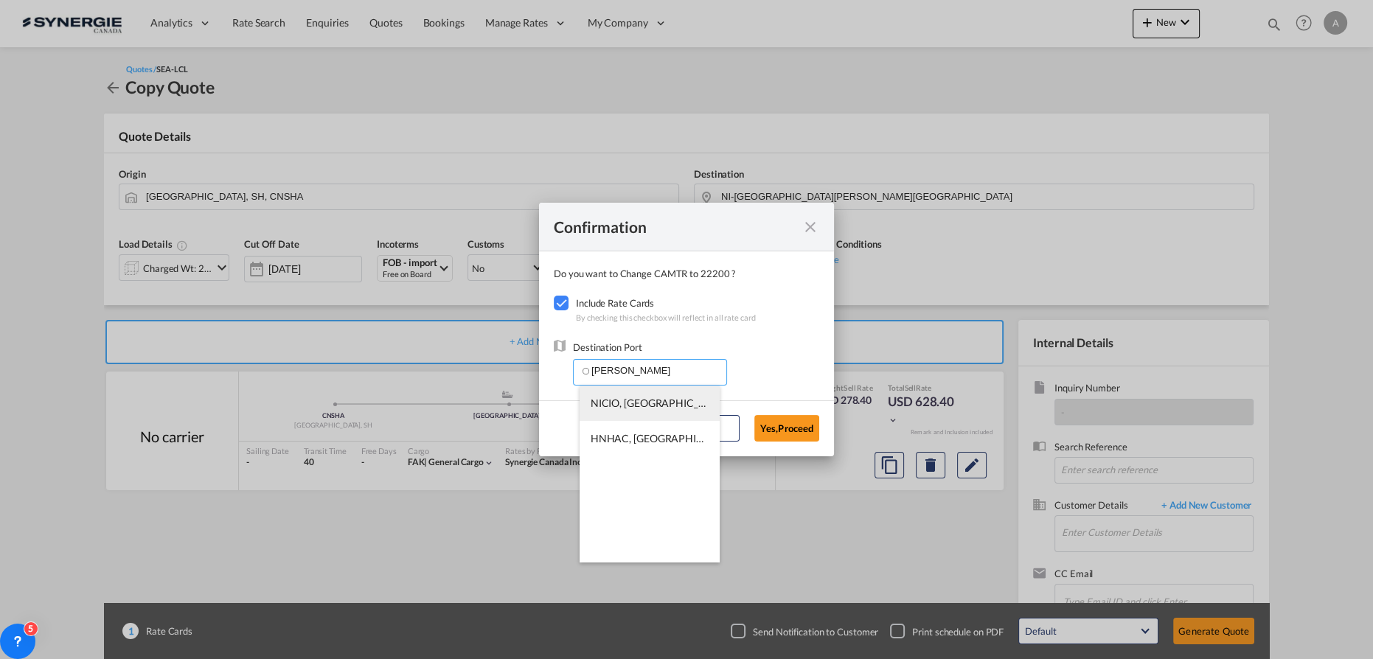
click at [635, 402] on span "NICIO, Corinto, Nicaragua, Mexico & Central America, Americas" at bounding box center [880, 403] width 579 height 13
type input "NICIO, Corinto, Nicaragua, Mexico & Central America, Americas"
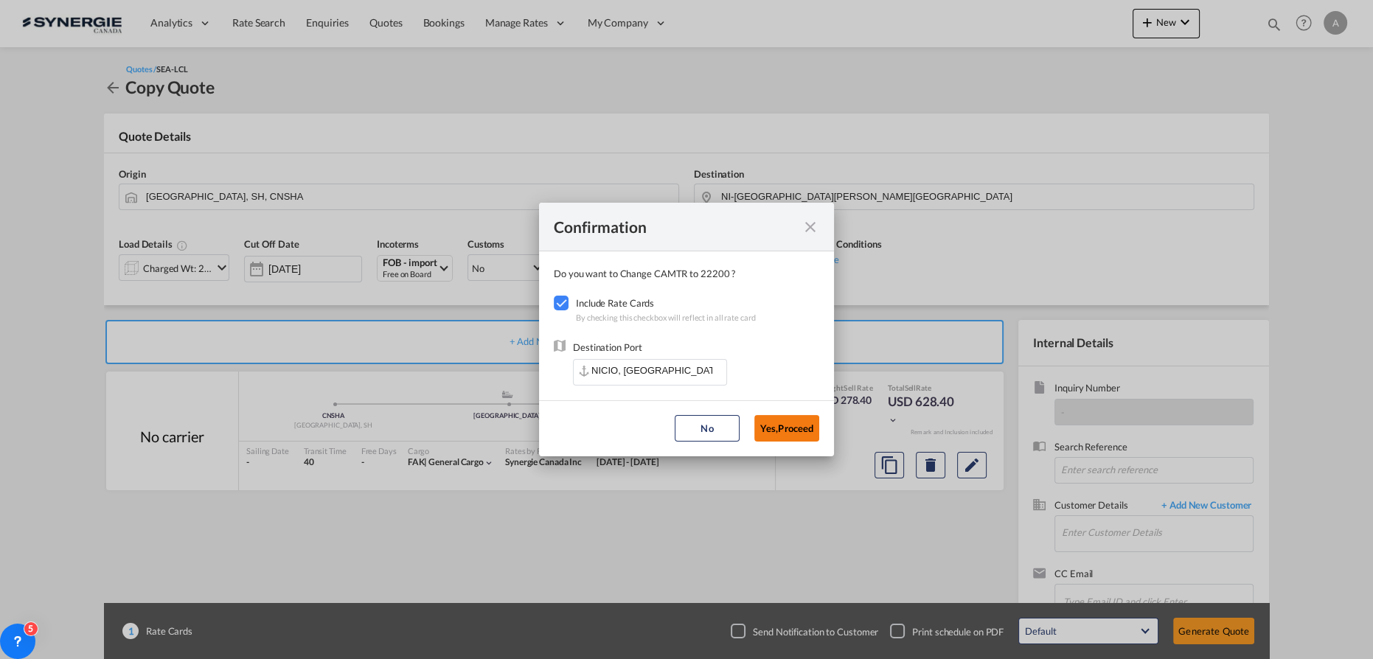
click at [782, 426] on button "Yes,Proceed" at bounding box center [786, 428] width 65 height 27
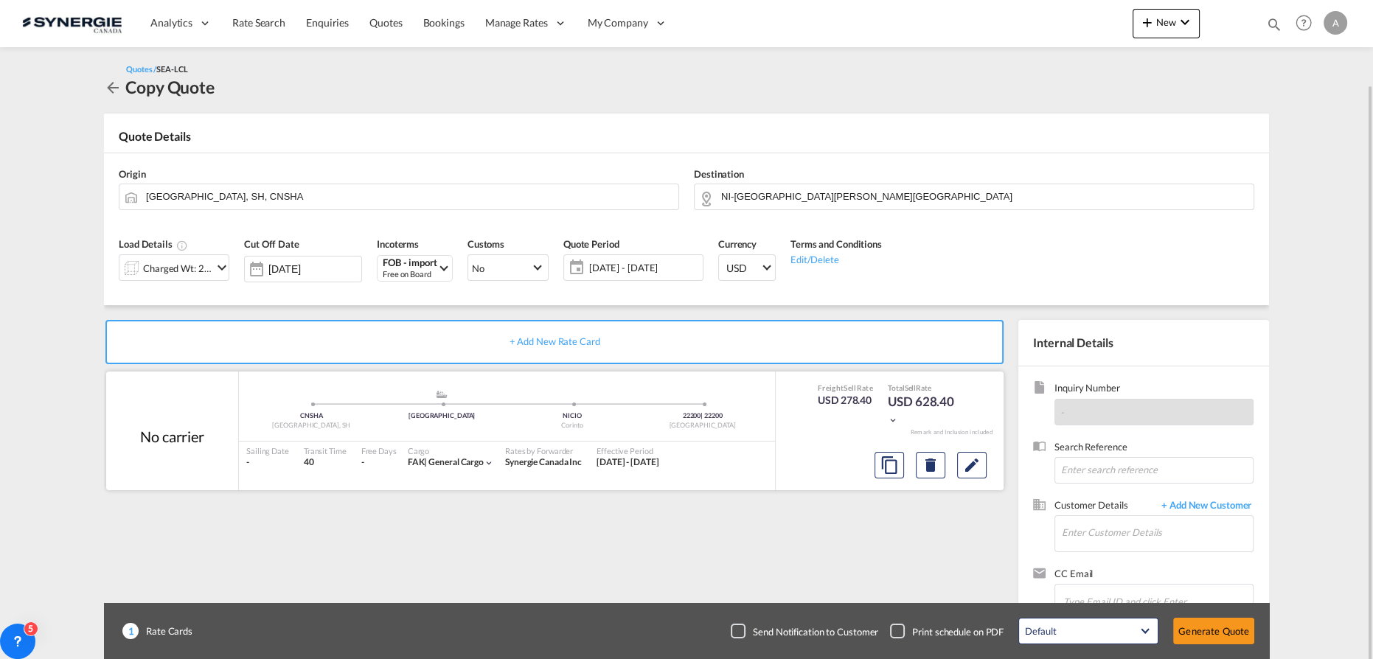
scroll to position [43, 0]
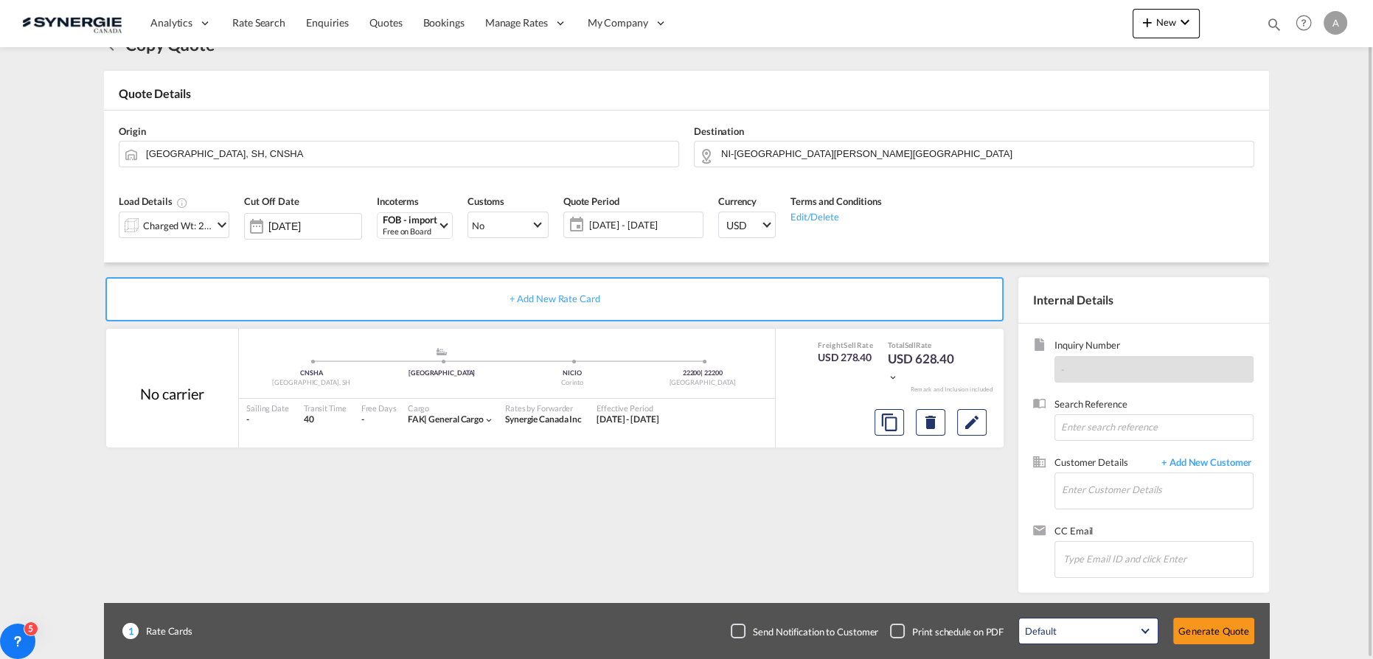
click at [175, 212] on div "Charged Wt: 2.78 W/M" at bounding box center [174, 225] width 111 height 27
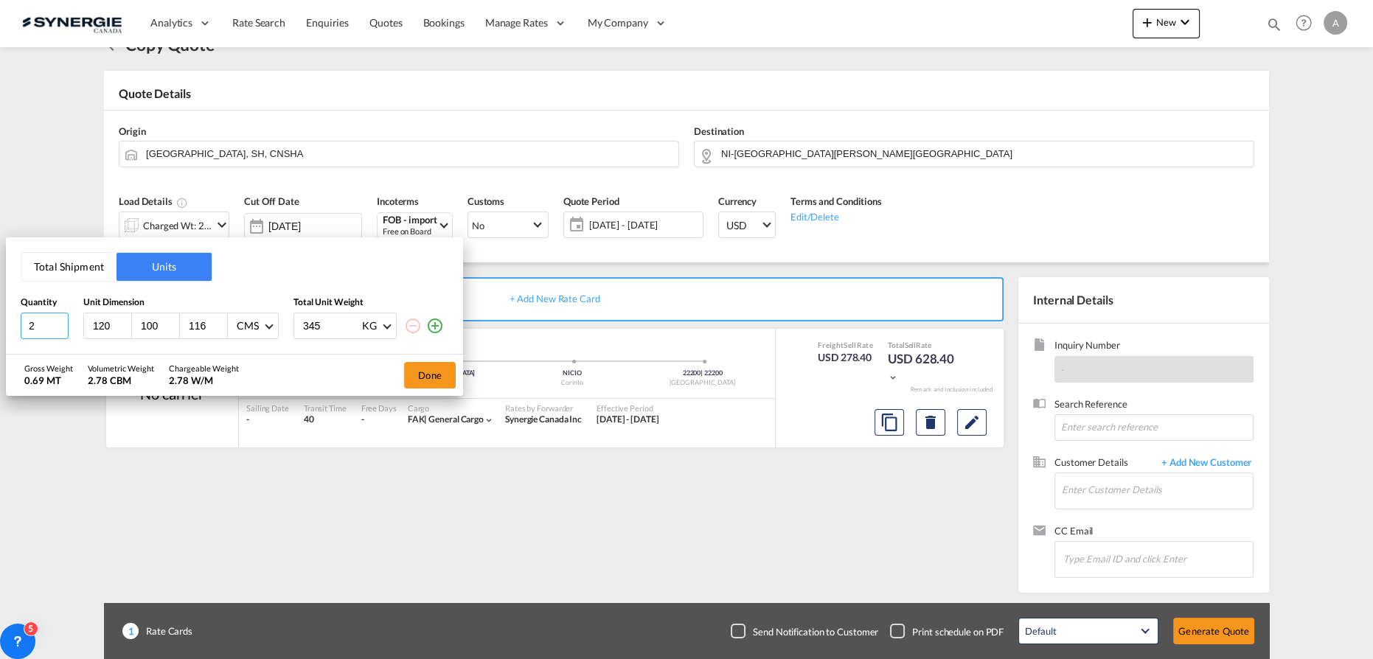
drag, startPoint x: -10, startPoint y: 320, endPoint x: -65, endPoint y: 318, distance: 54.6
click at [0, 318] on html "Analytics Reports Dashboard Rate Search Enquiries Quotes" at bounding box center [686, 329] width 1373 height 659
type input "12"
type input "108"
type input "26"
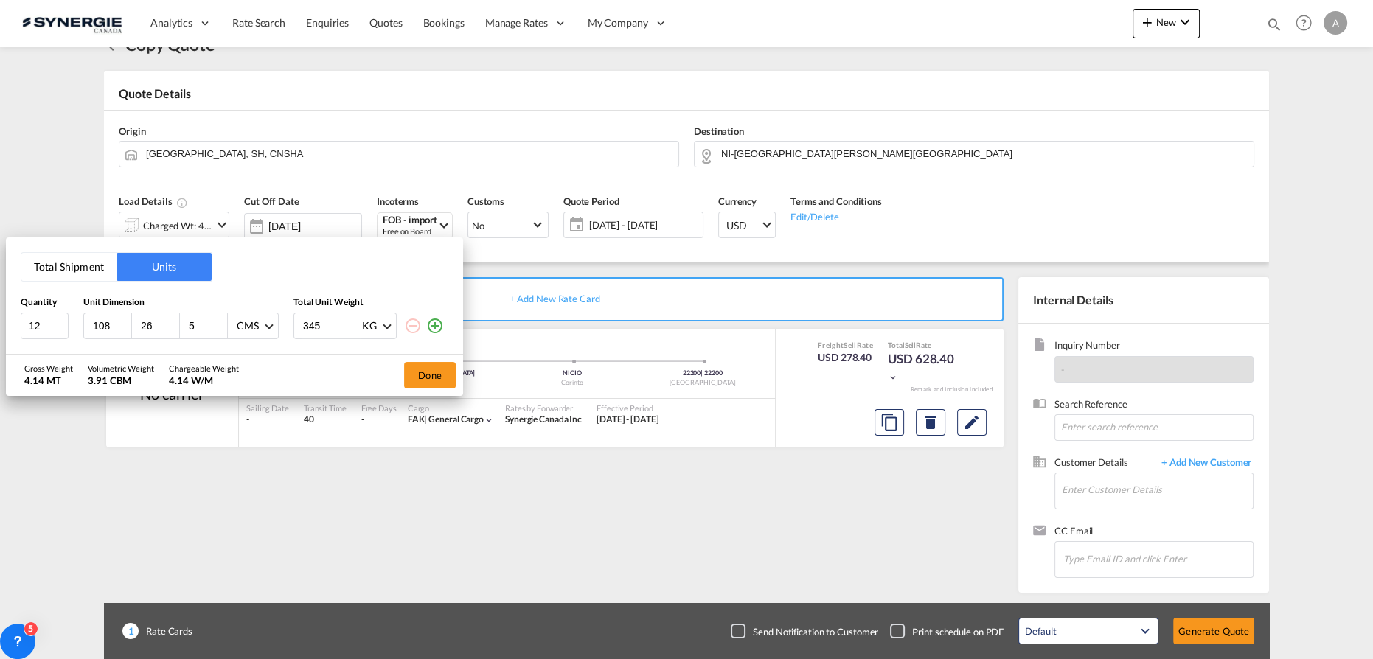
type input "5"
click at [240, 332] on div "CMS" at bounding box center [248, 326] width 22 height 13
click at [262, 363] on div "Inches" at bounding box center [250, 361] width 29 height 15
click at [276, 325] on div "12 108 26 5 Inches 345 KG KG LB" at bounding box center [235, 326] width 428 height 27
type input "20"
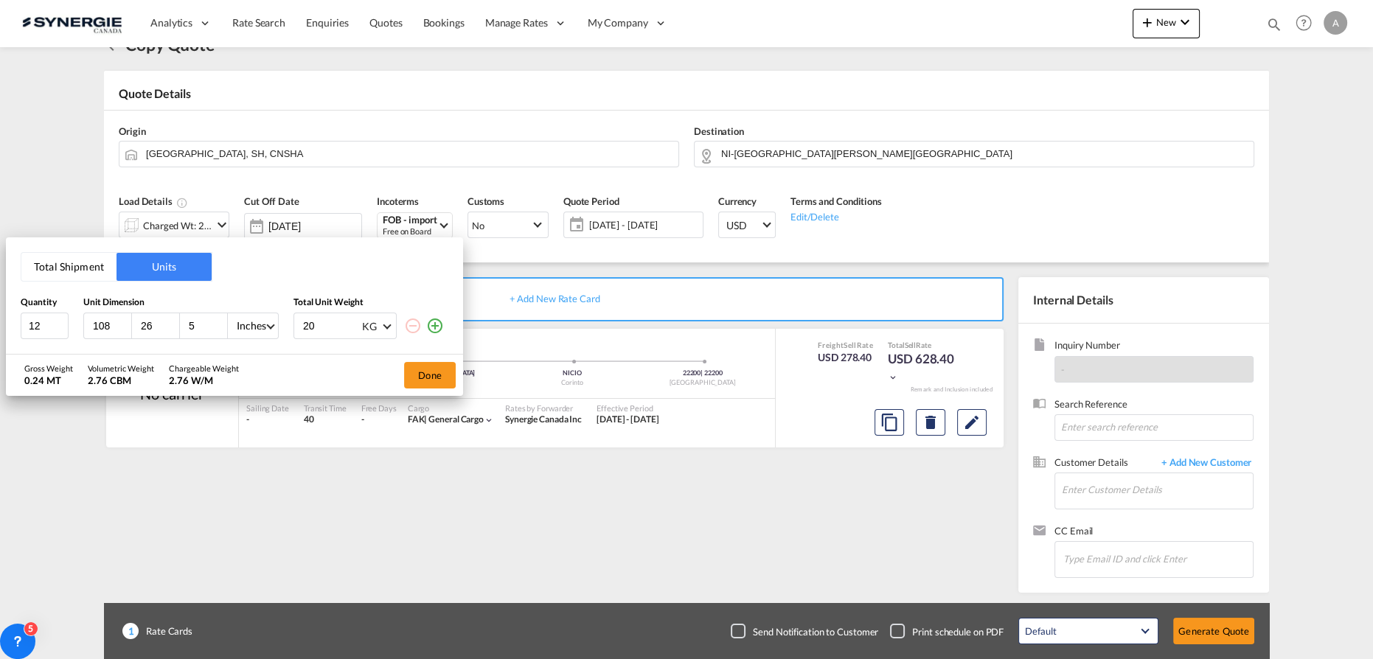
click at [375, 325] on div "KG" at bounding box center [369, 326] width 15 height 13
click at [369, 369] on md-option "LB" at bounding box center [399, 361] width 100 height 35
click at [436, 375] on button "Done" at bounding box center [430, 375] width 52 height 27
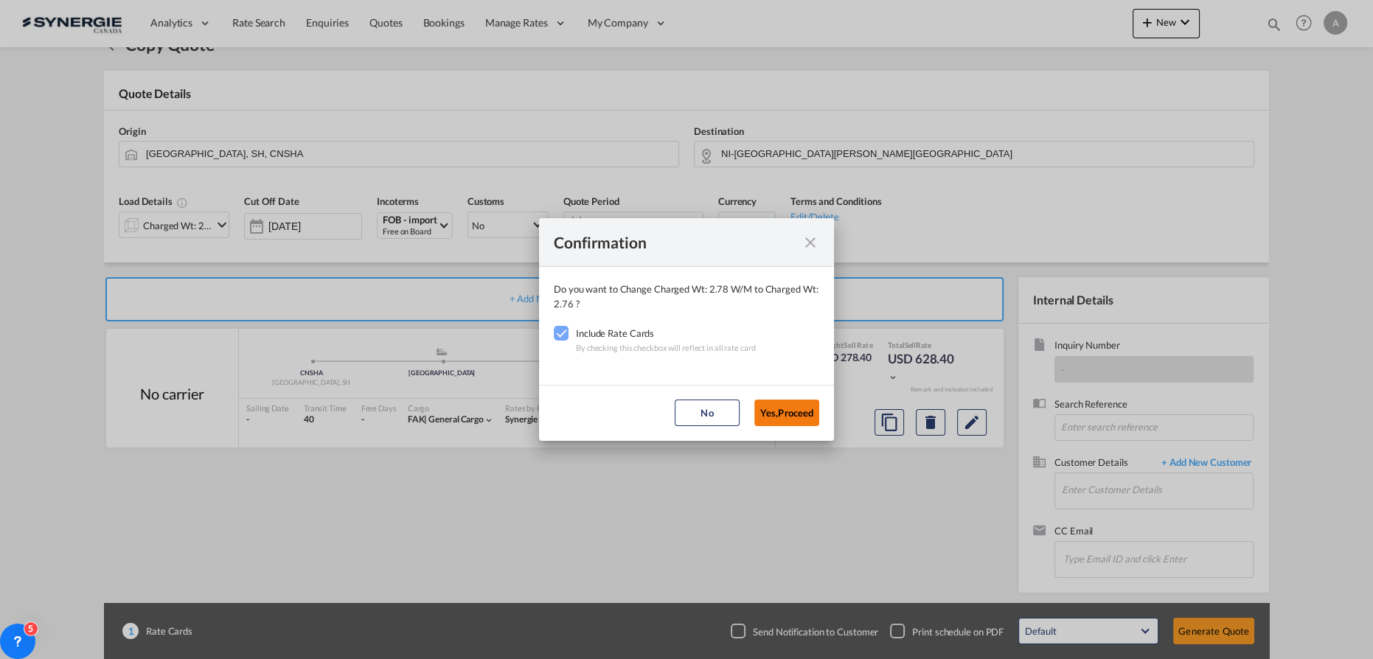
click at [797, 405] on button "Yes,Proceed" at bounding box center [786, 413] width 65 height 27
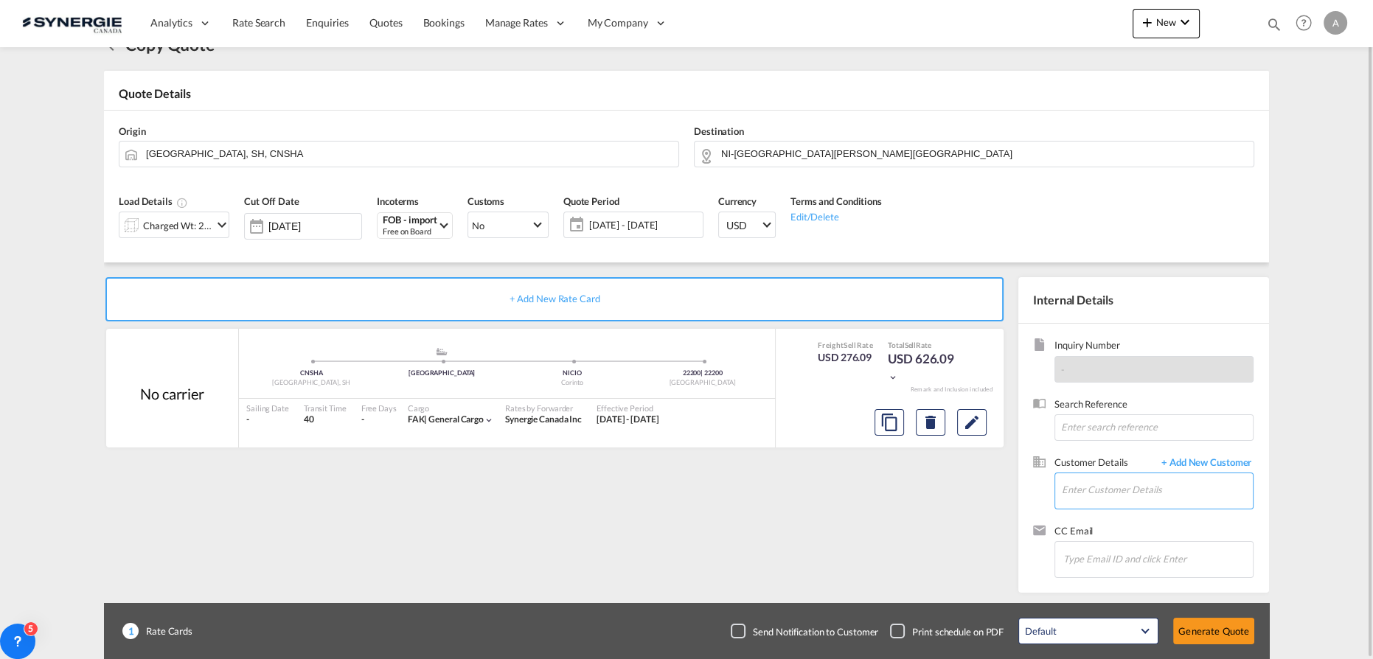
drag, startPoint x: 1124, startPoint y: 505, endPoint x: 1120, endPoint y: 491, distance: 14.5
click at [1123, 505] on md-autocomplete at bounding box center [1157, 491] width 192 height 37
click at [1120, 491] on input "Enter Customer Details" at bounding box center [1157, 489] width 191 height 33
drag, startPoint x: 1120, startPoint y: 495, endPoint x: 1109, endPoint y: 485, distance: 14.6
click at [1118, 495] on input "Enter Customer Details" at bounding box center [1157, 489] width 191 height 33
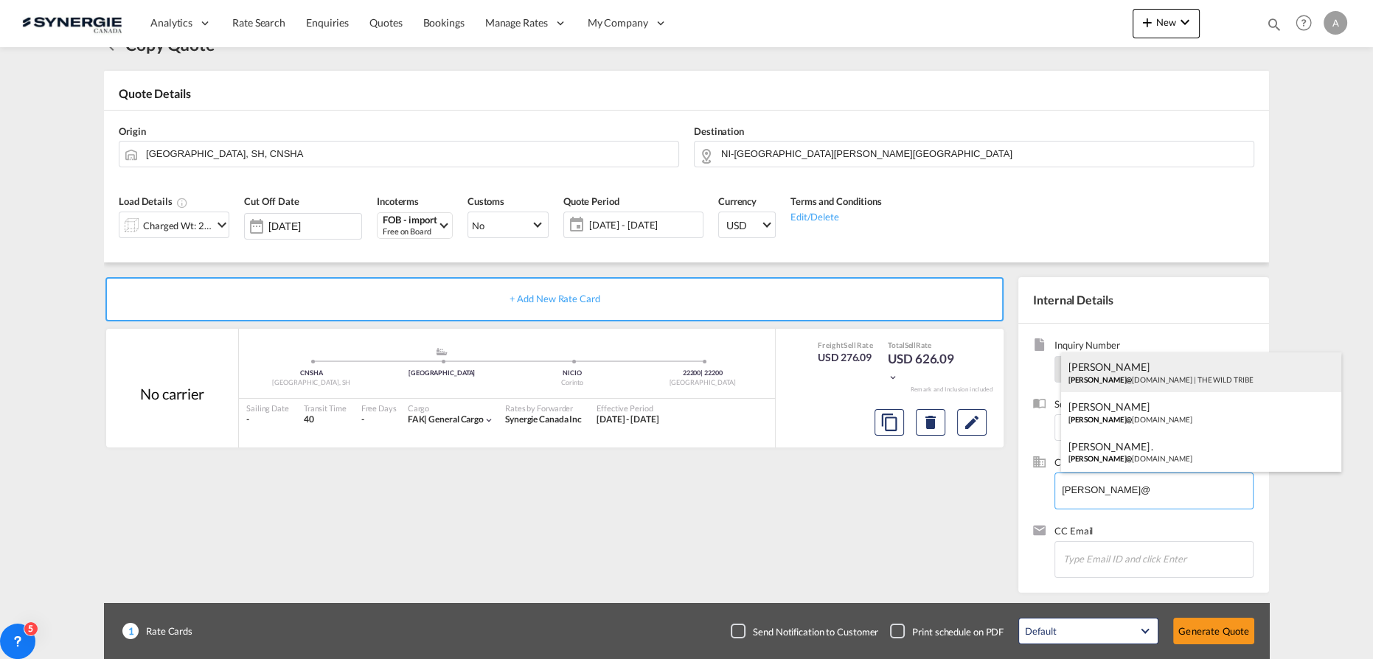
click at [1173, 375] on div "JAMES BOURASSA james@ thewildtribe.com | THE WILD TRIBE" at bounding box center [1201, 372] width 280 height 40
type input "THE WILD TRIBE, JAMES BOURASSA, james@thewildtribe.com"
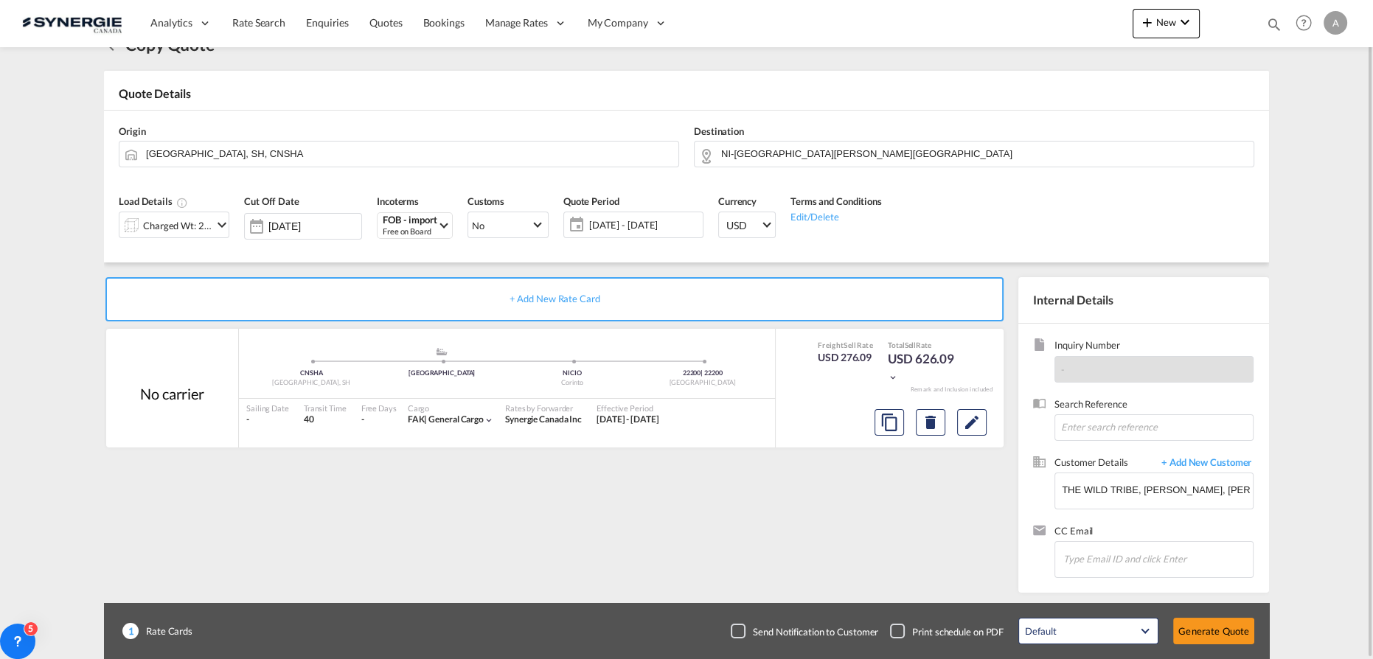
click at [650, 209] on div "Quote Period 05 Sep - 05 Oct 2025 05 Sep - 05 Oct 2025 September January Februa…" at bounding box center [633, 222] width 155 height 70
click at [643, 221] on span "05 Sep - 05 Oct 2025" at bounding box center [644, 224] width 110 height 13
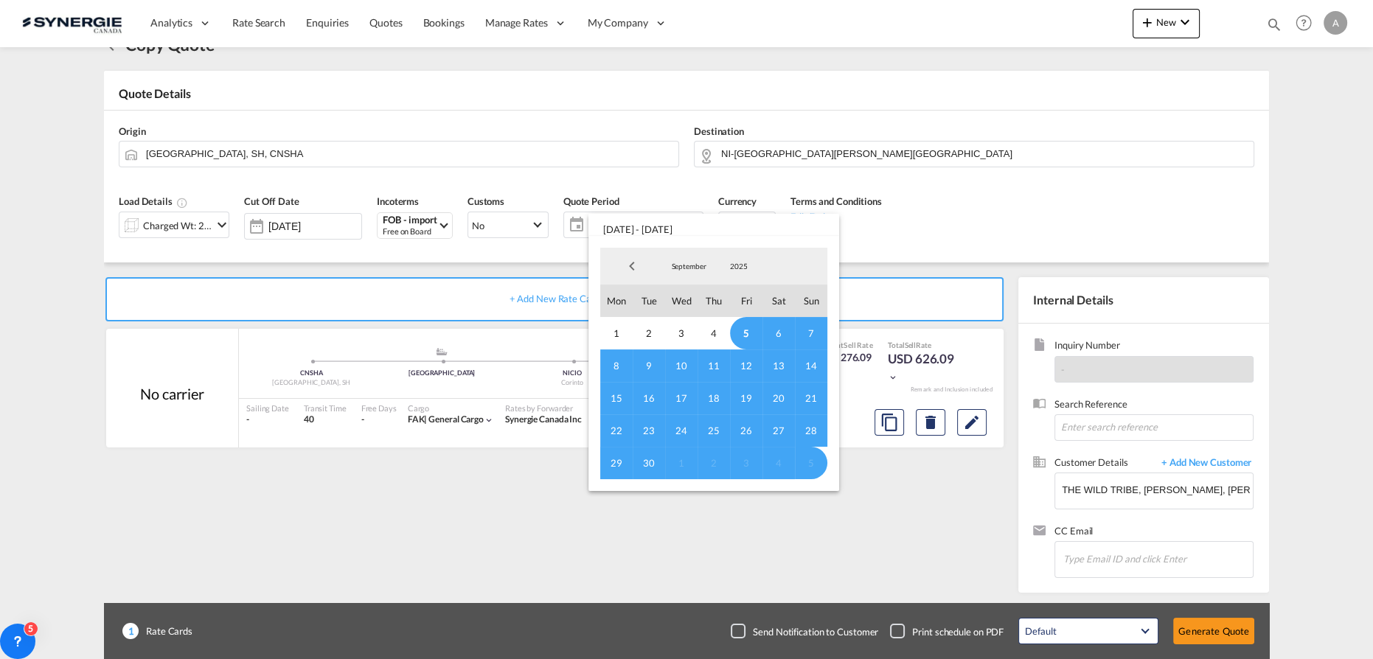
click at [746, 327] on span "5" at bounding box center [746, 333] width 32 height 32
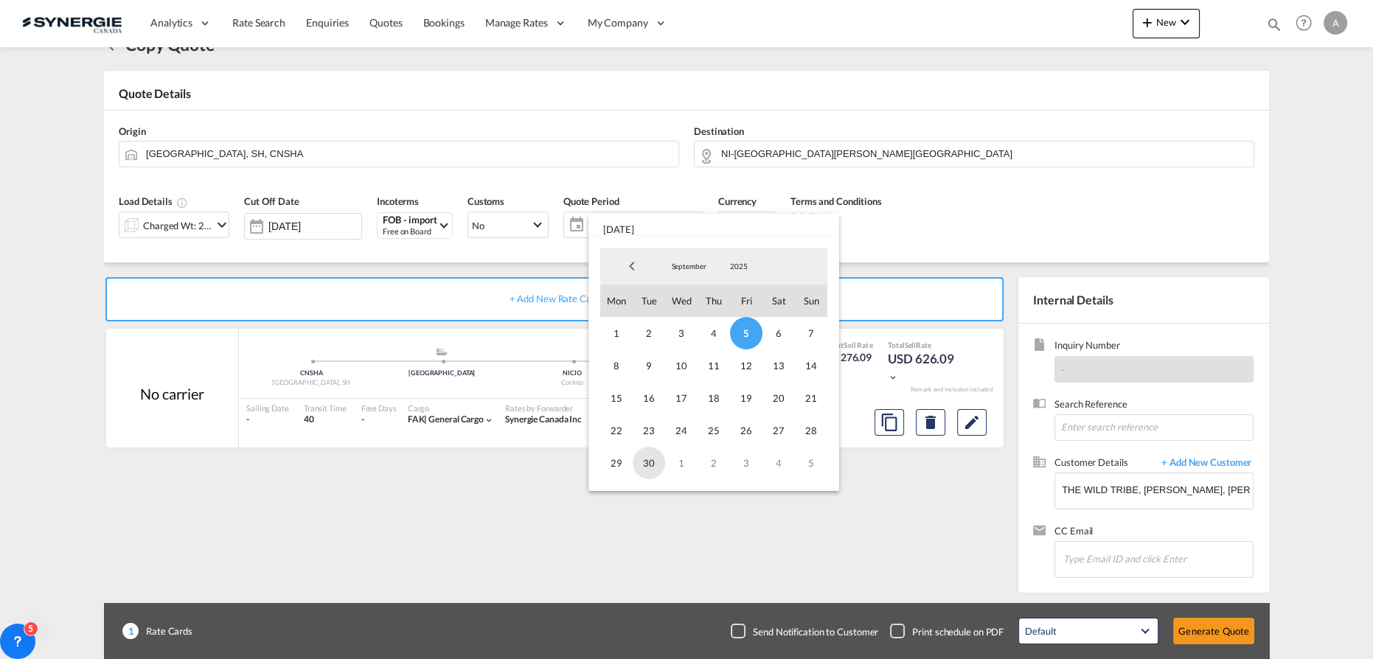
click at [649, 467] on span "30" at bounding box center [649, 463] width 32 height 32
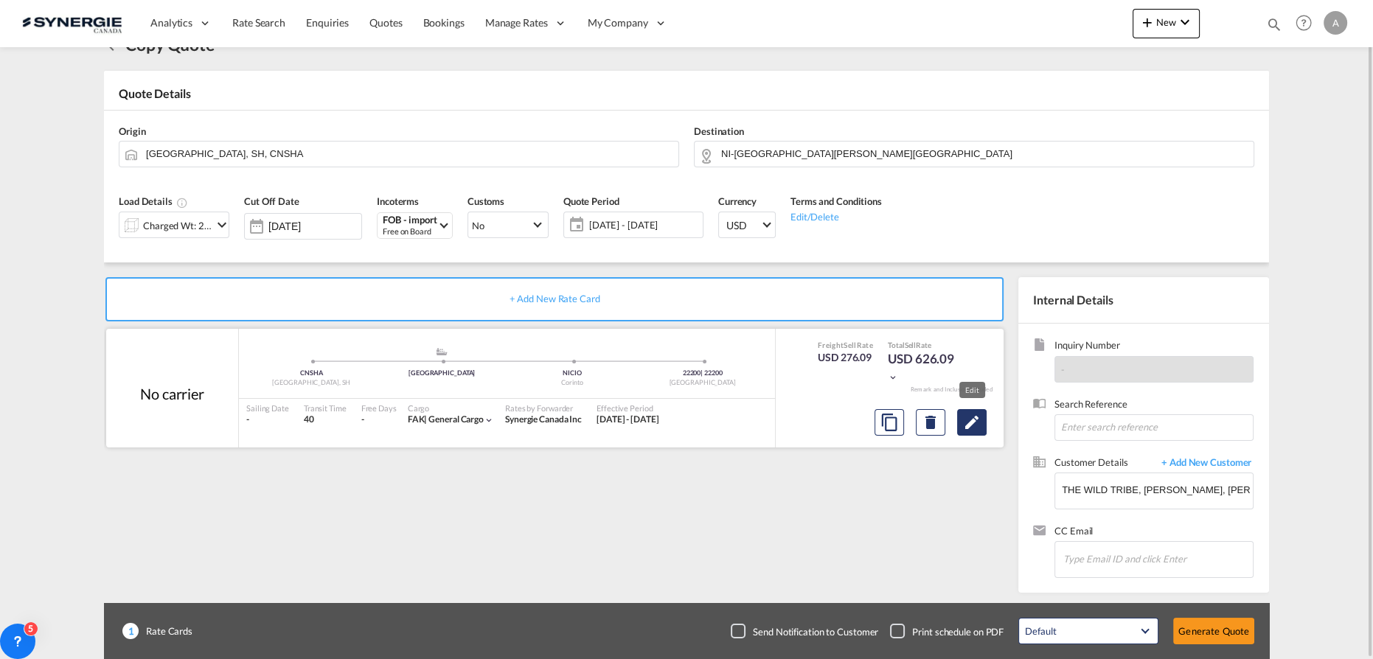
click at [965, 424] on md-icon "Edit" at bounding box center [972, 423] width 18 height 18
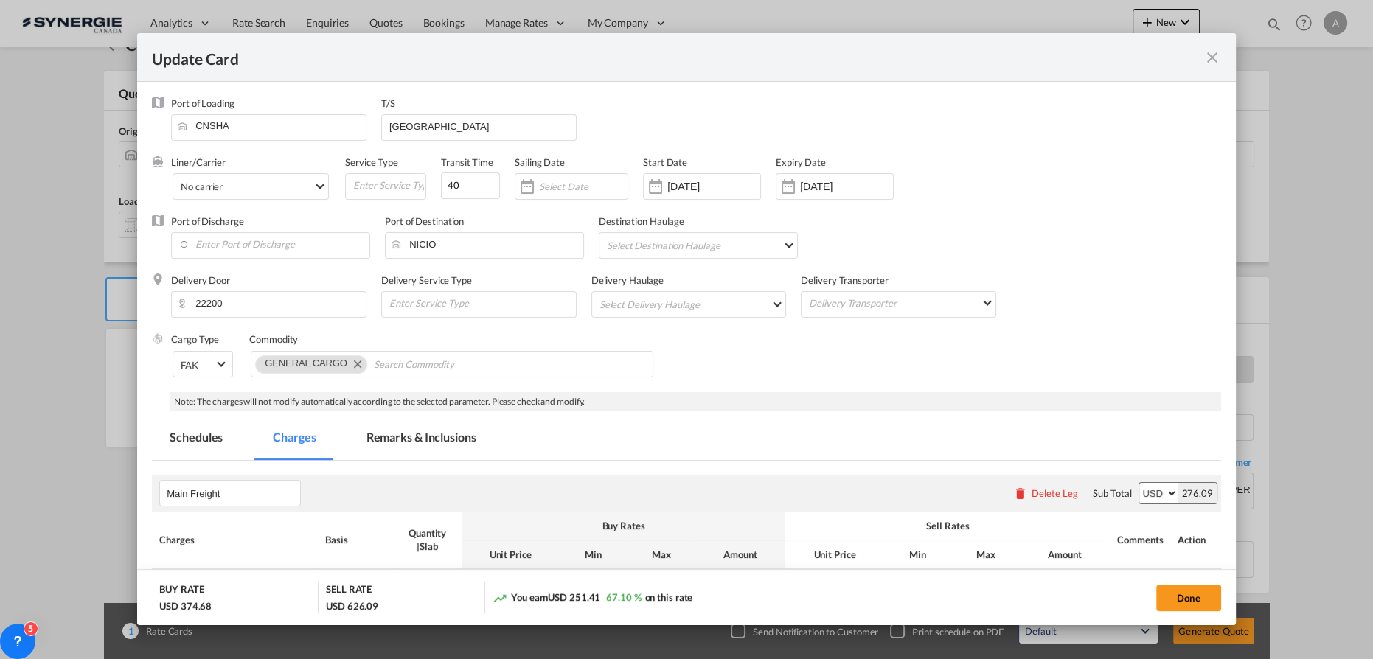
select select "per_w/m"
select select "per_hbl"
select select "flat"
select select "per_bl"
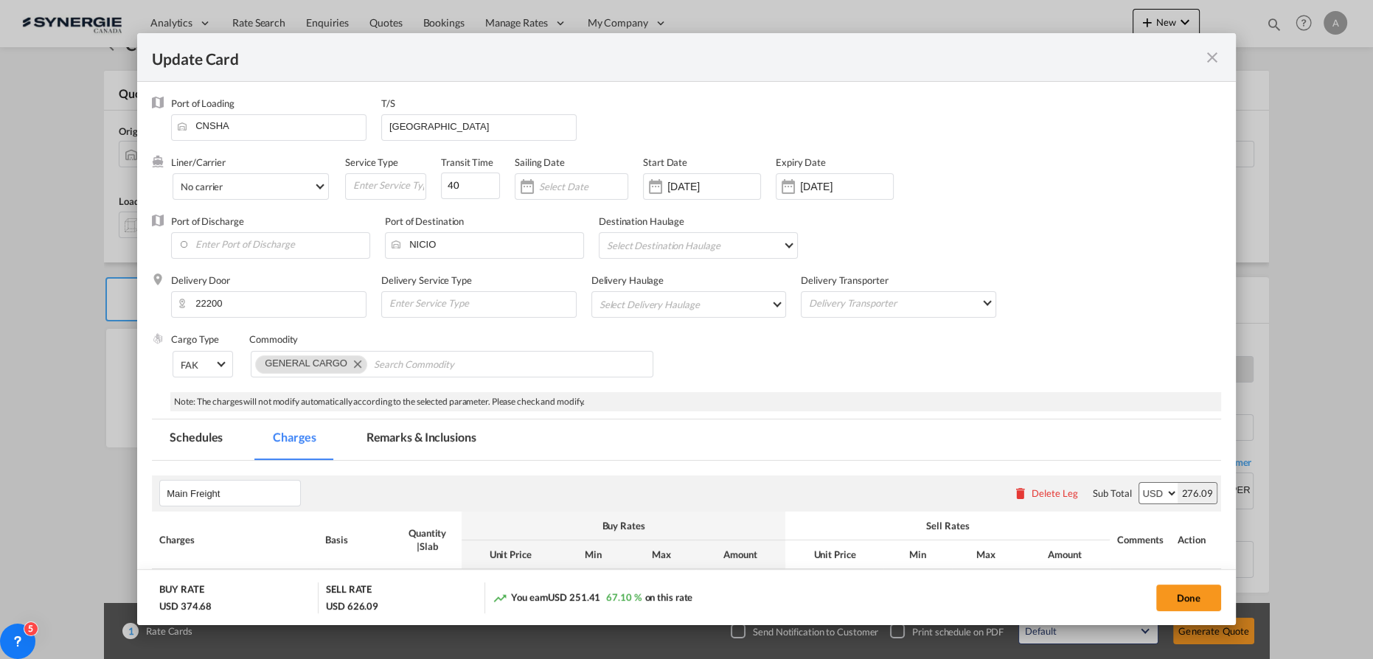
select select "per_bl"
select select "per_shipment"
click at [715, 186] on input "01 Apr 2025" at bounding box center [713, 187] width 93 height 12
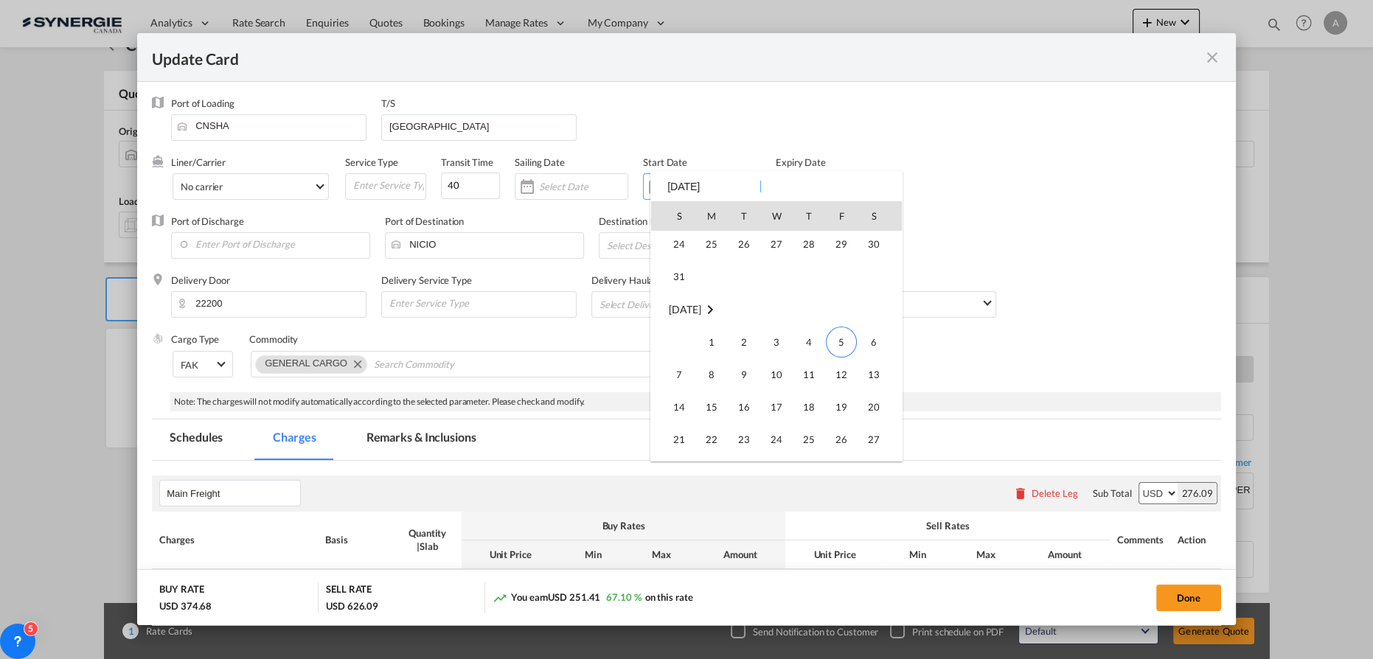
scroll to position [341541, 0]
click at [847, 241] on span "5" at bounding box center [841, 252] width 31 height 31
type input "[DATE]"
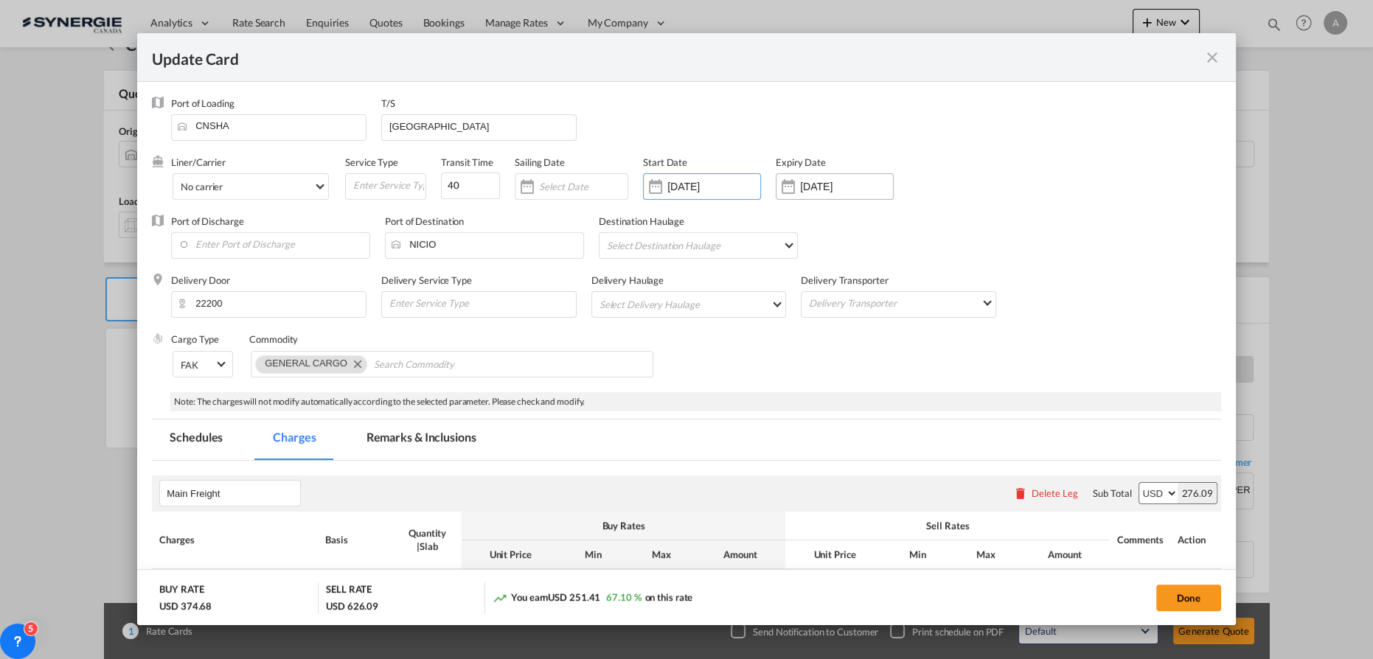
click at [838, 187] on input "05 Oct 2025" at bounding box center [846, 187] width 93 height 12
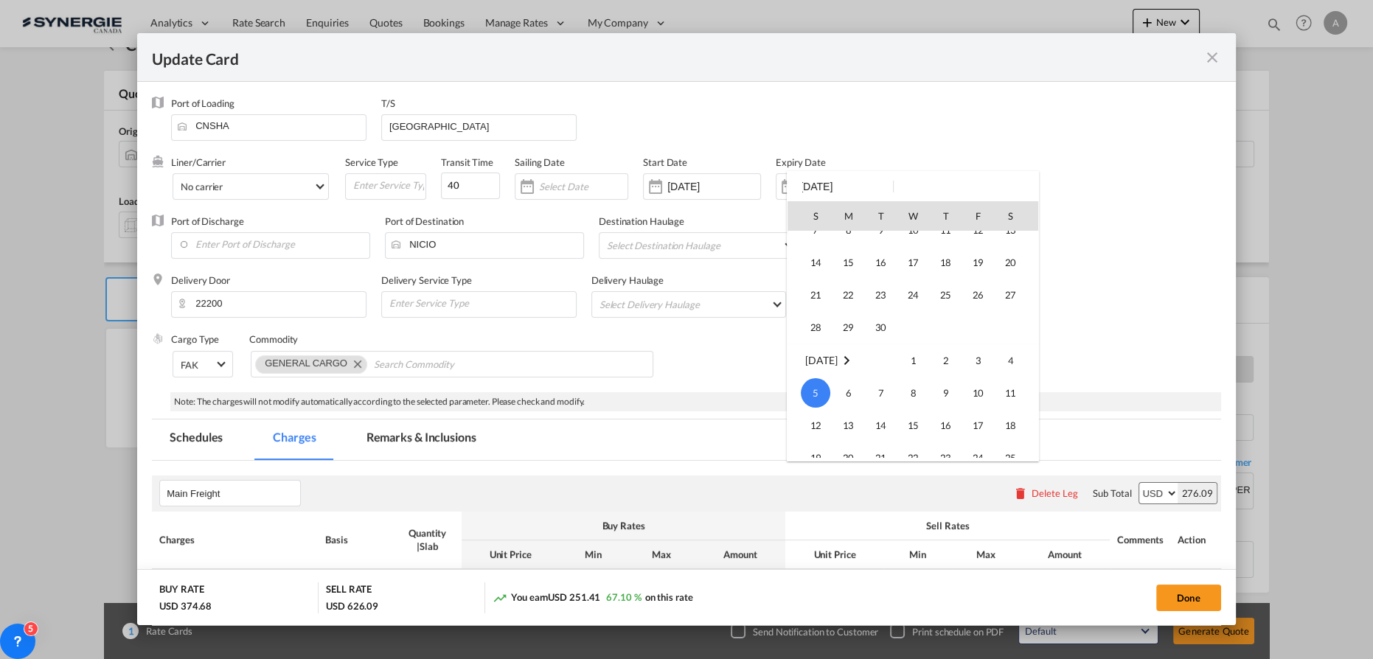
scroll to position [60, 0]
click at [869, 351] on span "30" at bounding box center [880, 349] width 29 height 29
type input "30 Sep 2025"
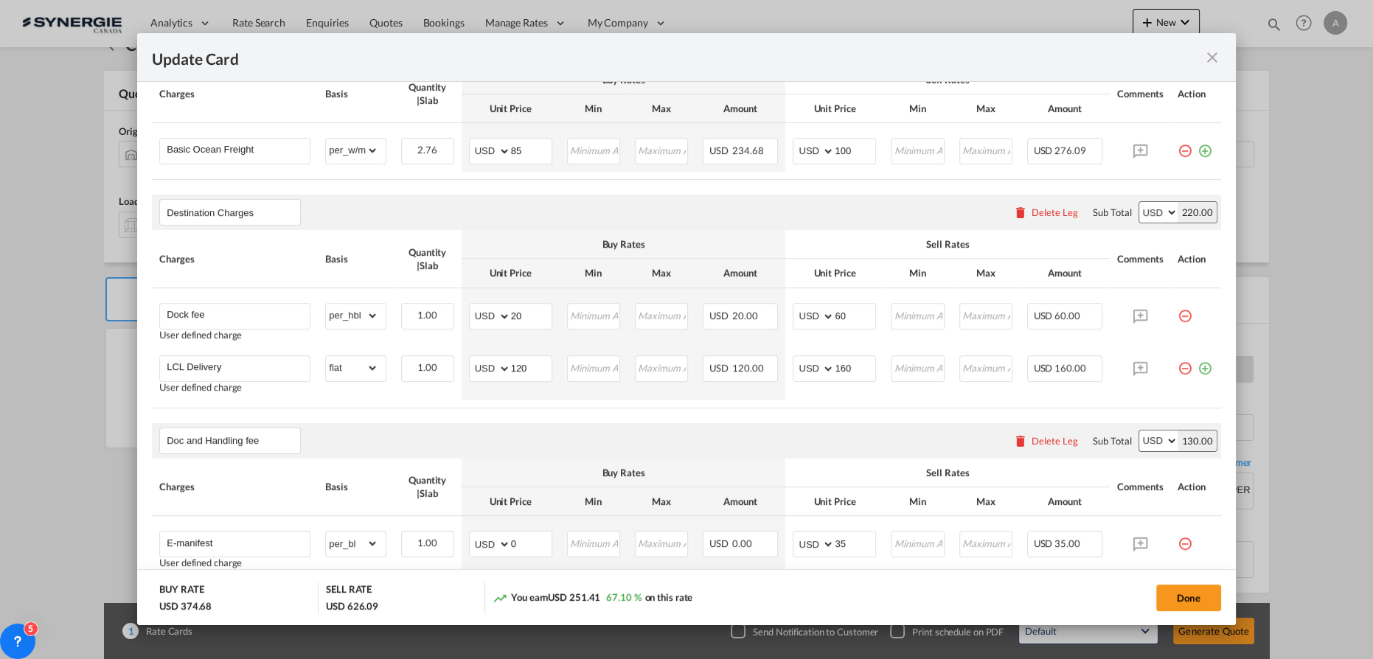
scroll to position [469, 0]
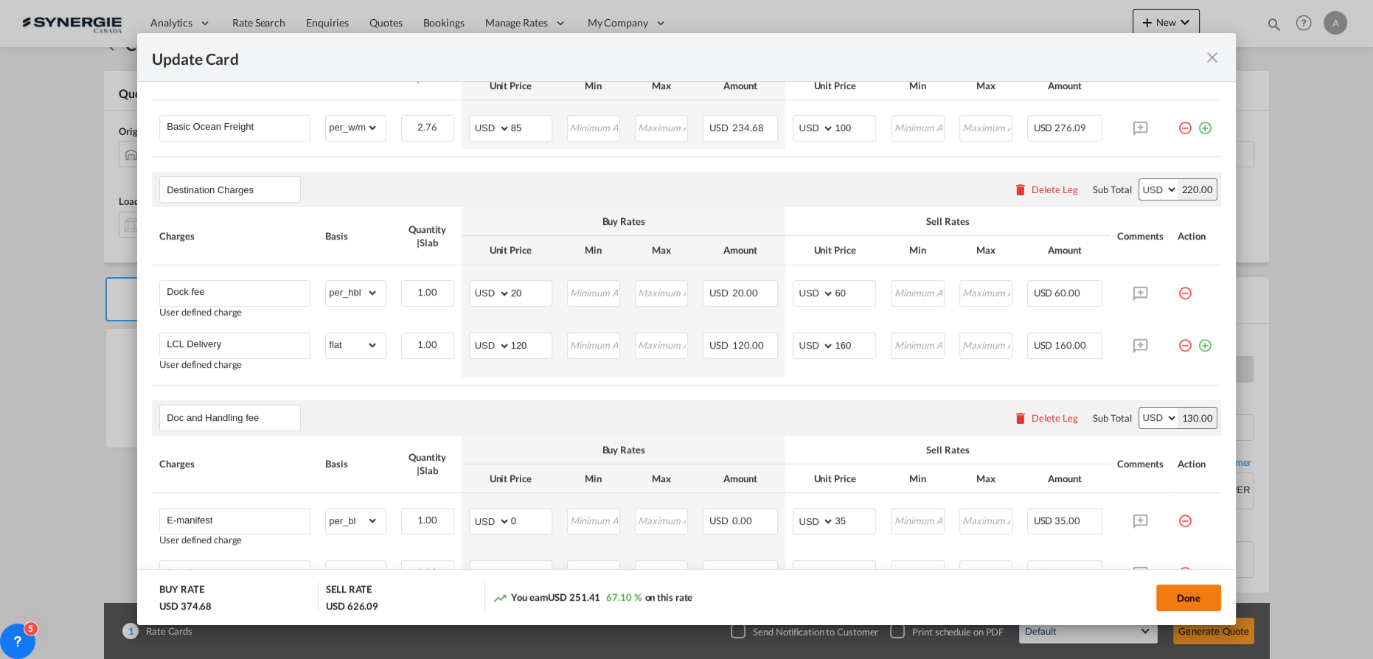
click at [1152, 595] on div "Done" at bounding box center [1016, 597] width 410 height 30
click at [1184, 597] on button "Done" at bounding box center [1188, 598] width 65 height 27
type input "04 Sep 2025"
type input "29 Sep 2025"
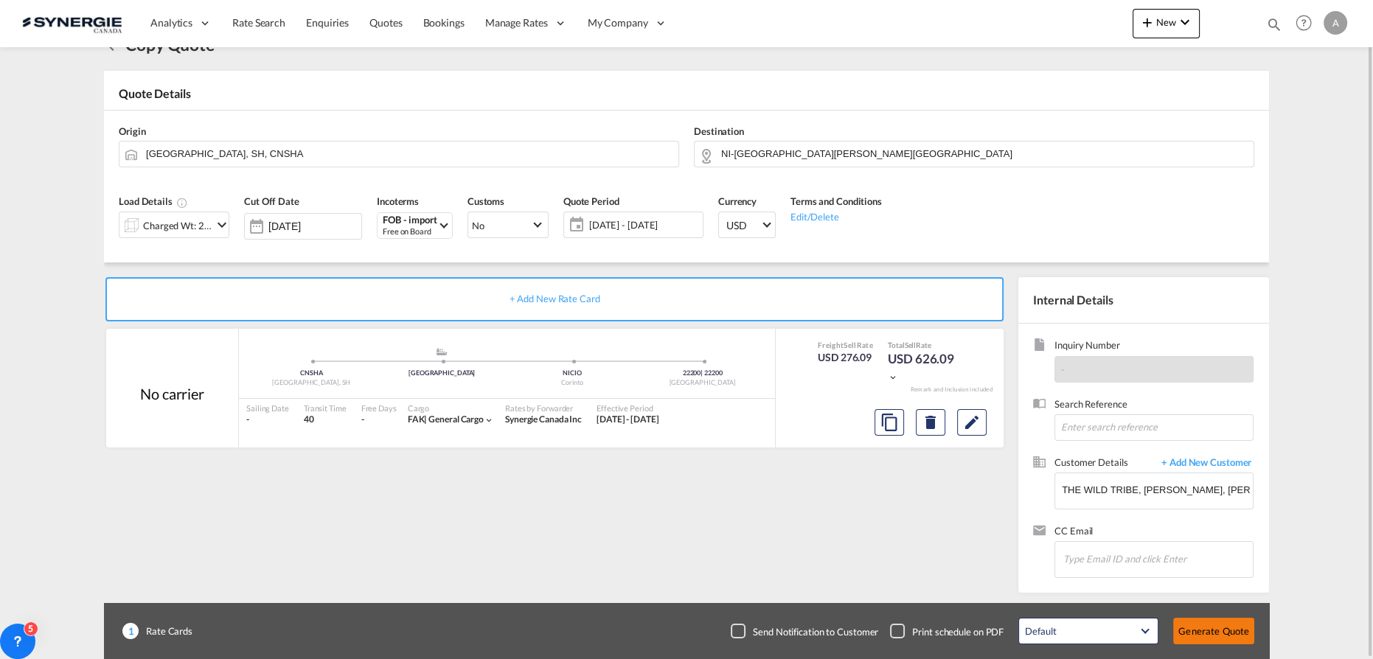
click at [1211, 630] on button "Generate Quote" at bounding box center [1213, 631] width 81 height 27
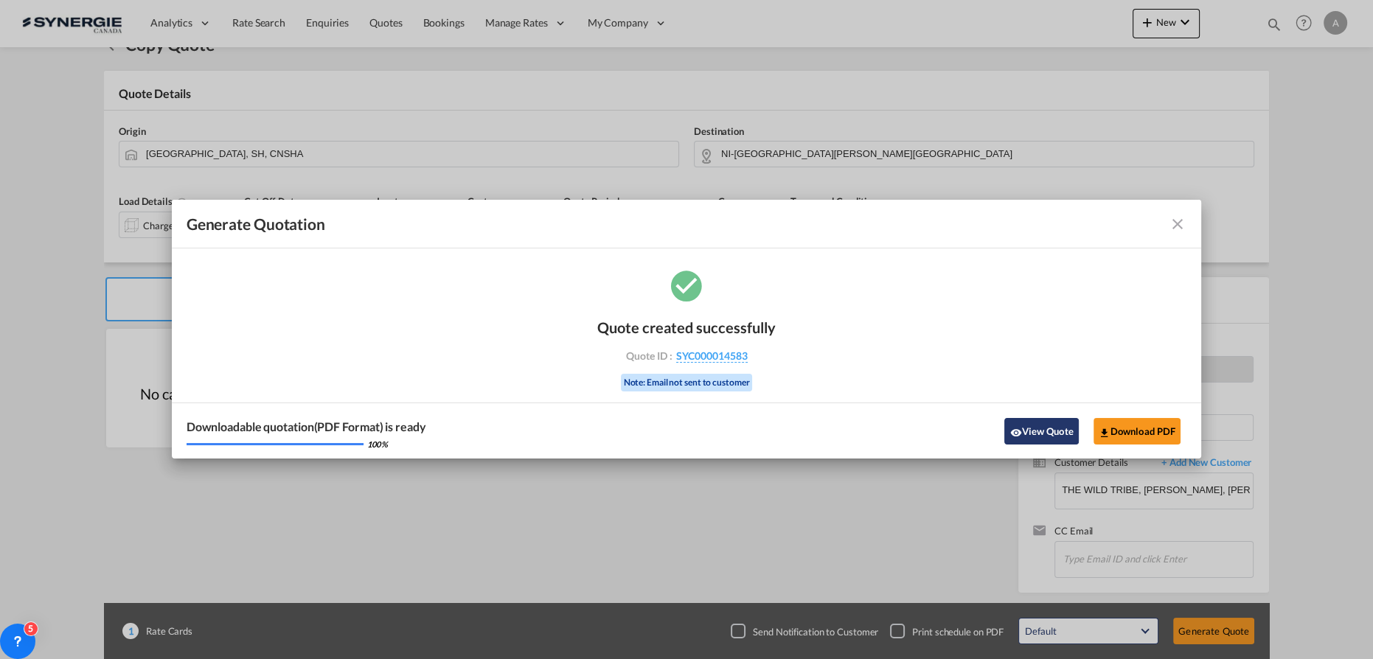
click at [1054, 430] on button "View Quote" at bounding box center [1041, 431] width 74 height 27
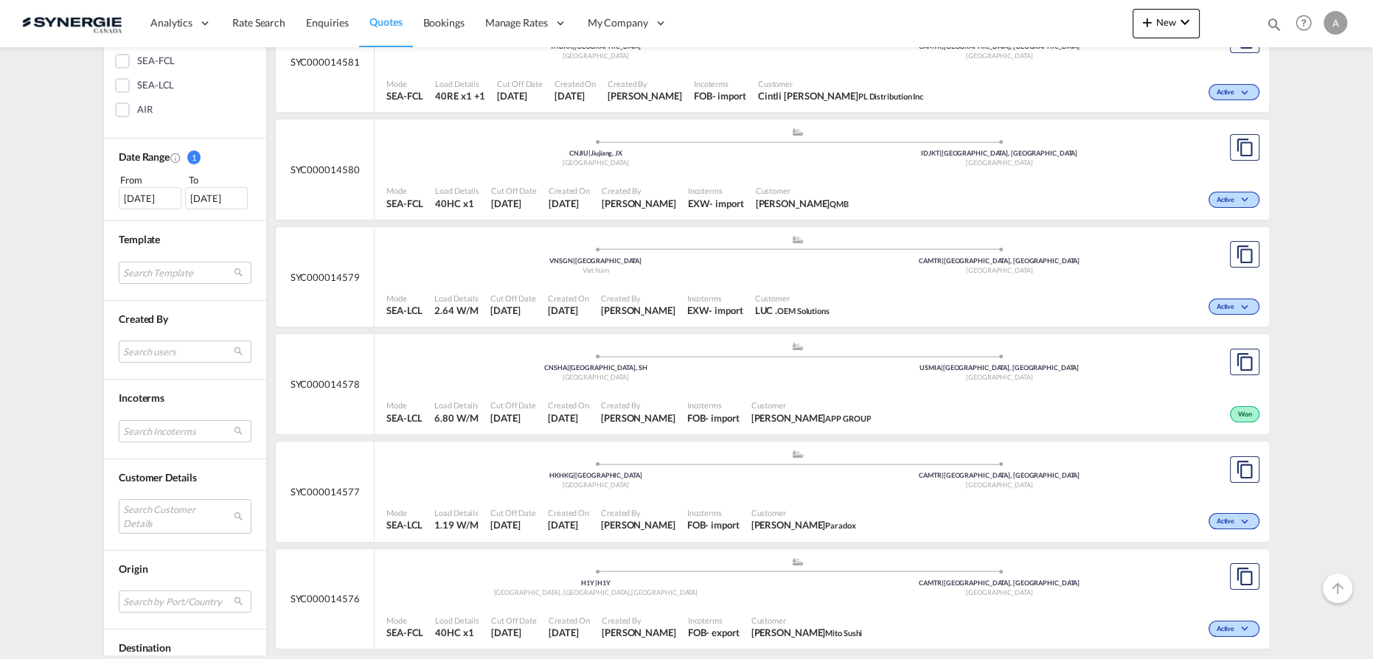
scroll to position [536, 0]
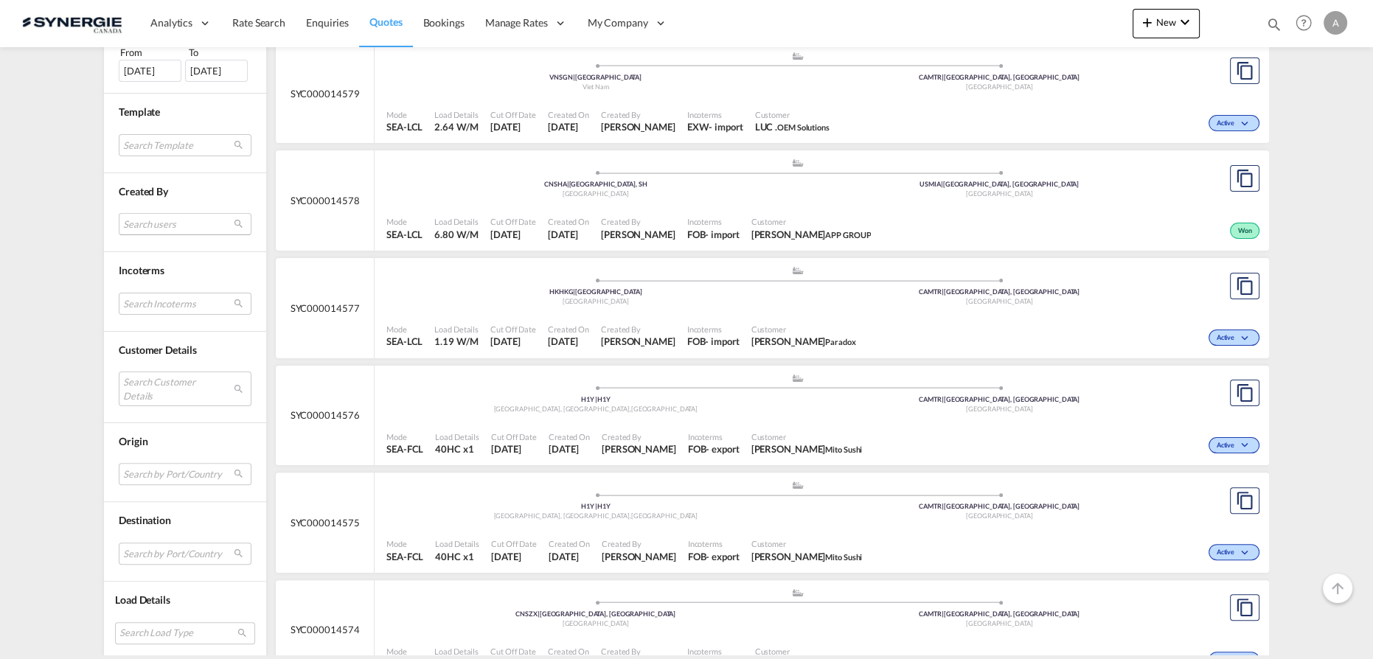
click at [156, 224] on md-select "Search users [PERSON_NAME] [PERSON_NAME][EMAIL_ADDRESS][DOMAIN_NAME] [PERSON_NA…" at bounding box center [185, 224] width 133 height 22
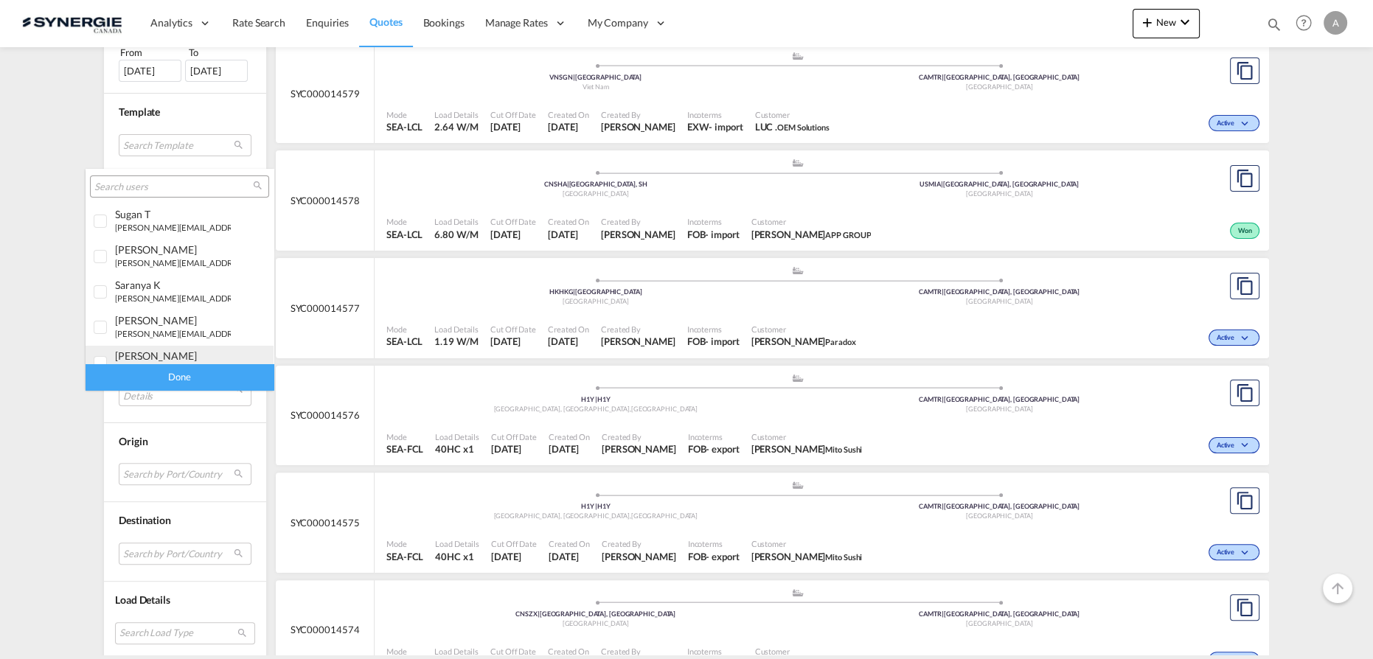
click at [143, 349] on div "[PERSON_NAME]" at bounding box center [173, 355] width 116 height 13
click at [164, 373] on div "Done" at bounding box center [180, 377] width 188 height 26
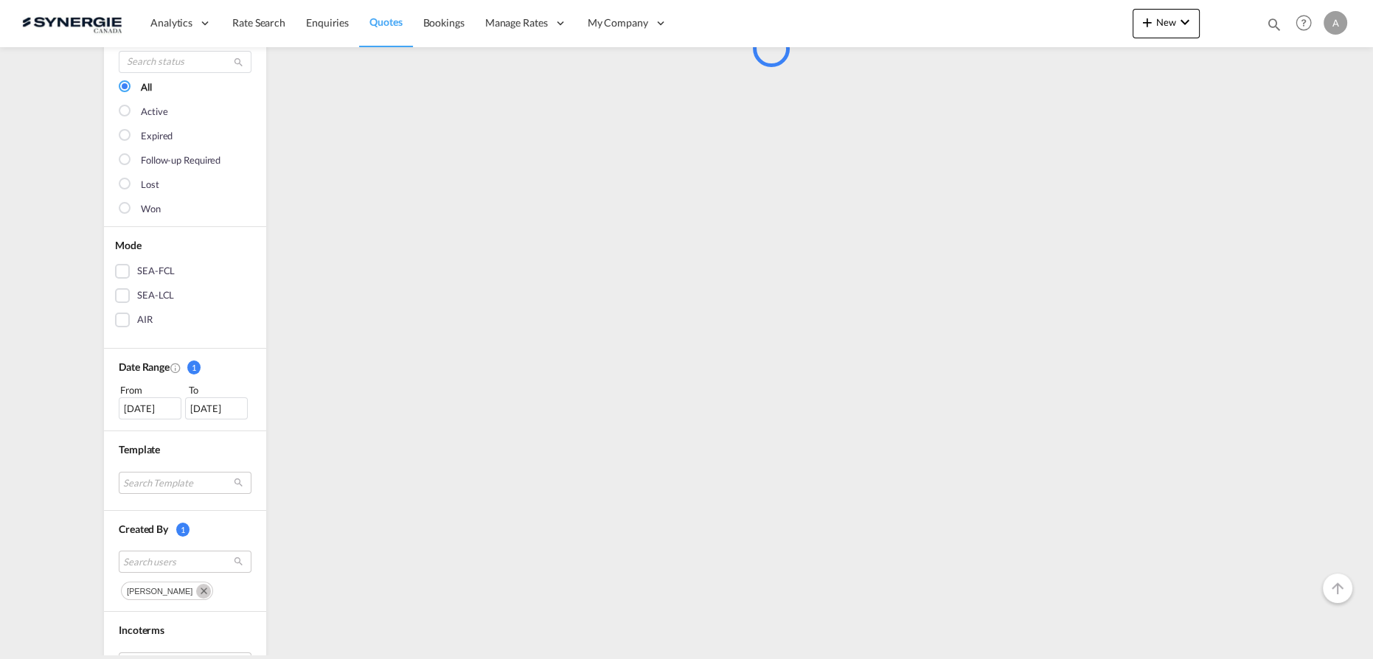
scroll to position [268, 0]
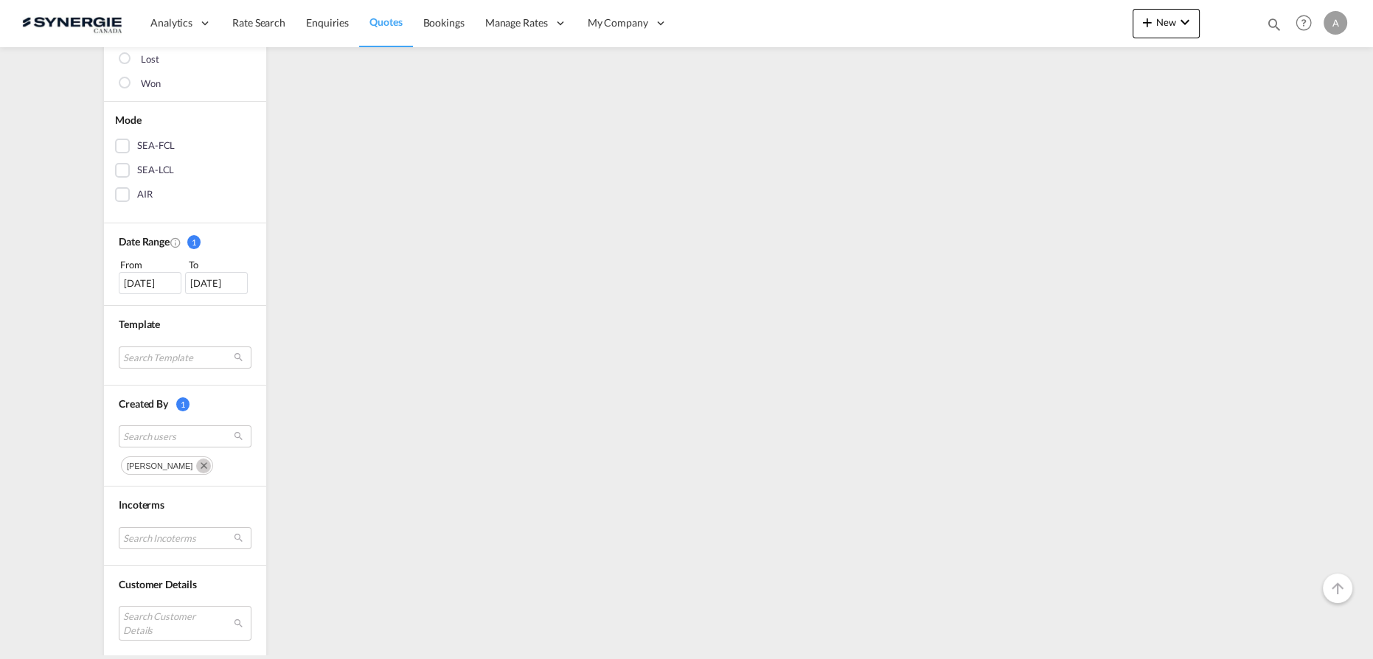
click at [146, 285] on div "[DATE]" at bounding box center [150, 283] width 63 height 22
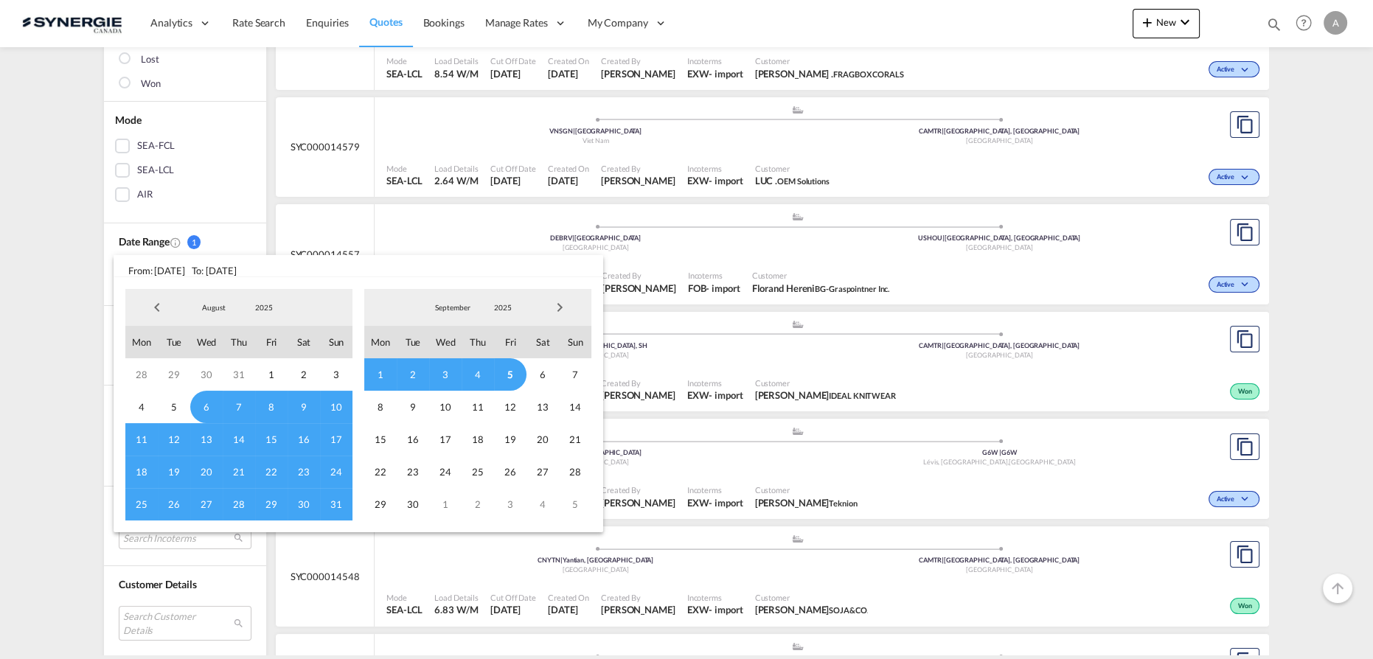
click at [380, 377] on span "1" at bounding box center [380, 374] width 32 height 32
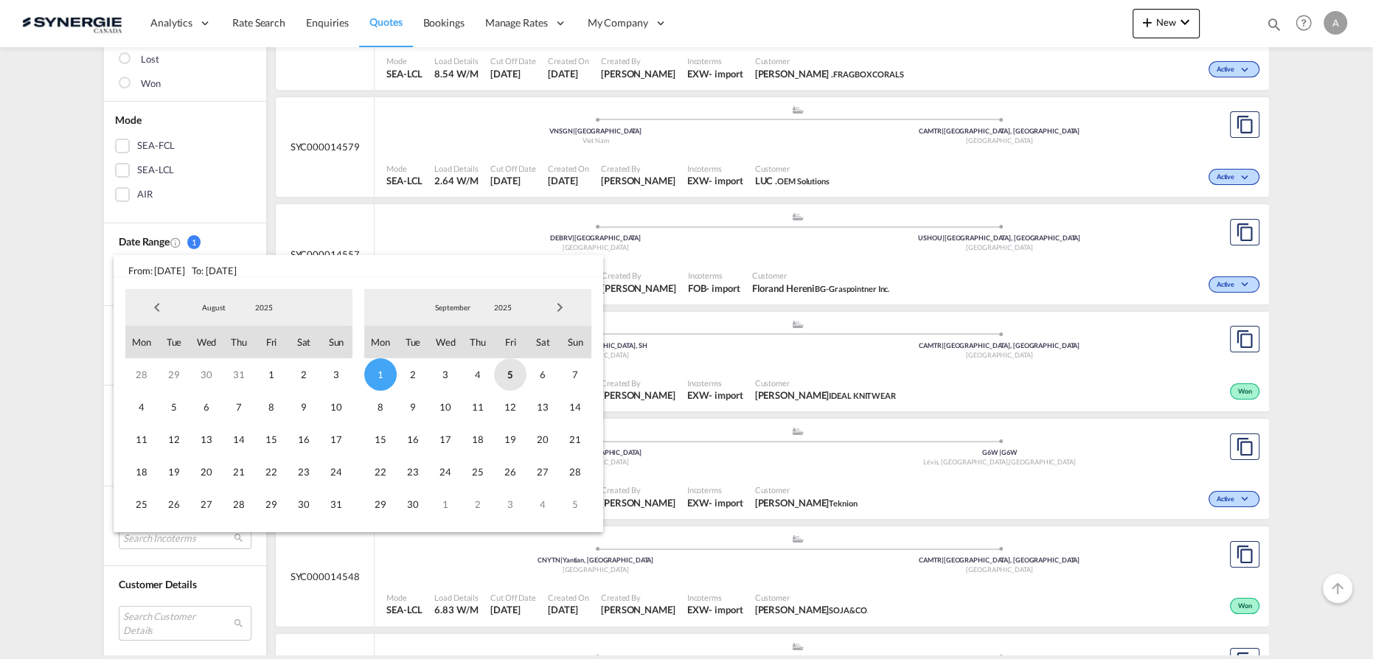
click at [504, 377] on span "5" at bounding box center [510, 374] width 32 height 32
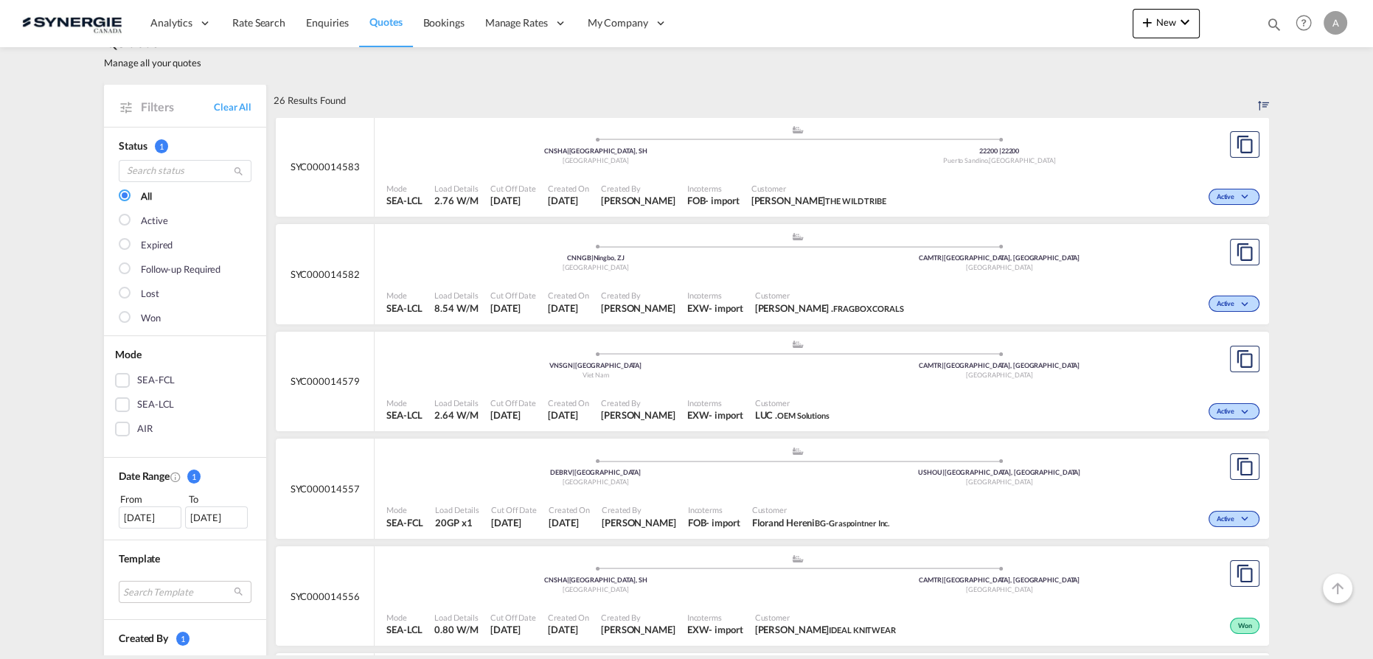
scroll to position [66, 0]
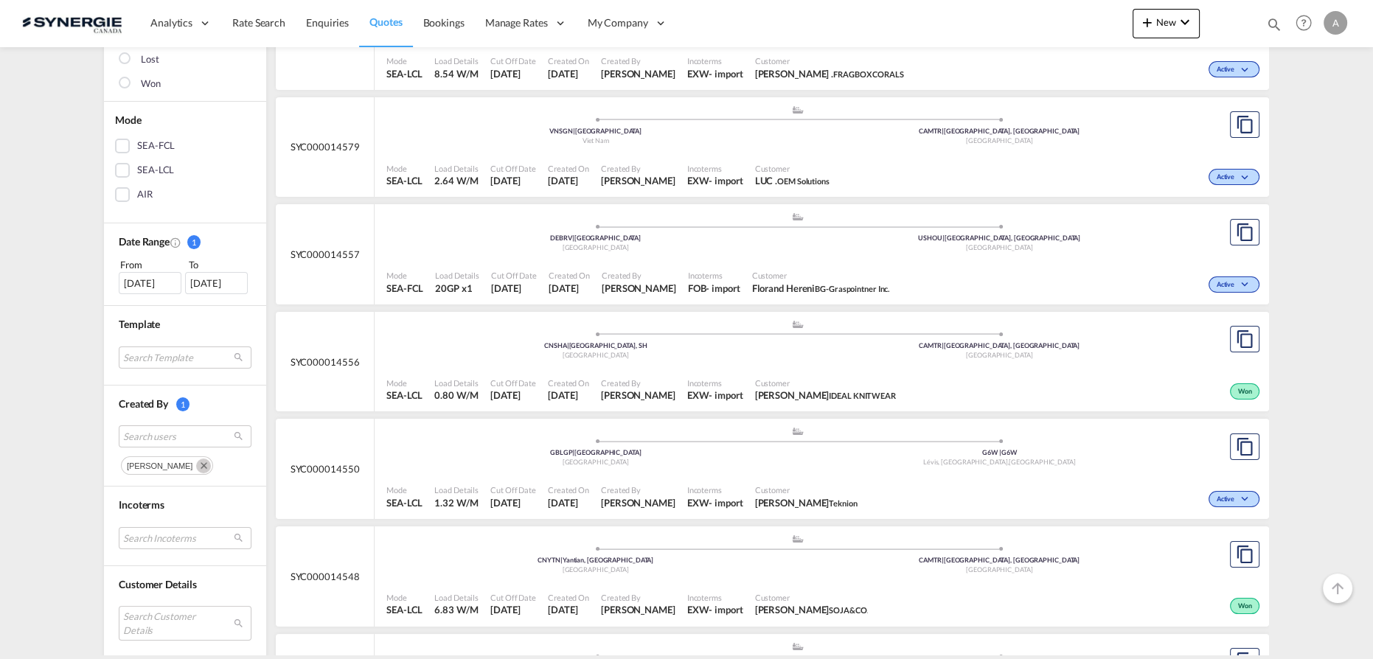
click at [198, 464] on md-icon "Remove" at bounding box center [203, 466] width 15 height 15
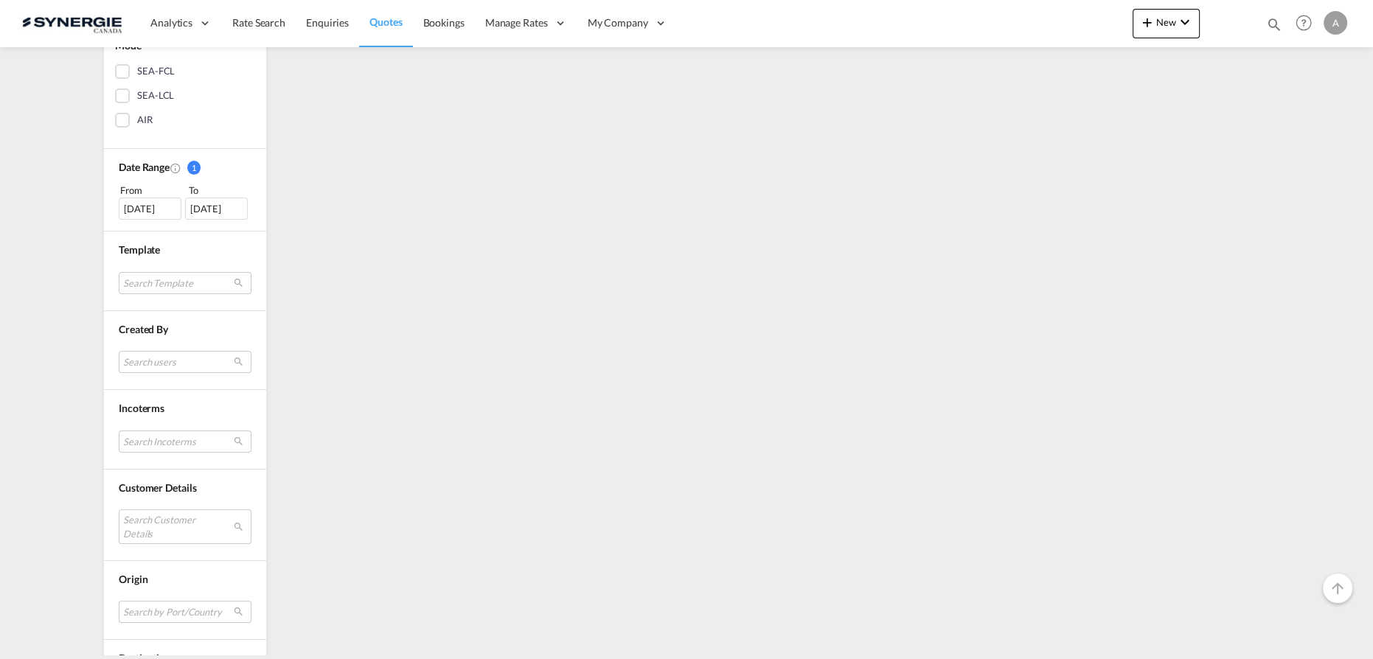
scroll to position [346, 0]
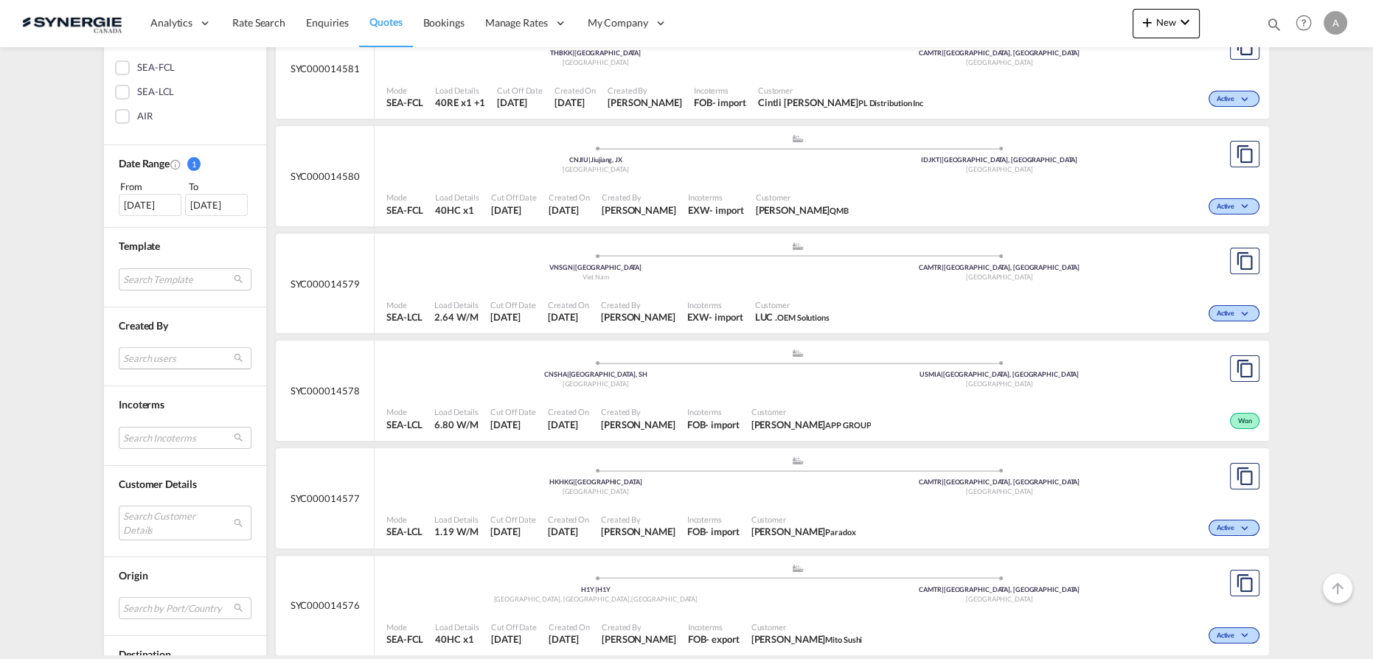
click at [171, 354] on md-select "Search users" at bounding box center [185, 358] width 133 height 22
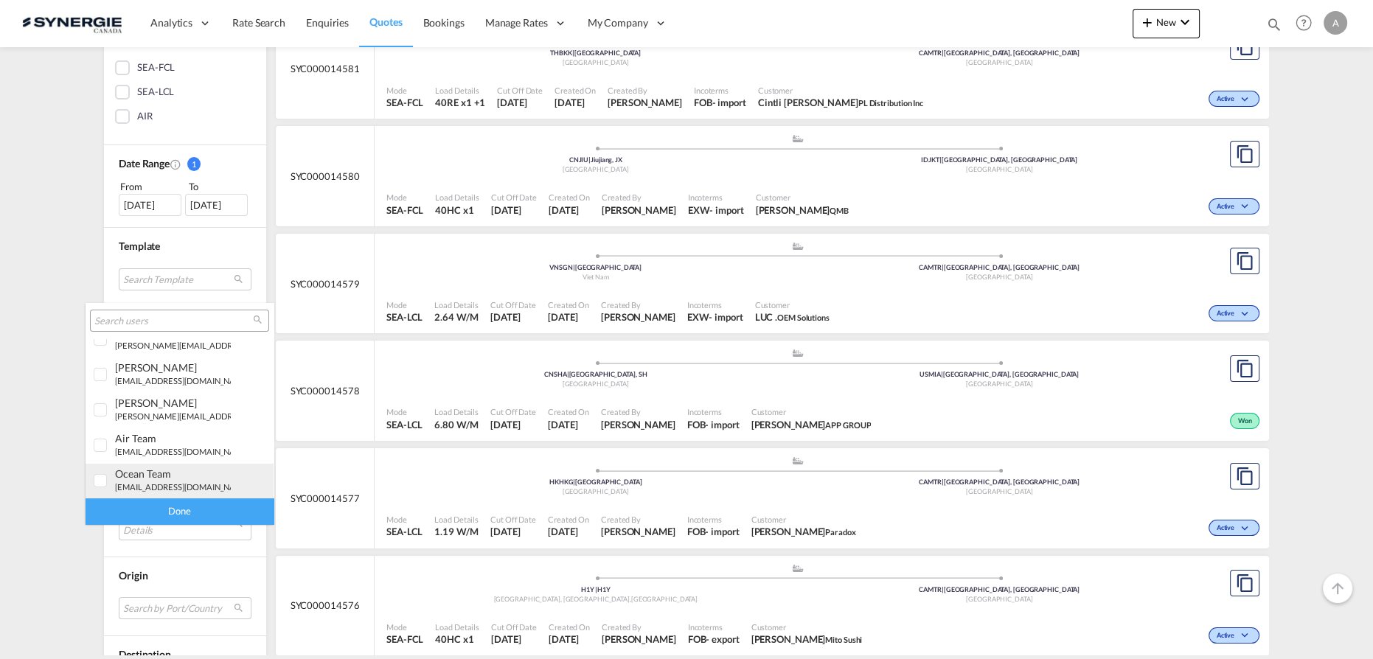
scroll to position [405, 0]
click at [163, 450] on small "[PERSON_NAME][EMAIL_ADDRESS][DOMAIN_NAME]" at bounding box center [214, 452] width 199 height 10
click at [192, 515] on div "Done" at bounding box center [180, 511] width 188 height 26
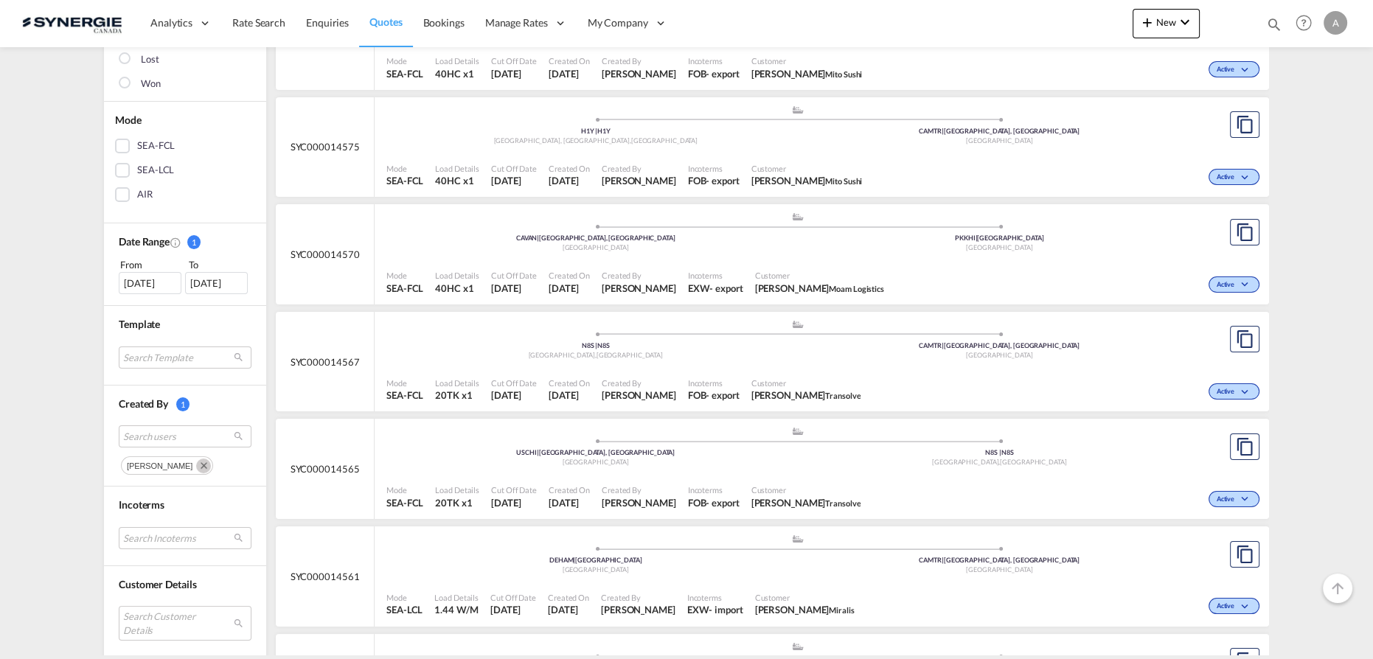
scroll to position [402, 0]
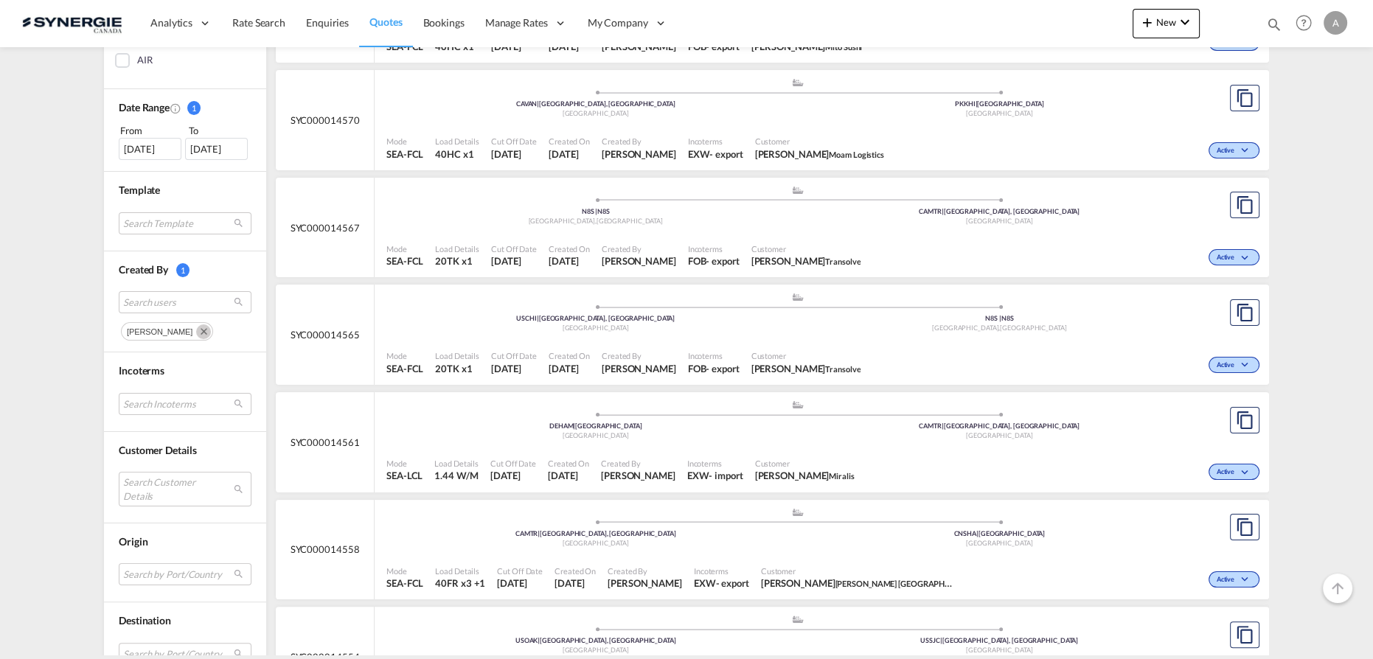
click at [212, 335] on div "Chips container. Use arrow keys to select chips." at bounding box center [201, 331] width 22 height 16
click at [211, 332] on md-icon "Remove" at bounding box center [203, 331] width 15 height 15
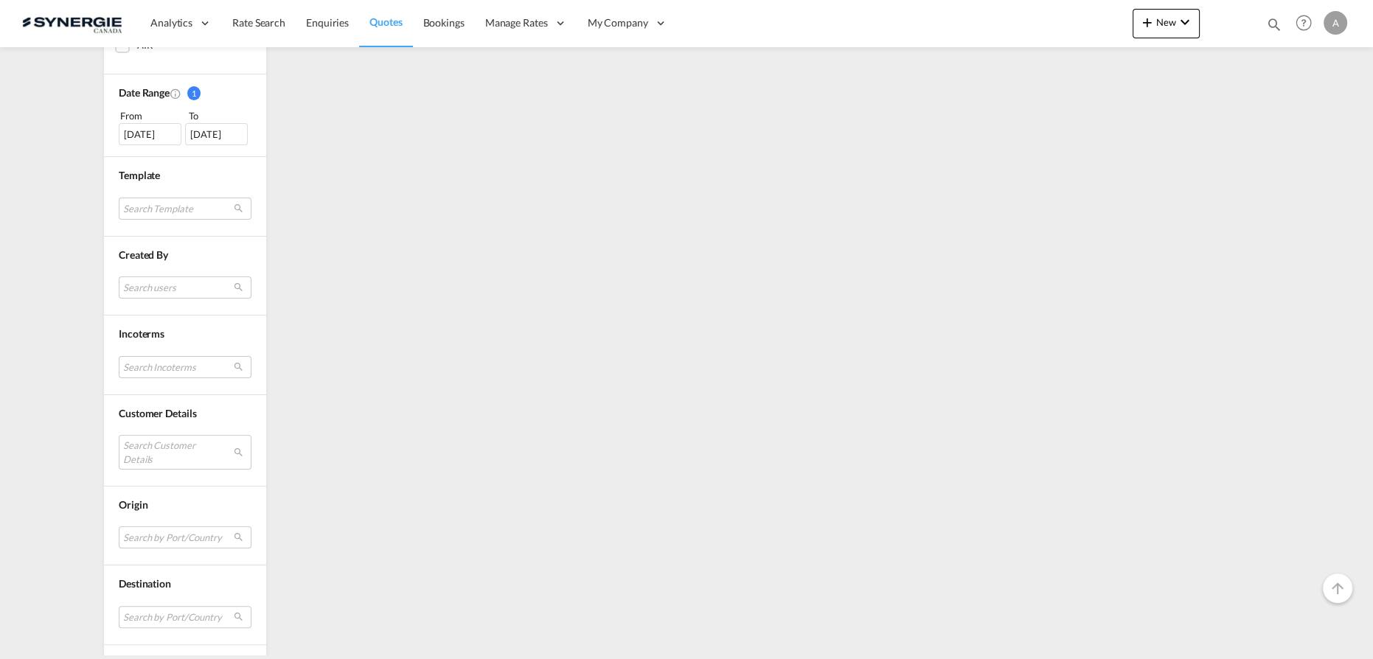
scroll to position [469, 0]
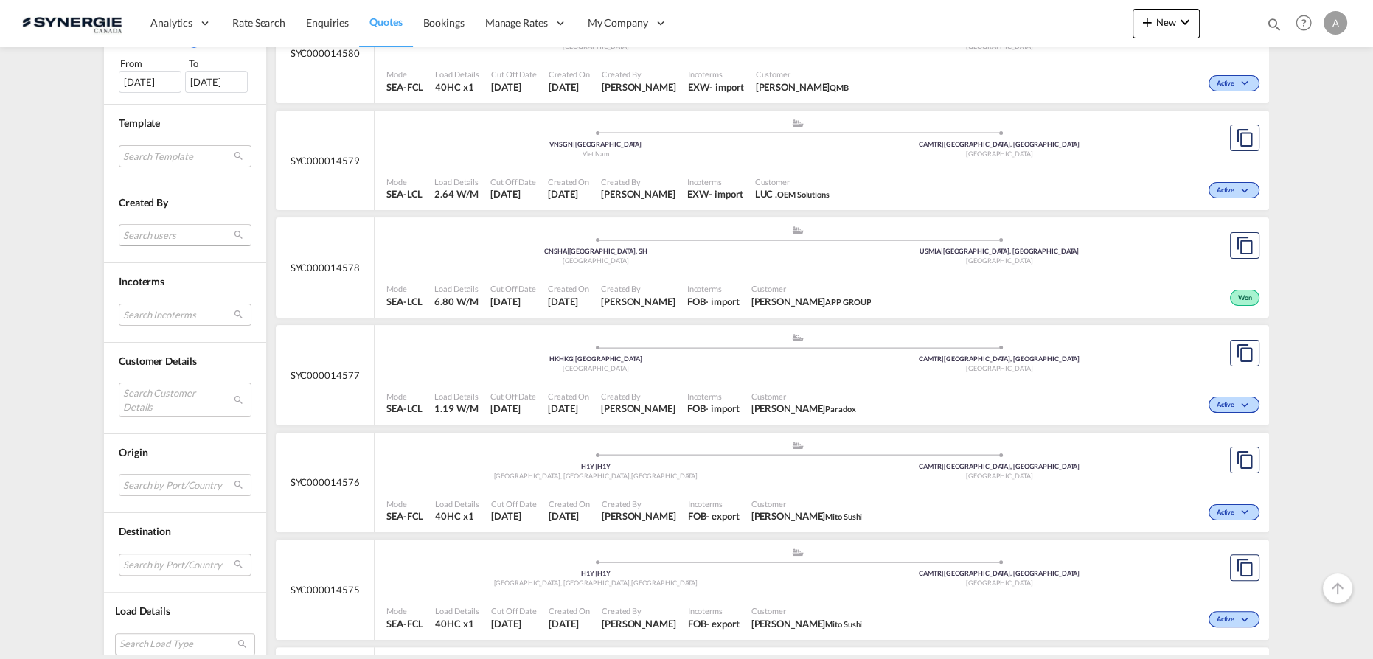
click at [146, 237] on md-select "Search users" at bounding box center [185, 235] width 133 height 22
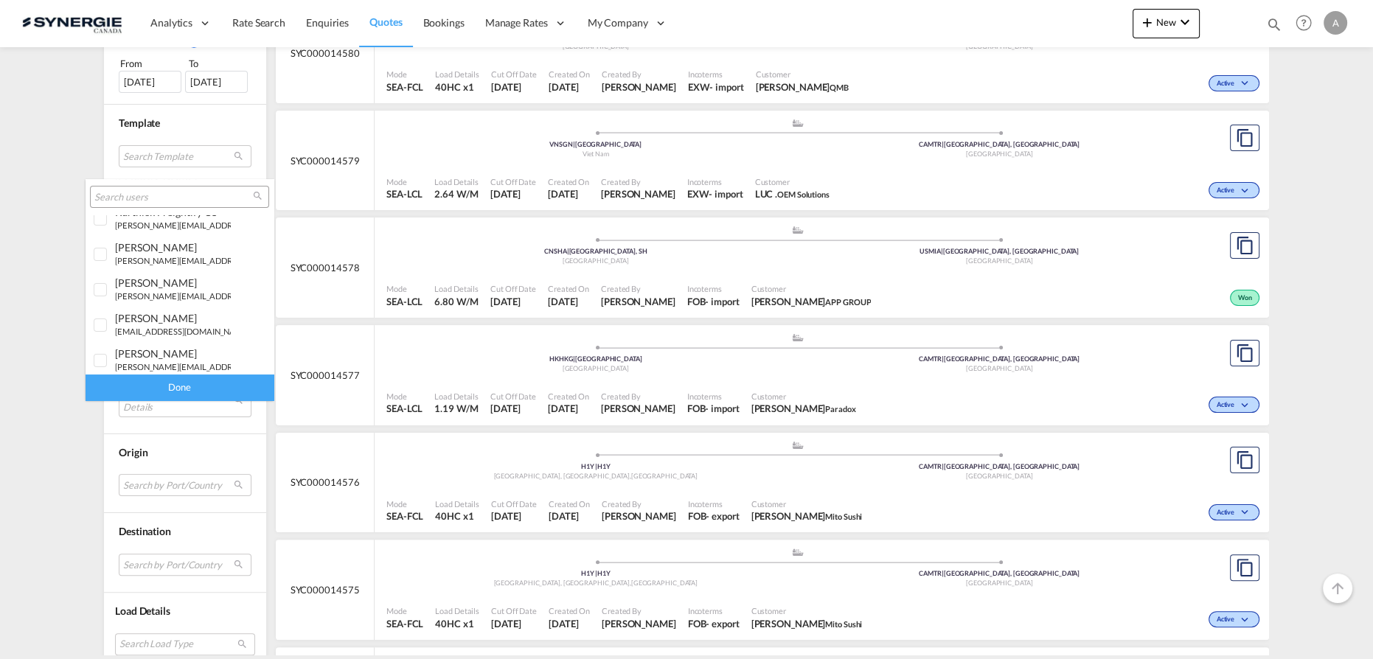
scroll to position [268, 0]
drag, startPoint x: 169, startPoint y: 309, endPoint x: 173, endPoint y: 316, distance: 8.0
click at [169, 310] on div "[PERSON_NAME]" at bounding box center [173, 310] width 116 height 13
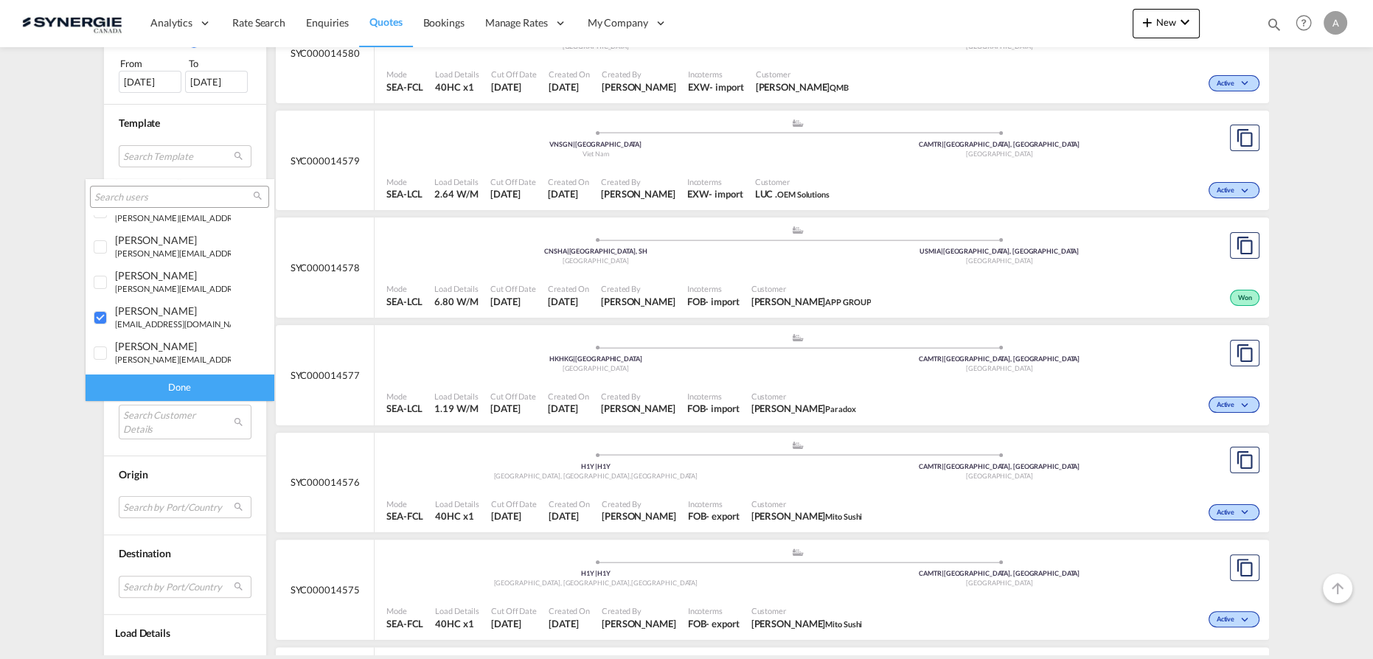
click at [195, 397] on div "Done" at bounding box center [180, 388] width 188 height 26
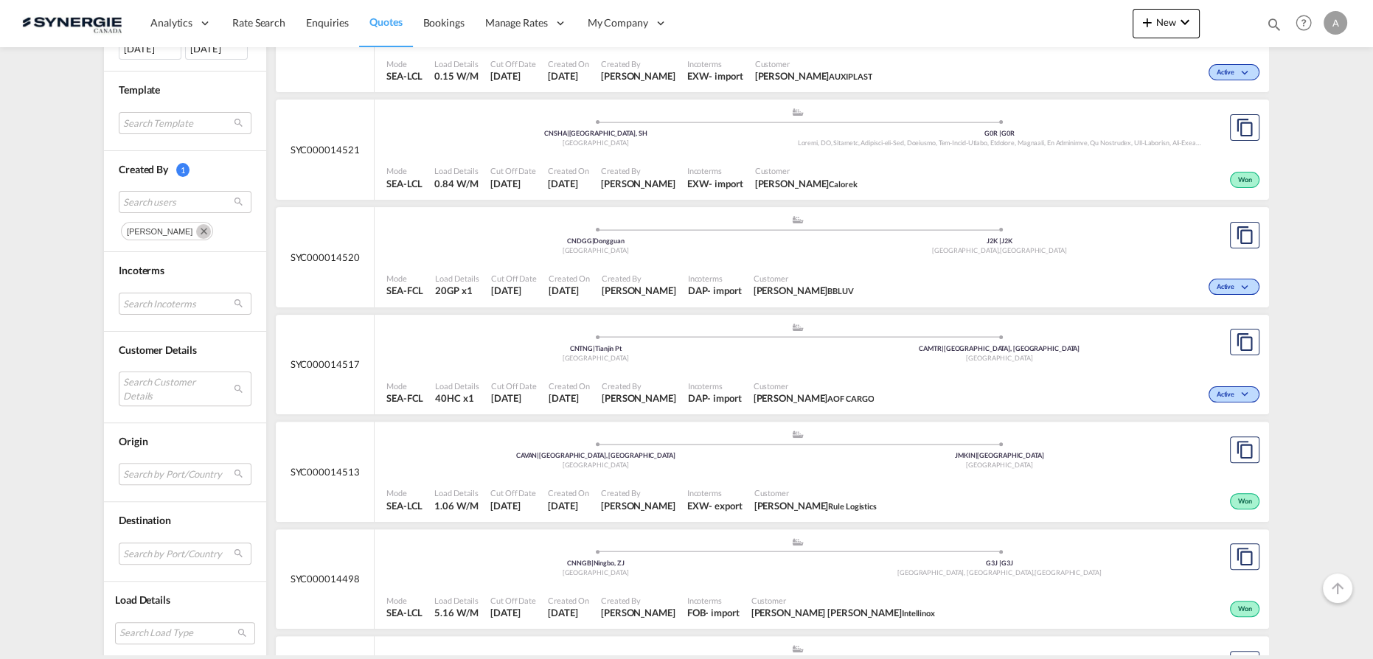
scroll to position [536, 0]
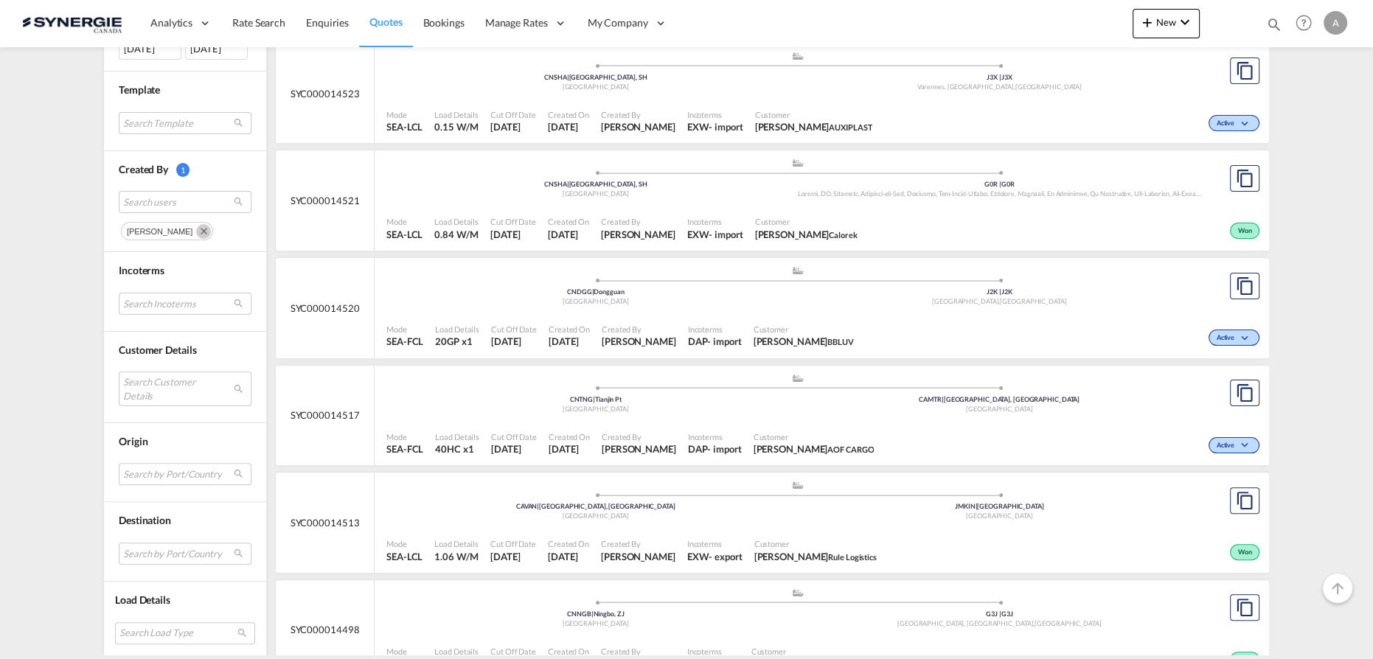
click at [196, 226] on md-icon "Remove" at bounding box center [203, 231] width 15 height 15
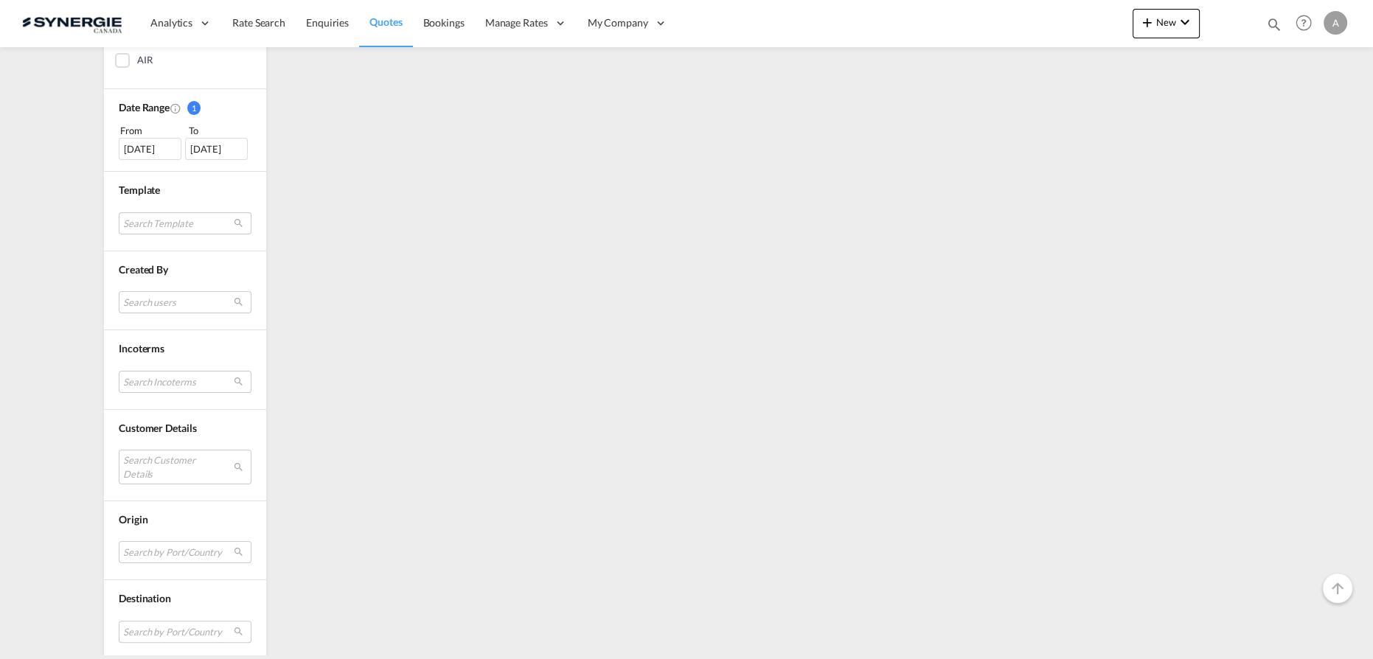
scroll to position [479, 0]
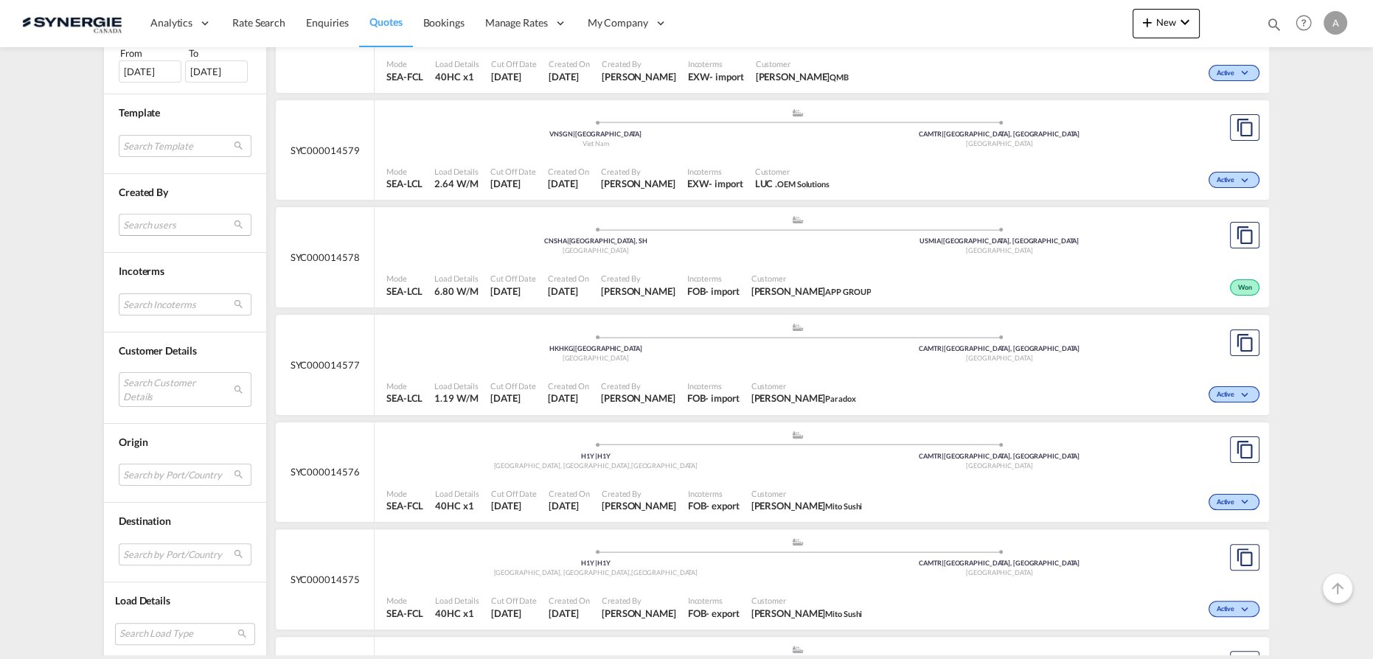
click at [163, 226] on md-select "Search users" at bounding box center [185, 225] width 133 height 22
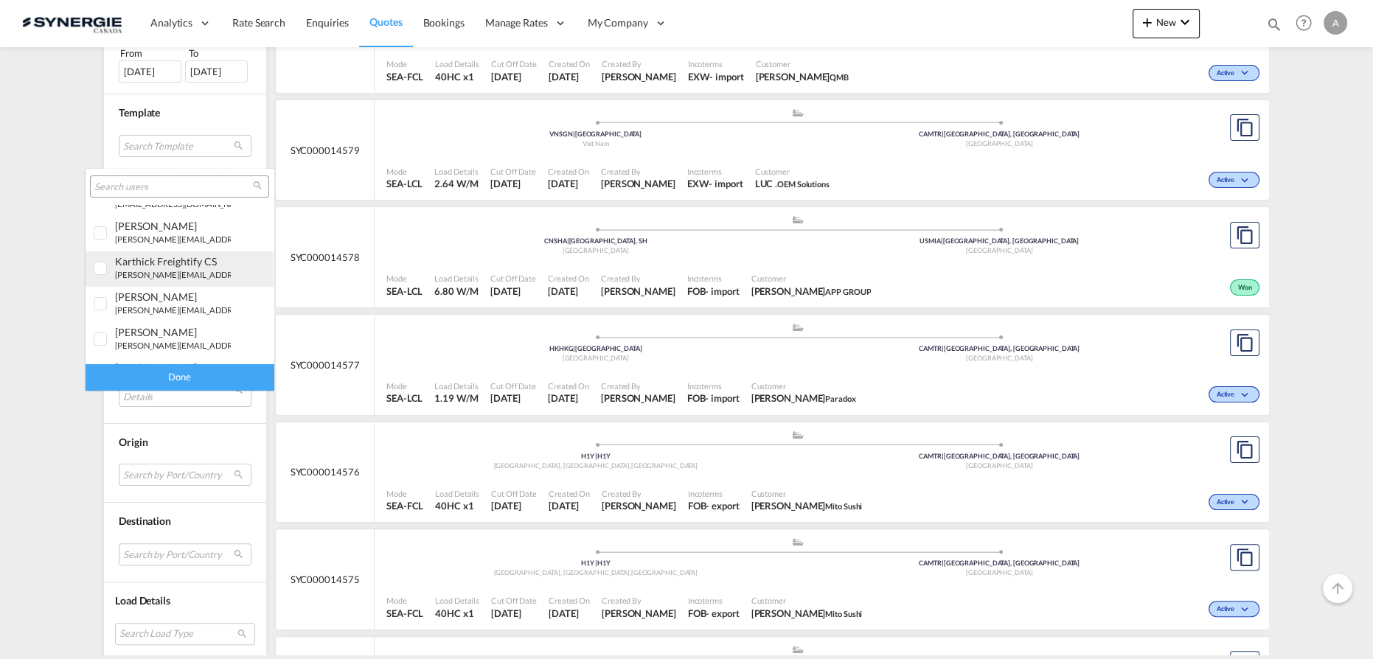
scroll to position [268, 0]
click at [169, 227] on div "[PERSON_NAME]" at bounding box center [173, 229] width 116 height 13
click at [190, 379] on div "Done" at bounding box center [180, 377] width 188 height 26
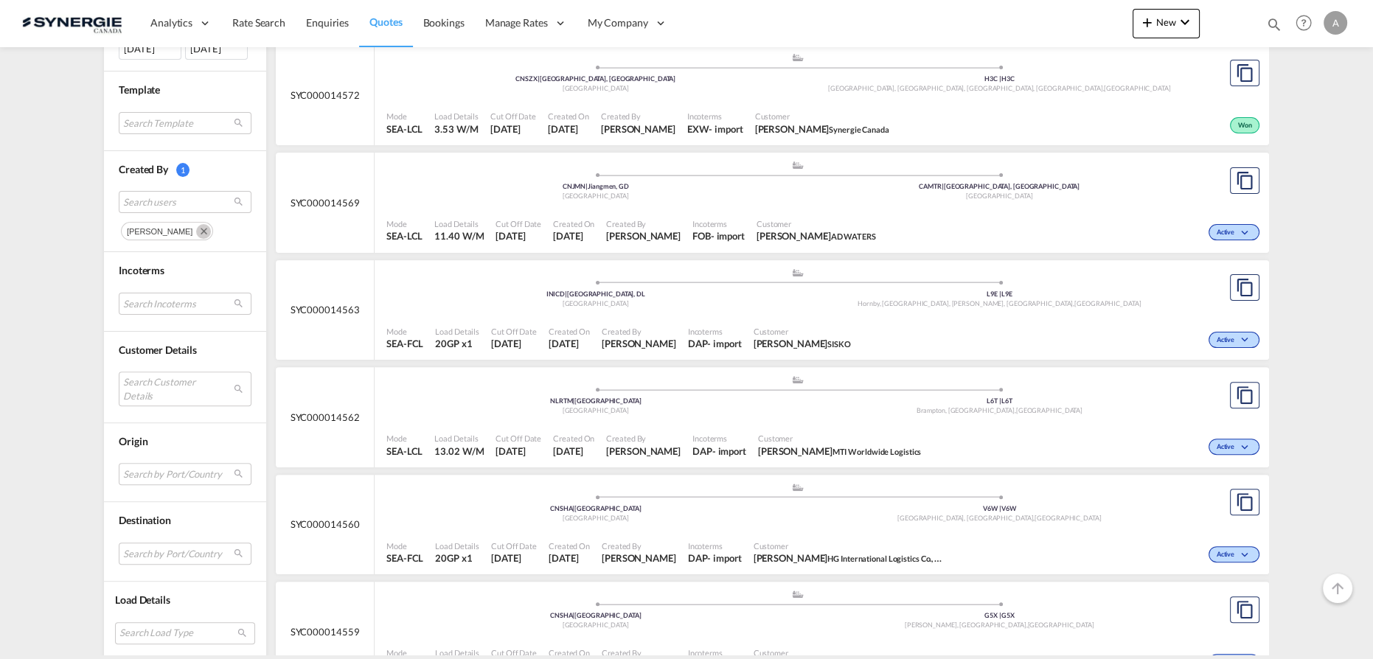
scroll to position [469, 0]
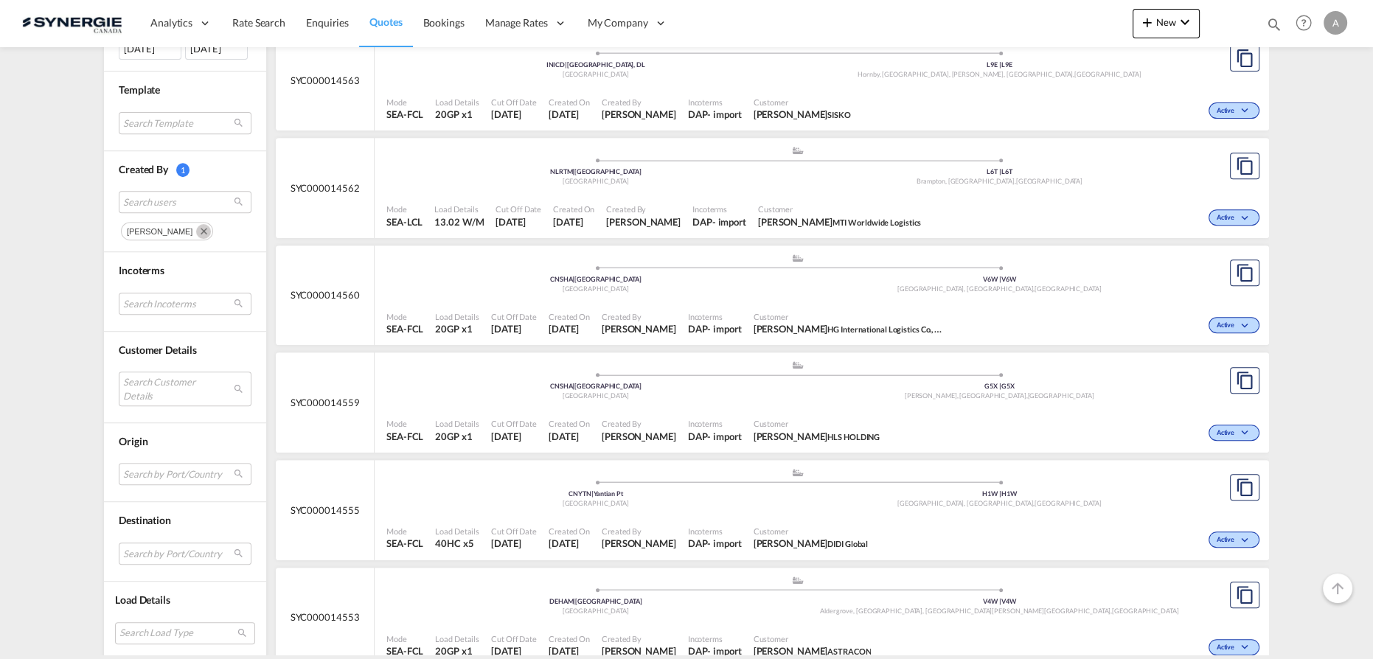
click at [196, 227] on md-icon "Remove" at bounding box center [203, 231] width 15 height 15
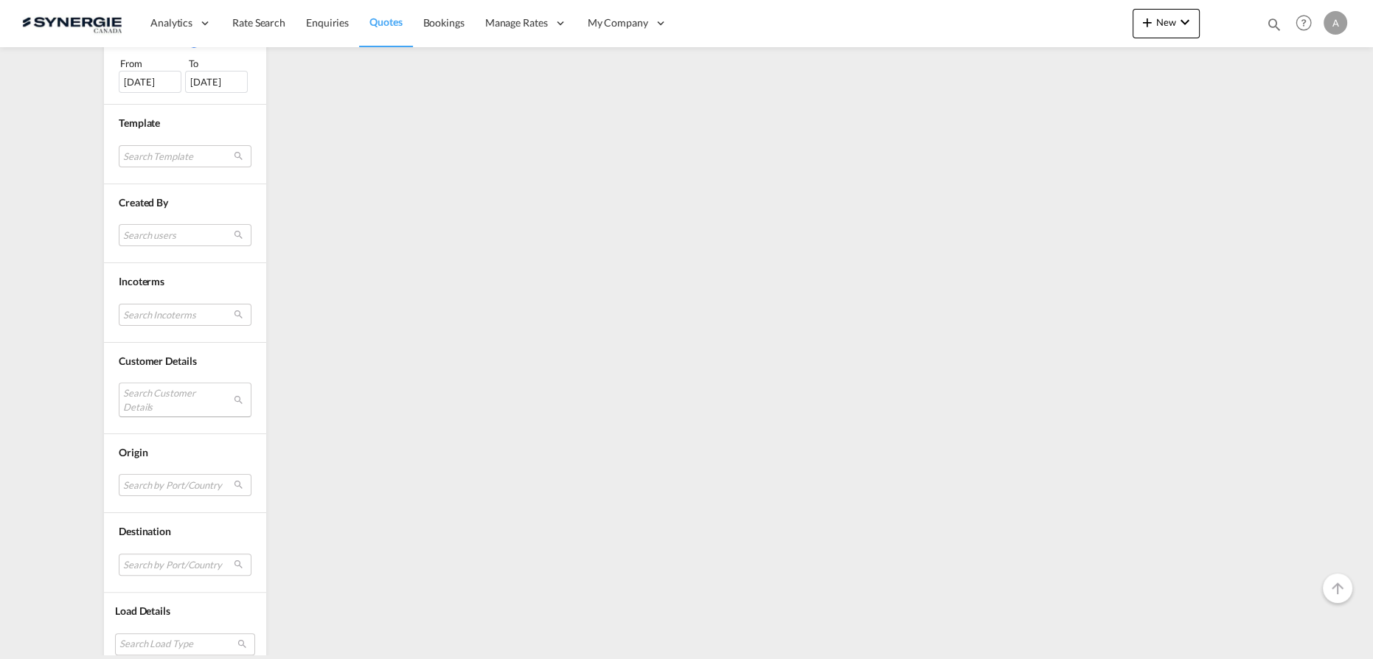
click at [170, 389] on md-select "Search Customer Details user name user cintli [PERSON_NAME] [EMAIL_ADDRESS][DOM…" at bounding box center [185, 400] width 133 height 34
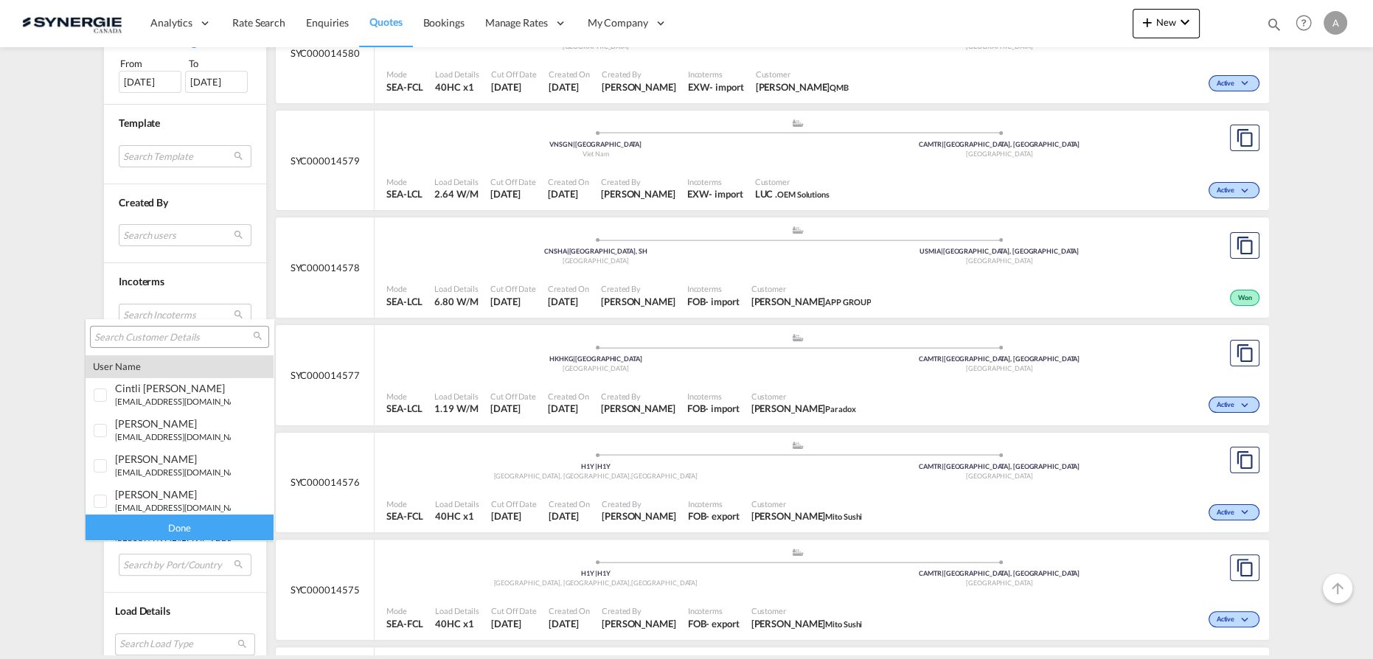
click at [200, 344] on input "search" at bounding box center [173, 337] width 159 height 13
paste input "[EMAIL_ADDRESS][DOMAIN_NAME]"
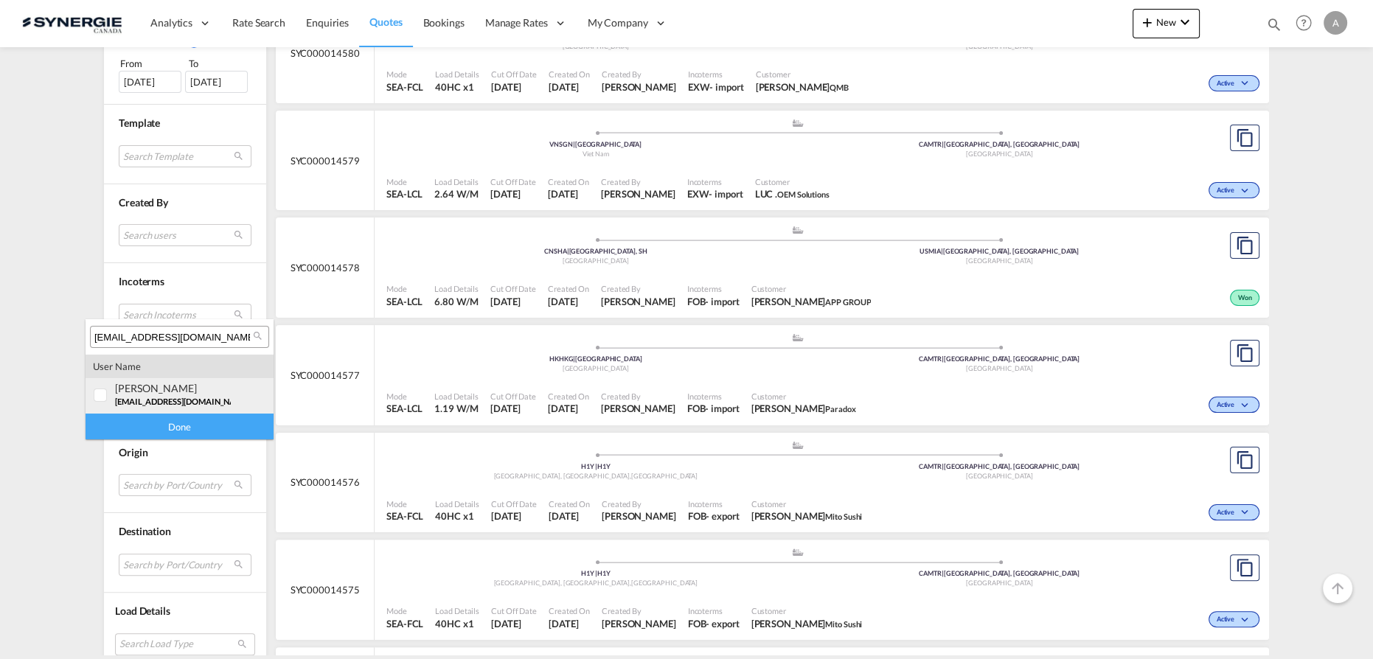
type input "[EMAIL_ADDRESS][DOMAIN_NAME]"
click at [164, 395] on div "yash Shindle mum.procurement@mvexim.in | mv exim" at bounding box center [173, 394] width 116 height 25
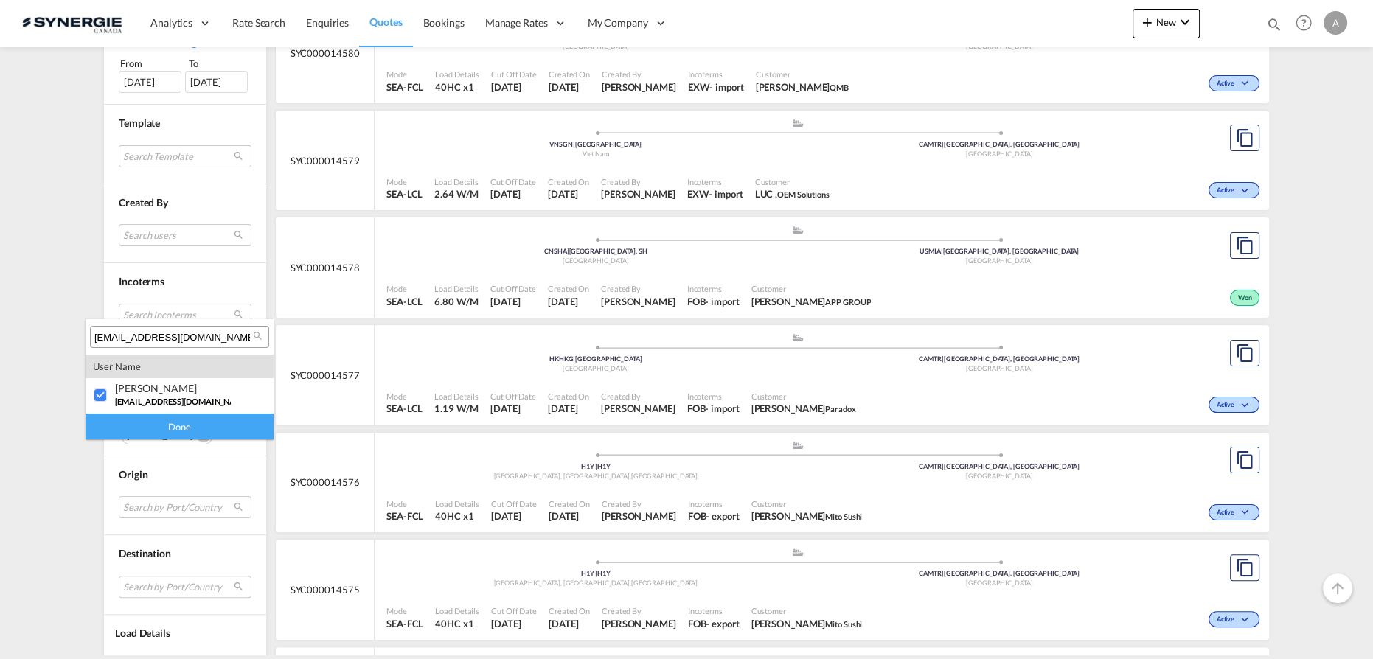
click at [167, 433] on div "Done" at bounding box center [180, 427] width 188 height 26
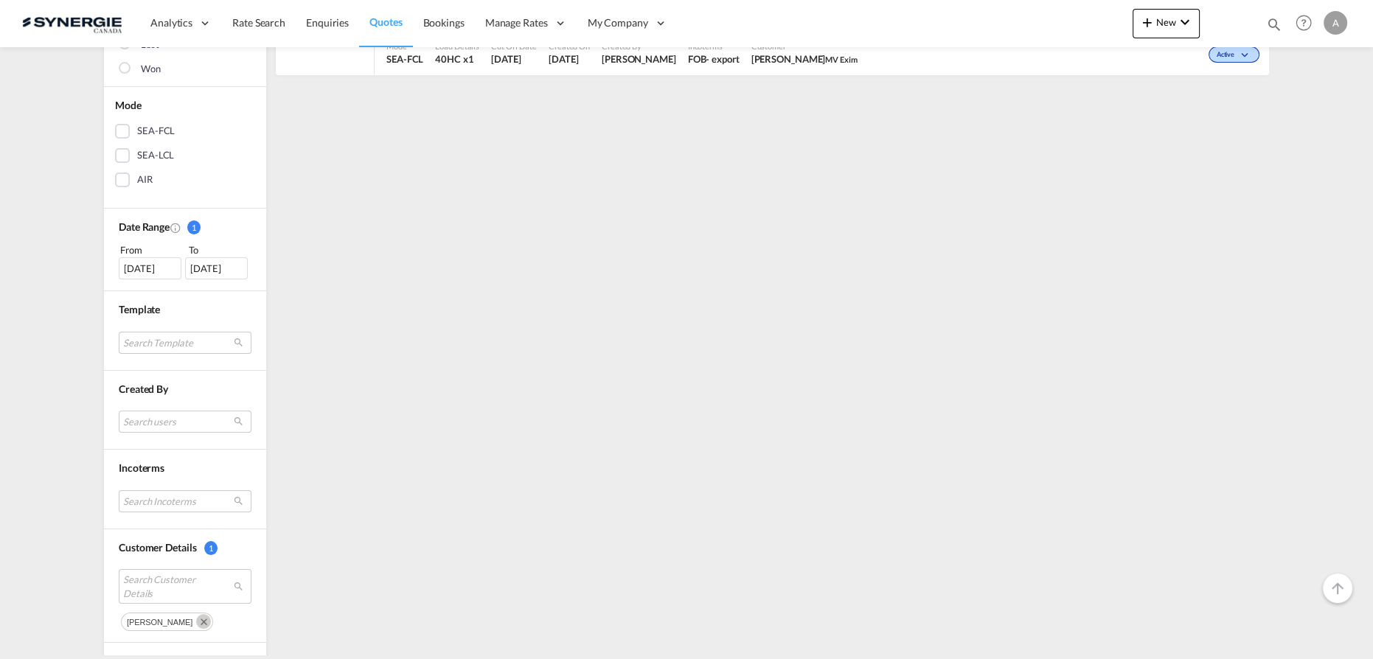
scroll to position [335, 0]
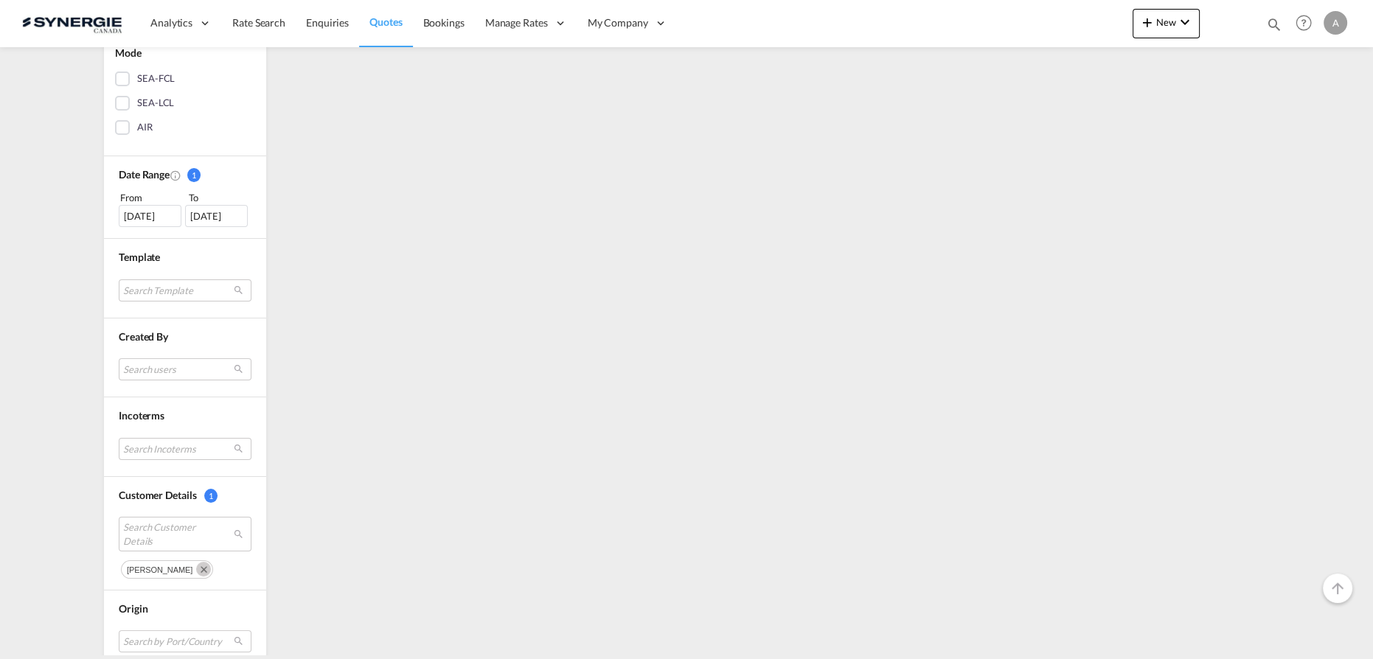
click at [137, 219] on div "01 Sep 2025" at bounding box center [150, 216] width 63 height 22
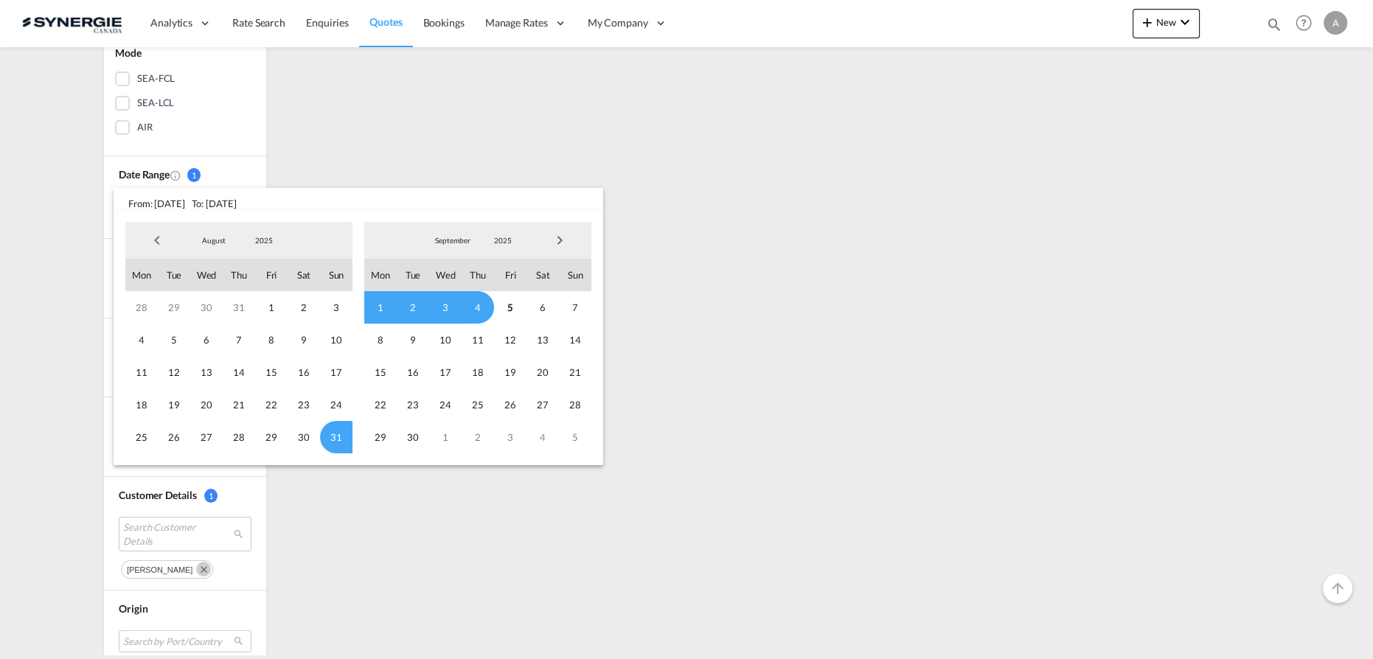
click at [269, 237] on span "2025" at bounding box center [263, 240] width 47 height 10
click at [257, 175] on md-option "2023" at bounding box center [279, 170] width 100 height 35
click at [175, 309] on span "1" at bounding box center [174, 307] width 32 height 32
click at [495, 239] on span "2023" at bounding box center [502, 240] width 47 height 10
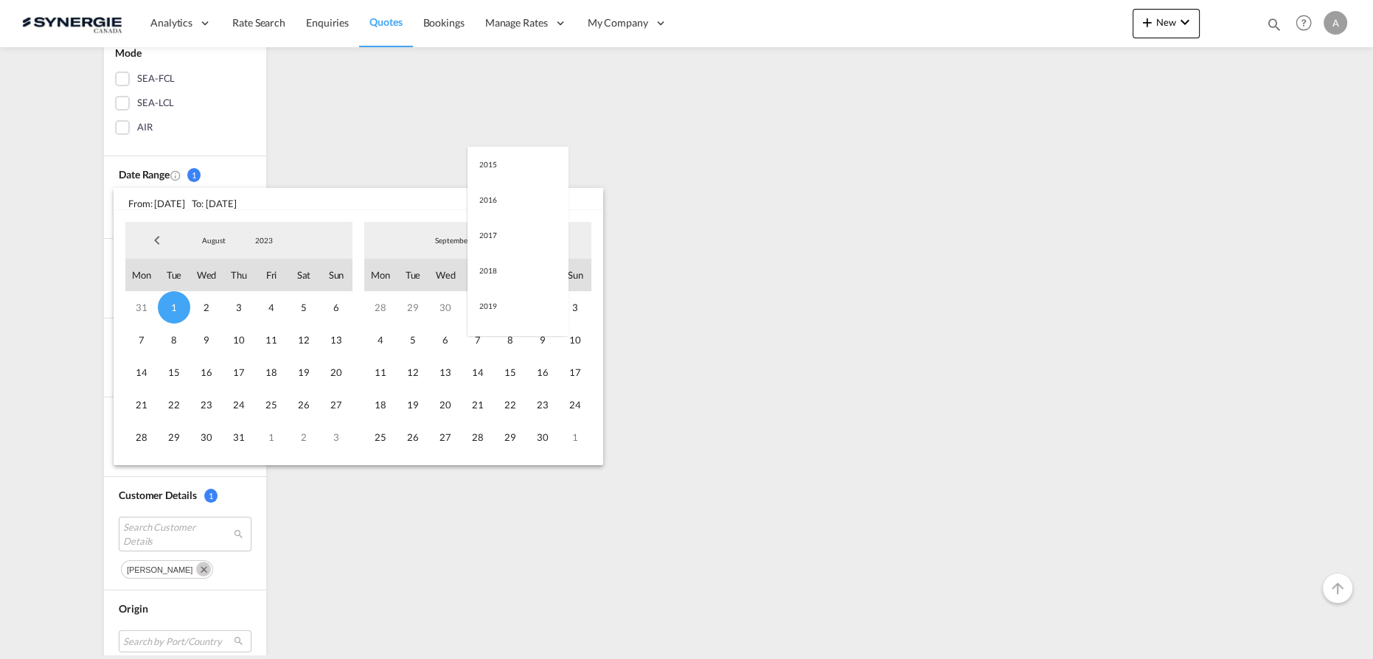
scroll to position [206, 0]
click at [508, 310] on md-option "2025" at bounding box center [517, 311] width 100 height 35
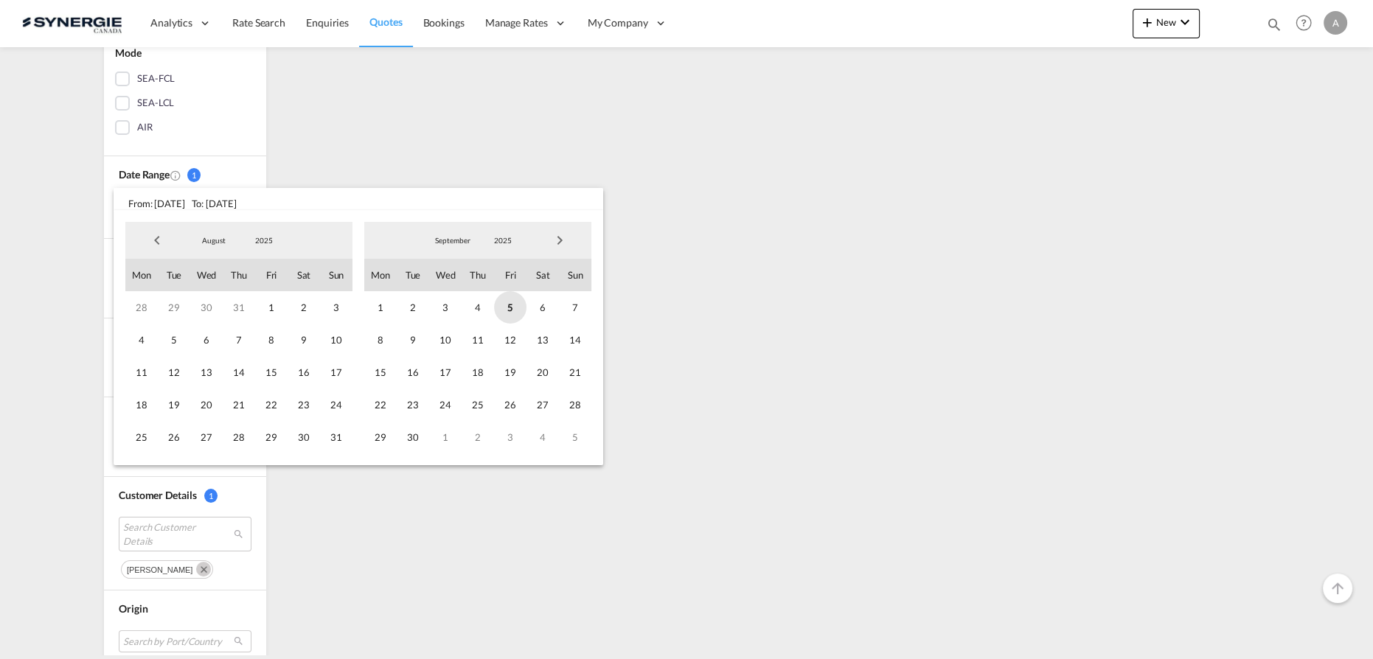
click at [505, 310] on span "5" at bounding box center [510, 307] width 32 height 32
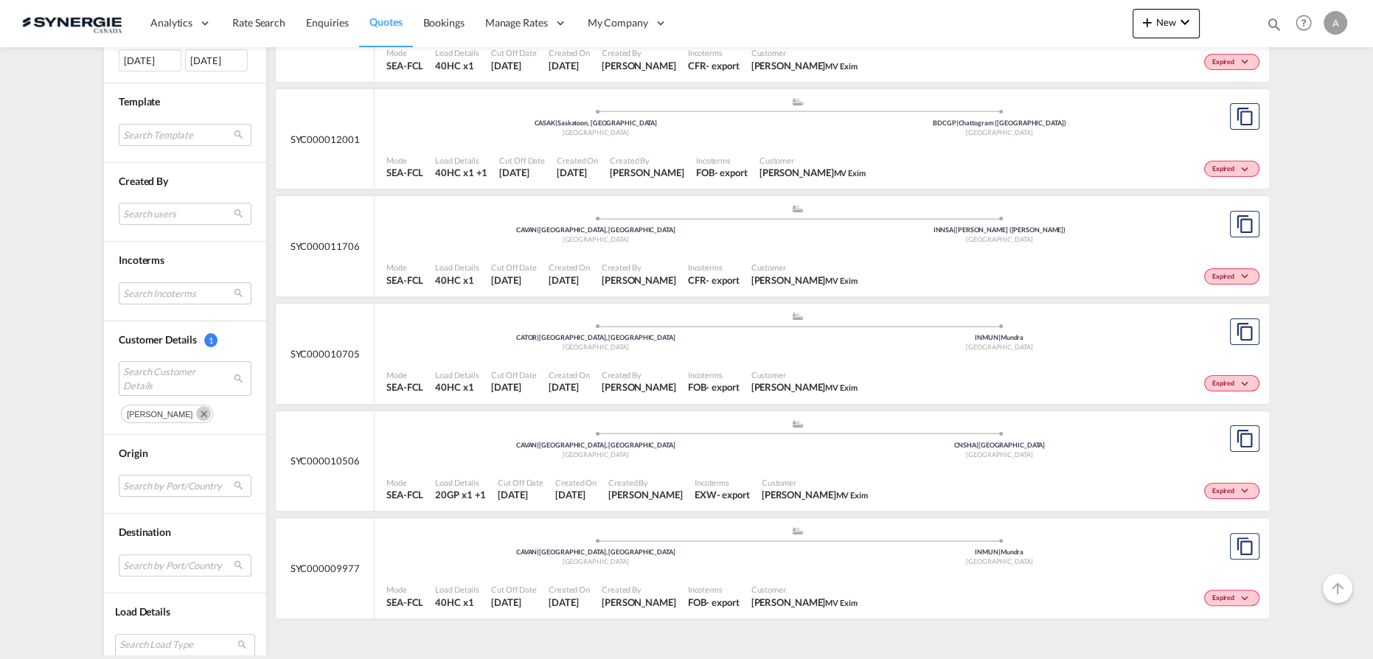
scroll to position [501, 0]
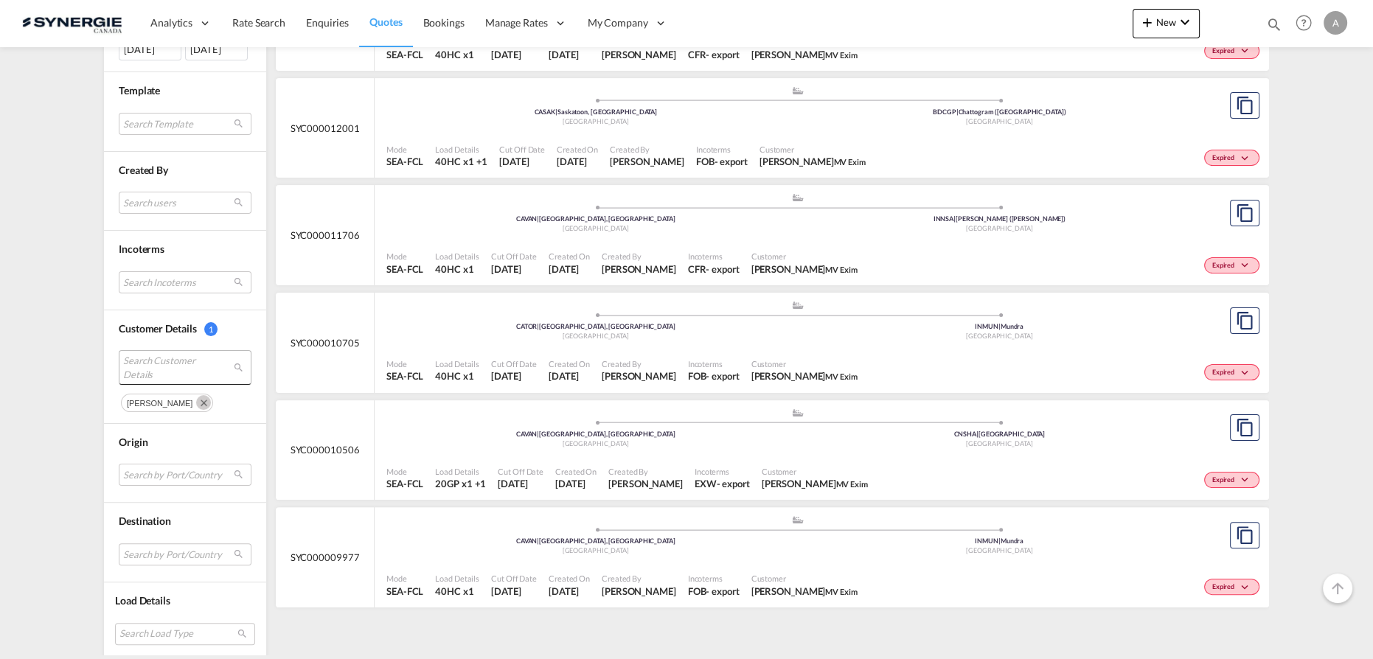
click at [165, 354] on span "Search Customer Details" at bounding box center [173, 367] width 101 height 27
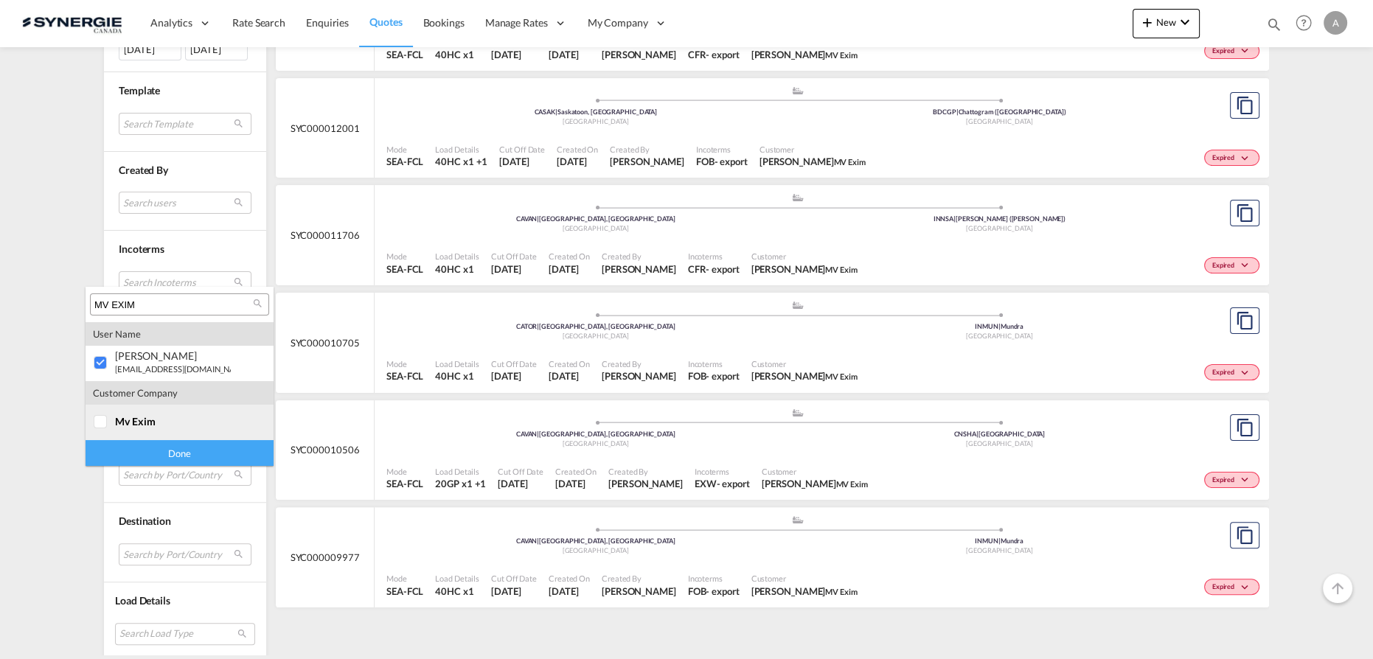
type input "MV EXIM"
click at [162, 421] on div "mv exim" at bounding box center [173, 421] width 116 height 13
click at [164, 453] on div "Done" at bounding box center [180, 453] width 188 height 26
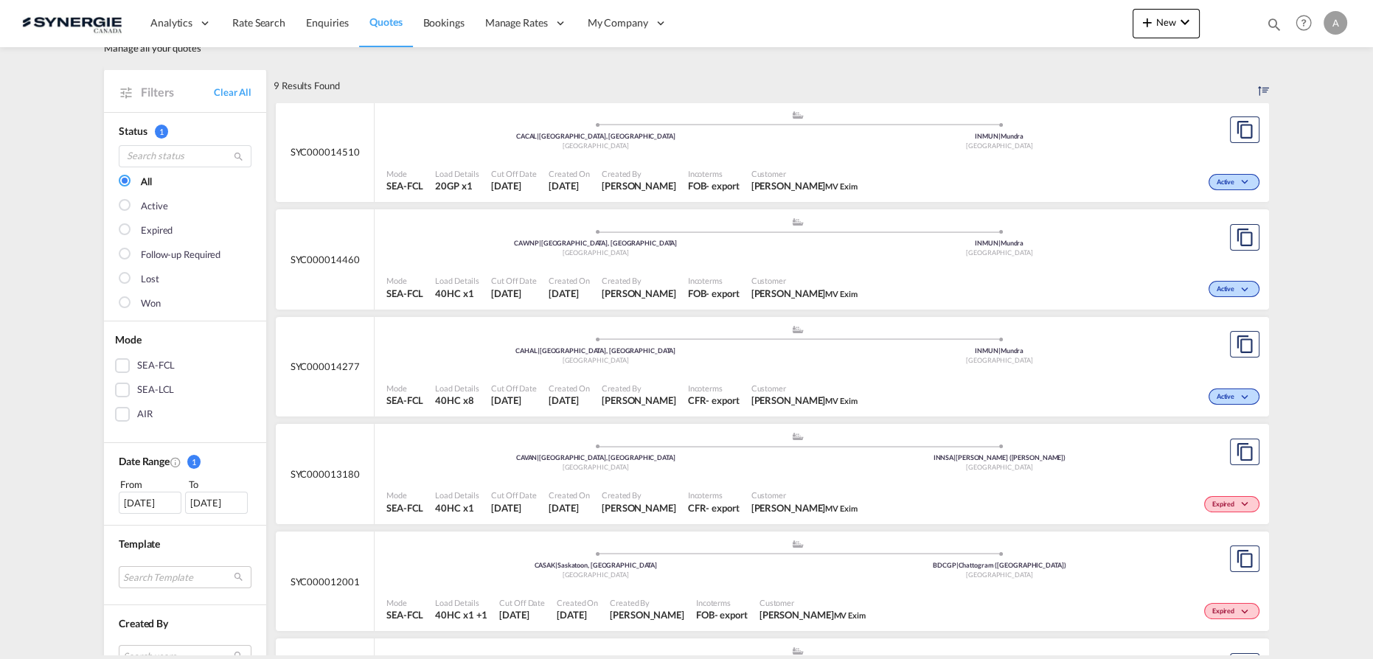
scroll to position [0, 0]
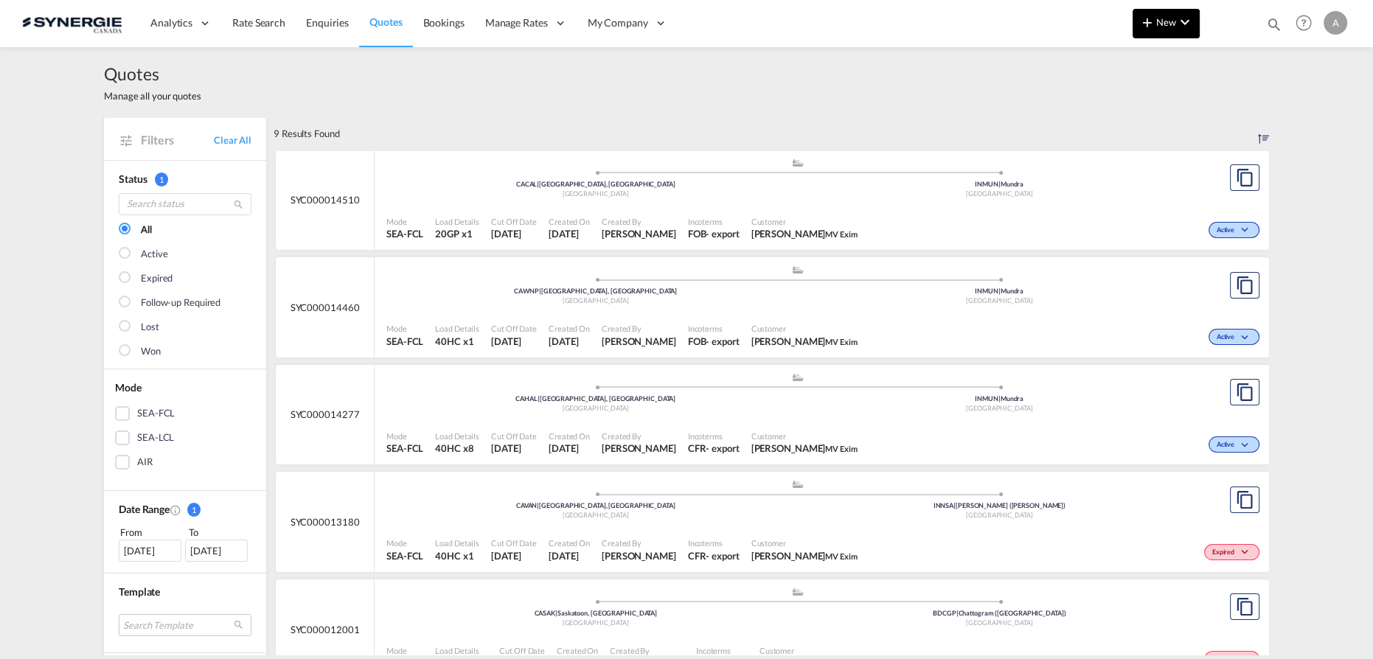
click at [1169, 27] on span "New" at bounding box center [1165, 22] width 55 height 12
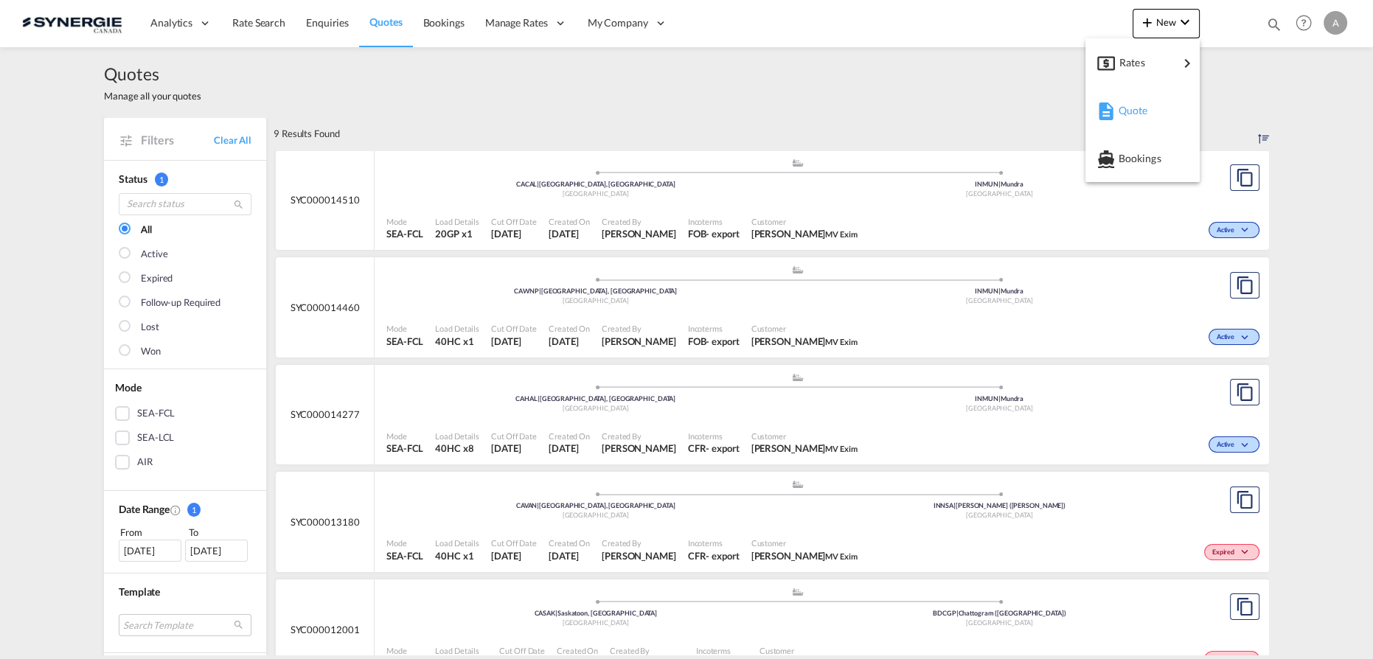
click at [1124, 112] on span "Quote" at bounding box center [1126, 110] width 16 height 29
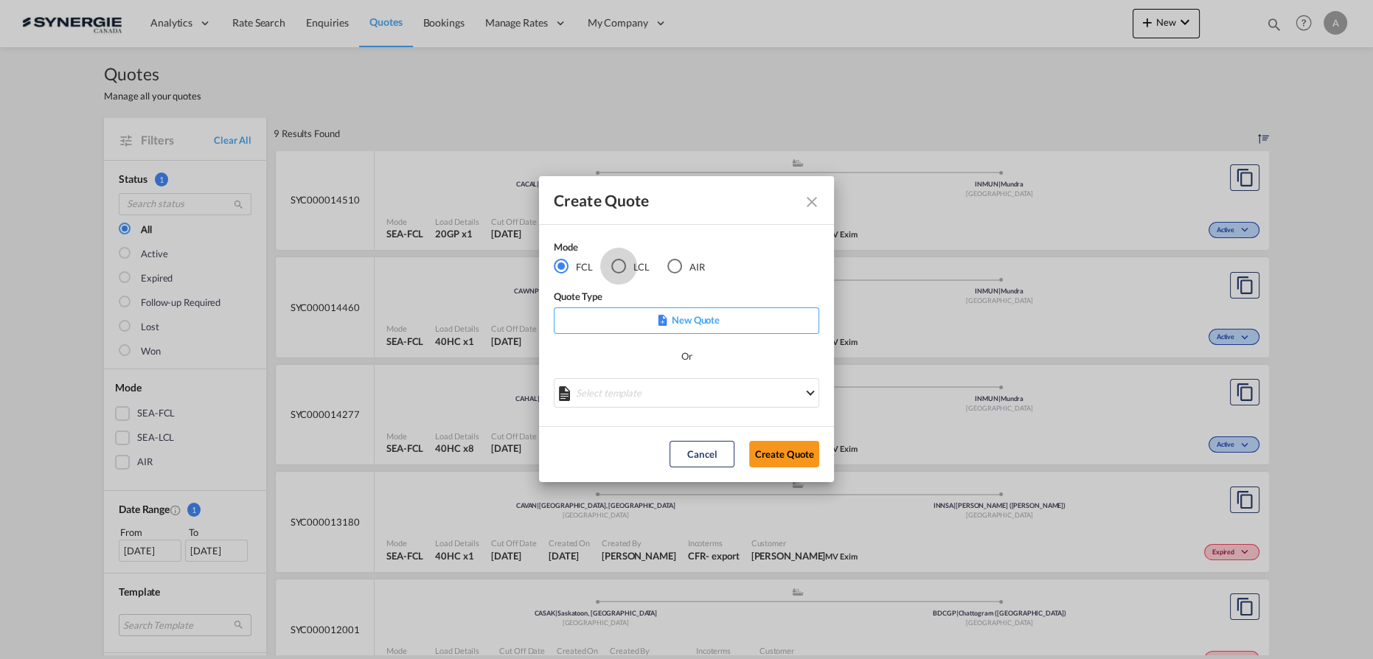
click at [621, 266] on div "LCL" at bounding box center [618, 266] width 15 height 15
click at [636, 323] on p "New Quote" at bounding box center [686, 320] width 255 height 15
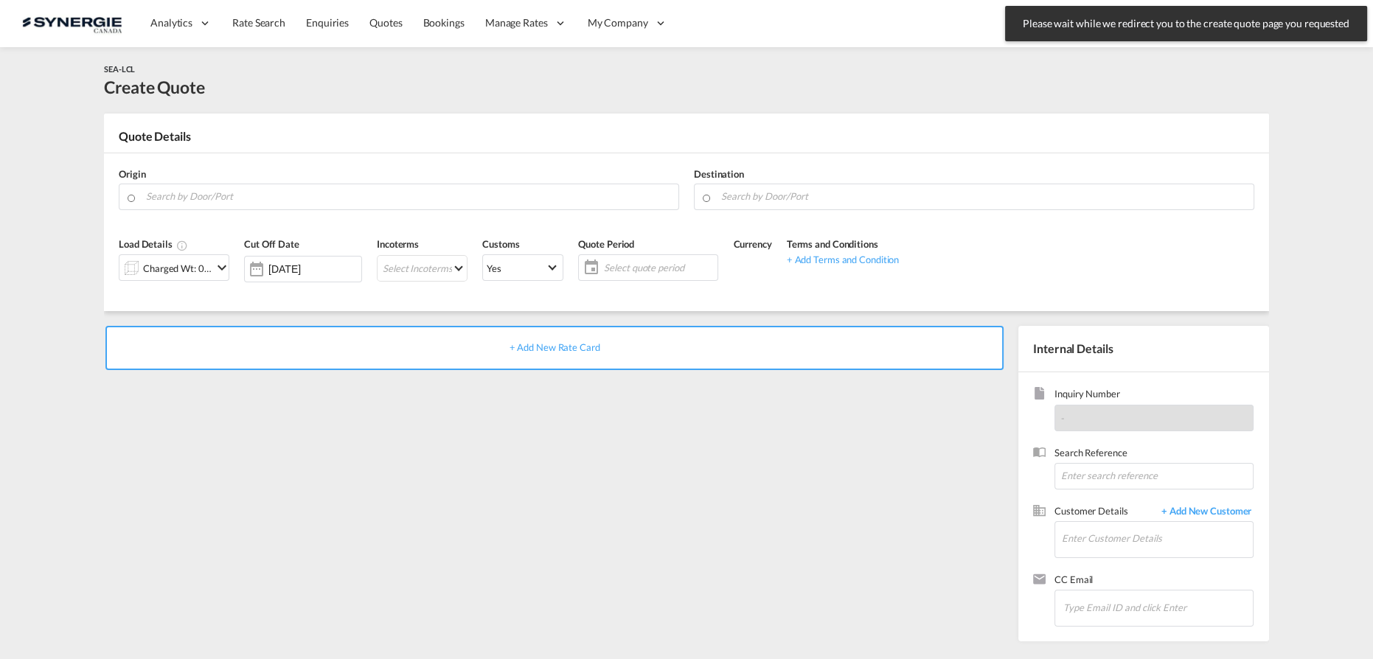
click at [1012, 86] on div "SEA-LCL Create Quote" at bounding box center [686, 80] width 1165 height 37
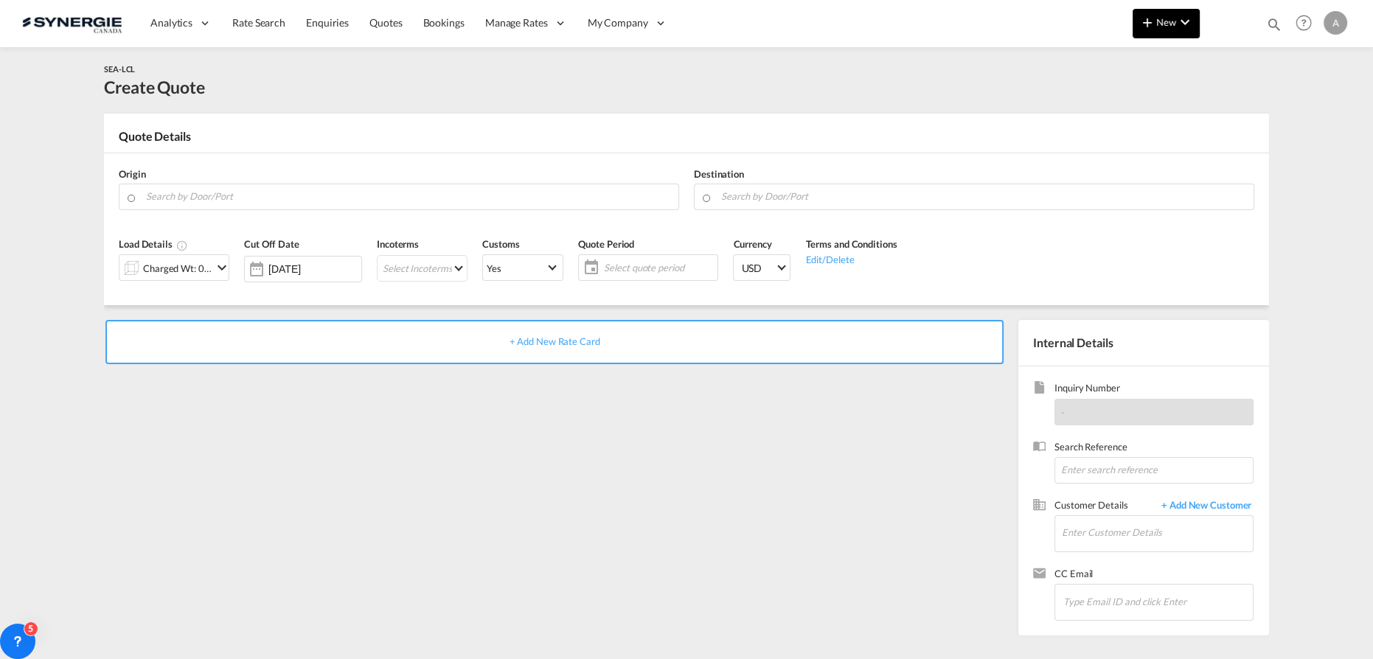
click at [1169, 27] on span "New" at bounding box center [1165, 22] width 55 height 12
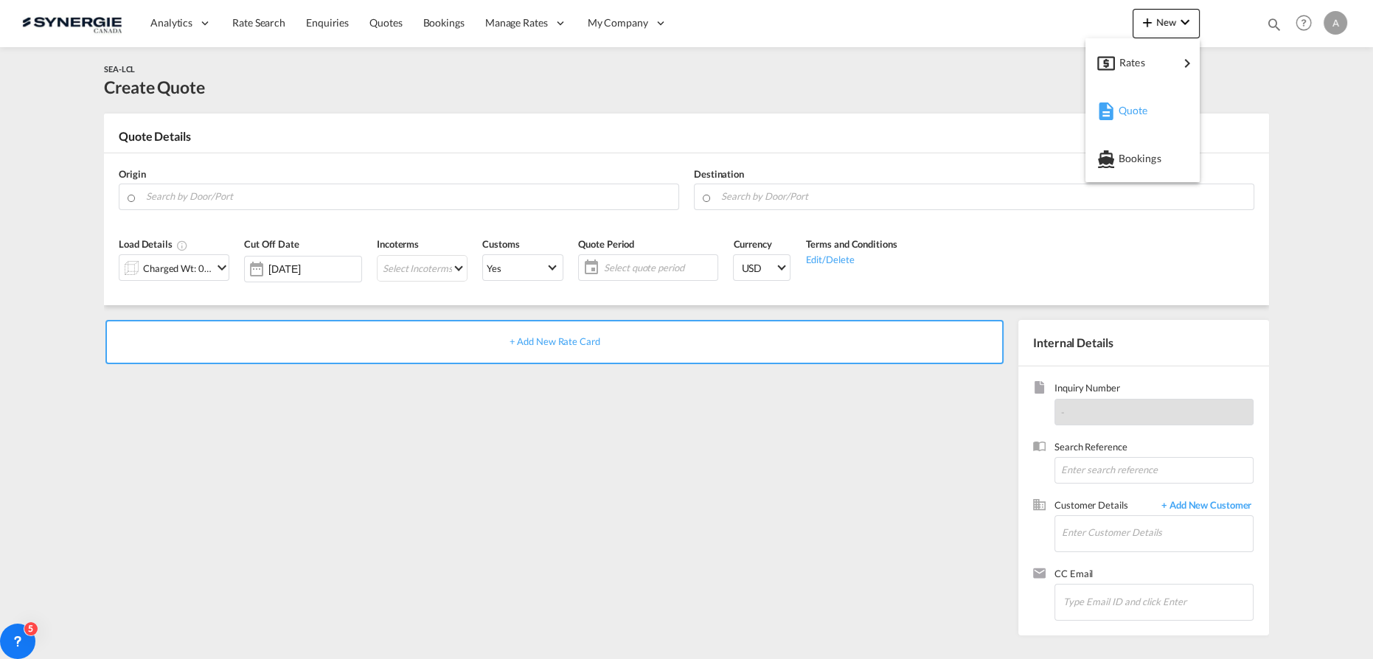
click at [1134, 110] on span "Quote" at bounding box center [1126, 110] width 16 height 29
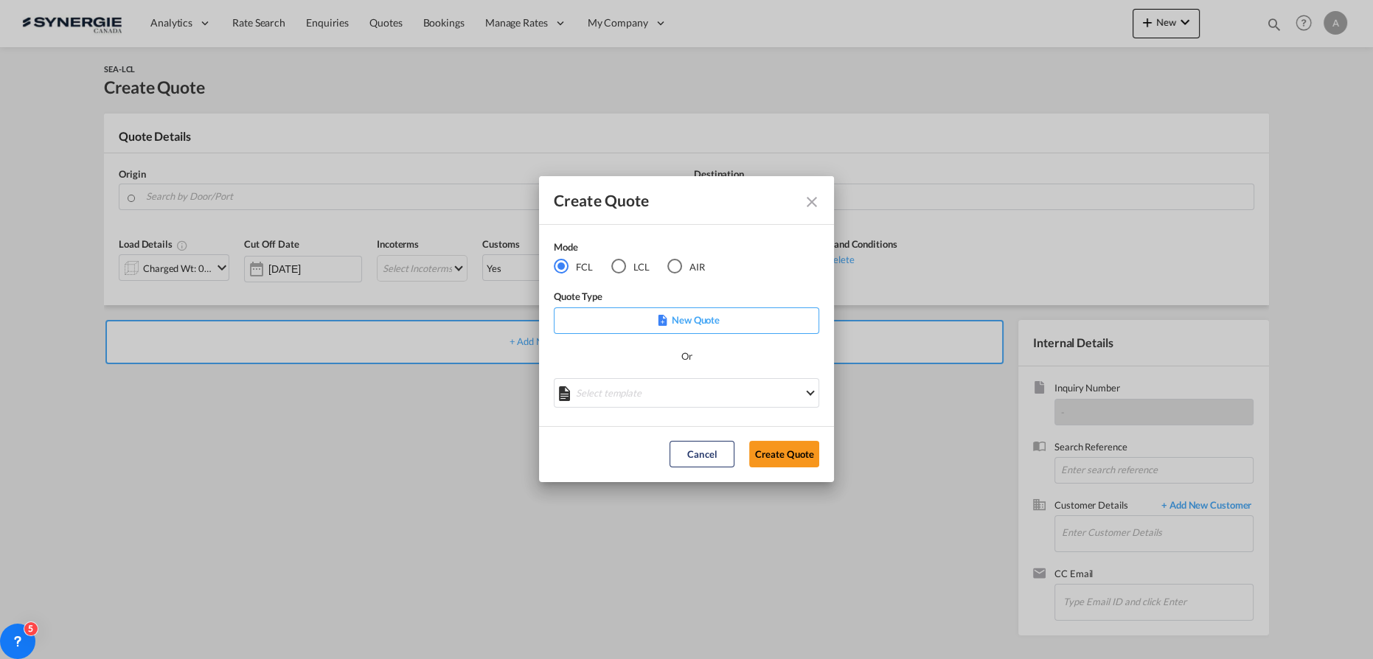
click at [632, 262] on md-radio-button "LCL" at bounding box center [630, 266] width 38 height 16
click at [629, 393] on md-select "Select template New DAP Import LCL Karen Mercier | 09 Jul 2025 BRAZIL LCL EXPOR…" at bounding box center [686, 392] width 265 height 29
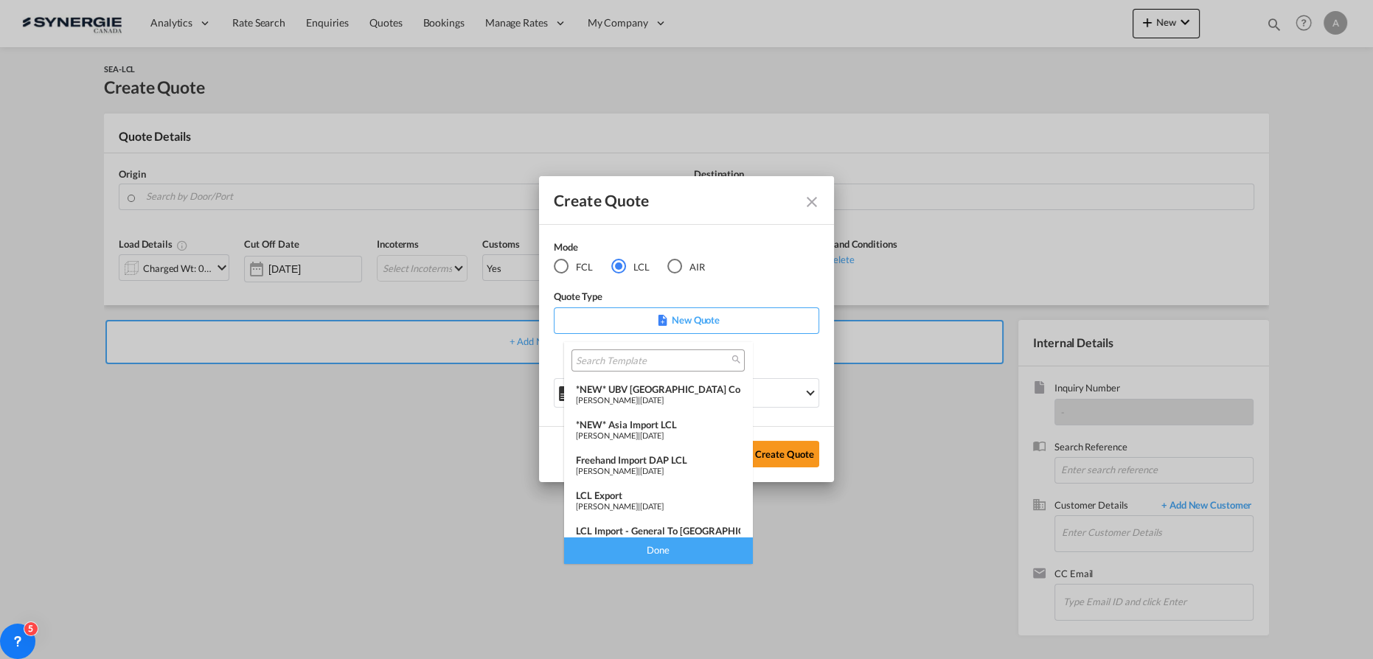
scroll to position [191, 0]
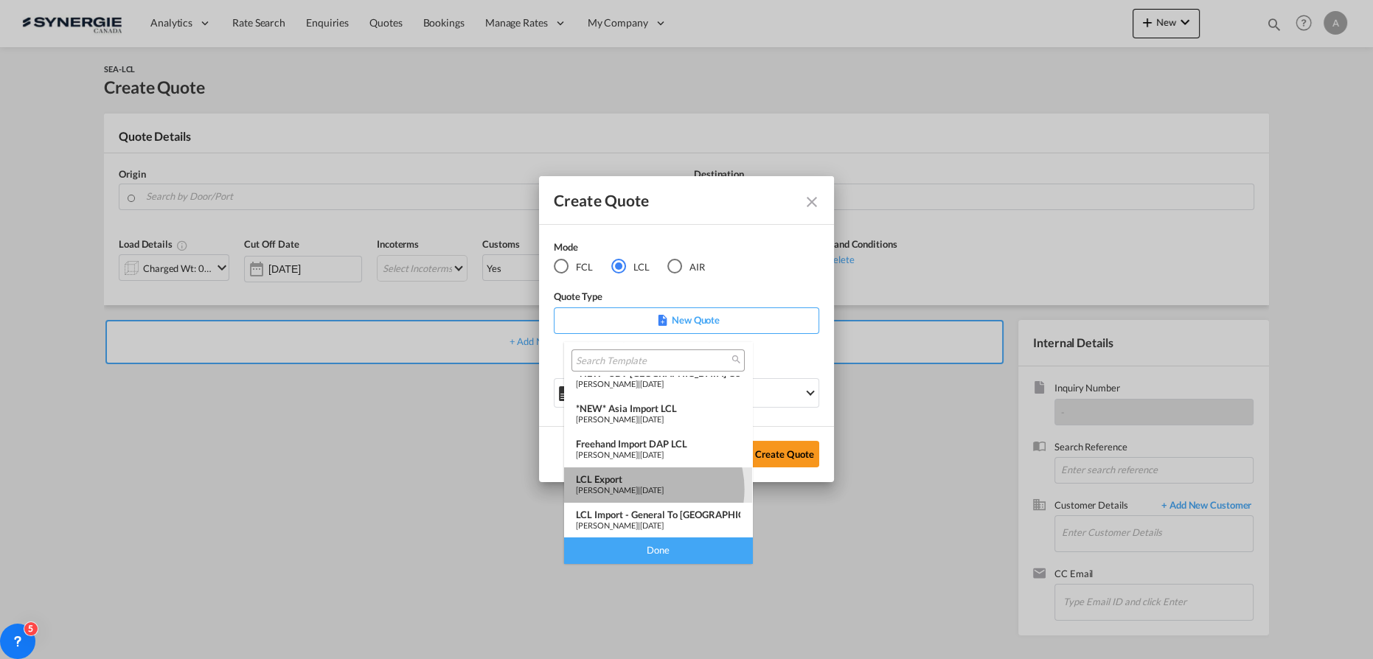
click at [638, 489] on span "[PERSON_NAME]" at bounding box center [607, 490] width 62 height 10
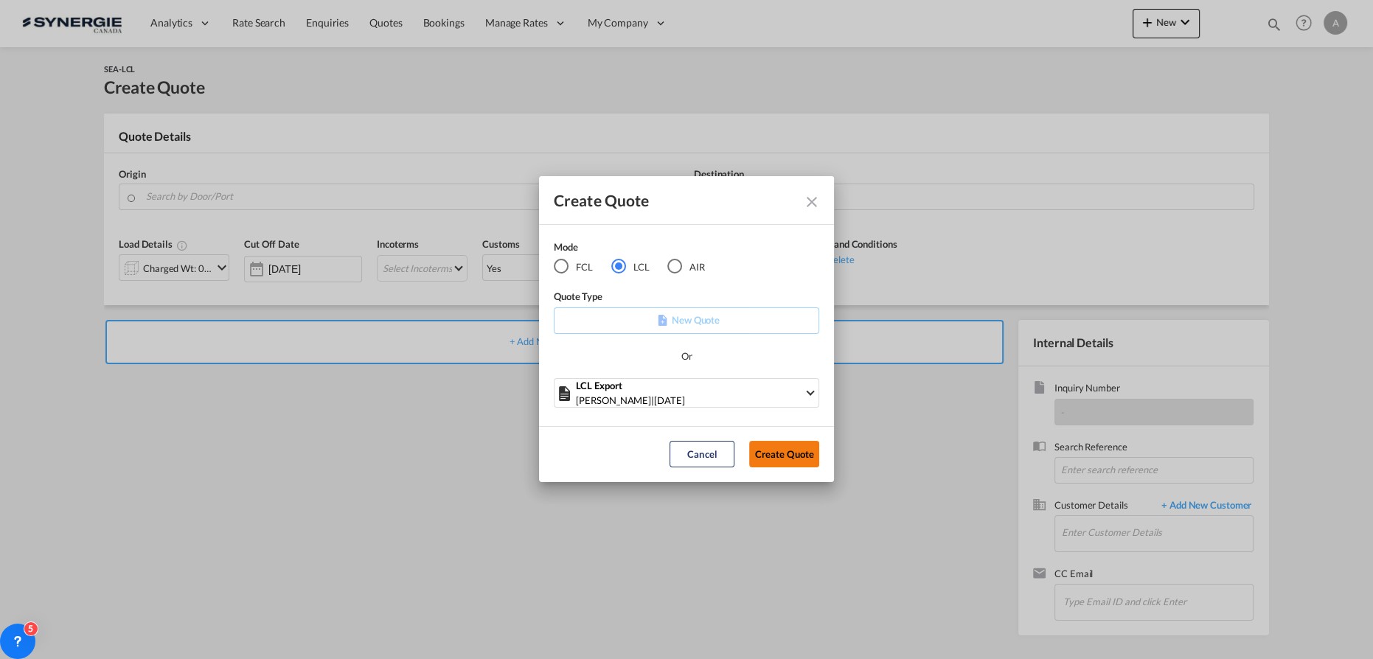
click at [793, 451] on button "Create Quote" at bounding box center [784, 454] width 70 height 27
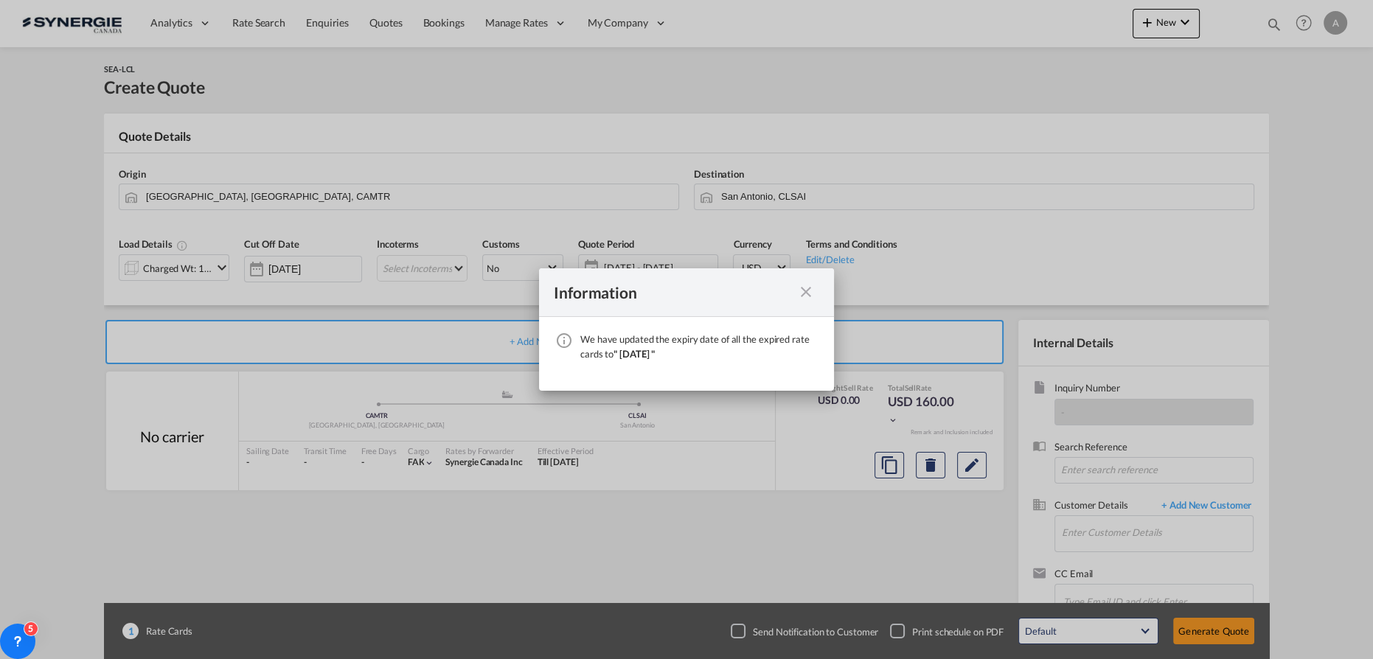
click at [811, 288] on md-icon "icon-close fg-AAA8AD cursor" at bounding box center [806, 292] width 18 height 18
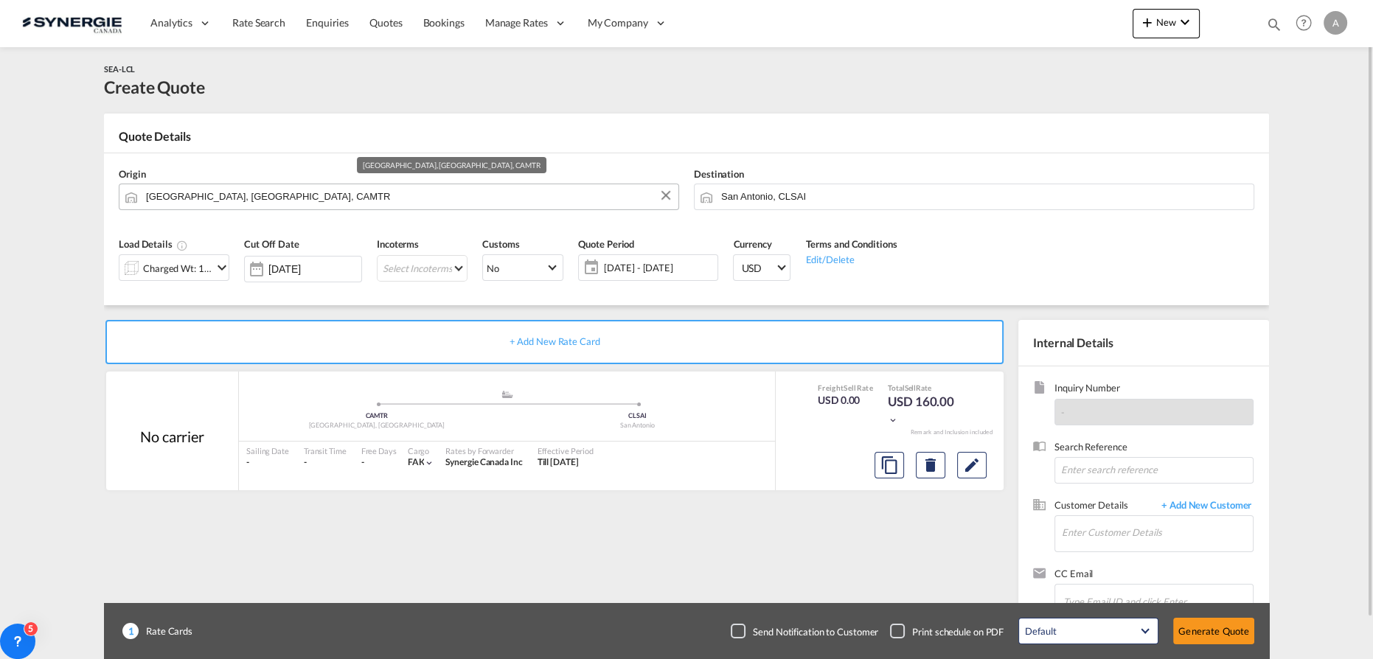
click at [328, 201] on input "Montreal, QC, CAMTR" at bounding box center [408, 197] width 525 height 26
drag, startPoint x: 1000, startPoint y: 147, endPoint x: 927, endPoint y: 179, distance: 80.3
click at [1000, 148] on div "Quote Details" at bounding box center [686, 140] width 1165 height 24
click at [847, 198] on input "San Antonio, CLSAI" at bounding box center [983, 197] width 525 height 26
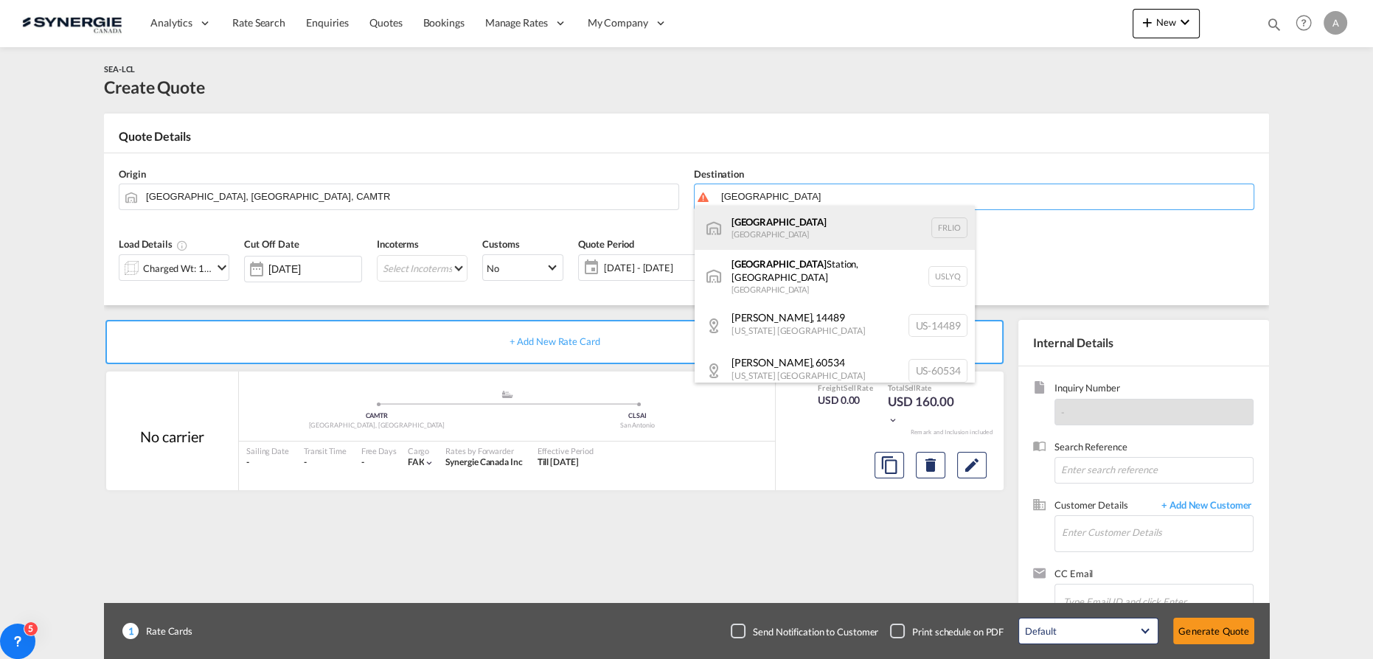
click at [771, 228] on div "Lyon France FRLIO" at bounding box center [834, 228] width 280 height 44
type input "Lyon, FRLIO"
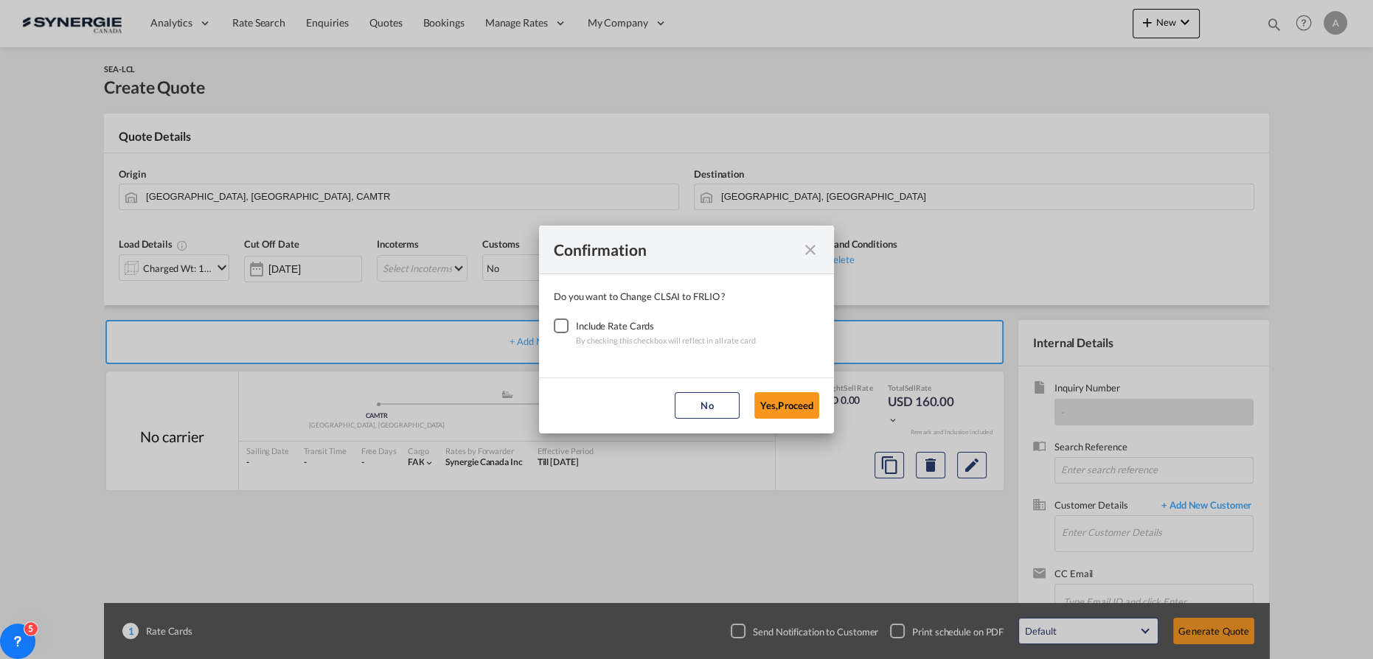
click at [564, 327] on div "Checkbox No Ink" at bounding box center [561, 325] width 15 height 15
click at [807, 399] on button "Yes,Proceed" at bounding box center [786, 405] width 65 height 27
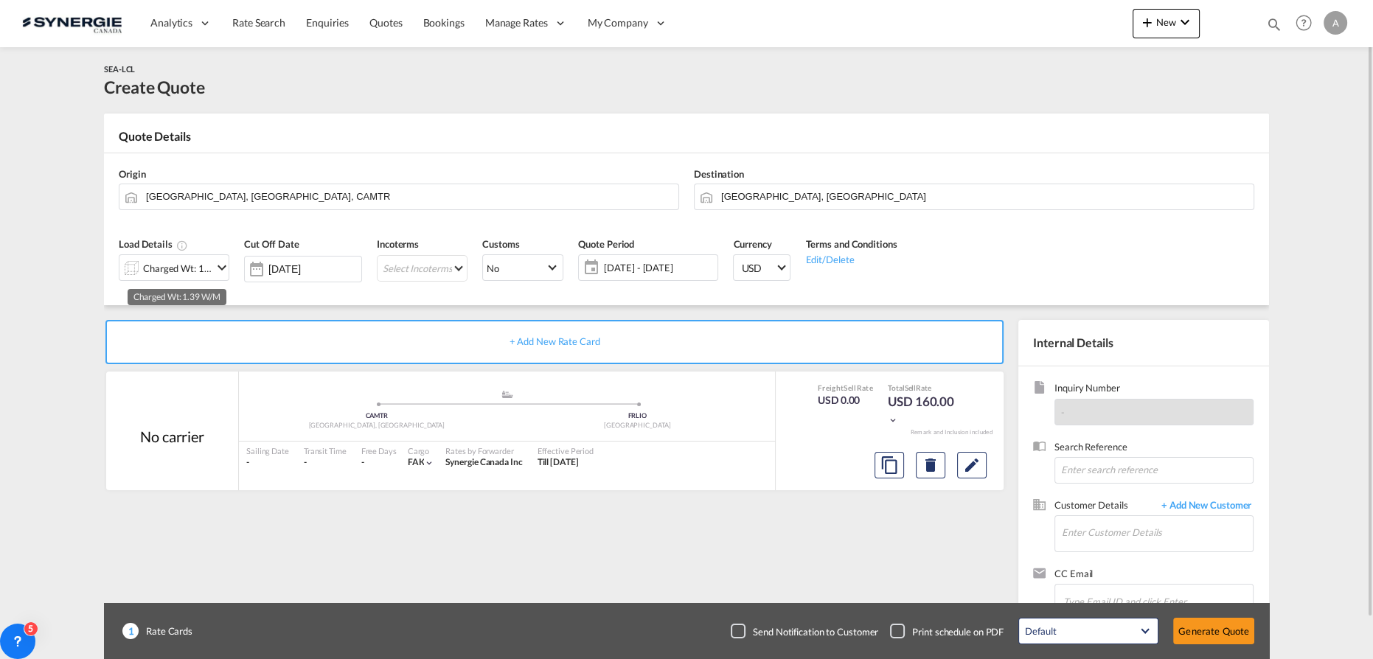
click at [174, 265] on div "Charged Wt: 1.39 W/M" at bounding box center [177, 268] width 69 height 21
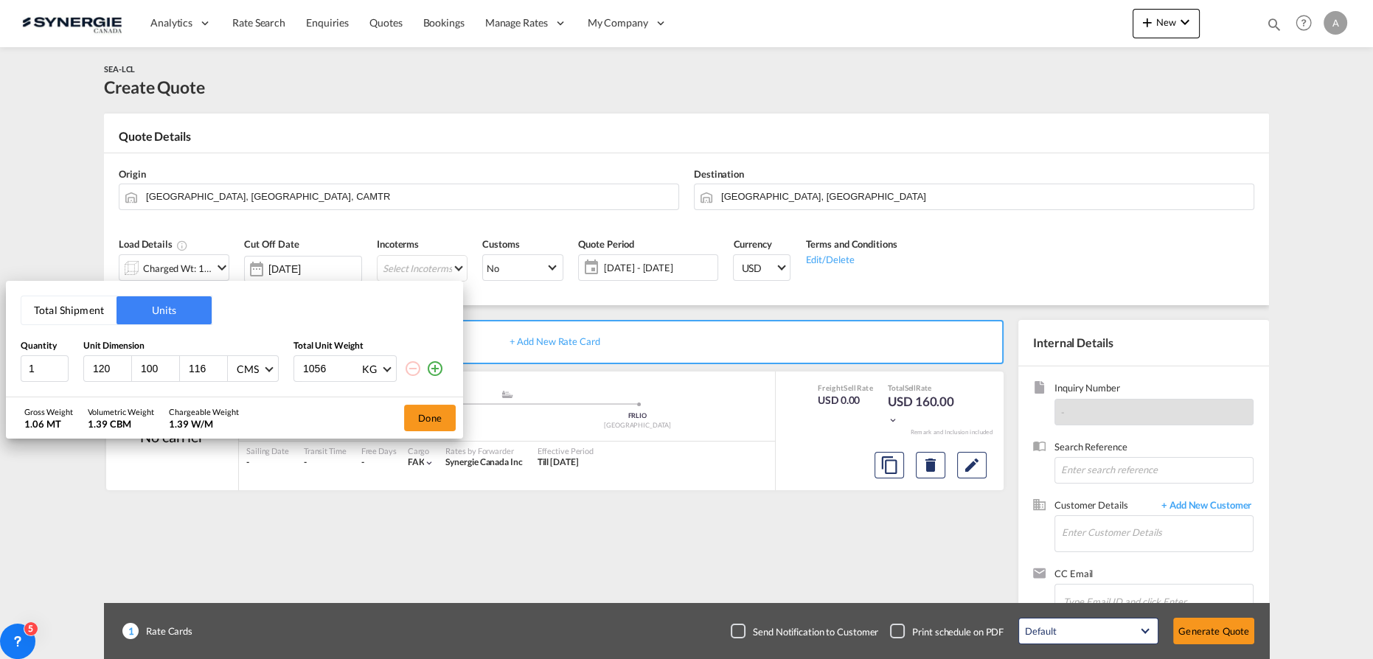
drag, startPoint x: 204, startPoint y: 370, endPoint x: 112, endPoint y: 333, distance: 99.3
click at [133, 356] on div "120 100 116 CMS CMS Inches" at bounding box center [180, 368] width 195 height 27
type input "154"
drag, startPoint x: 271, startPoint y: 369, endPoint x: 180, endPoint y: 353, distance: 92.1
click at [184, 361] on div "1 120 100 154 CMS CMS Inches 1056 KG KG LB" at bounding box center [235, 368] width 428 height 27
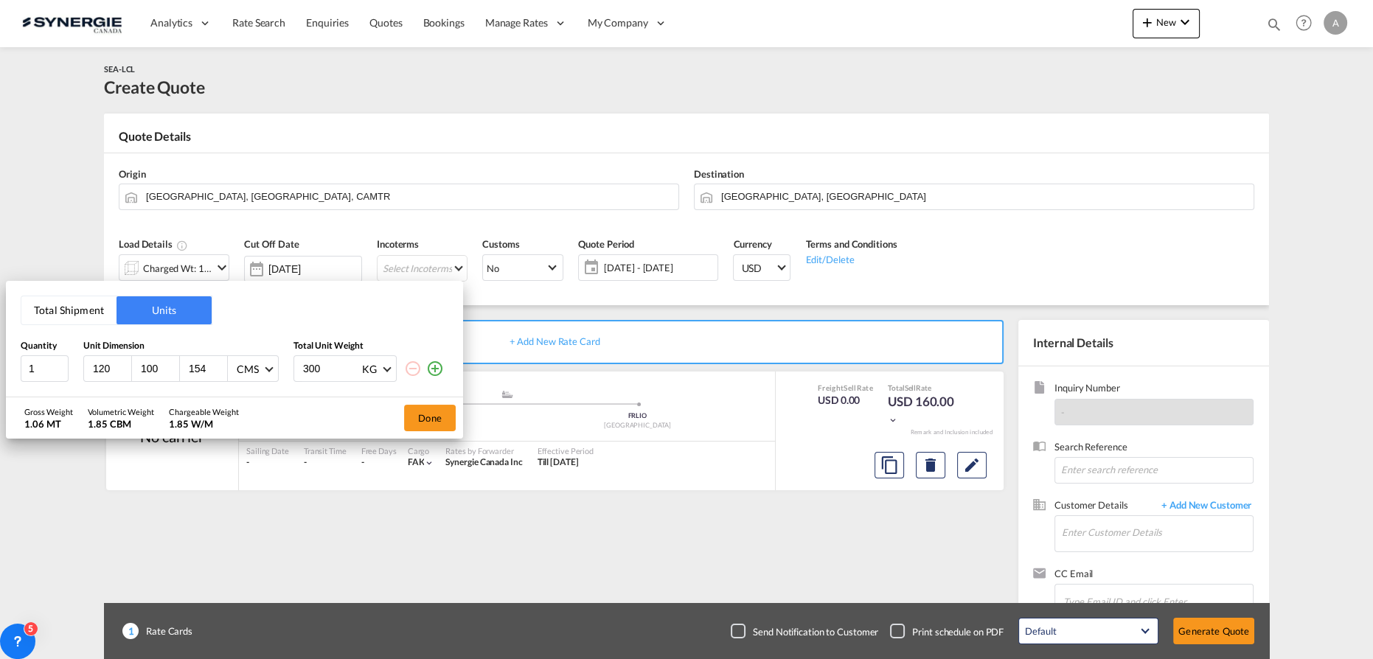
type input "300"
click at [429, 416] on button "Done" at bounding box center [430, 418] width 52 height 27
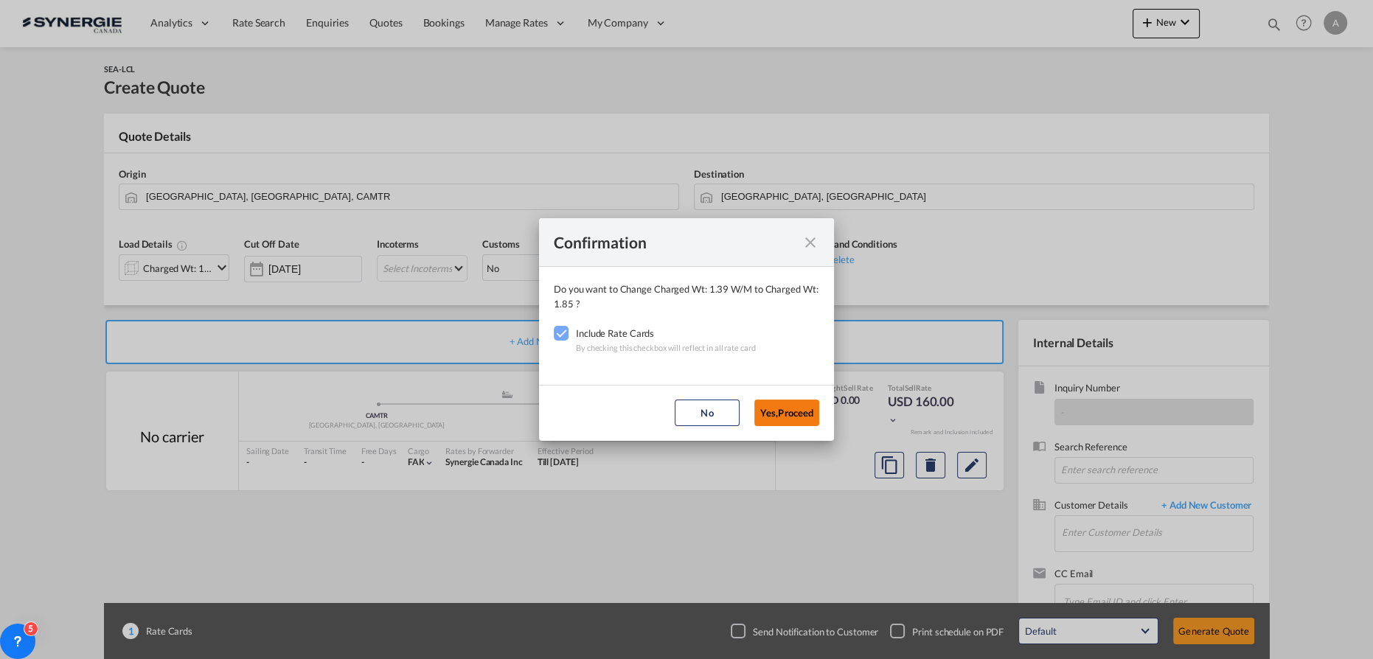
click at [782, 410] on button "Yes,Proceed" at bounding box center [786, 413] width 65 height 27
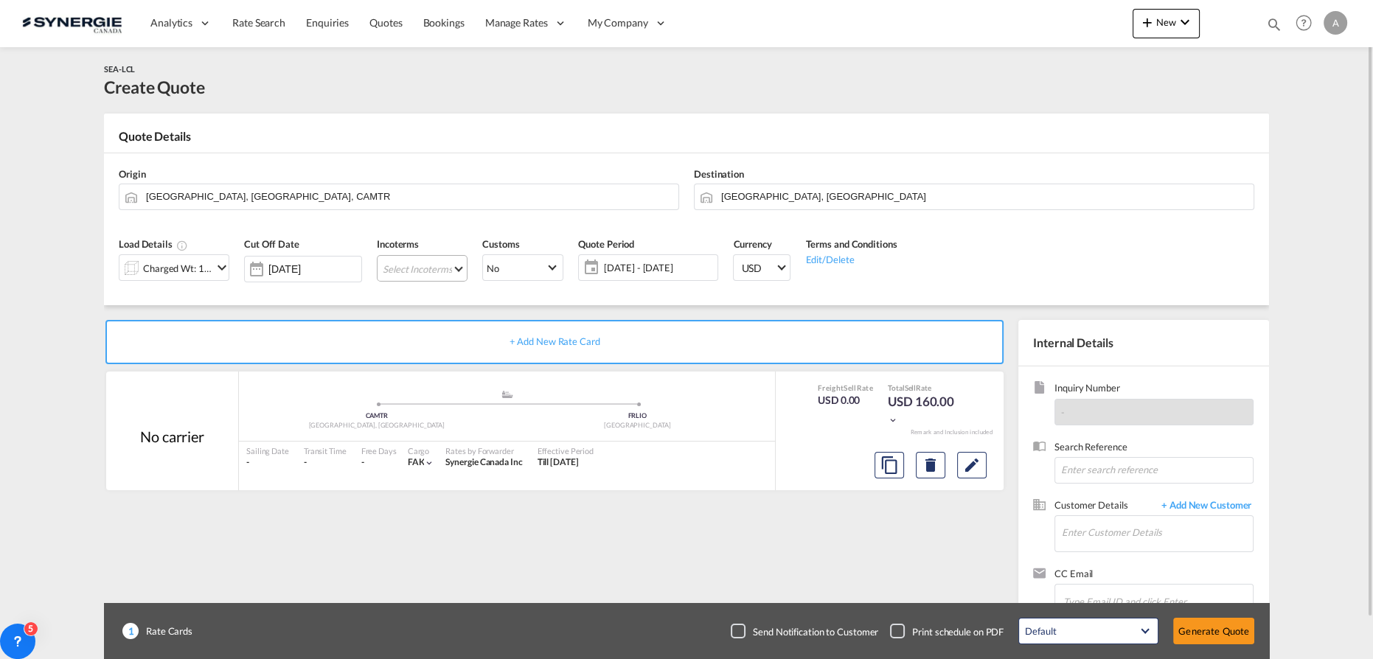
click at [436, 271] on md-select "Select Incoterms CFR - import Cost and Freight DPU - export Delivery at Place U…" at bounding box center [422, 268] width 91 height 27
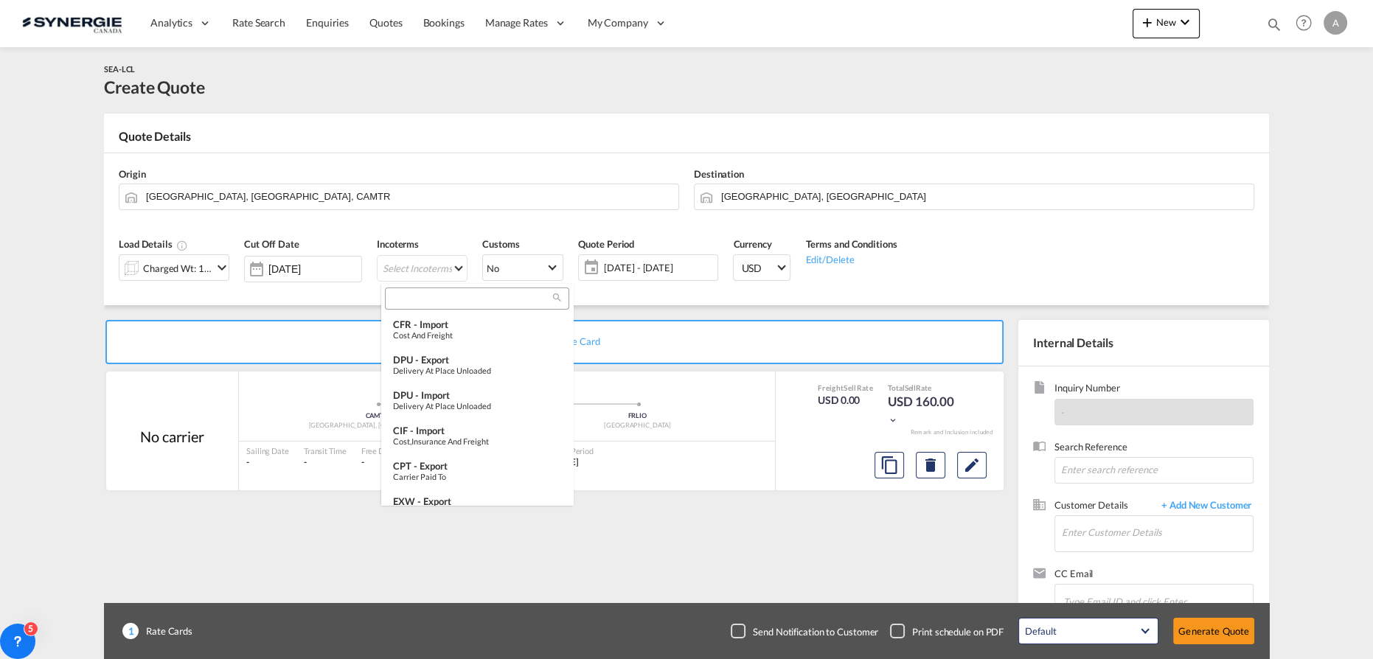
click at [444, 300] on input "search" at bounding box center [471, 298] width 164 height 13
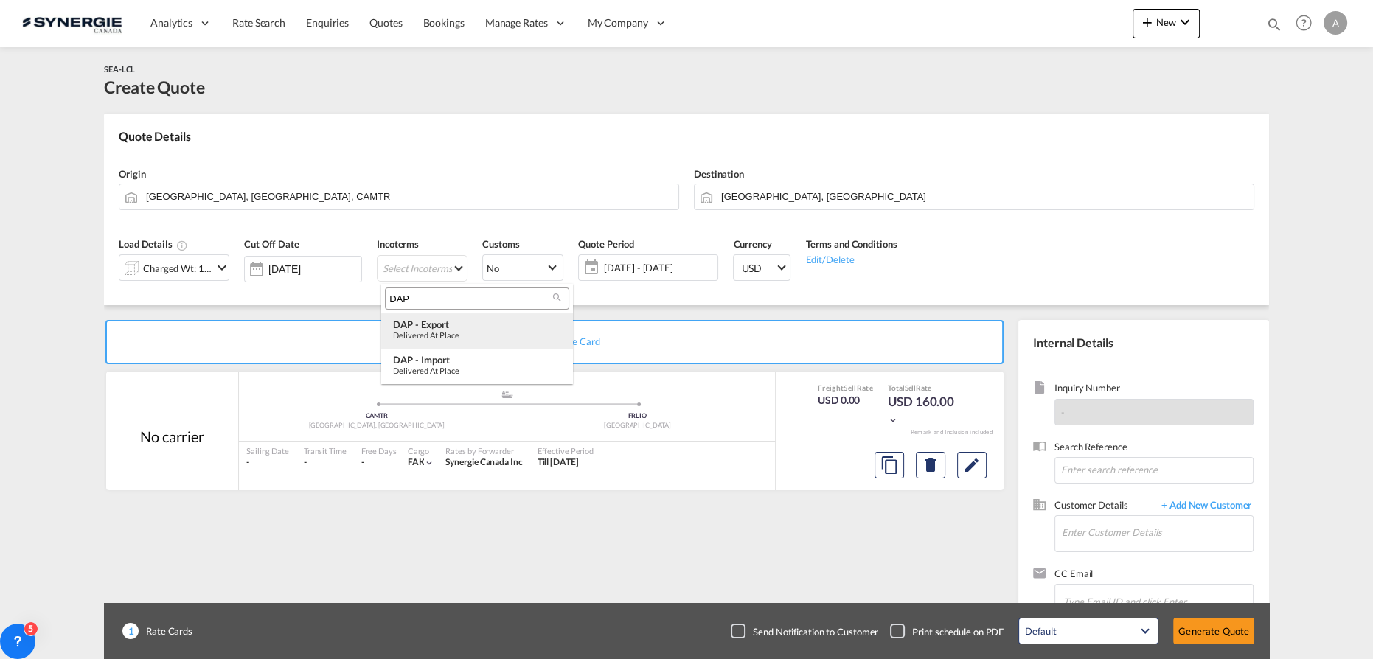
type input "DAP"
click at [450, 335] on div "Delivered at Place" at bounding box center [477, 335] width 168 height 10
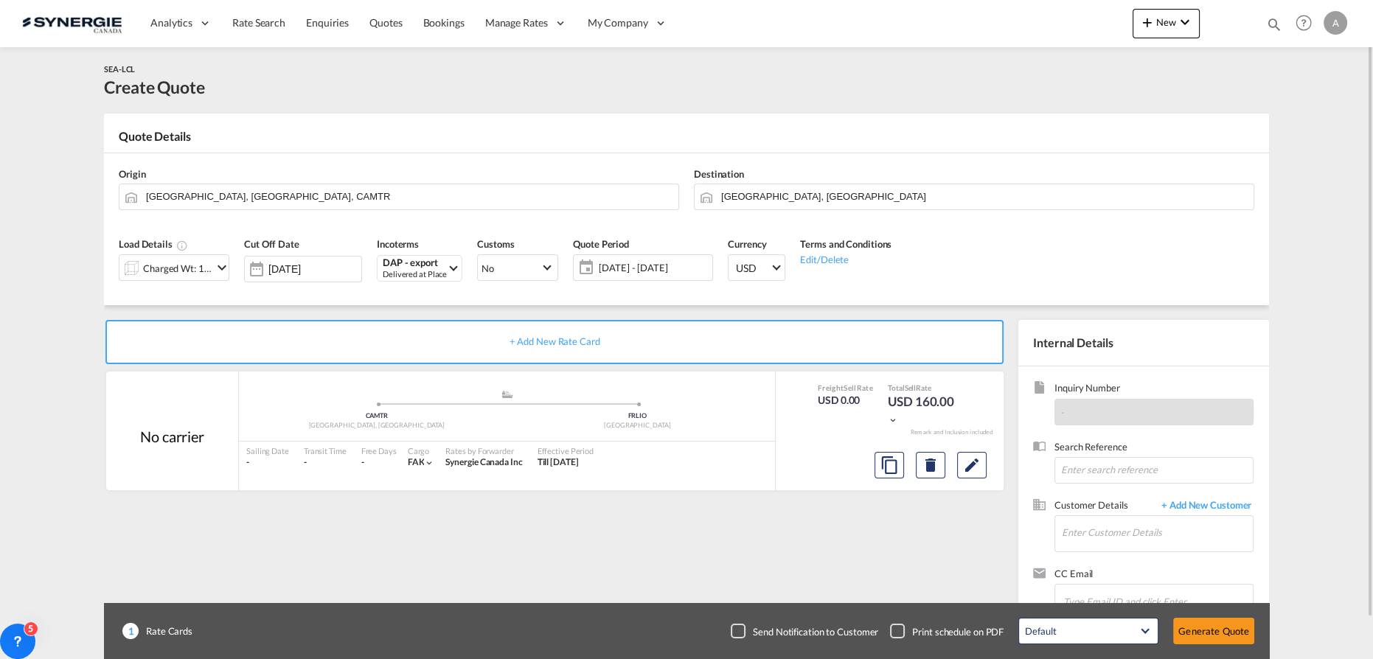
click at [644, 271] on span "05 Sep - 05 Oct 2025" at bounding box center [654, 267] width 110 height 13
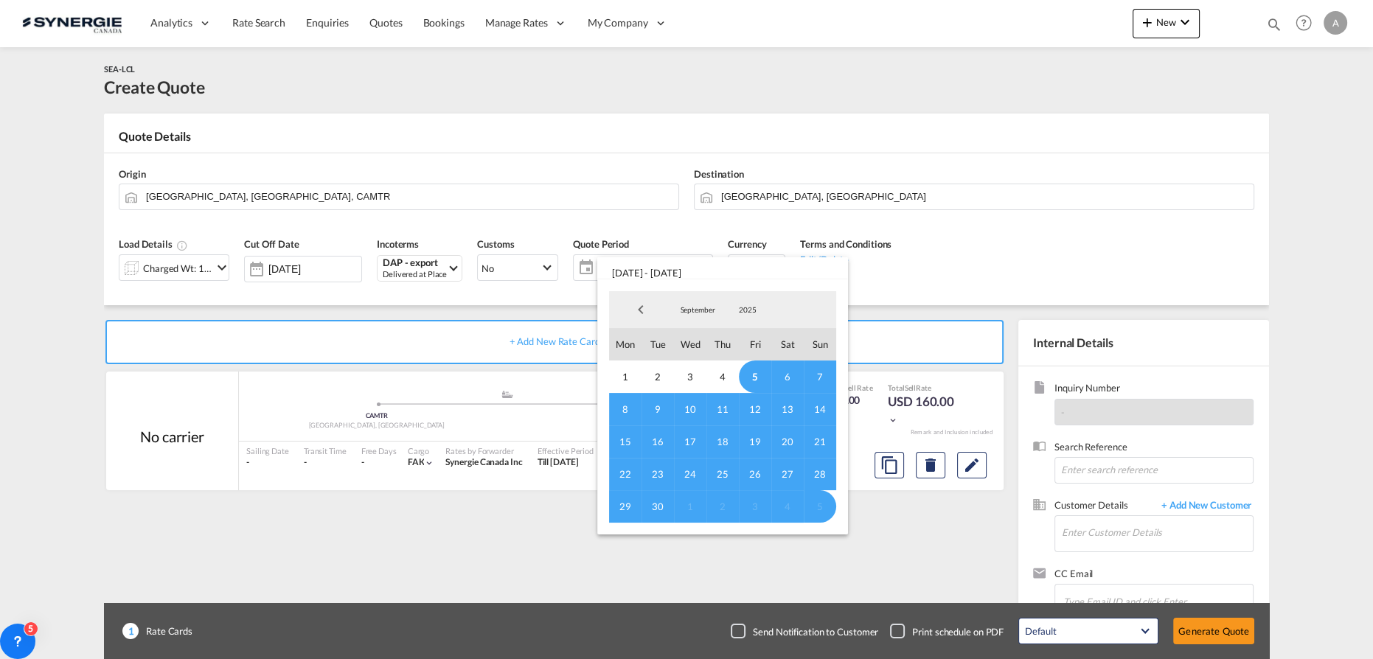
click at [764, 378] on span "5" at bounding box center [755, 377] width 32 height 32
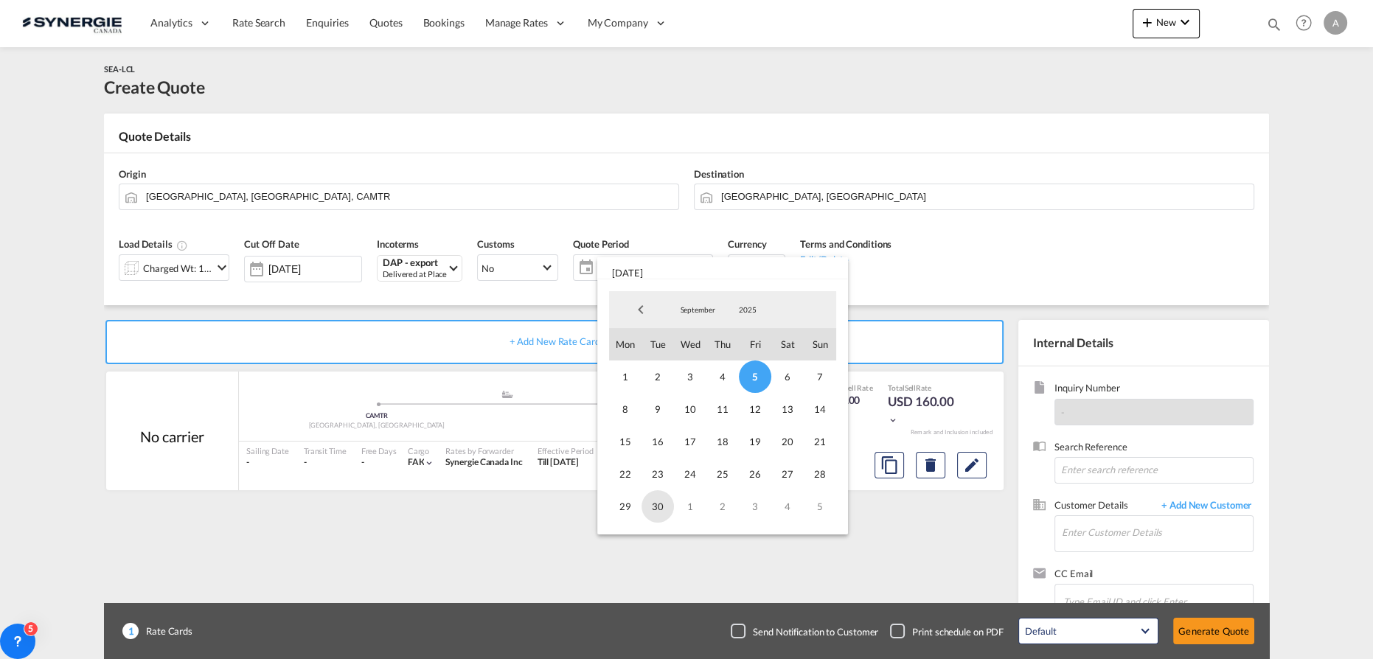
click at [662, 508] on span "30" at bounding box center [657, 506] width 32 height 32
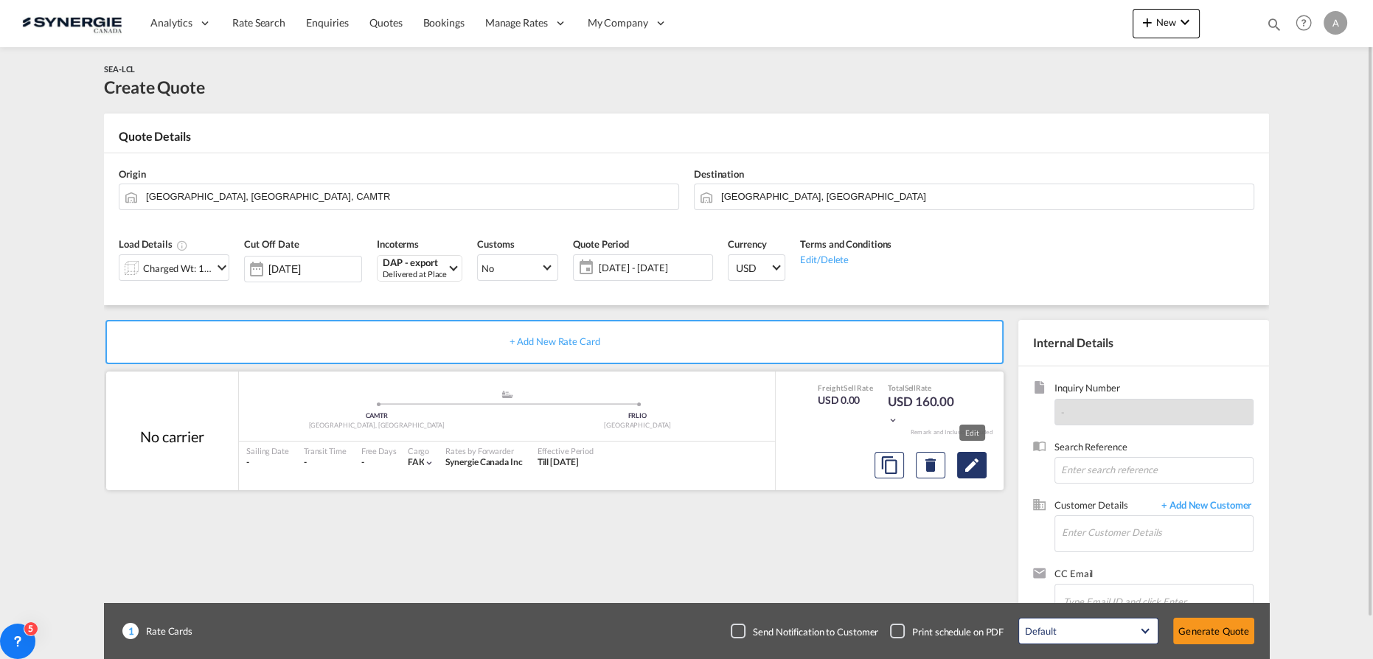
click at [980, 467] on md-icon "Edit" at bounding box center [972, 465] width 18 height 18
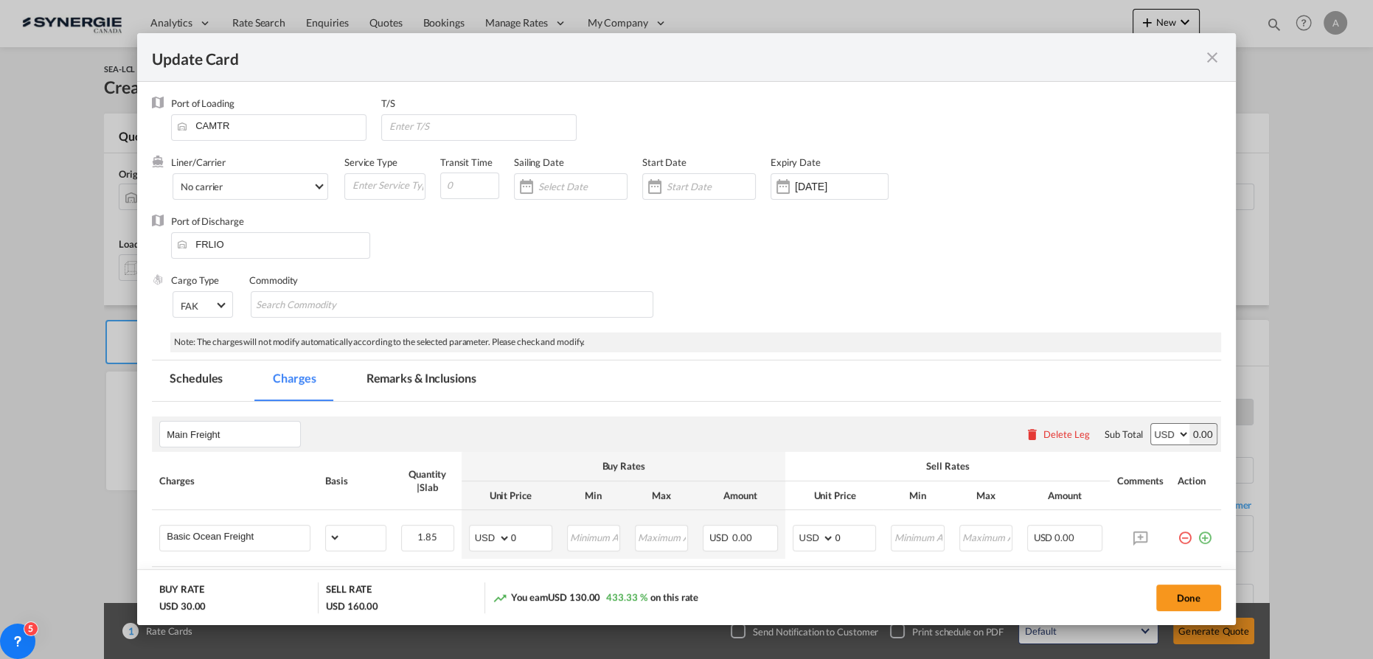
click at [686, 184] on input "Update CardPort of ..." at bounding box center [710, 187] width 88 height 12
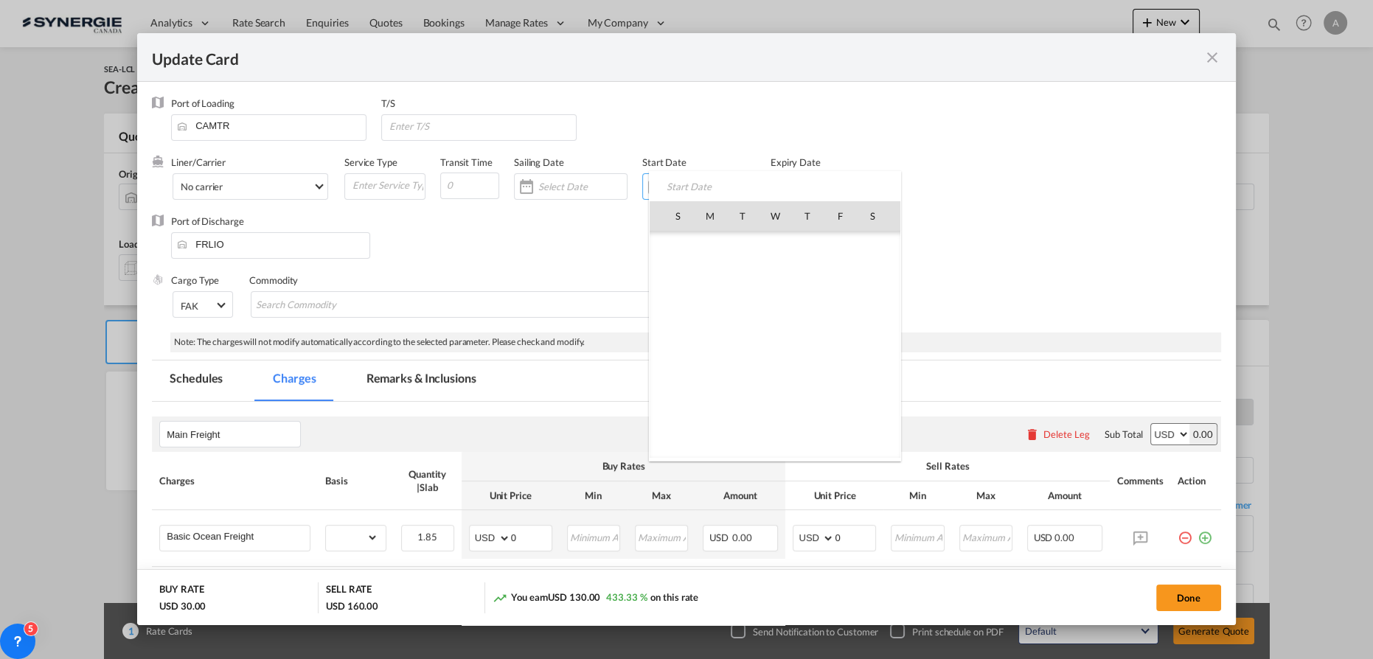
select select "flat"
select select "per_bl"
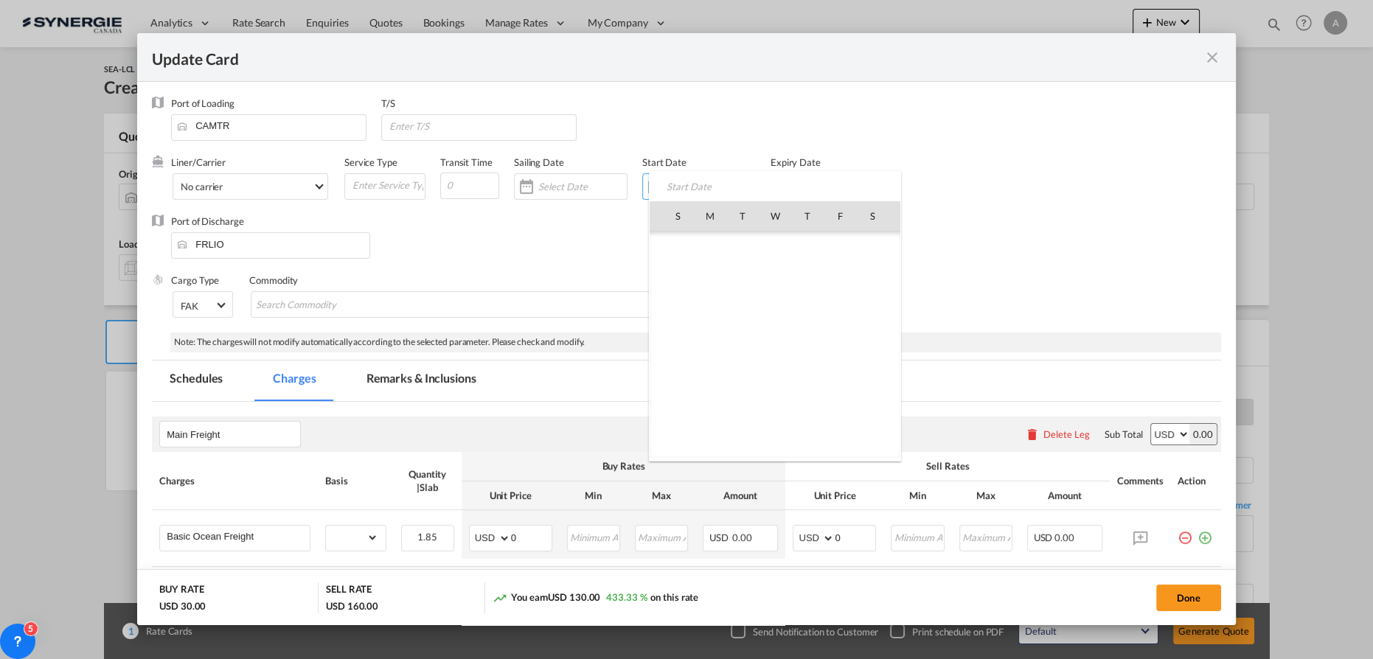
select select "per_bl"
click at [836, 280] on span "5" at bounding box center [839, 280] width 31 height 31
type input "[DATE]"
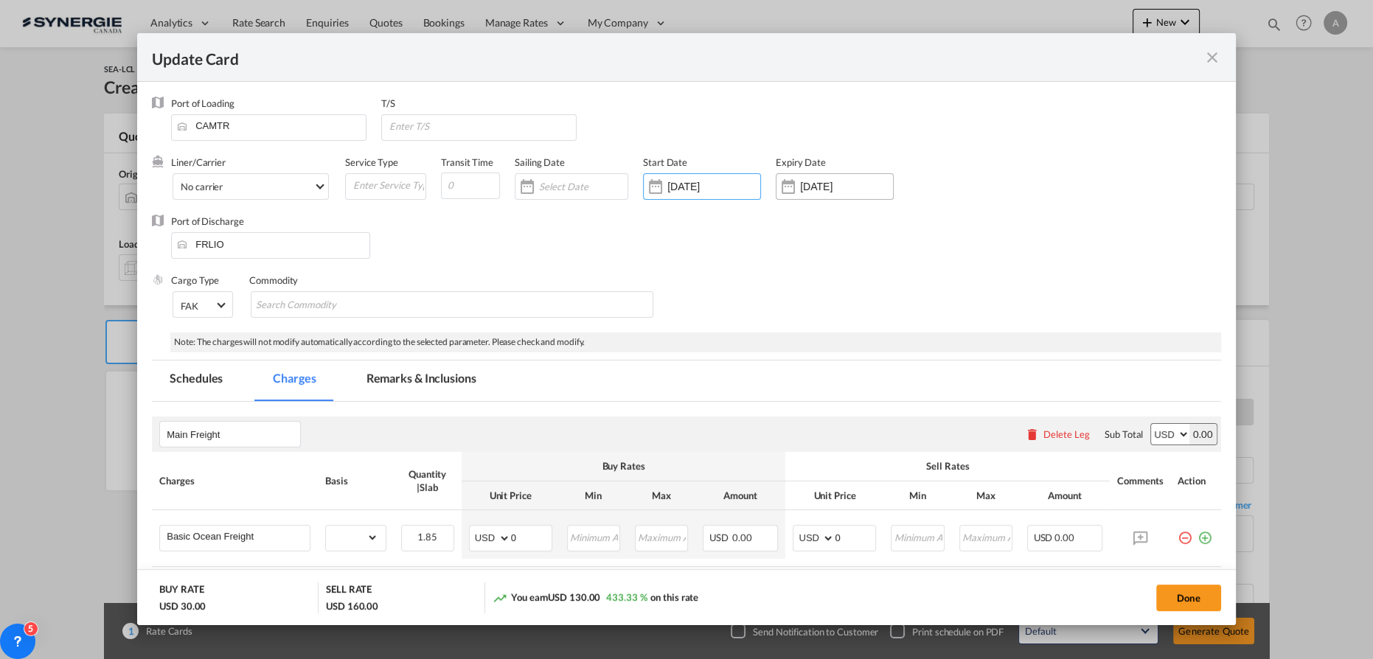
click at [807, 190] on input "05 Oct 2025" at bounding box center [846, 187] width 93 height 12
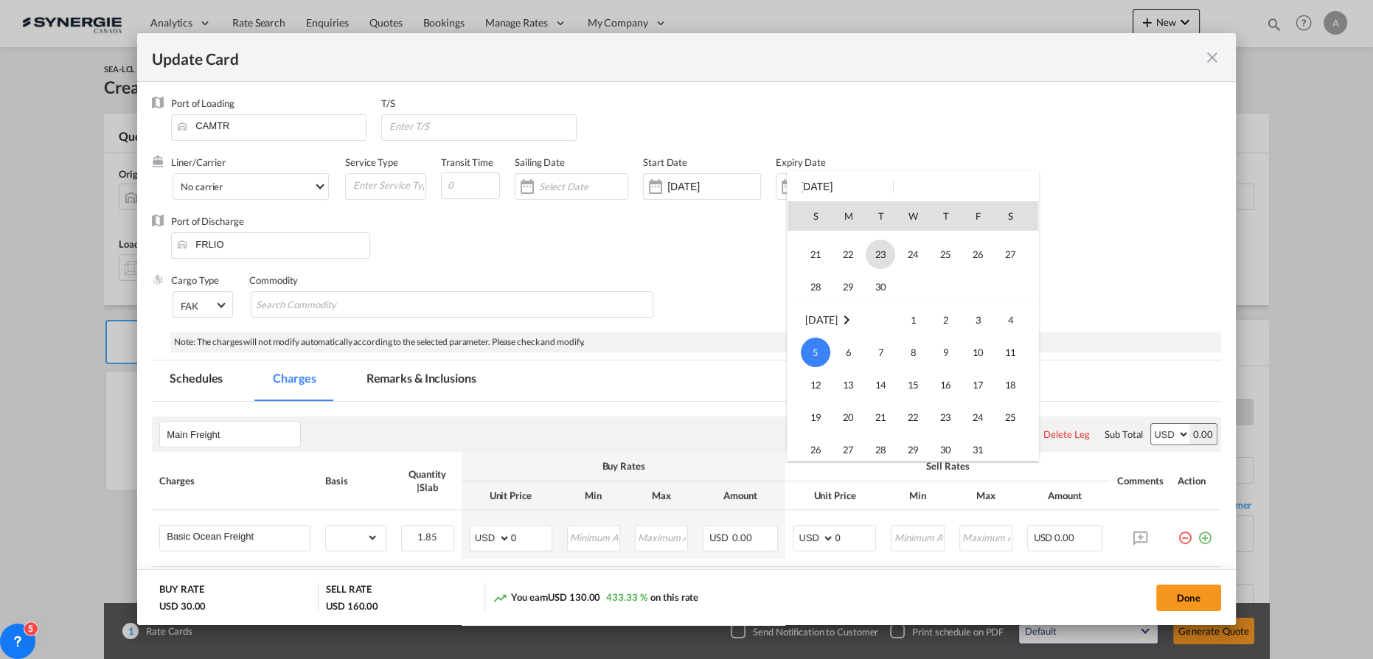
scroll to position [60, 0]
click at [886, 353] on span "30" at bounding box center [880, 349] width 29 height 29
type input "30 Sep 2025"
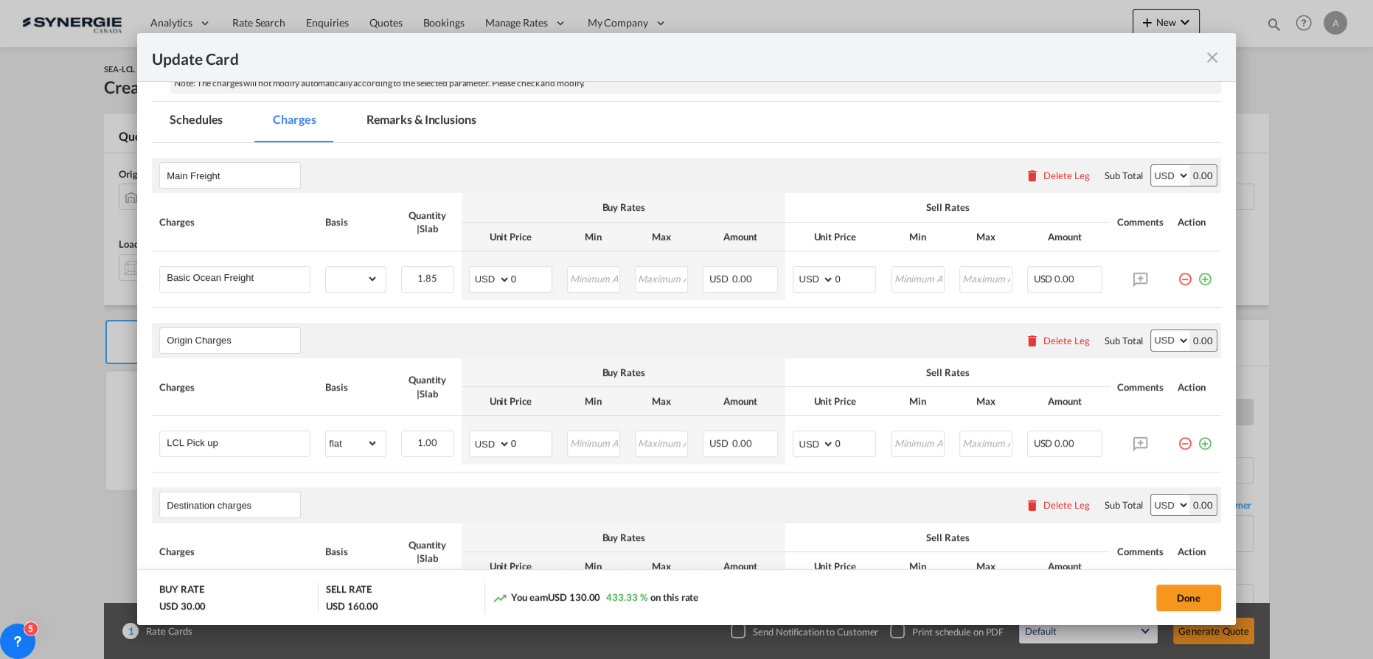
scroll to position [201, 0]
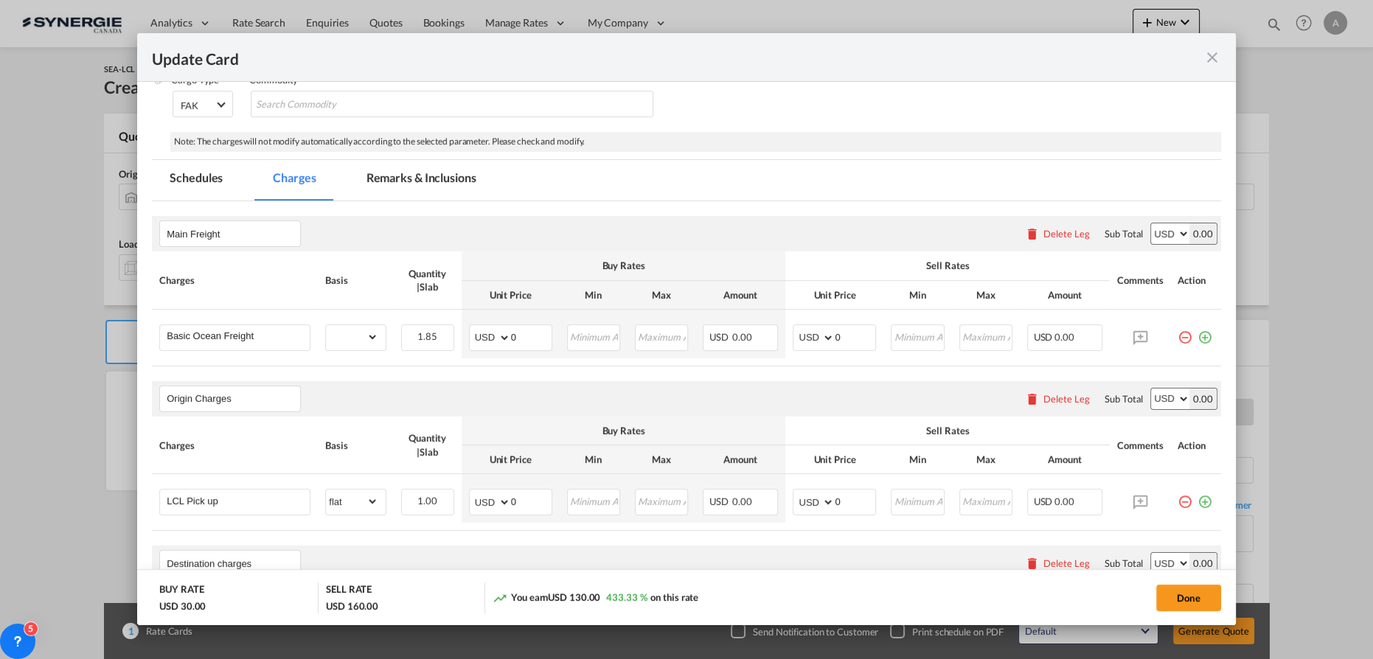
drag, startPoint x: 453, startPoint y: 181, endPoint x: 426, endPoint y: 287, distance: 108.9
click at [453, 181] on md-tab-item "Remarks & Inclusions" at bounding box center [421, 180] width 145 height 41
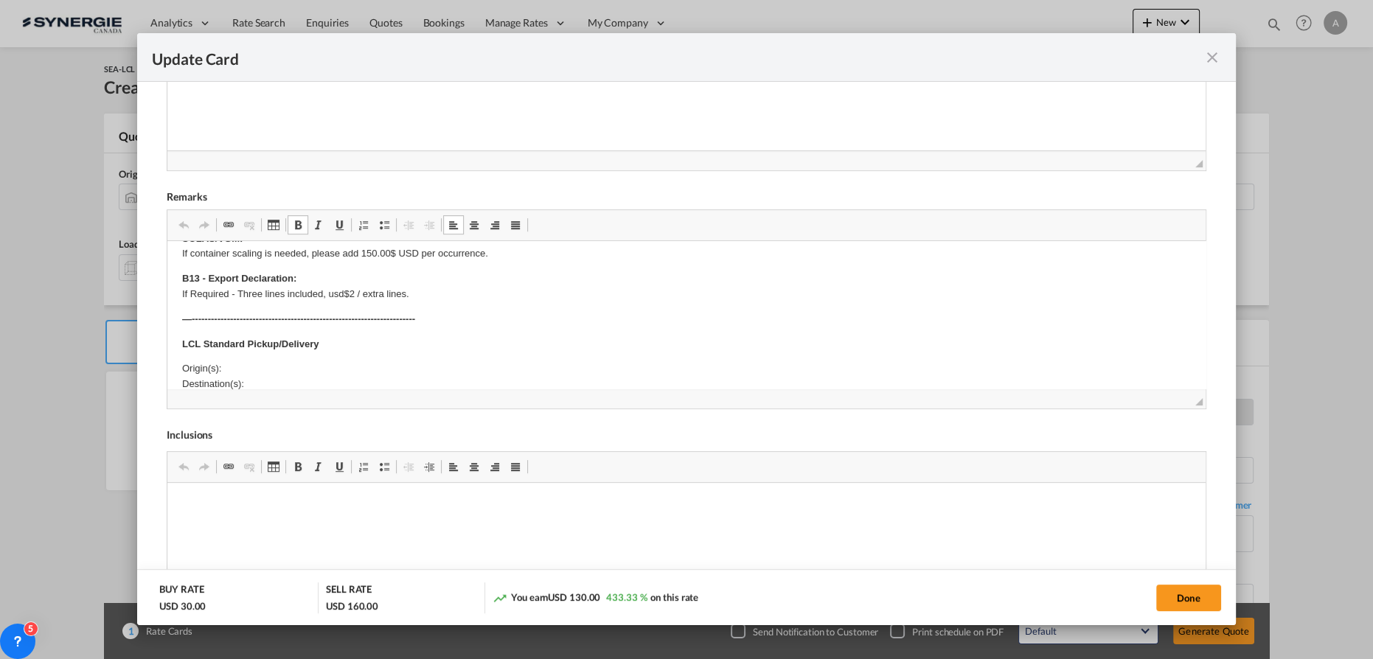
scroll to position [66, 0]
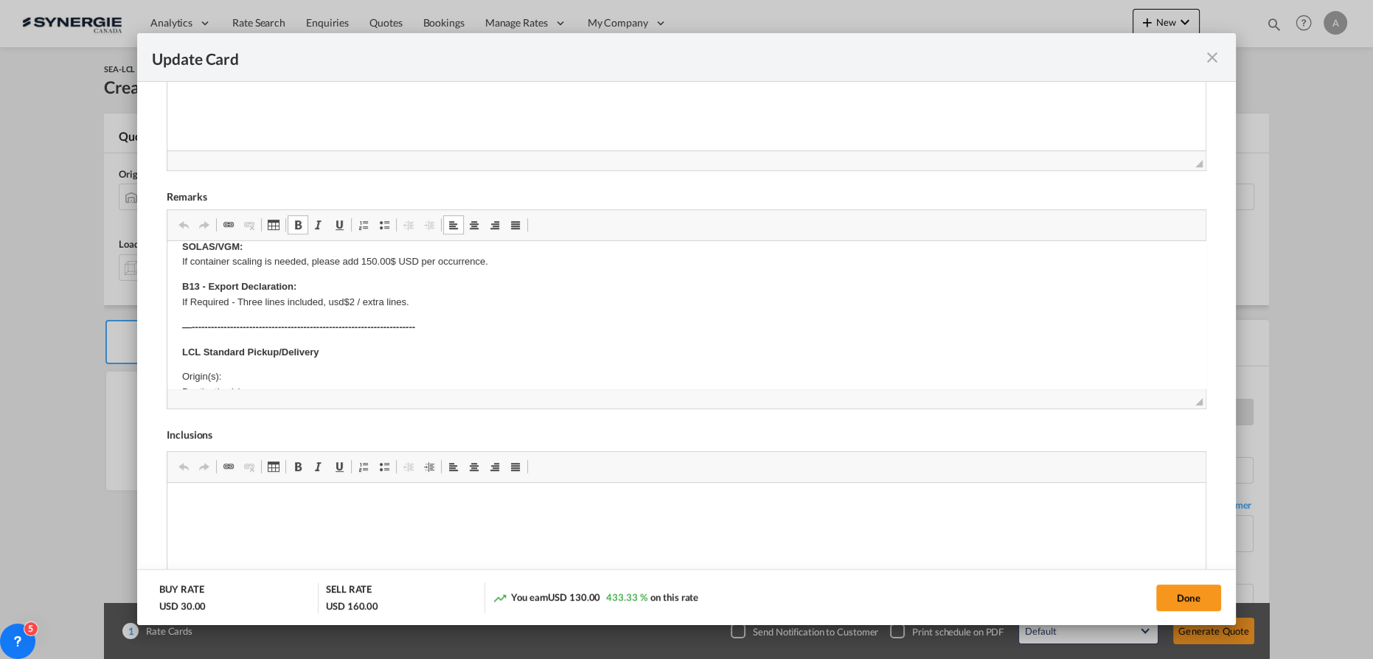
click at [214, 348] on strong "LCL Standard Pickup/Delivery" at bounding box center [250, 352] width 136 height 11
drag, startPoint x: 176, startPoint y: 349, endPoint x: 269, endPoint y: 366, distance: 94.3
click at [269, 366] on html "Cargo description: ------------------------------------------------------------…" at bounding box center [686, 557] width 1038 height 764
click at [411, 355] on p "LCL Standard Pickup/Delivery" at bounding box center [686, 352] width 1009 height 15
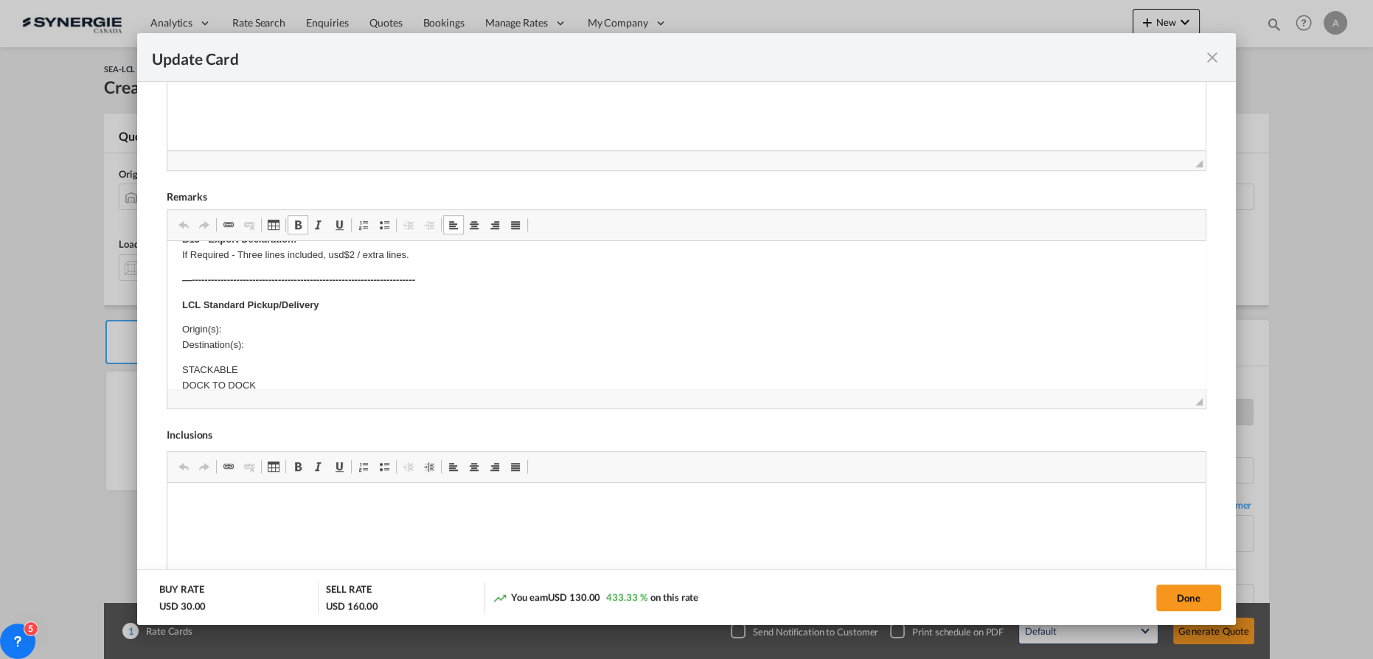
scroll to position [133, 0]
click at [244, 299] on body "Cargo description: ------------------------------------------------------------…" at bounding box center [686, 489] width 1009 height 734
click at [293, 327] on p "Origin(s): GATINEAU, QC Destination(s):" at bounding box center [686, 317] width 1009 height 31
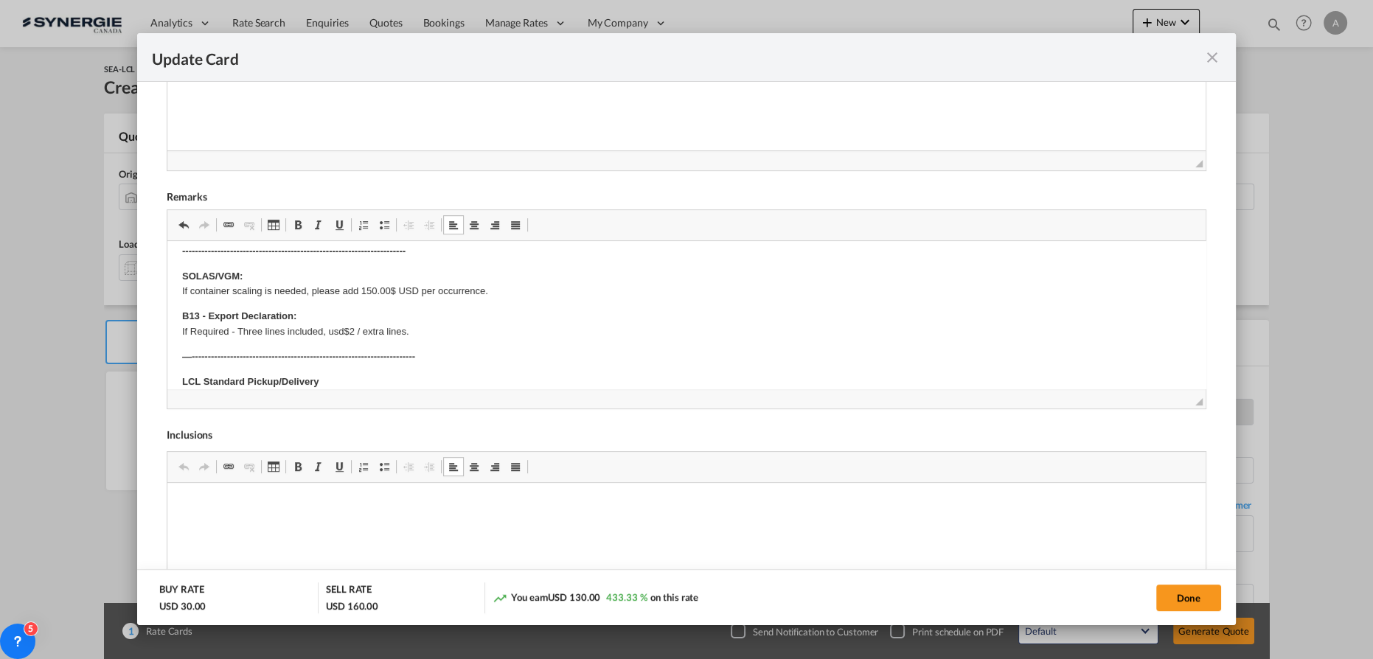
scroll to position [0, 0]
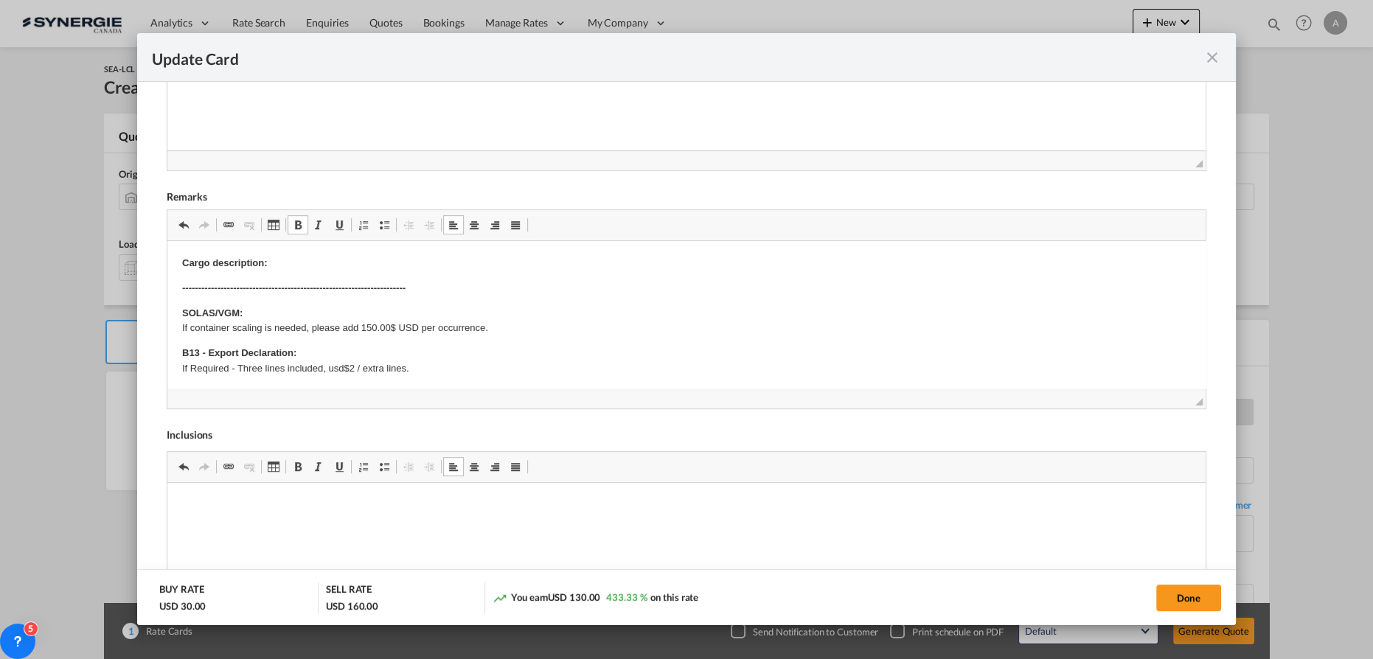
click at [290, 265] on p "Cargo description:" at bounding box center [686, 263] width 1009 height 15
click at [310, 271] on p "Cargo description:" at bounding box center [686, 263] width 1009 height 15
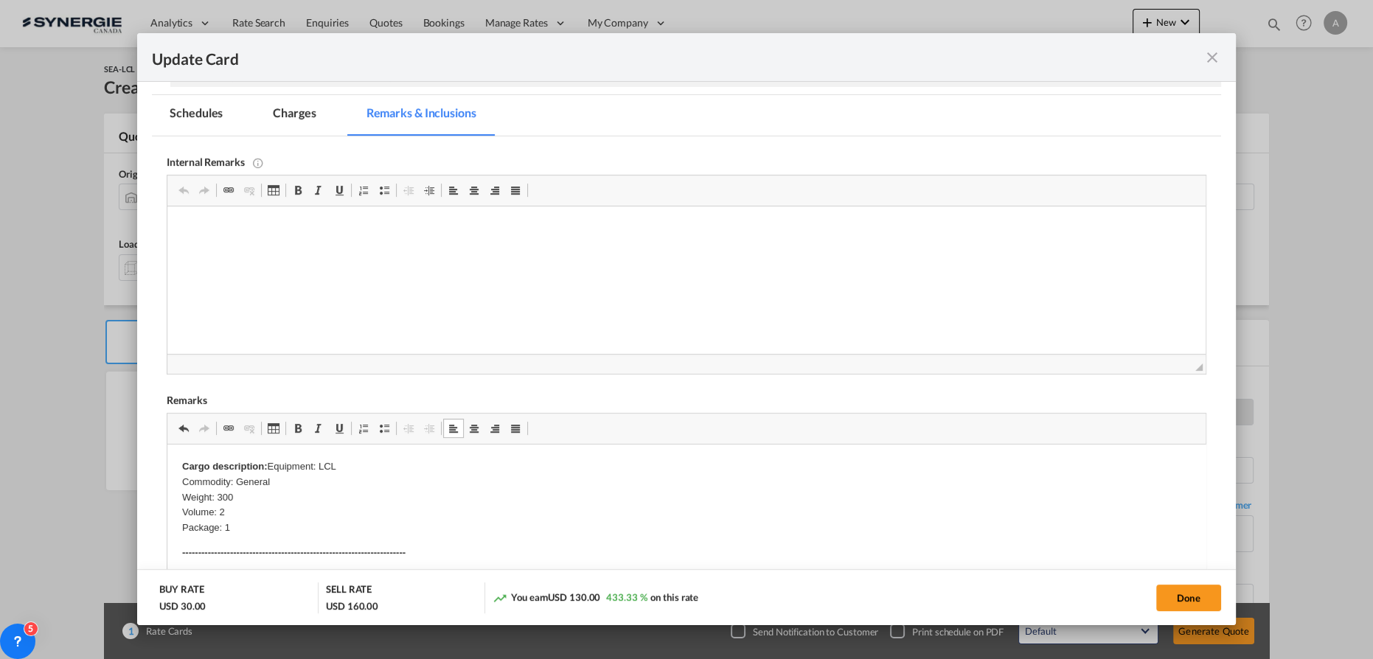
scroll to position [268, 0]
click at [289, 223] on p "Editor, editor4" at bounding box center [686, 226] width 1009 height 15
click at [327, 481] on p "Cargo description: Equipment: LCL Commodity: General Weight: 300 Volume: 2 Pack…" at bounding box center [686, 495] width 1009 height 77
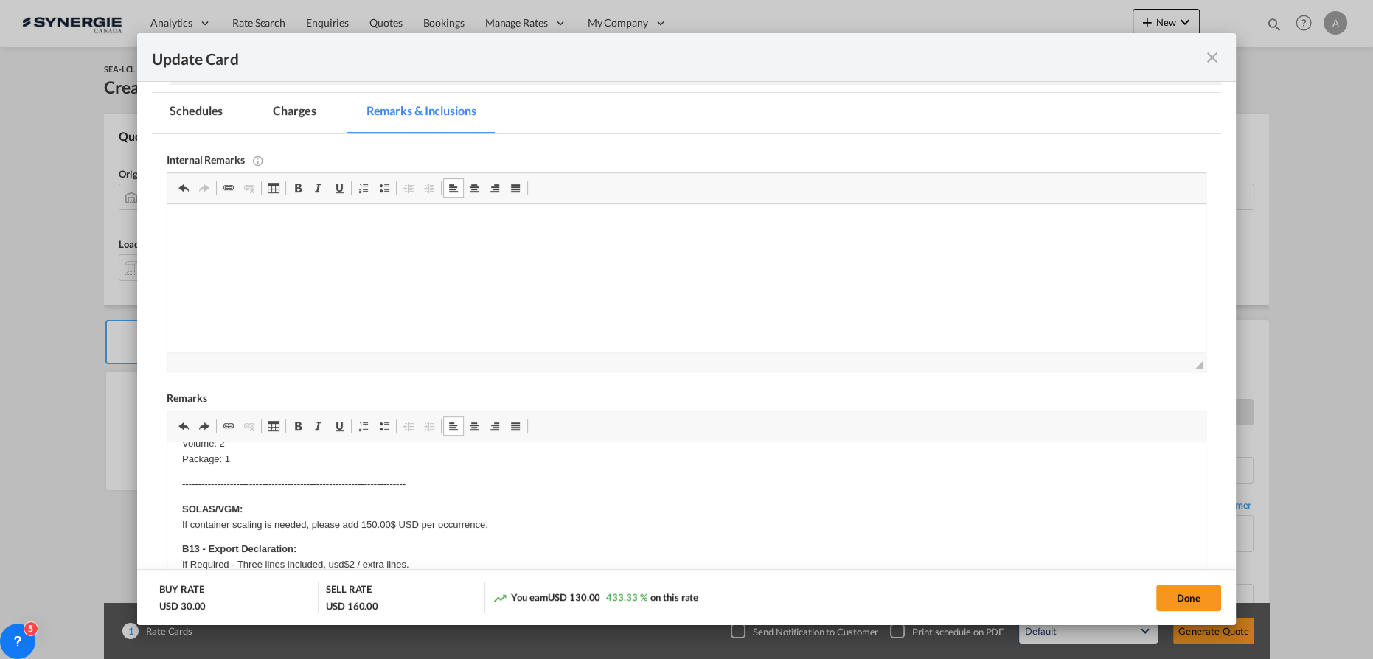
scroll to position [0, 0]
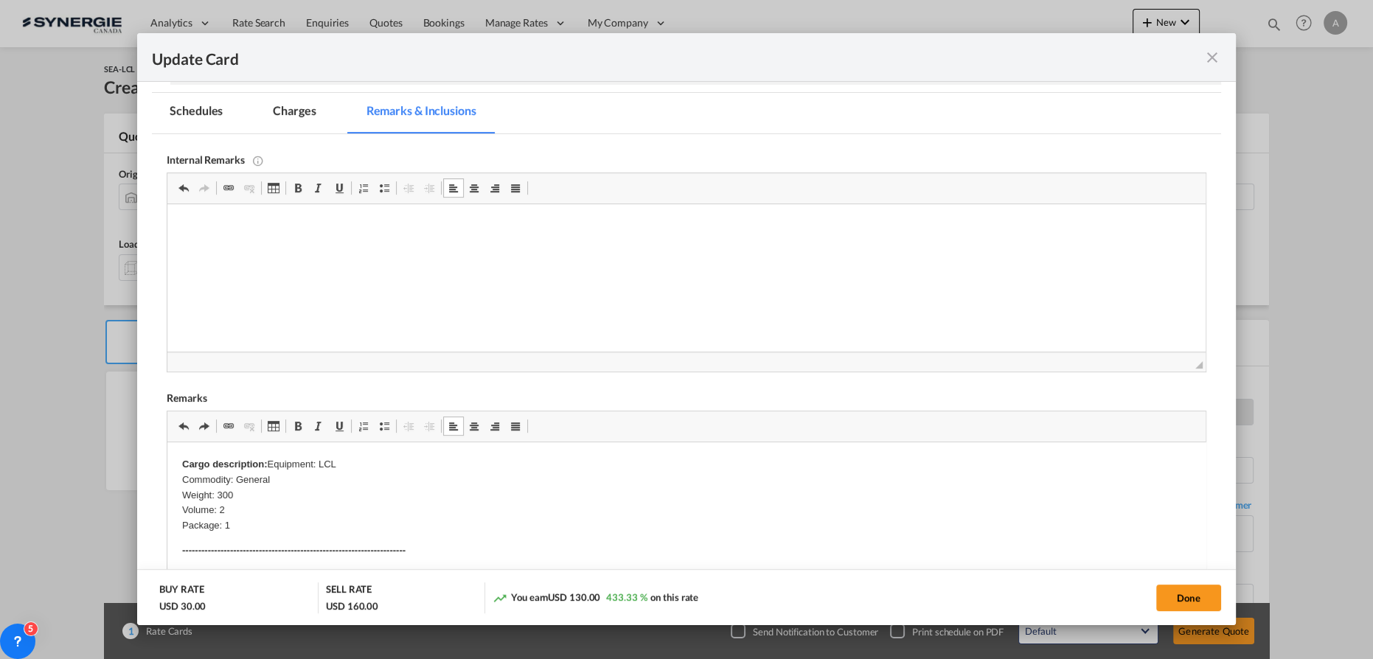
click at [327, 474] on p "Cargo description: Equipment: LCL Commodity: General Weight: 300 Volume: 2 Pack…" at bounding box center [686, 495] width 1009 height 77
drag, startPoint x: 212, startPoint y: 240, endPoint x: 250, endPoint y: 215, distance: 44.8
click at [250, 215] on html "Odyssey -" at bounding box center [686, 226] width 1038 height 45
click at [248, 226] on p "Odyssey -" at bounding box center [686, 226] width 1009 height 15
click at [288, 114] on md-tab-item "Charges" at bounding box center [294, 113] width 78 height 41
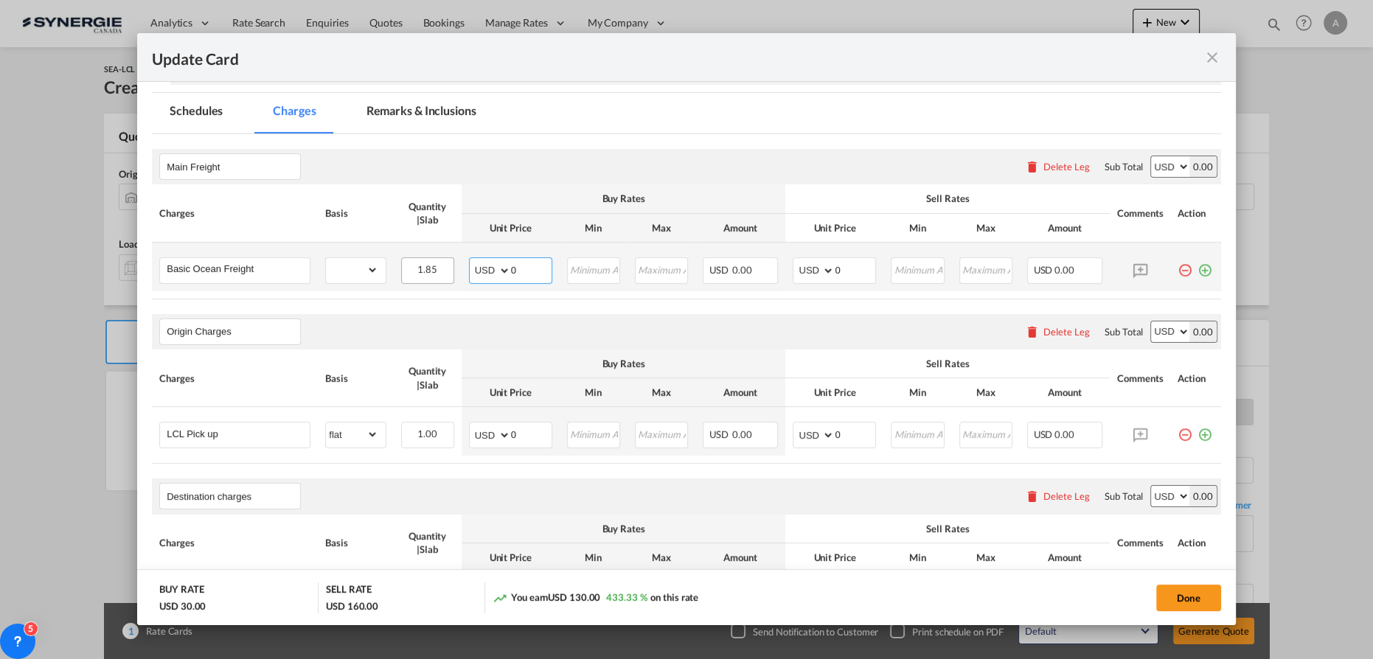
drag, startPoint x: 449, startPoint y: 268, endPoint x: 427, endPoint y: 267, distance: 22.1
click at [432, 268] on tr "Basic Ocean Freight Please Enter Already Exists gross_weight volumetric_weight …" at bounding box center [686, 267] width 1069 height 49
click at [322, 265] on td "gross_weight volumetric_weight per_shipment per_bl per_km per_hawb per_kg flat …" at bounding box center [355, 267] width 75 height 49
click at [328, 264] on select "gross_weight volumetric_weight per_shipment per_bl per_km per_hawb per_kg flat …" at bounding box center [352, 270] width 52 height 24
select select "per_cbm"
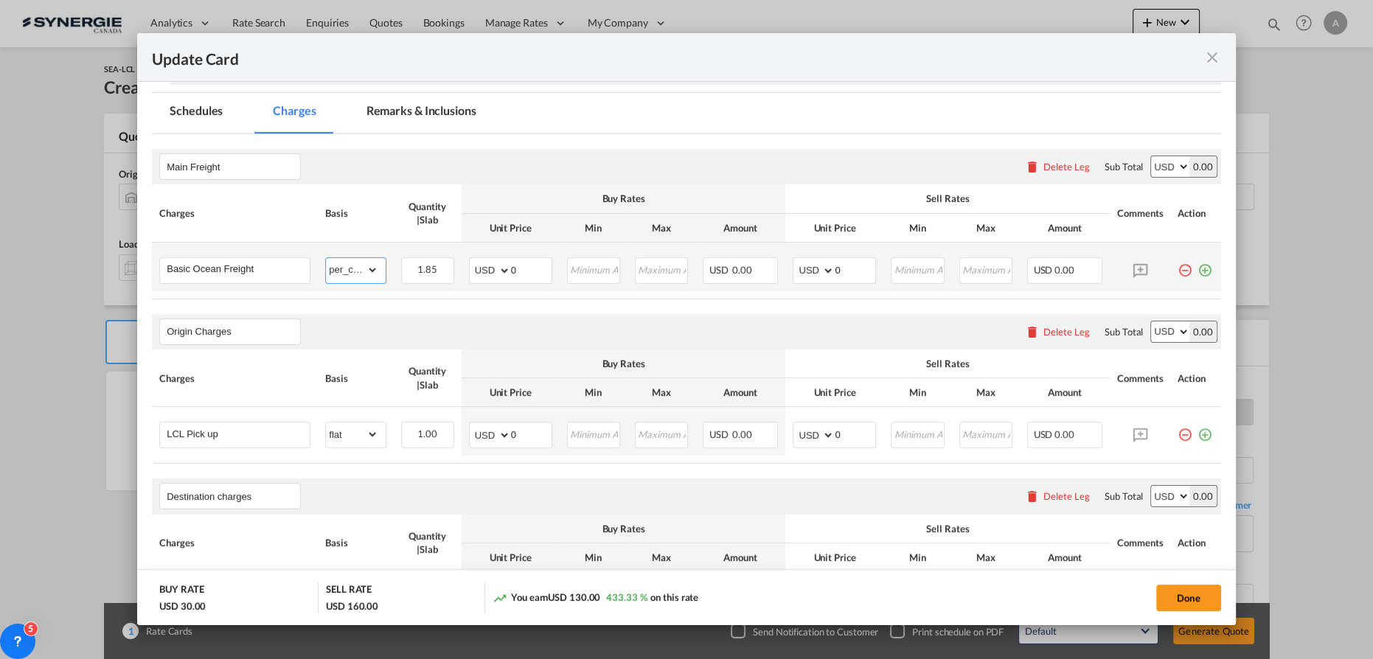
click at [326, 258] on select "gross_weight volumetric_weight per_shipment per_bl per_km per_hawb per_kg flat …" at bounding box center [352, 270] width 52 height 24
drag, startPoint x: 523, startPoint y: 268, endPoint x: 432, endPoint y: 264, distance: 91.5
click at [488, 273] on md-input-container "AED AFN ALL AMD ANG AOA ARS AUD AWG AZN BAM BBD BDT BGN BHD BIF BMD BND BOB BRL…" at bounding box center [510, 270] width 83 height 27
type input "58"
type input "73"
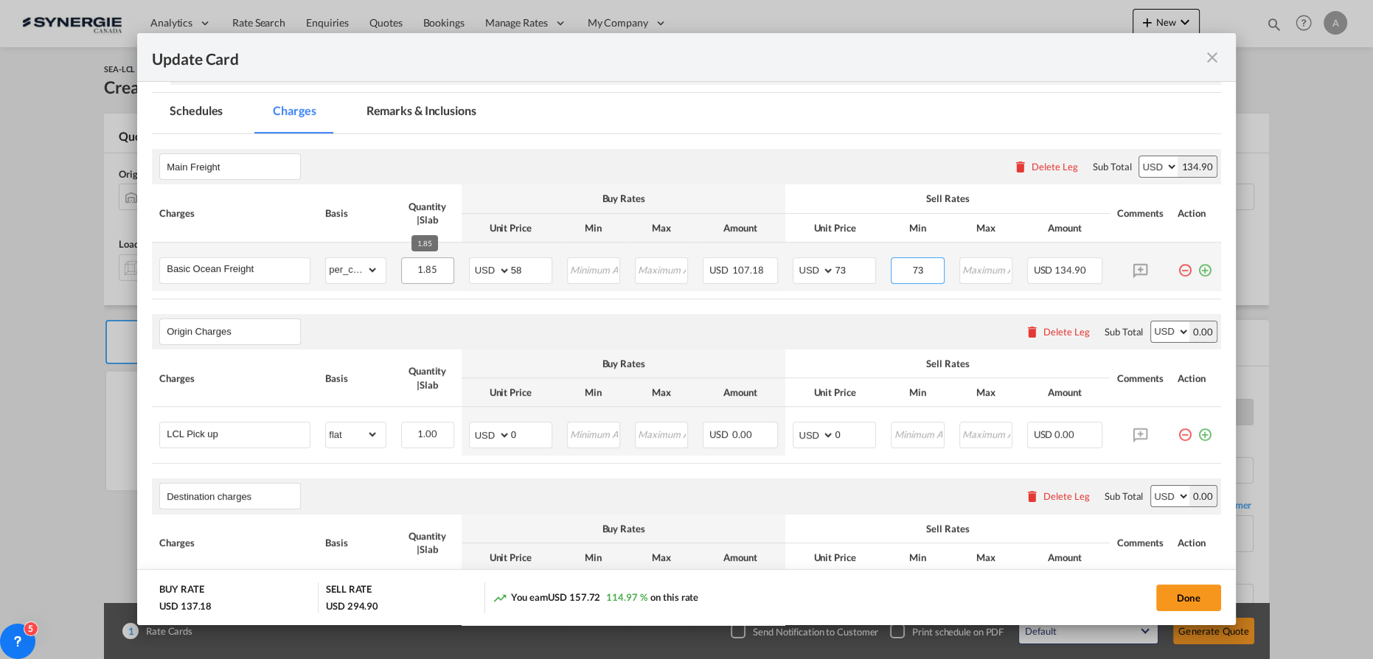
type input "73"
click at [584, 276] on input "Update CardPort of ..." at bounding box center [593, 269] width 51 height 22
type input "8"
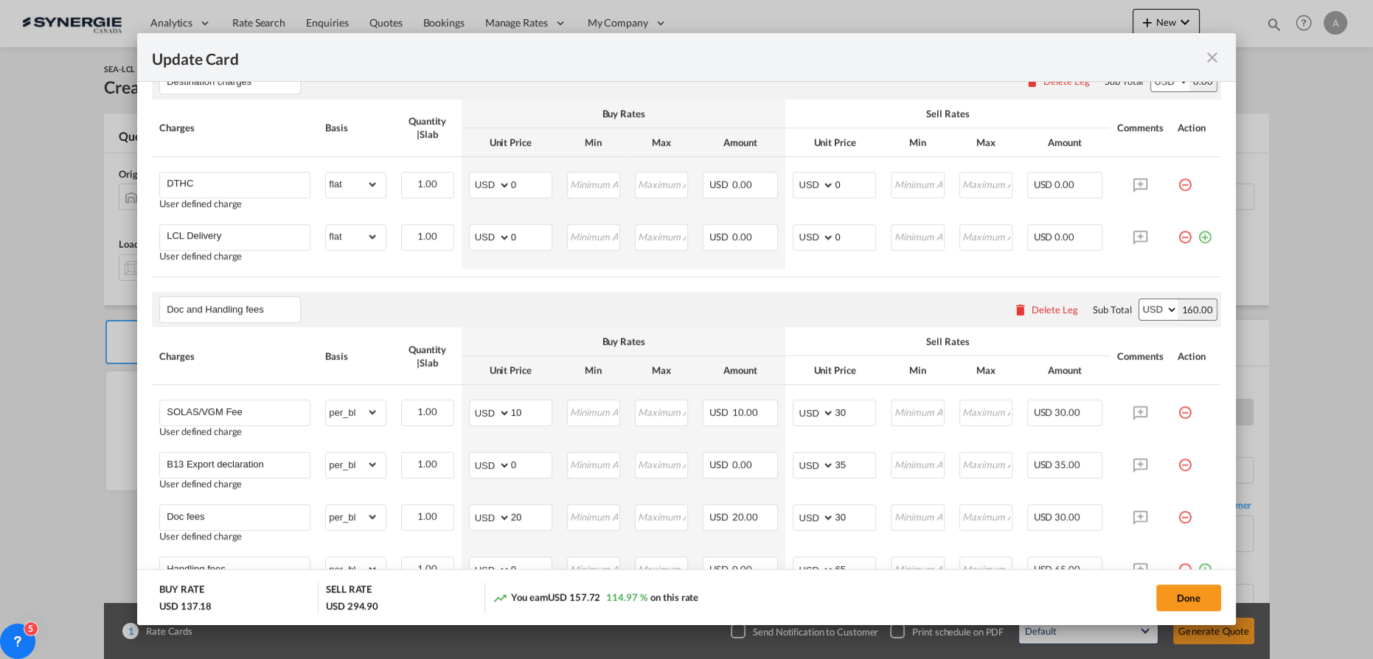
scroll to position [817, 0]
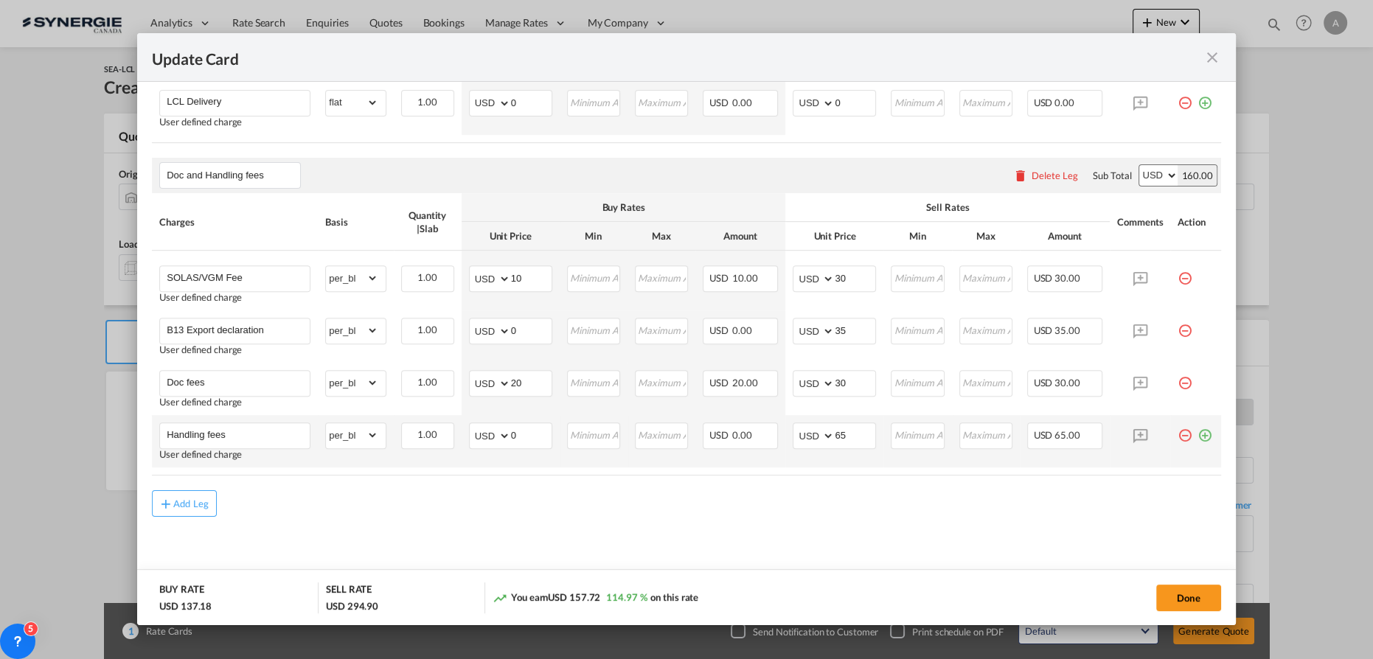
type input "58"
click at [1197, 433] on md-icon "icon-plus-circle-outline green-400-fg" at bounding box center [1204, 429] width 15 height 15
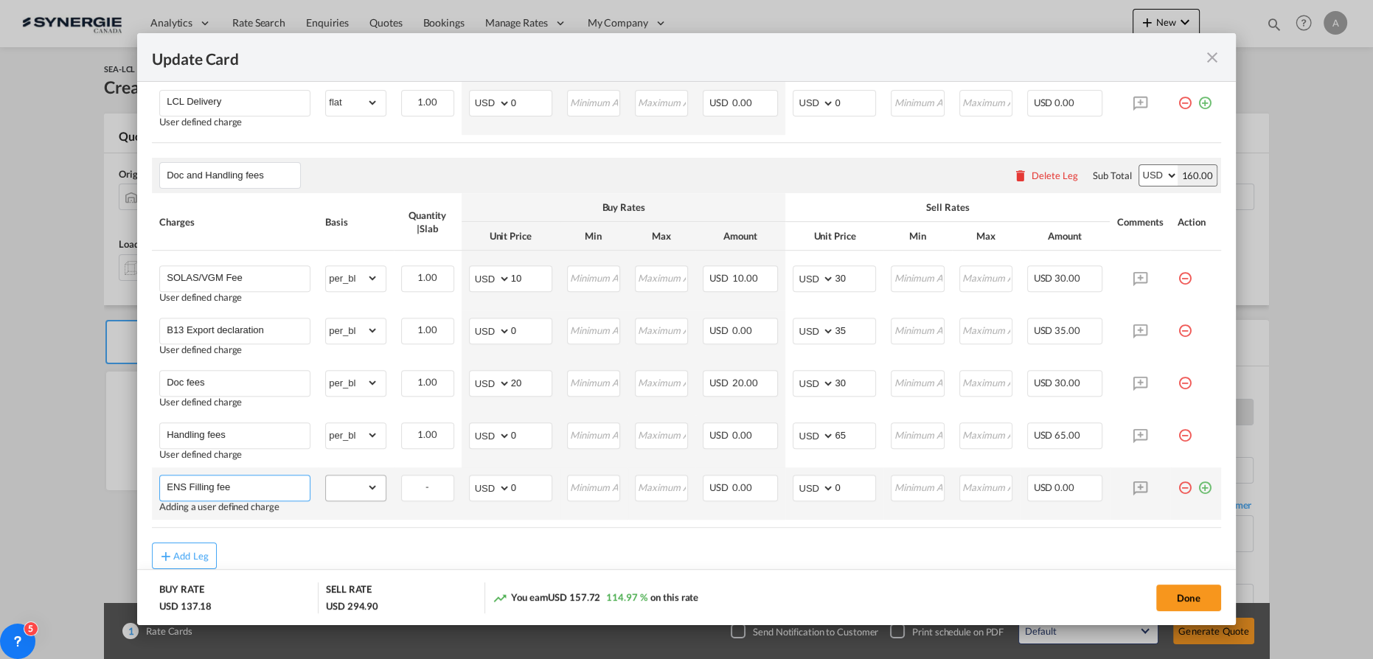
type input "ENS Filling fee"
click at [326, 489] on select "gross_weight volumetric_weight per_shipment per_bl per_km per_hawb per_kg flat …" at bounding box center [352, 488] width 52 height 24
select select "per_bl"
click at [326, 476] on select "gross_weight volumetric_weight per_shipment per_bl per_km per_hawb per_kg flat …" at bounding box center [352, 488] width 52 height 24
drag, startPoint x: 509, startPoint y: 492, endPoint x: 481, endPoint y: 485, distance: 28.3
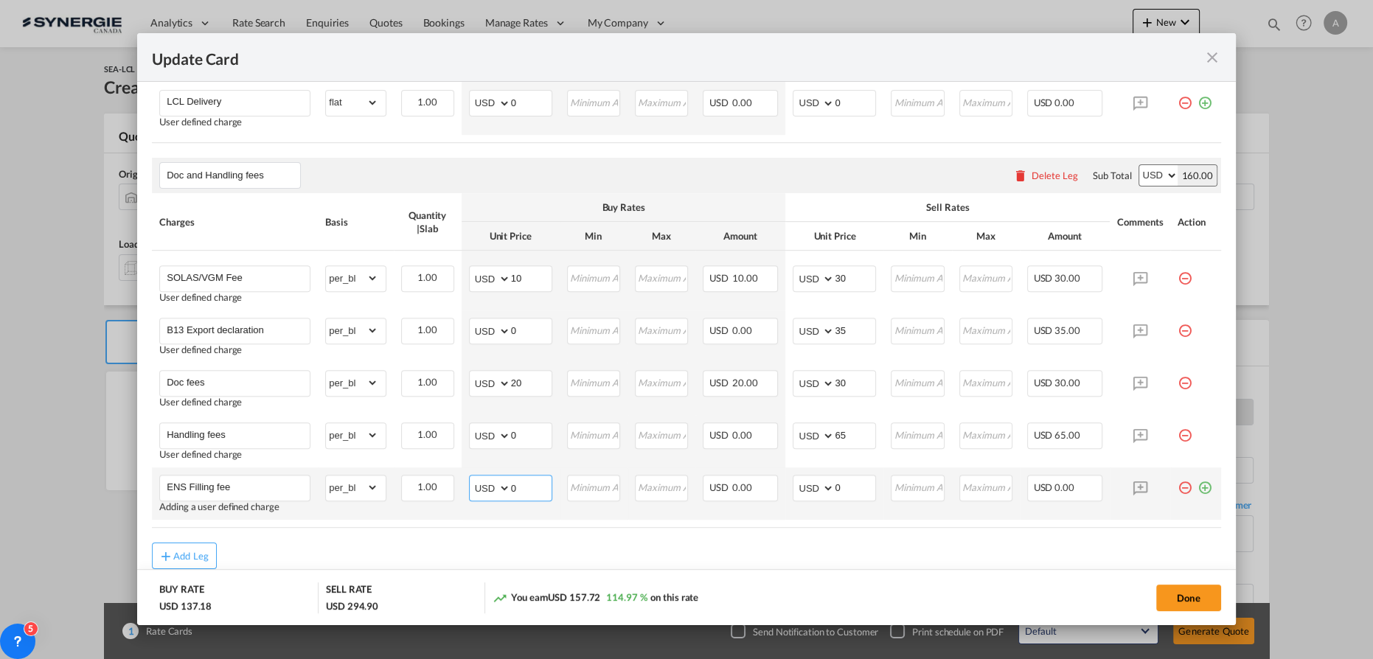
click at [485, 485] on md-input-container "AED AFN ALL AMD ANG AOA ARS AUD AWG AZN BAM BBD BDT BGN BHD BIF BMD BND BOB BRL…" at bounding box center [510, 488] width 83 height 27
type input "25"
type input "40"
click at [1200, 593] on button "Done" at bounding box center [1188, 598] width 65 height 27
type input "04 Sep 2025"
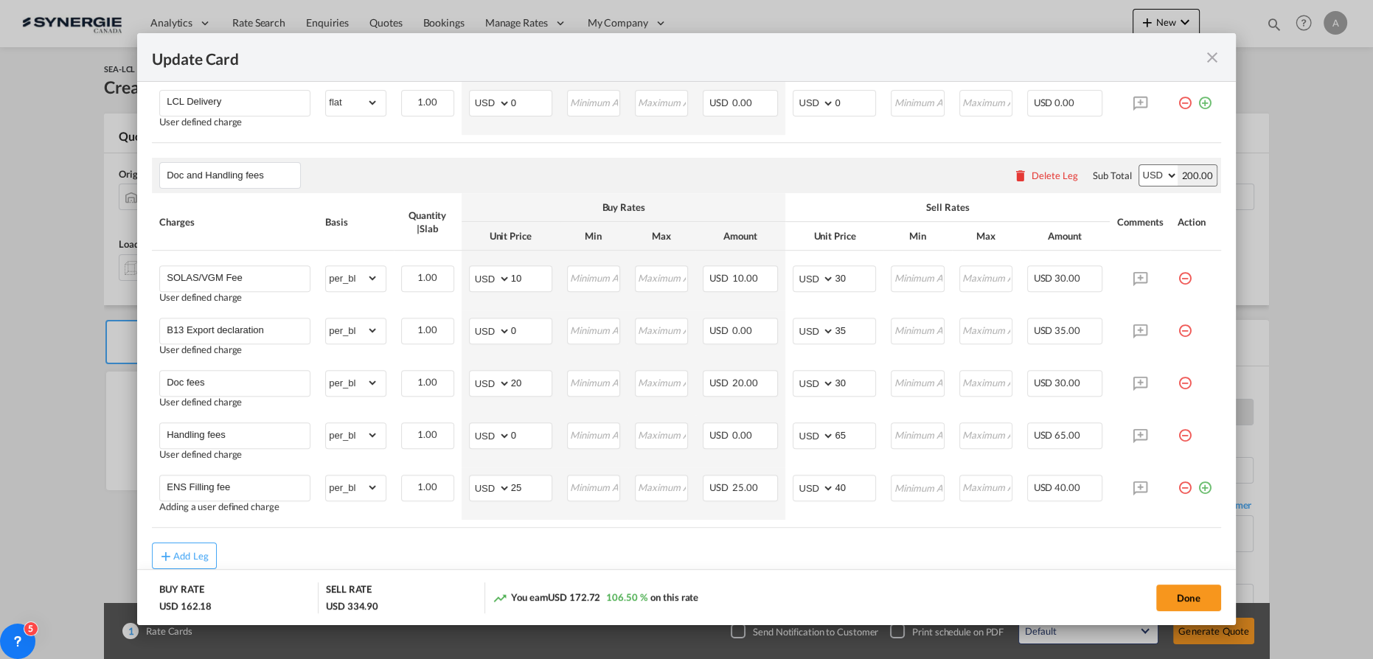
type input "29 Sep 2025"
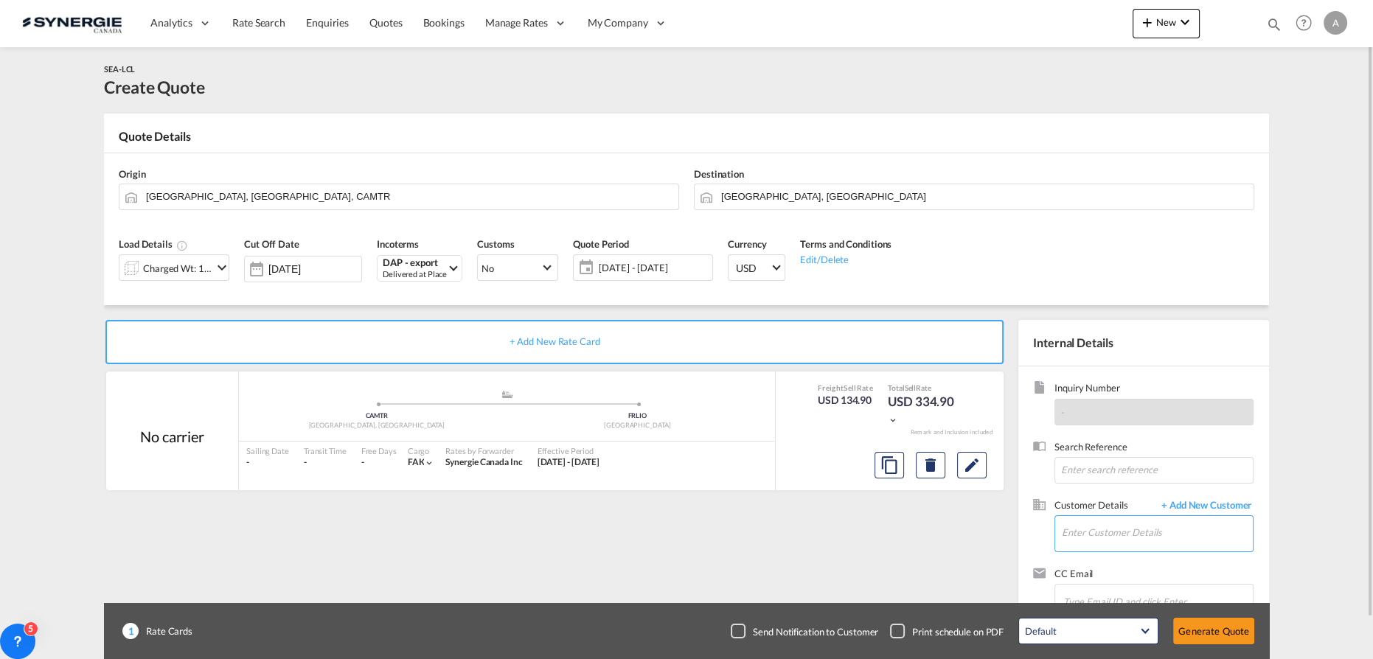
click at [1169, 538] on input "Enter Customer Details" at bounding box center [1157, 532] width 191 height 33
click at [1110, 531] on input "Enter Customer Details" at bounding box center [1157, 532] width 191 height 33
paste input "mum.procurement@mvexim.in"
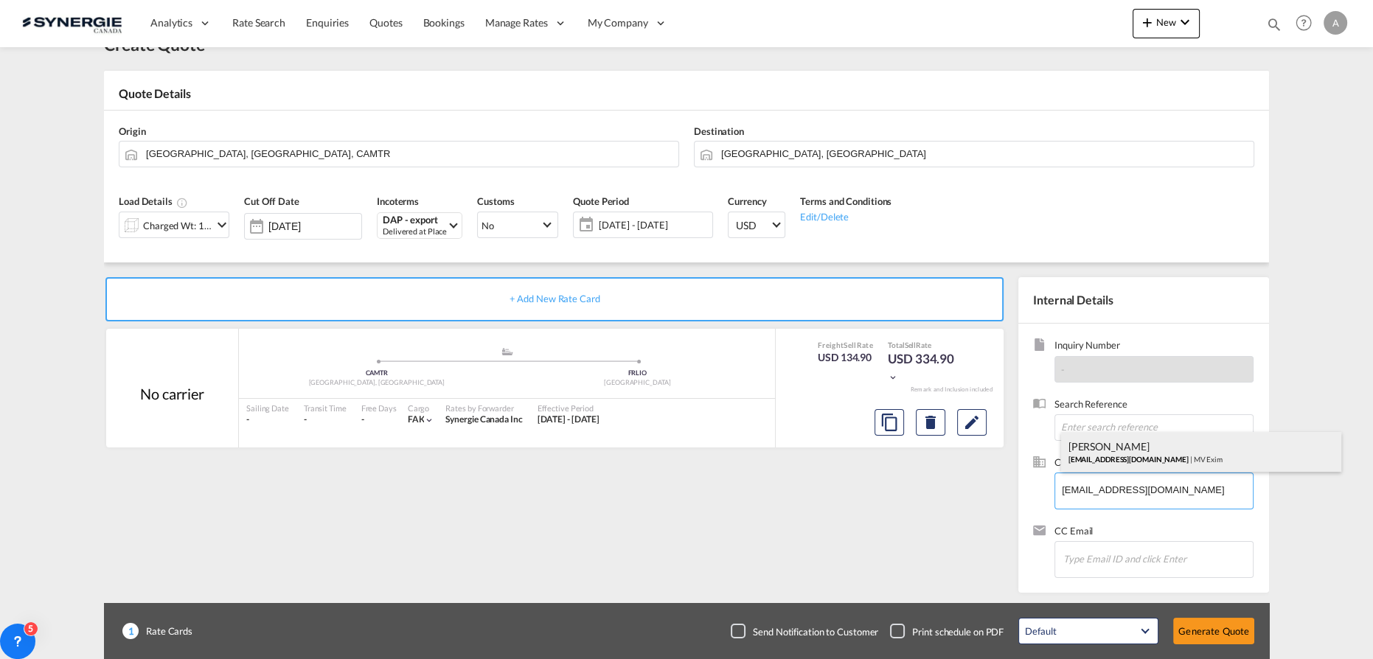
click at [1132, 447] on div "Yash Shindle mum.procurement@mvexim.in | MV Exim" at bounding box center [1201, 452] width 280 height 40
type input "MV Exim, Yash Shindle, mum.procurement@mvexim.in"
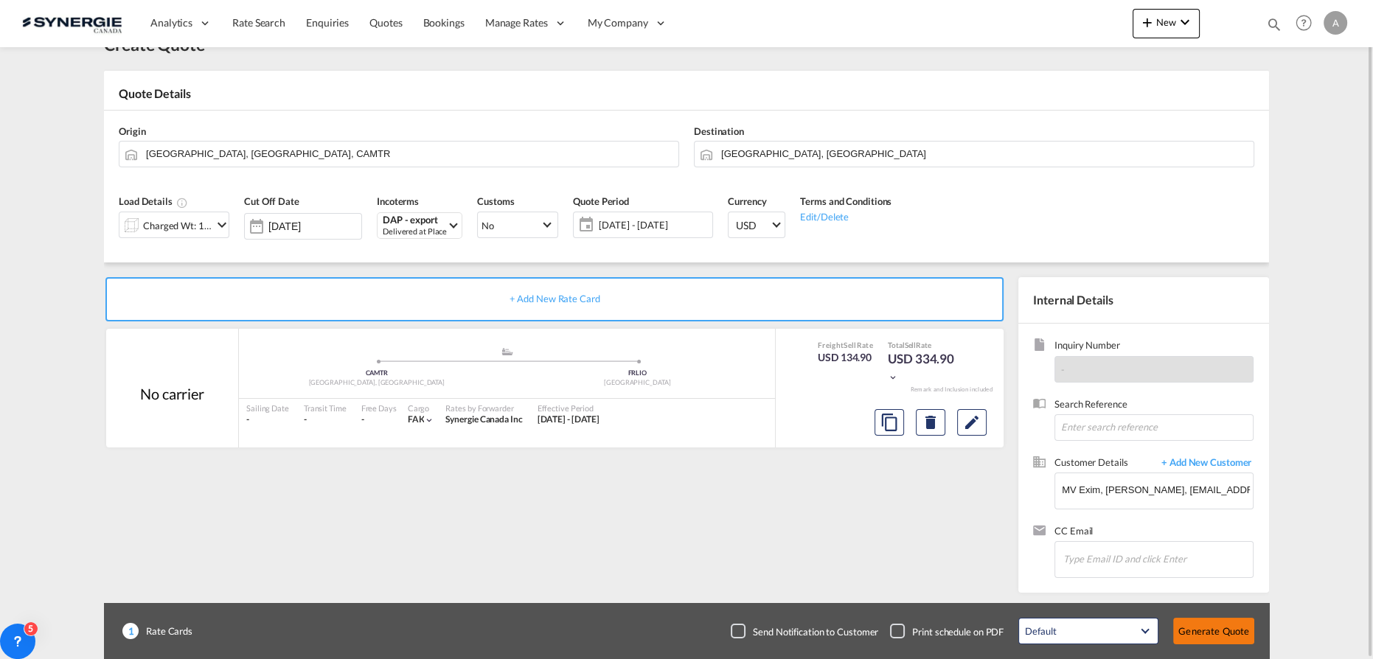
click at [1202, 627] on button "Generate Quote" at bounding box center [1213, 631] width 81 height 27
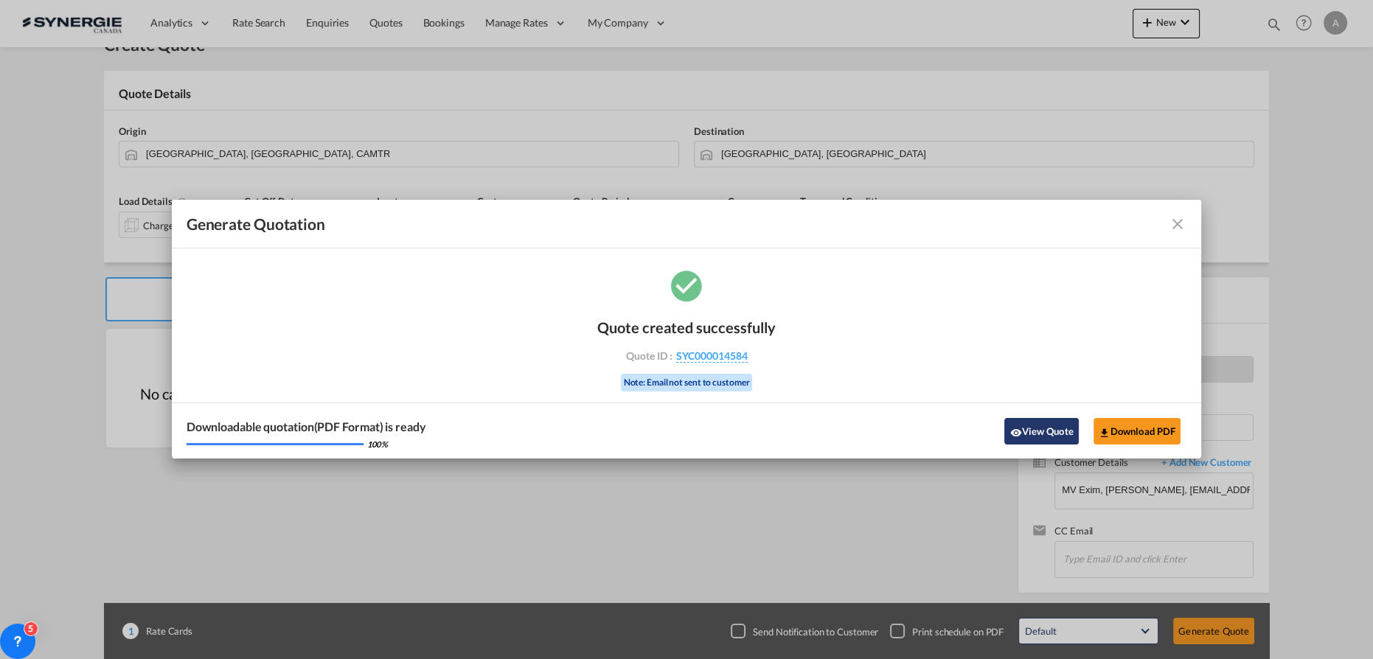
click at [1032, 428] on button "View Quote" at bounding box center [1041, 431] width 74 height 27
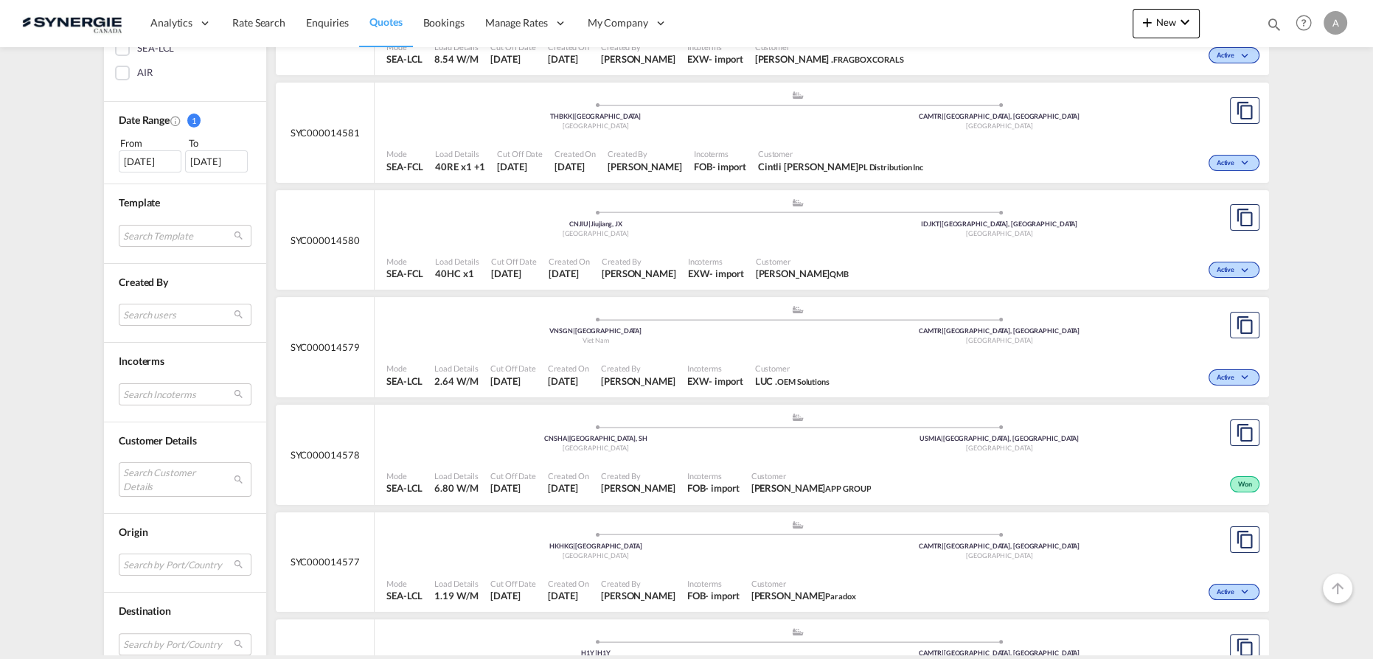
scroll to position [469, 0]
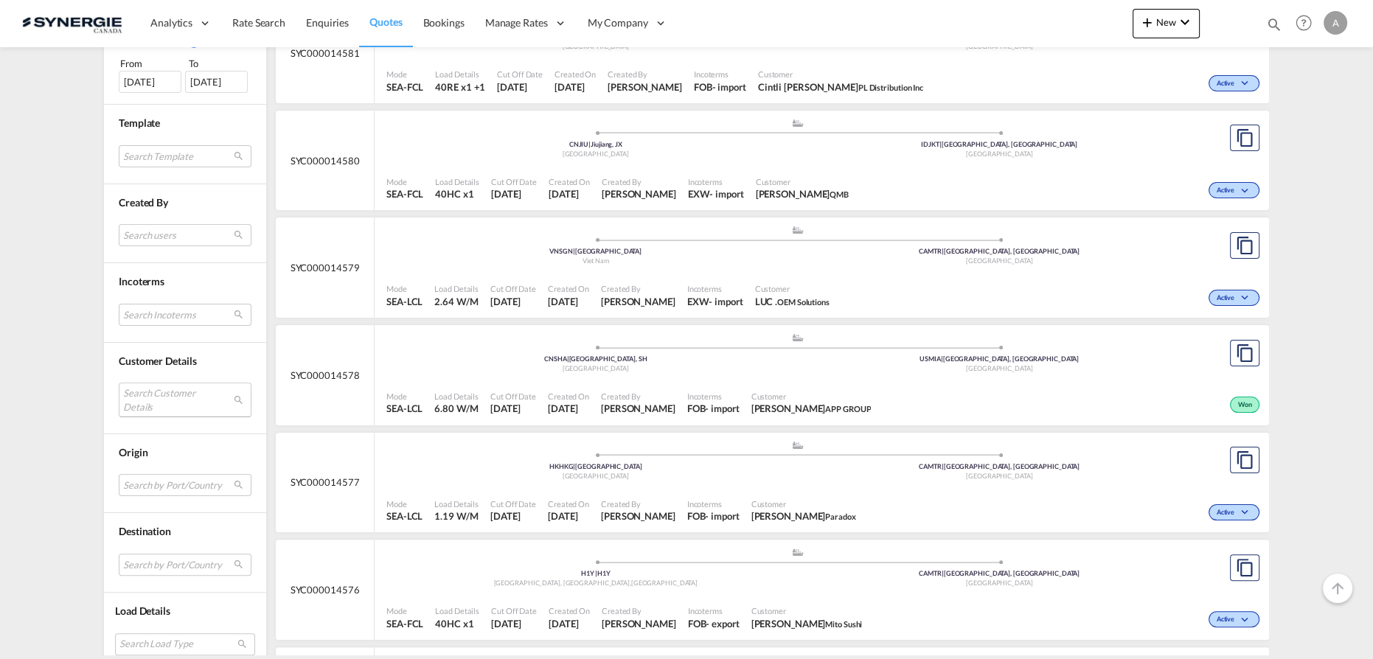
click at [163, 405] on md-select "Search Customer Details user name user cintli [PERSON_NAME] [EMAIL_ADDRESS][DOM…" at bounding box center [185, 400] width 133 height 34
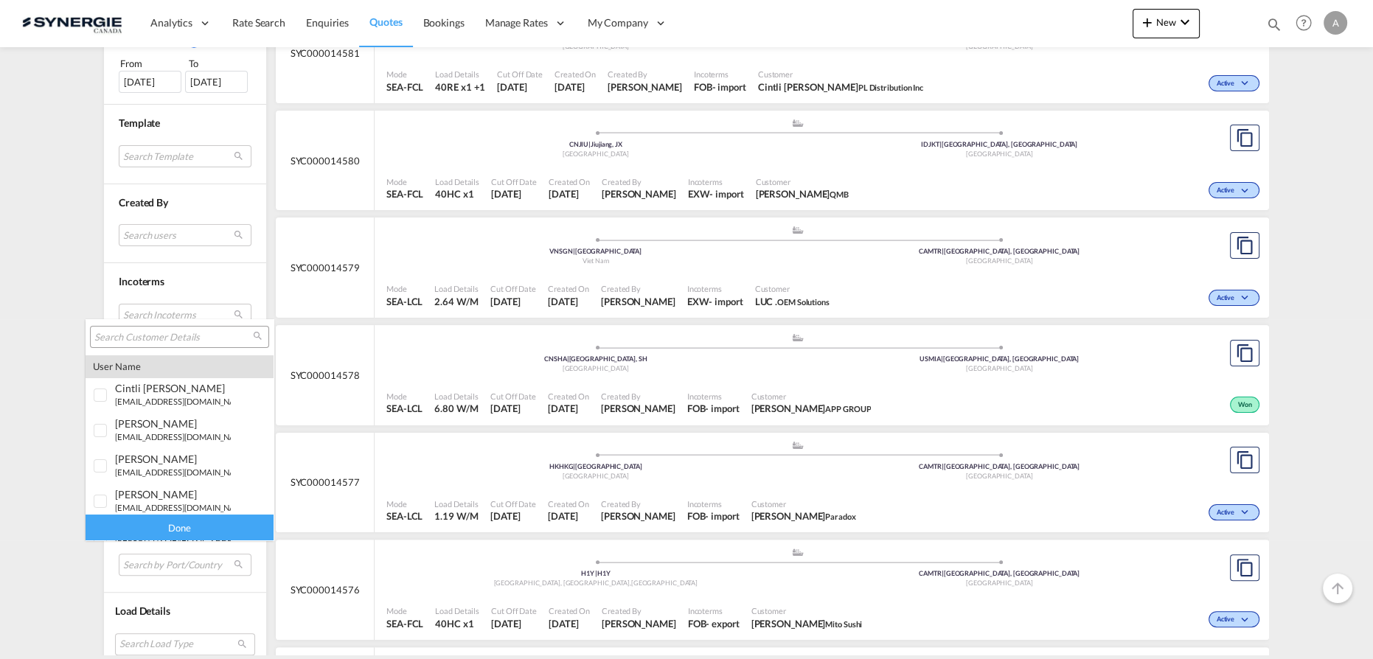
click at [178, 337] on input "search" at bounding box center [173, 337] width 159 height 13
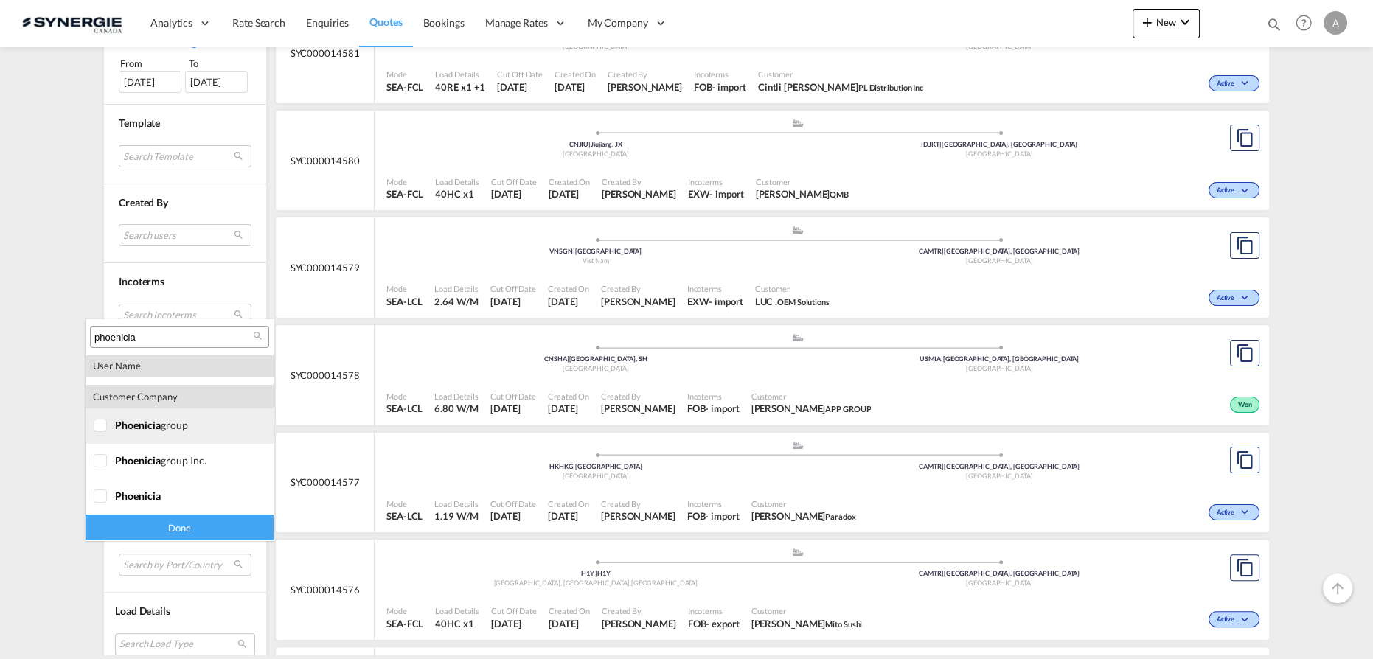
type input "phoenicia"
click at [142, 419] on span "phoenicia" at bounding box center [138, 425] width 46 height 13
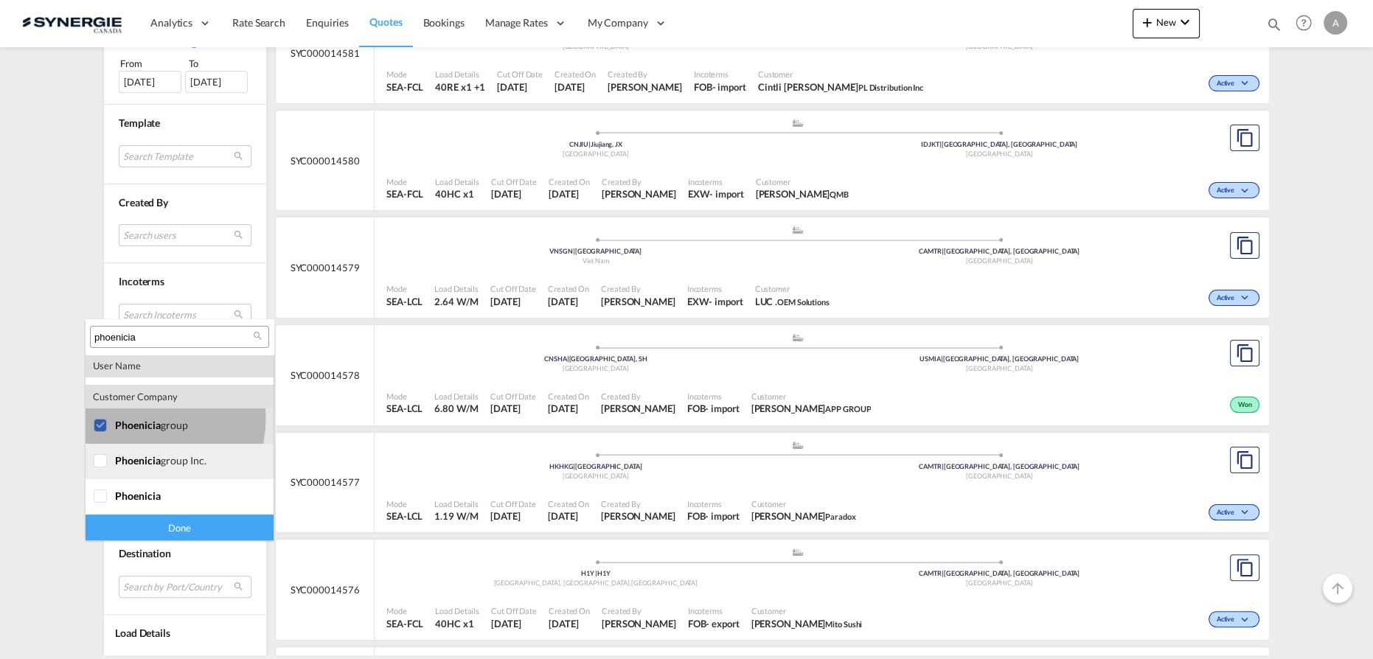
click at [131, 473] on md-option "company phoenicia group inc." at bounding box center [180, 461] width 188 height 35
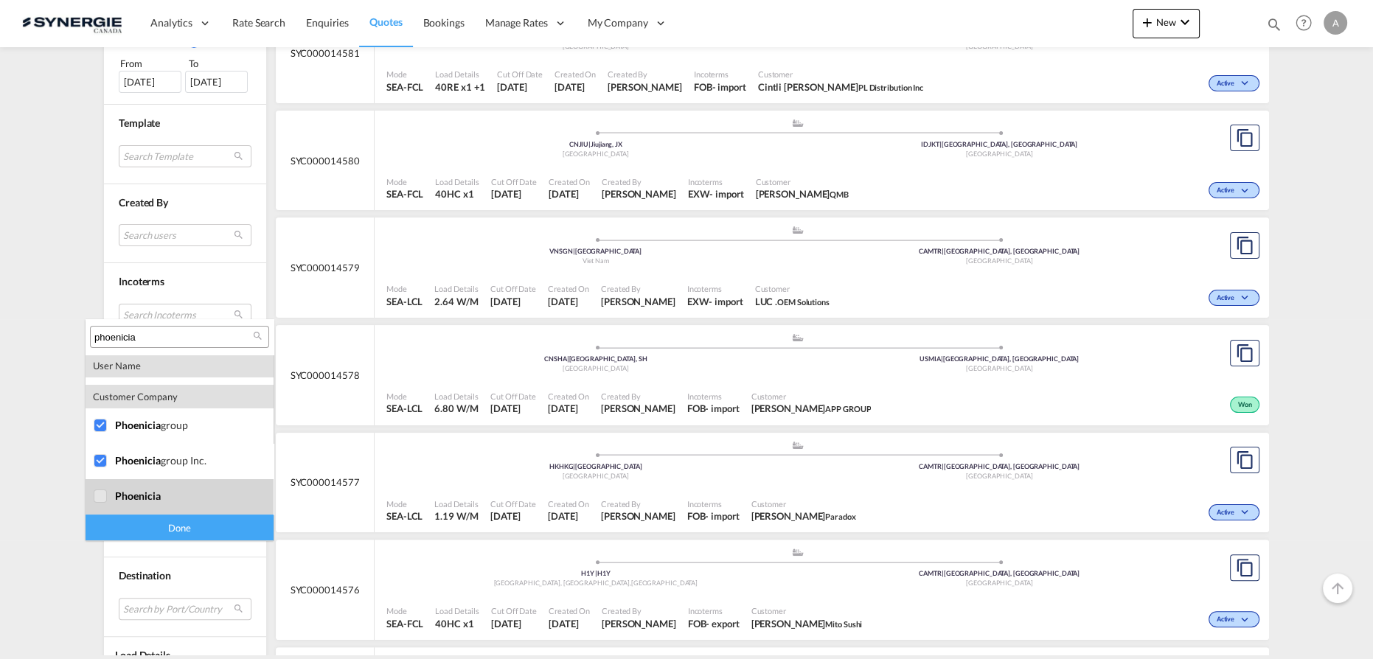
drag, startPoint x: 133, startPoint y: 506, endPoint x: 168, endPoint y: 524, distance: 39.6
click at [133, 505] on md-option "company phoenicia" at bounding box center [180, 496] width 188 height 35
click at [176, 530] on div "Done" at bounding box center [180, 528] width 188 height 26
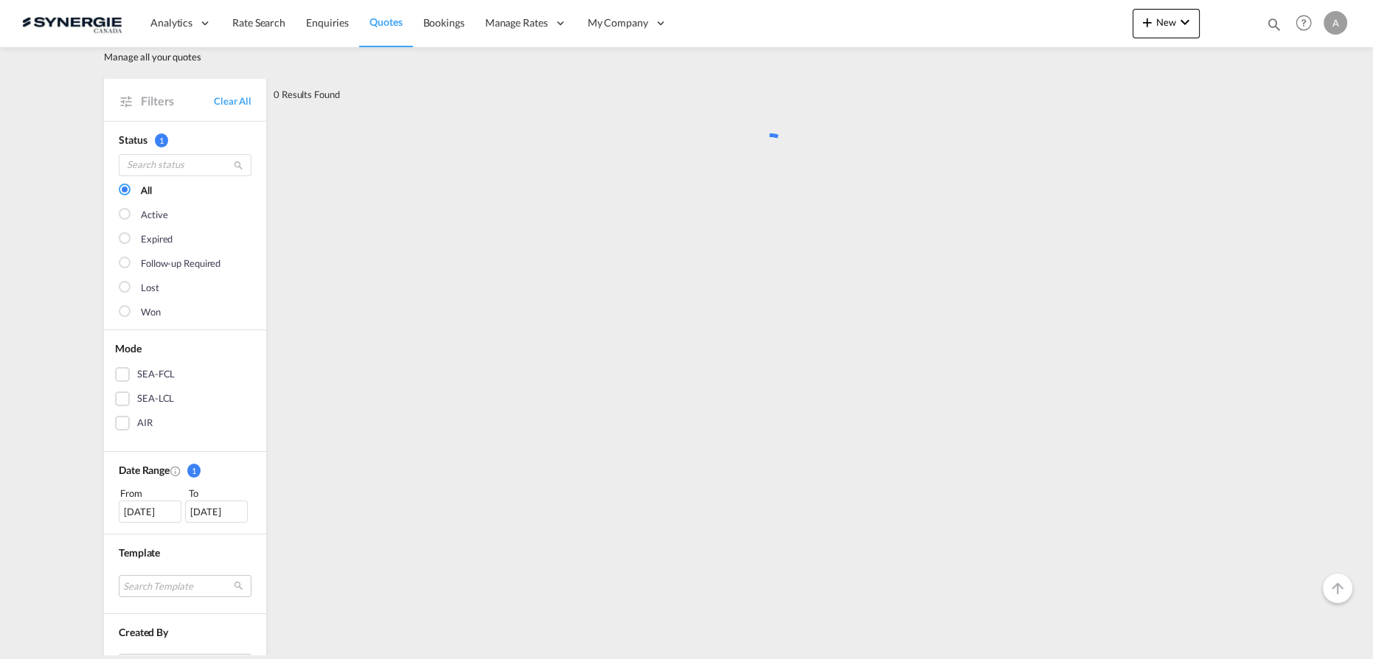
scroll to position [0, 0]
